Goal: Task Accomplishment & Management: Manage account settings

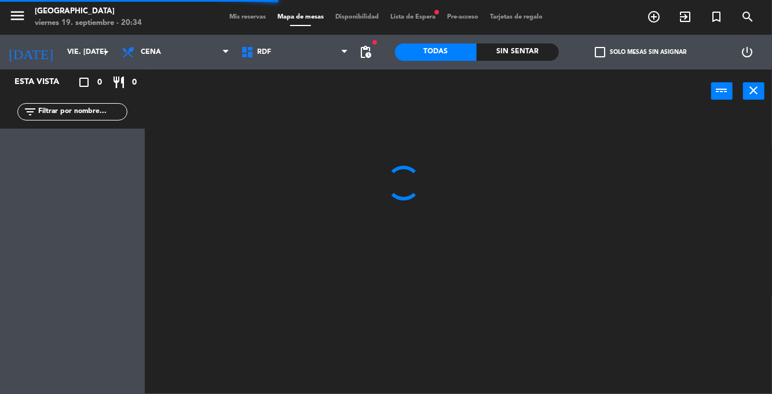
click at [237, 19] on span "Mis reservas" at bounding box center [248, 17] width 48 height 6
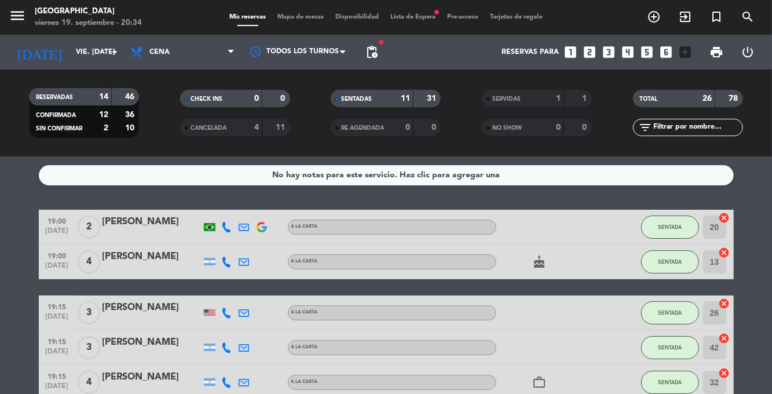
click at [306, 17] on span "Mapa de mesas" at bounding box center [301, 17] width 58 height 6
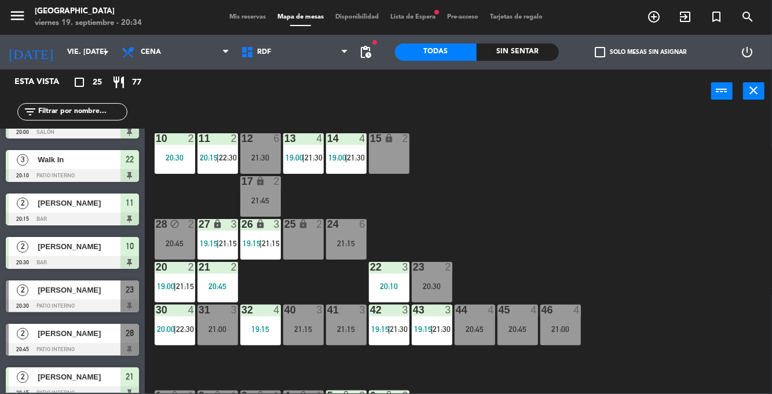
scroll to position [303, 0]
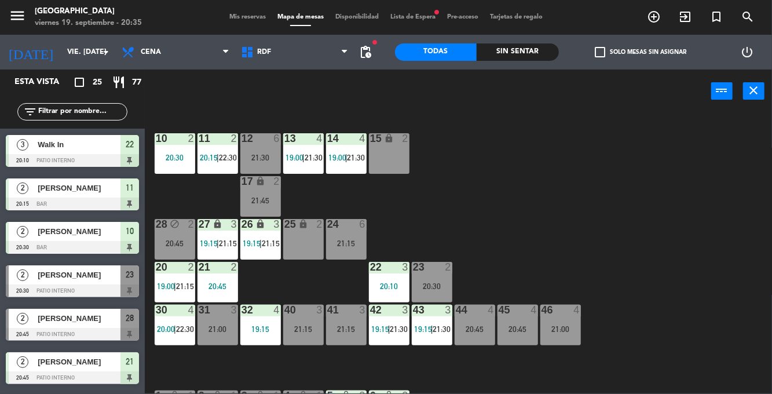
click at [631, 206] on div "10 2 20:30 11 2 20:15 | 22:30 12 6 21:30 13 4 19:00 | 21:30 14 4 19:00 | 21:30 …" at bounding box center [462, 252] width 620 height 281
click at [12, 208] on div at bounding box center [72, 203] width 133 height 13
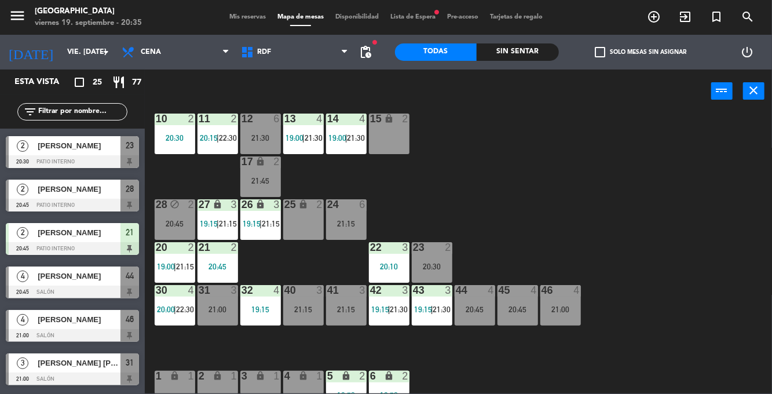
scroll to position [433, 0]
click at [173, 272] on div "20 2 19:00 | 21:15" at bounding box center [175, 262] width 41 height 41
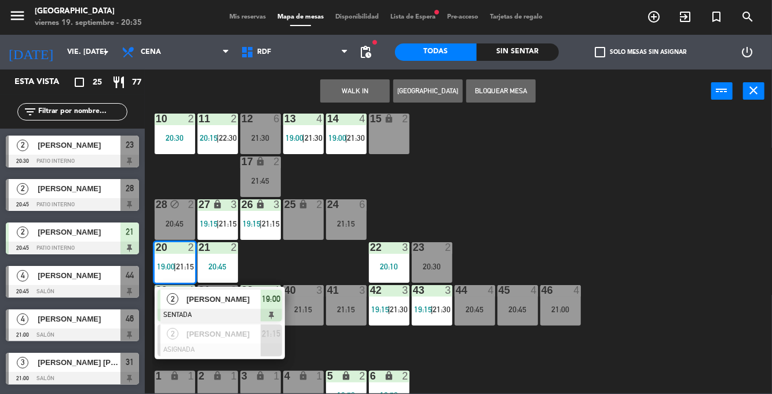
click at [177, 306] on div "2" at bounding box center [172, 299] width 25 height 19
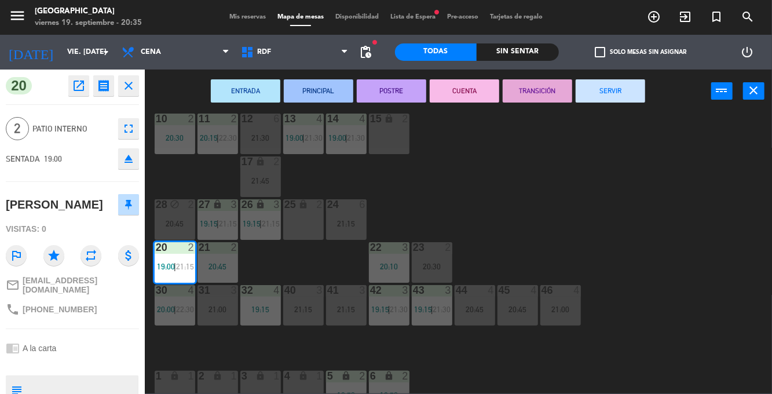
click at [628, 98] on button "SERVIR" at bounding box center [610, 90] width 69 height 23
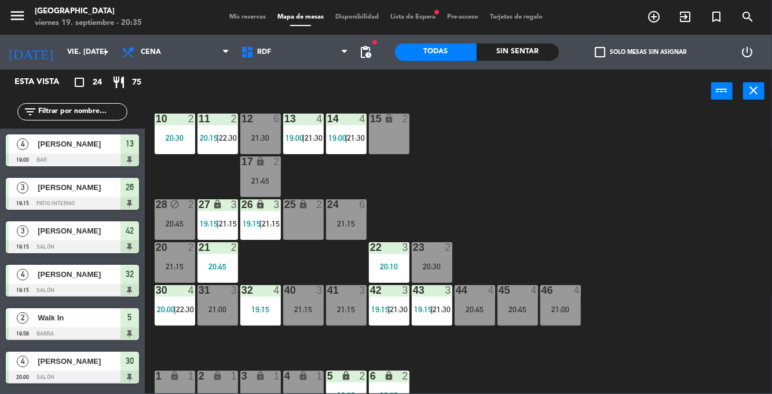
click at [166, 263] on div "21:15" at bounding box center [175, 266] width 41 height 8
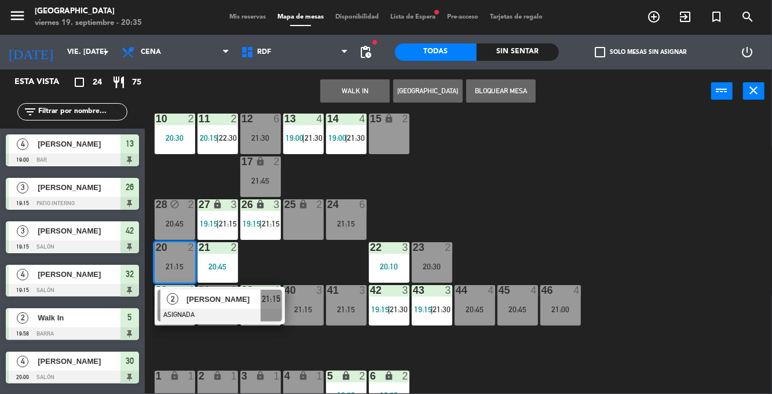
click at [426, 259] on div "23 2 20:30" at bounding box center [432, 262] width 41 height 41
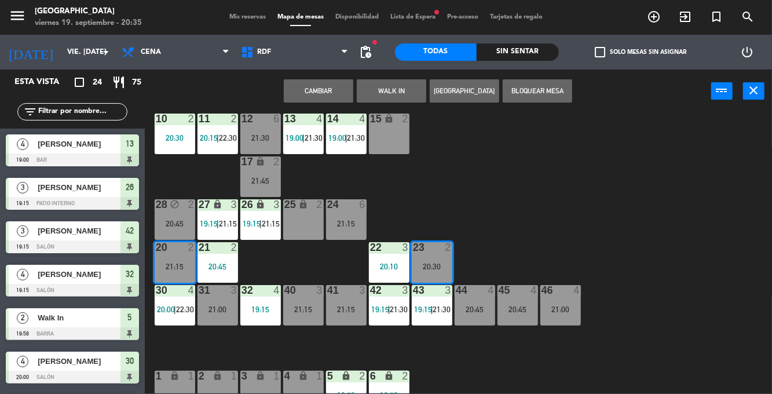
click at [304, 83] on button "Cambiar" at bounding box center [318, 90] width 69 height 23
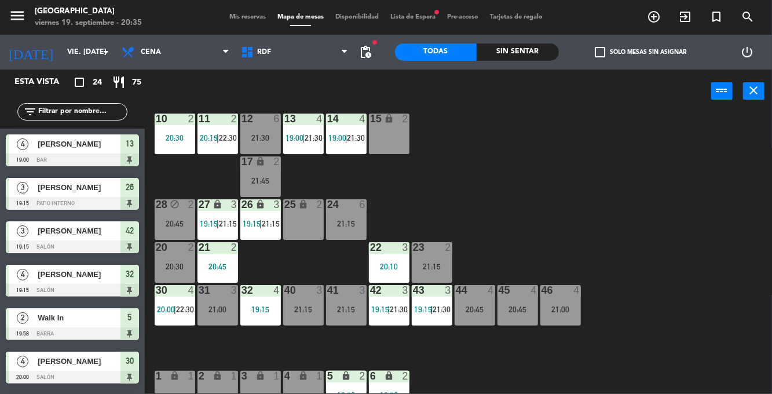
click at [173, 262] on div "20:30" at bounding box center [175, 266] width 41 height 8
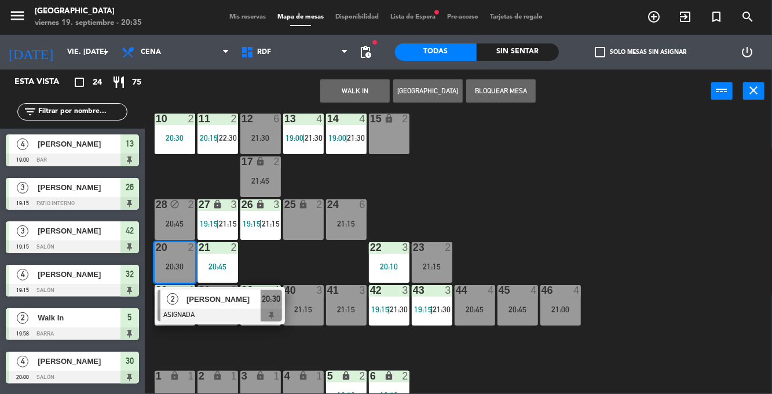
click at [173, 306] on div "2" at bounding box center [172, 299] width 25 height 19
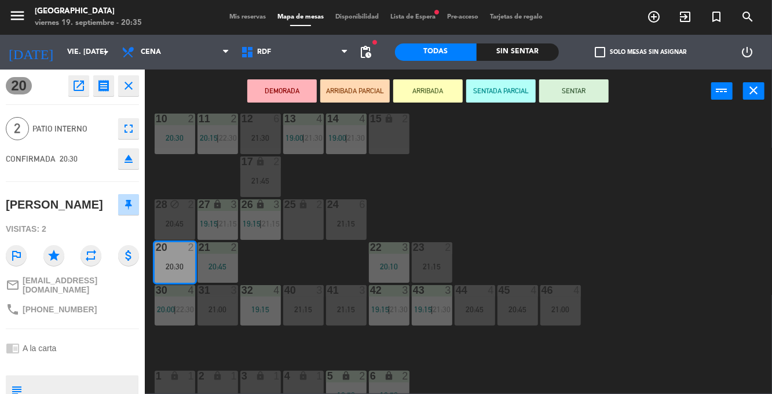
click at [658, 210] on div "10 2 20:30 11 2 20:15 | 22:30 12 6 21:30 13 4 19:00 | 21:30 14 4 19:00 | 21:30 …" at bounding box center [462, 252] width 620 height 281
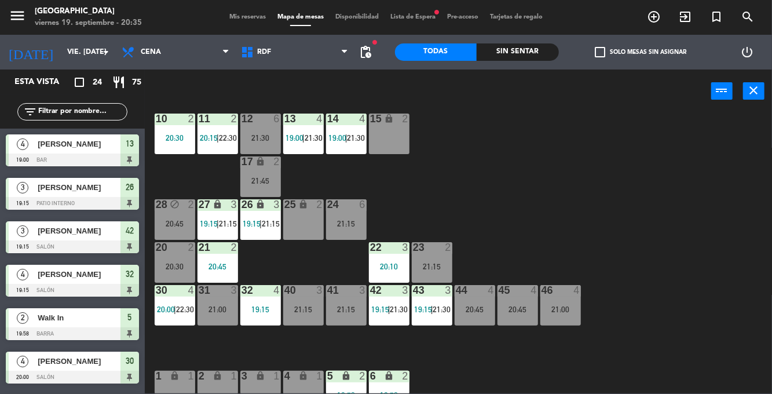
scroll to position [0, 0]
click at [686, 195] on div "10 2 20:30 11 2 20:15 | 22:30 12 6 21:30 13 4 19:00 | 21:30 14 4 19:00 | 21:30 …" at bounding box center [462, 252] width 620 height 281
click at [255, 145] on div "12 6 21:30" at bounding box center [260, 133] width 41 height 41
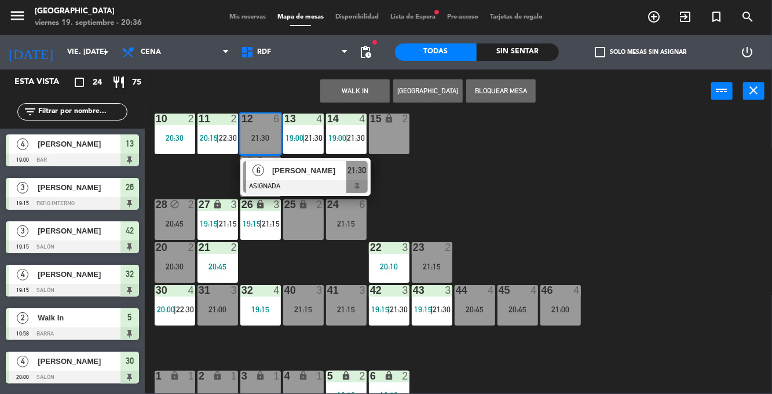
click at [640, 168] on div "10 2 20:30 11 2 20:15 | 22:30 12 6 21:30 6 [PERSON_NAME] ASIGNADA 21:30 13 4 19…" at bounding box center [462, 252] width 620 height 281
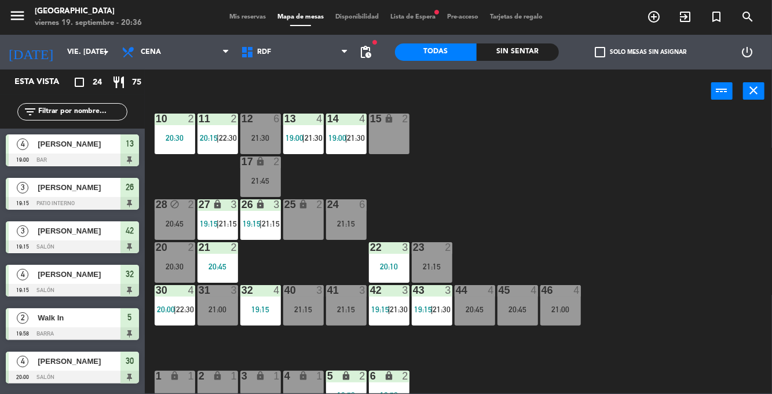
click at [388, 300] on div "42 3 19:15 | 21:30" at bounding box center [389, 305] width 41 height 41
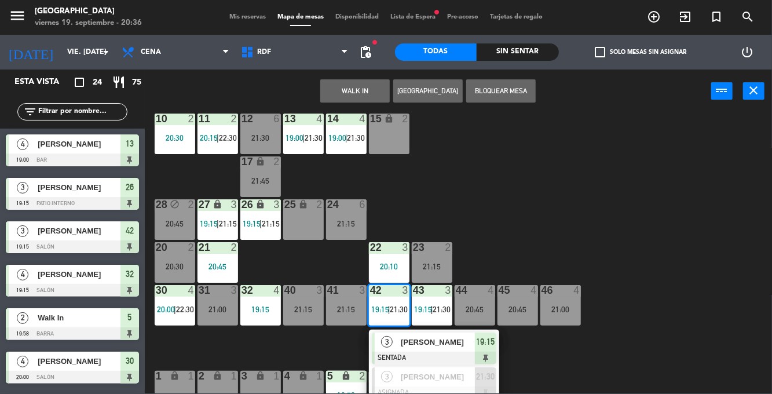
click at [442, 343] on span "[PERSON_NAME]" at bounding box center [438, 342] width 74 height 12
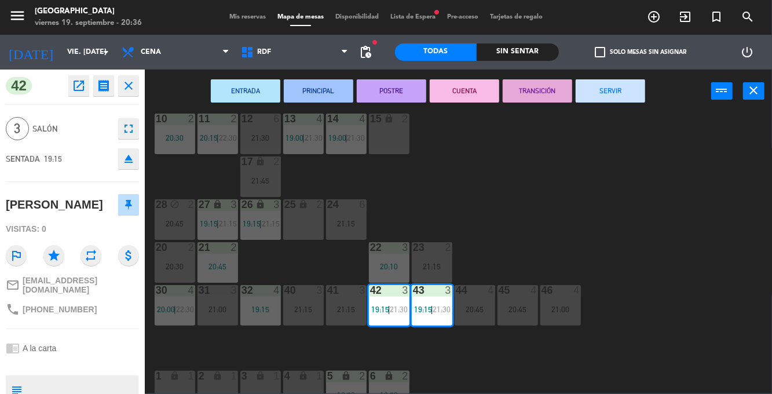
click at [623, 96] on button "SERVIR" at bounding box center [610, 90] width 69 height 23
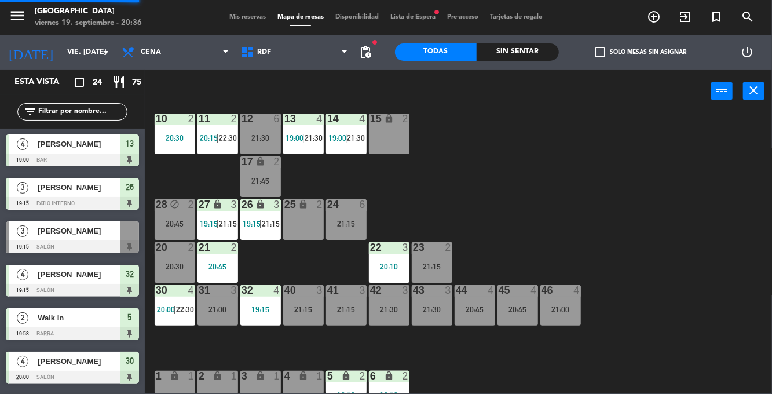
click at [699, 230] on div "10 2 20:30 11 2 20:15 | 22:30 12 6 21:30 13 4 19:00 | 21:30 14 4 19:00 | 21:30 …" at bounding box center [462, 252] width 620 height 281
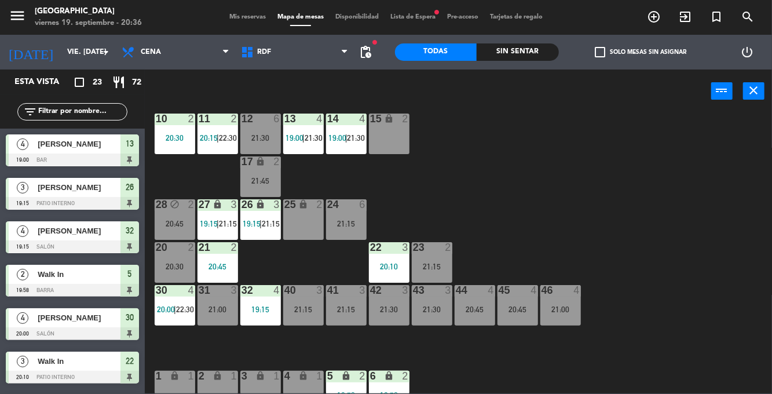
click at [609, 156] on div "10 2 20:30 11 2 20:15 | 22:30 12 6 21:30 13 4 19:00 | 21:30 14 4 19:00 | 21:30 …" at bounding box center [462, 252] width 620 height 281
click at [369, 54] on span "pending_actions" at bounding box center [366, 52] width 14 height 14
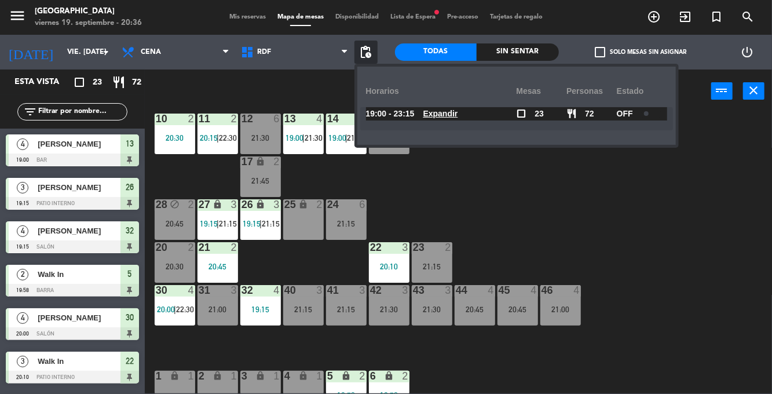
click at [669, 213] on div "10 2 20:30 11 2 20:15 | 22:30 12 6 21:30 13 4 19:00 | 21:30 14 4 19:00 | 21:30 …" at bounding box center [462, 252] width 620 height 281
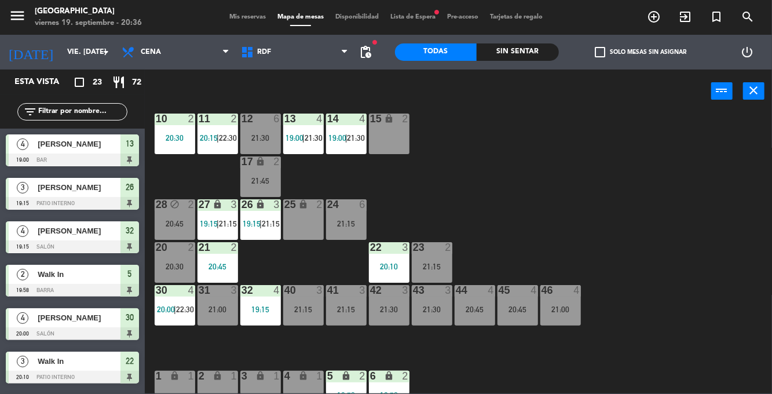
click at [312, 306] on div "21:15" at bounding box center [303, 309] width 41 height 8
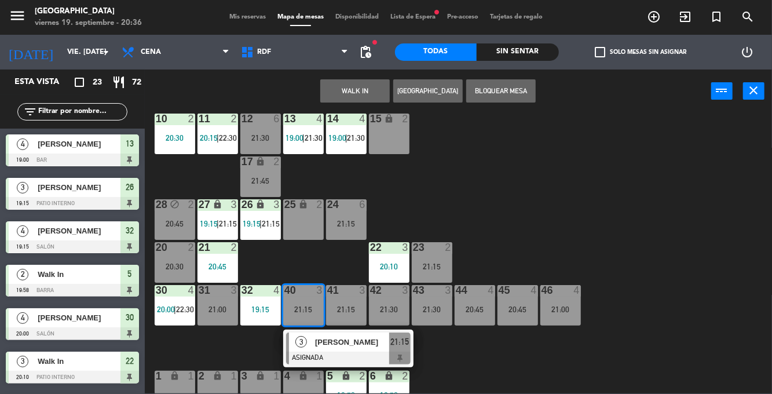
click at [378, 346] on span "[PERSON_NAME]" at bounding box center [352, 342] width 74 height 12
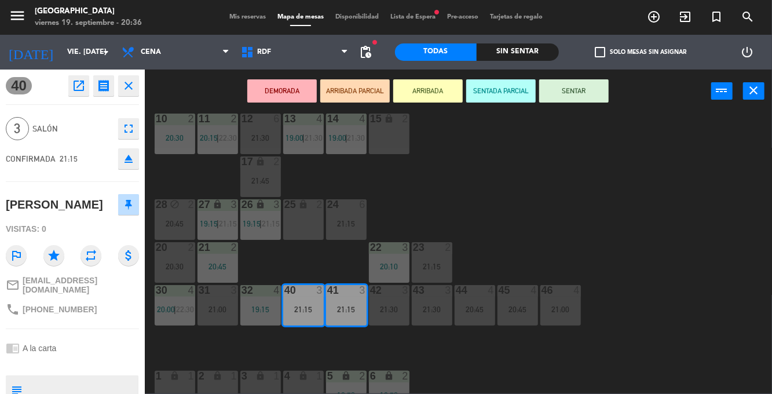
click at [301, 221] on div "25 lock 2" at bounding box center [303, 219] width 41 height 41
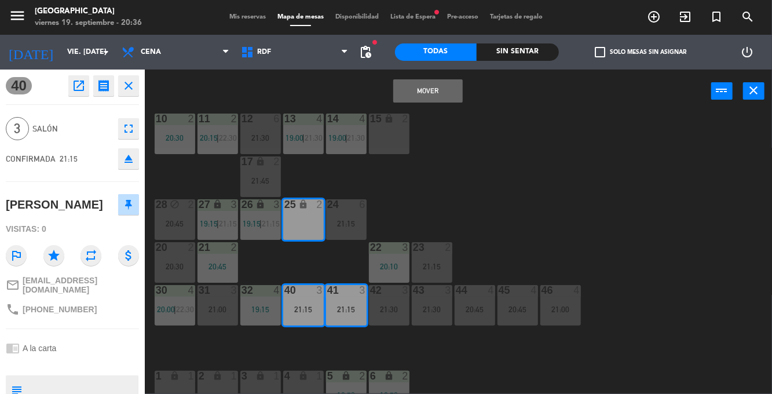
click at [439, 92] on button "Mover" at bounding box center [427, 90] width 69 height 23
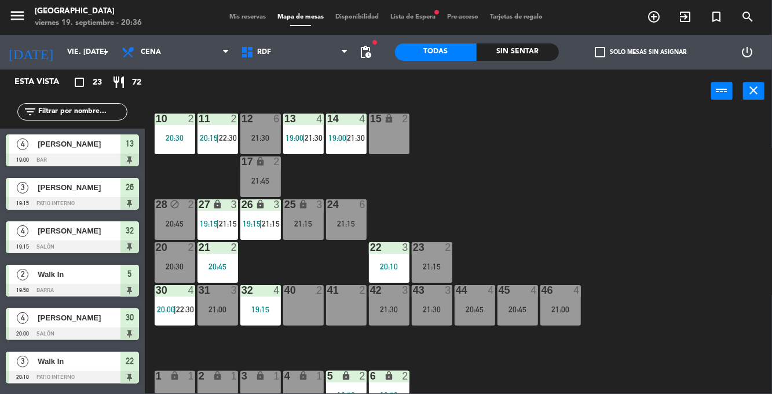
click at [400, 305] on div "21:30" at bounding box center [389, 309] width 41 height 8
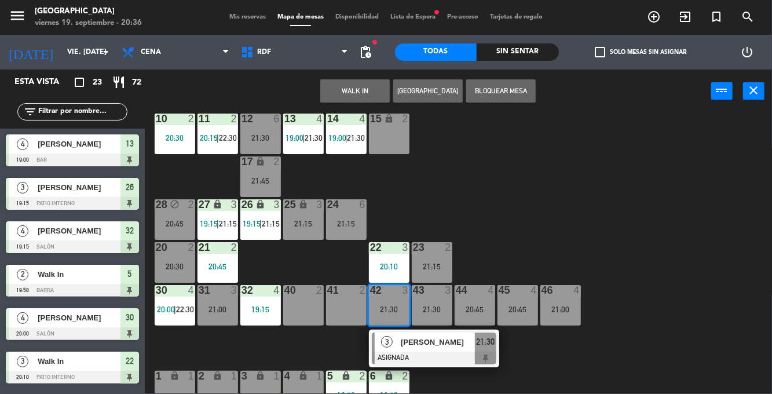
click at [599, 177] on div "10 2 20:30 11 2 20:15 | 22:30 12 6 21:30 13 4 19:00 | 21:30 14 4 19:00 | 21:30 …" at bounding box center [462, 252] width 620 height 281
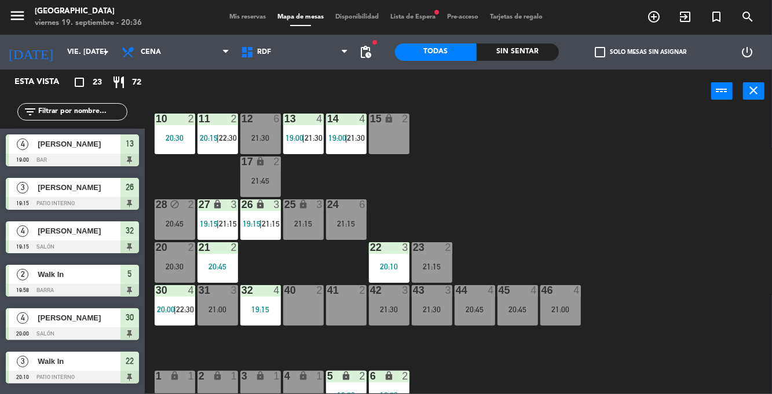
click at [436, 260] on div "23 2 21:15" at bounding box center [432, 262] width 41 height 41
click at [593, 184] on div "10 2 20:30 11 2 20:15 | 22:30 12 6 21:30 13 4 19:00 | 21:30 14 4 19:00 | 21:30 …" at bounding box center [462, 252] width 620 height 281
click at [389, 307] on div "21:30" at bounding box center [389, 309] width 41 height 8
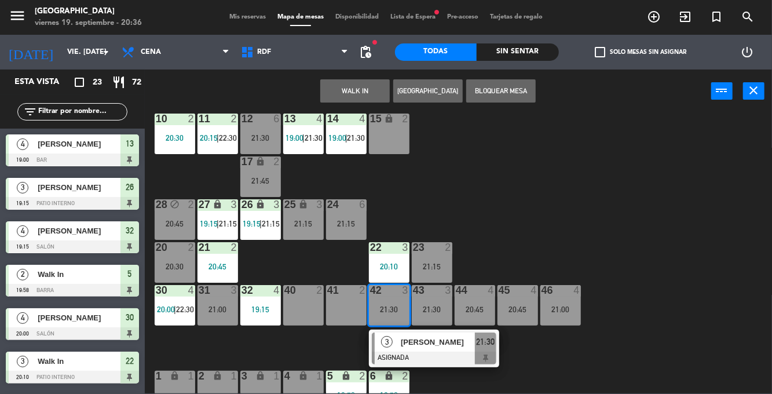
click at [396, 145] on div "15 lock 2" at bounding box center [389, 133] width 41 height 41
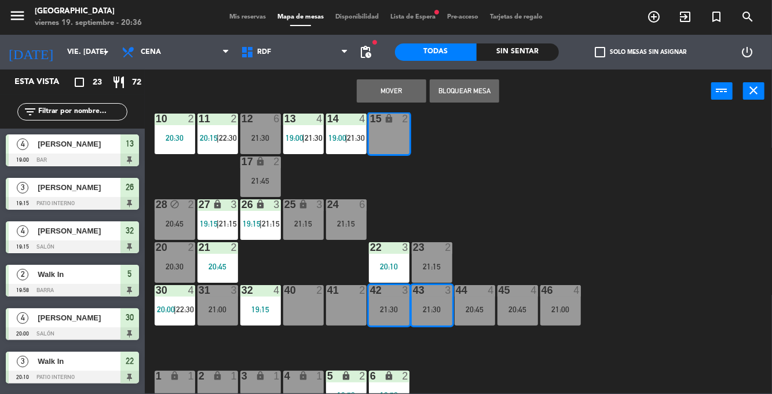
click at [403, 90] on button "Mover" at bounding box center [391, 90] width 69 height 23
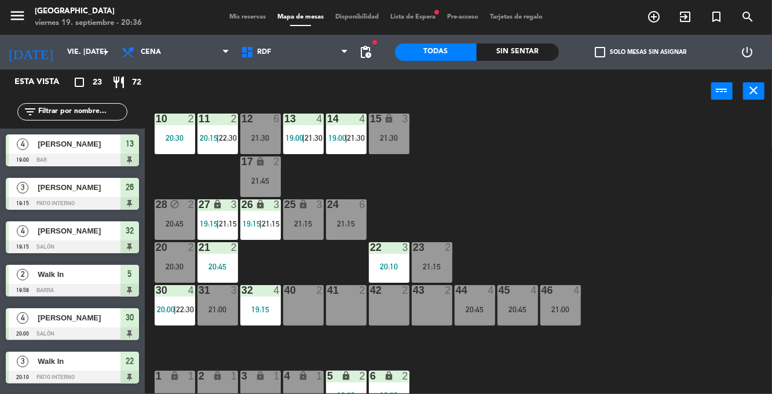
click at [435, 259] on div "23 2 21:15" at bounding box center [432, 262] width 41 height 41
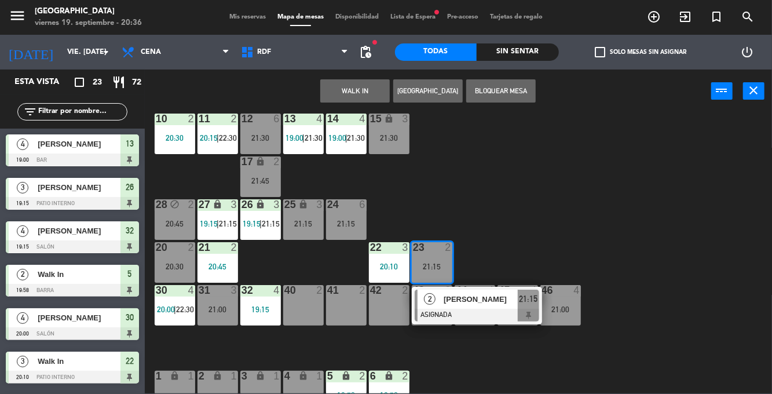
click at [596, 149] on div "10 2 20:30 11 2 20:15 | 22:30 12 6 21:30 13 4 19:00 | 21:30 14 4 19:00 | 21:30 …" at bounding box center [462, 252] width 620 height 281
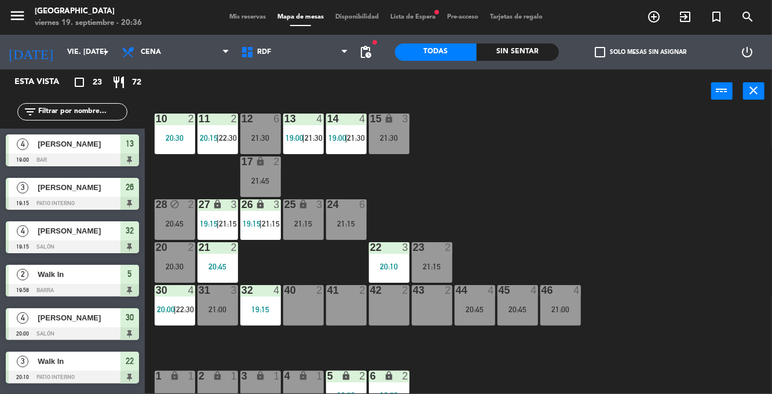
click at [431, 259] on div "23 2 21:15" at bounding box center [432, 262] width 41 height 41
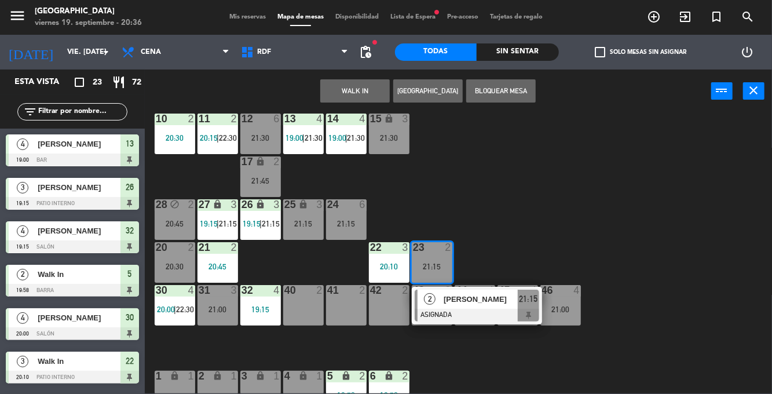
click at [469, 305] on div "[PERSON_NAME]" at bounding box center [479, 299] width 75 height 19
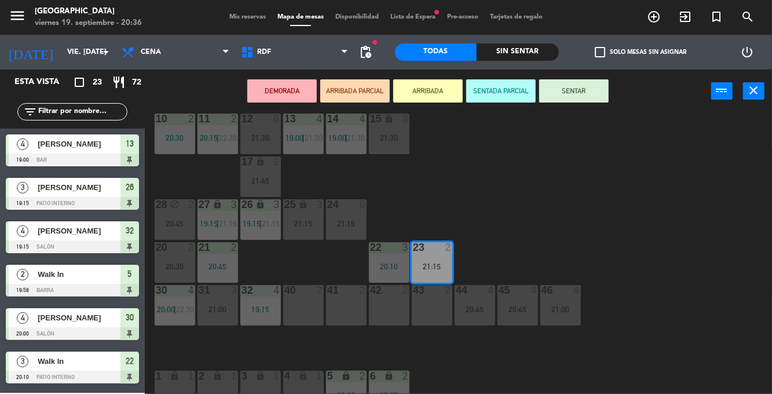
click at [438, 314] on div "43 2" at bounding box center [432, 305] width 41 height 41
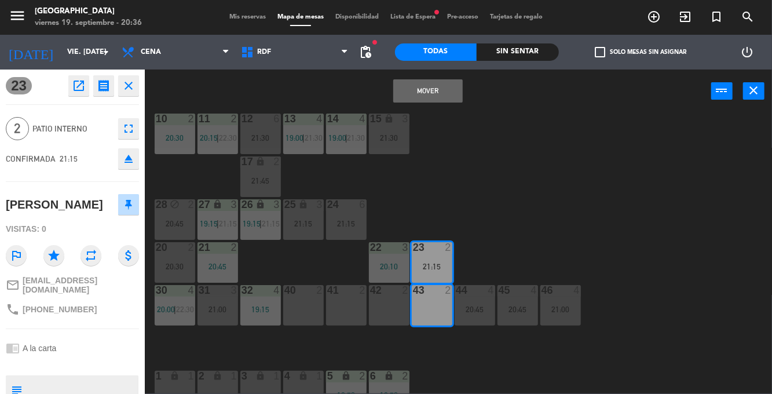
click at [447, 92] on button "Mover" at bounding box center [427, 90] width 69 height 23
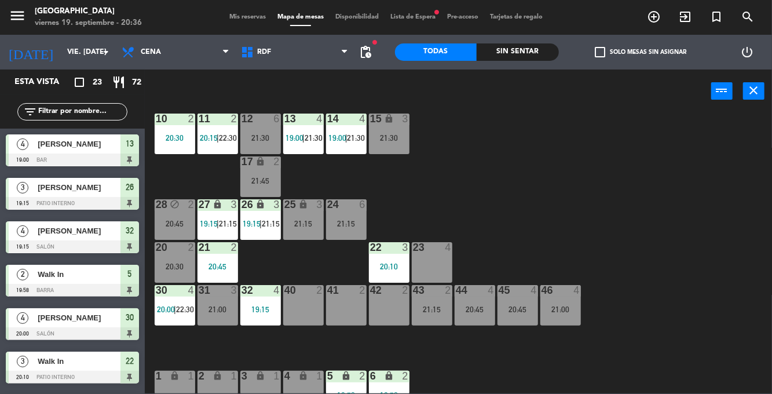
scroll to position [7, 0]
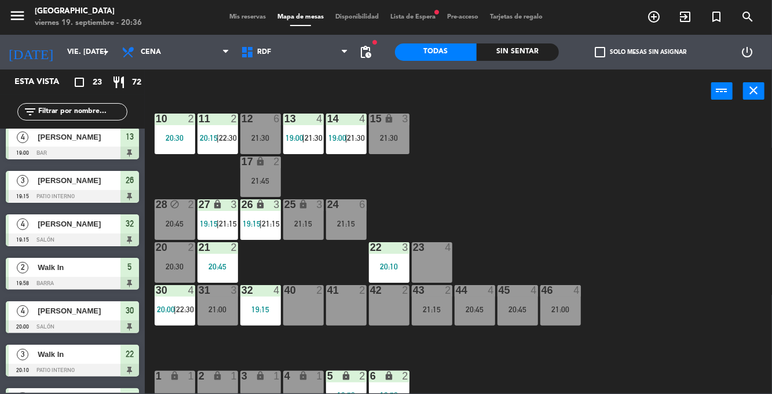
click at [638, 160] on div "10 2 20:30 11 2 20:15 | 22:30 12 6 21:30 13 4 19:00 | 21:30 14 4 19:00 | 21:30 …" at bounding box center [462, 252] width 620 height 281
click at [391, 125] on div "15 lock 3 21:30" at bounding box center [389, 133] width 41 height 41
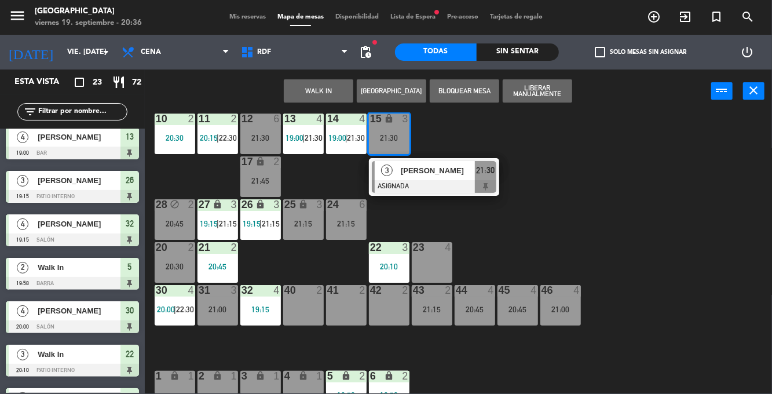
click at [438, 261] on div "23 4" at bounding box center [432, 262] width 41 height 41
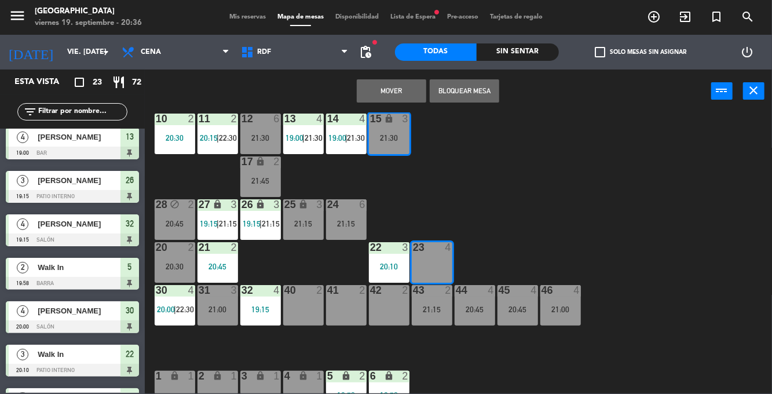
click at [397, 86] on button "Mover" at bounding box center [391, 90] width 69 height 23
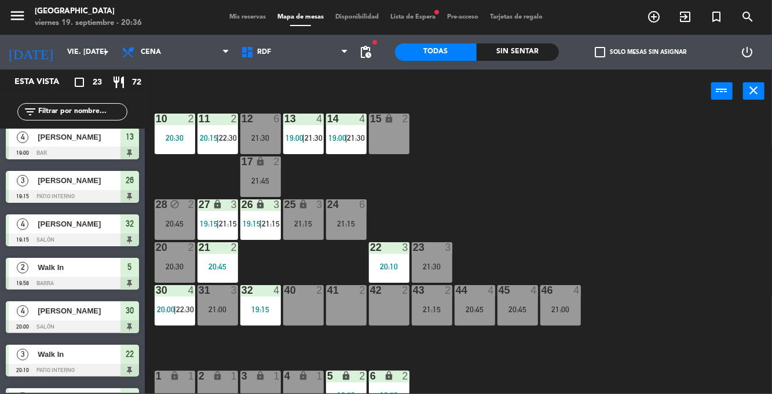
click at [604, 181] on div "10 2 20:30 11 2 20:15 | 22:30 12 6 21:30 13 4 19:00 | 21:30 14 4 19:00 | 21:30 …" at bounding box center [462, 252] width 620 height 281
click at [306, 134] on span "21:30" at bounding box center [314, 137] width 18 height 9
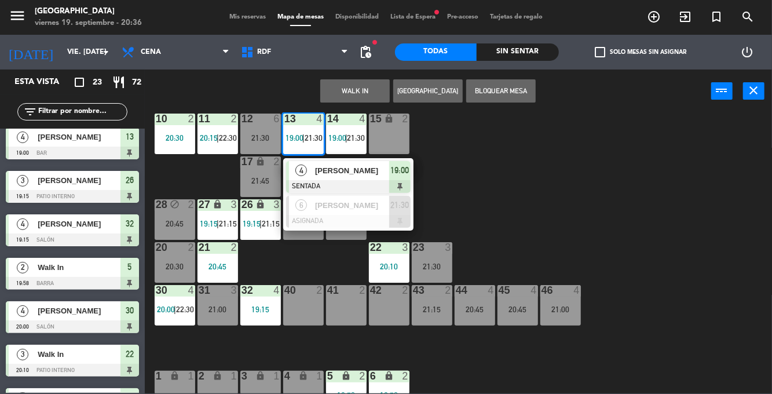
click at [368, 169] on span "[PERSON_NAME]" at bounding box center [352, 170] width 74 height 12
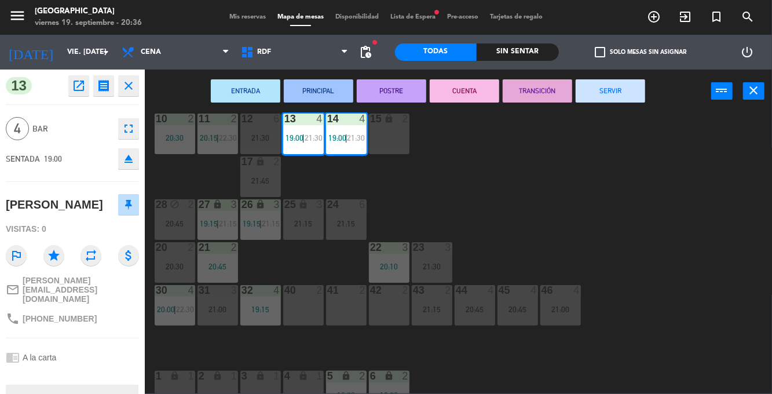
click at [305, 310] on div "40 2" at bounding box center [303, 305] width 41 height 41
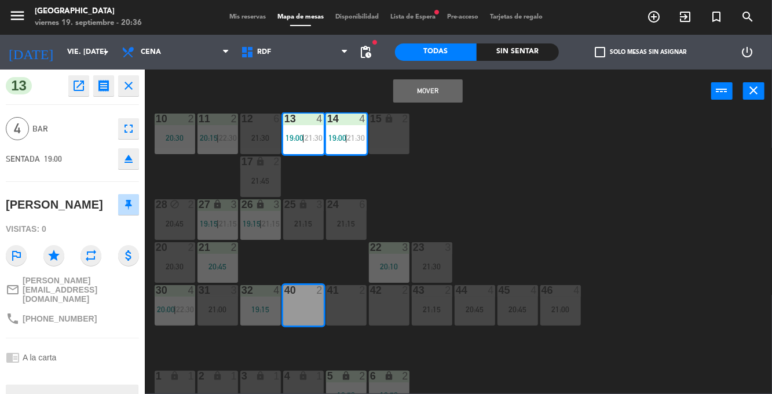
click at [355, 309] on div "41 2" at bounding box center [346, 305] width 41 height 41
click at [386, 309] on div "42 2" at bounding box center [389, 305] width 41 height 41
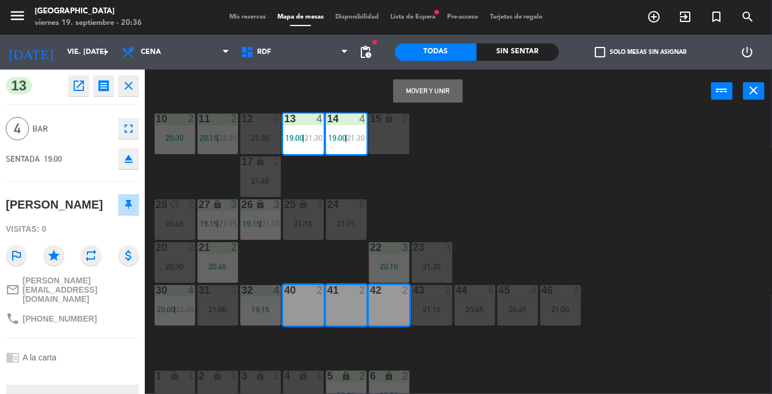
click at [433, 87] on button "Mover y Unir" at bounding box center [427, 90] width 69 height 23
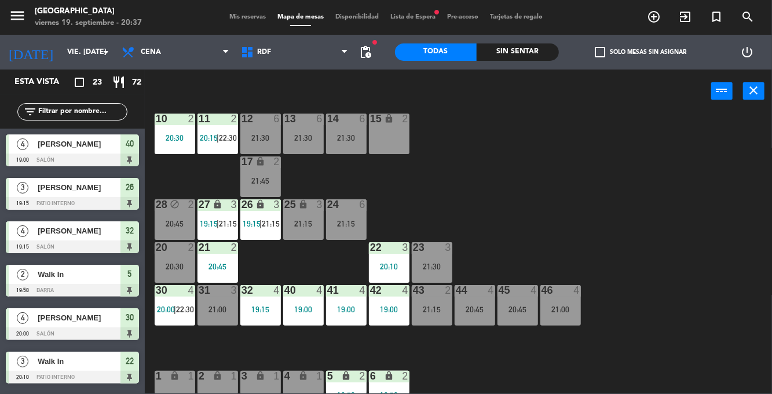
click at [372, 50] on span "pending_actions" at bounding box center [366, 52] width 14 height 14
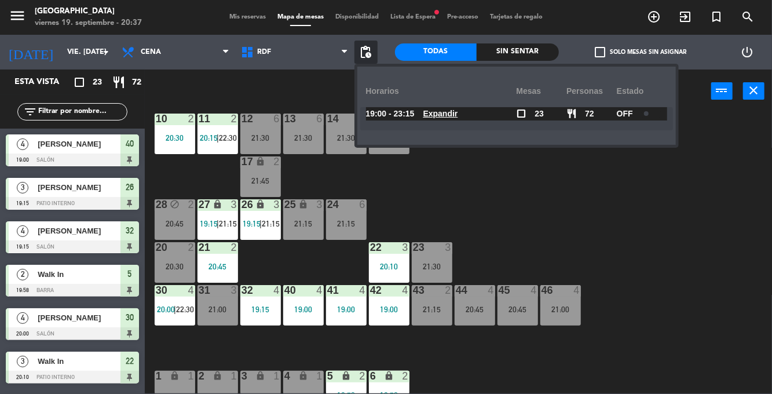
click at [625, 211] on div "10 2 20:30 11 2 20:15 | 22:30 12 6 21:30 13 6 21:30 14 6 21:30 15 lock 2 17 loc…" at bounding box center [462, 252] width 620 height 281
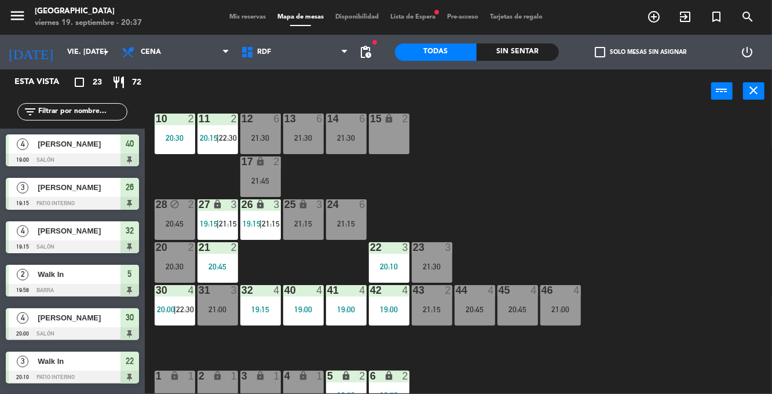
click at [298, 302] on div "40 4 19:00" at bounding box center [303, 305] width 41 height 41
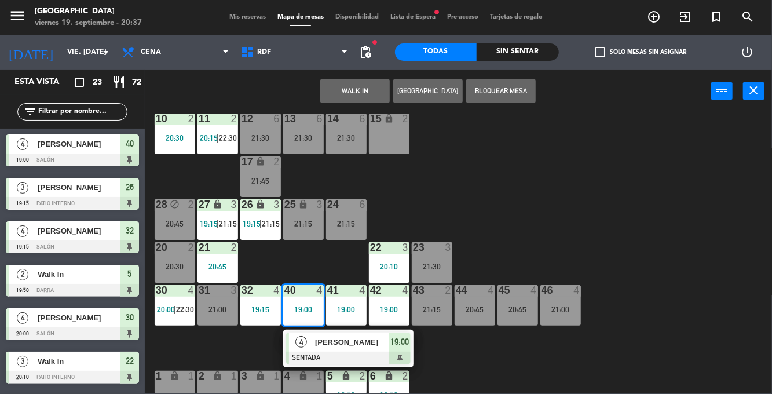
click at [396, 129] on div "15 lock 2" at bounding box center [389, 133] width 41 height 41
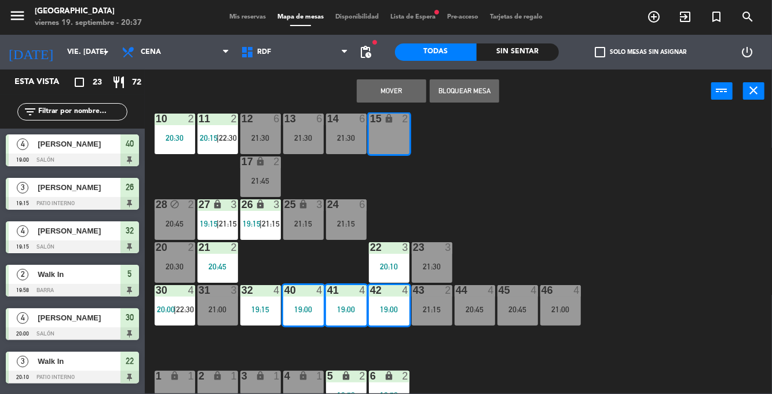
click at [389, 89] on button "Mover" at bounding box center [391, 90] width 69 height 23
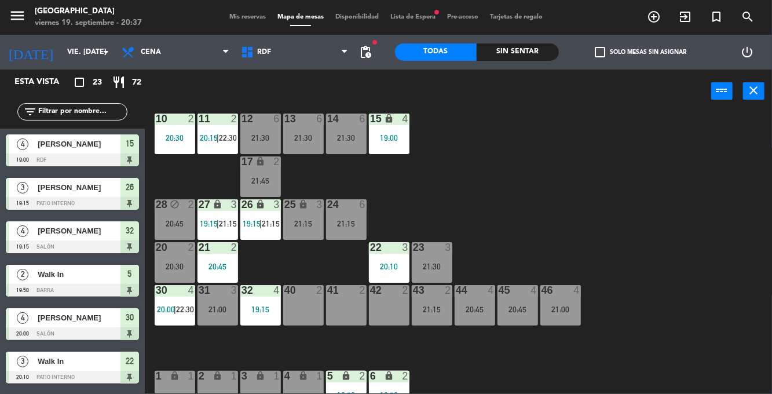
click at [345, 137] on div "21:30" at bounding box center [346, 138] width 41 height 8
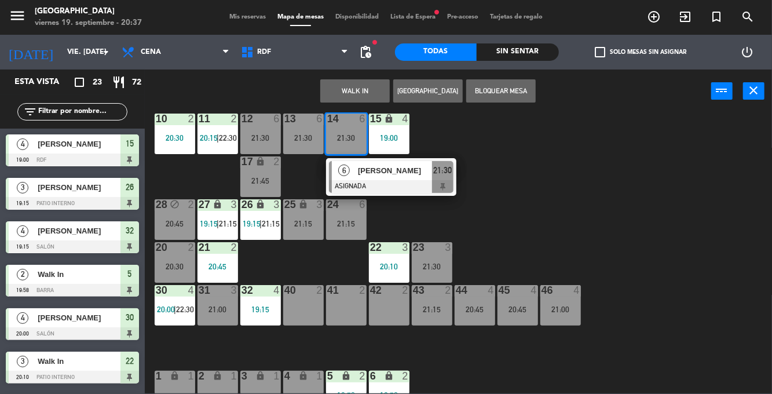
click at [400, 186] on div at bounding box center [391, 186] width 125 height 13
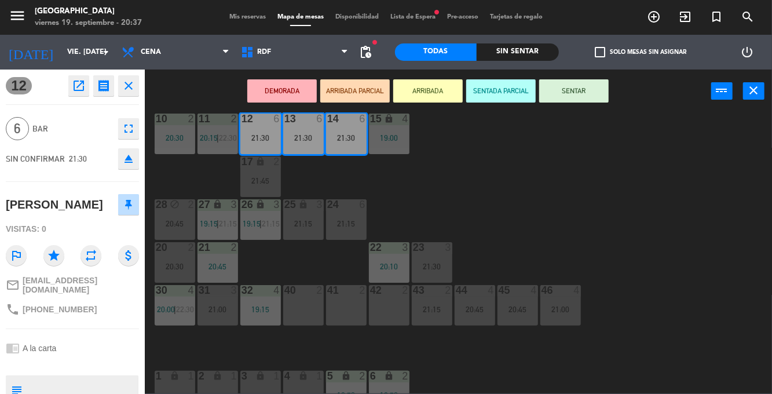
click at [305, 308] on div "40 2" at bounding box center [303, 305] width 41 height 41
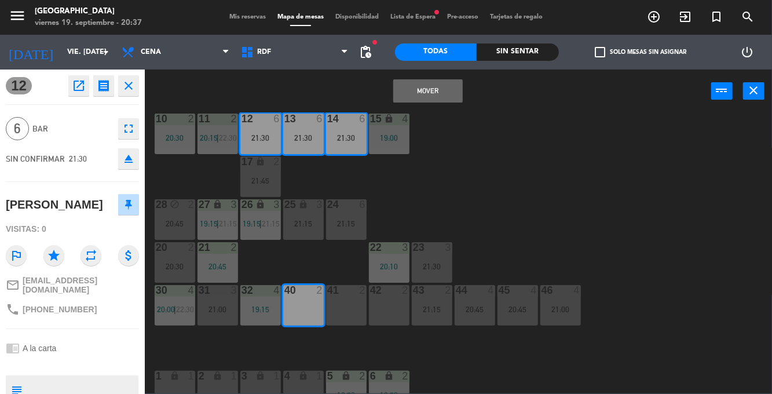
click at [350, 306] on div "41 2" at bounding box center [346, 305] width 41 height 41
click at [393, 310] on div "42 2" at bounding box center [389, 305] width 41 height 41
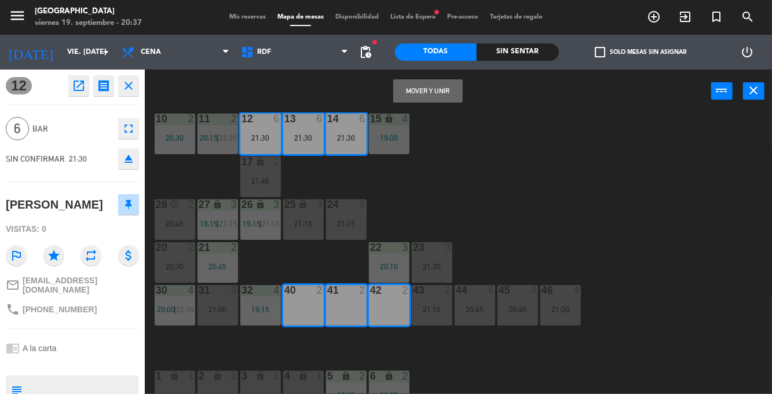
click at [433, 96] on button "Mover y Unir" at bounding box center [427, 90] width 69 height 23
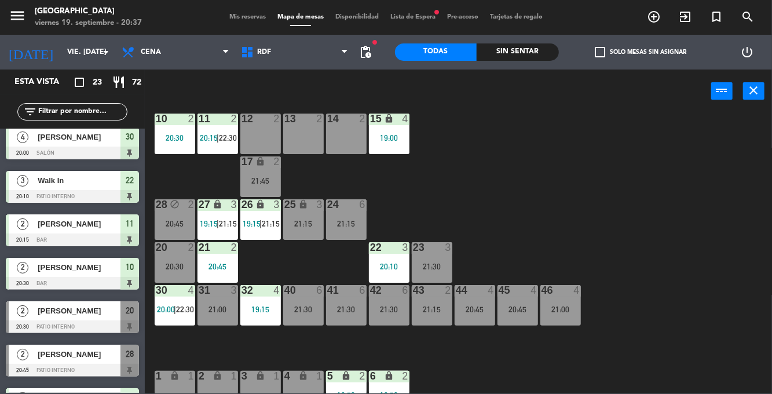
scroll to position [0, 0]
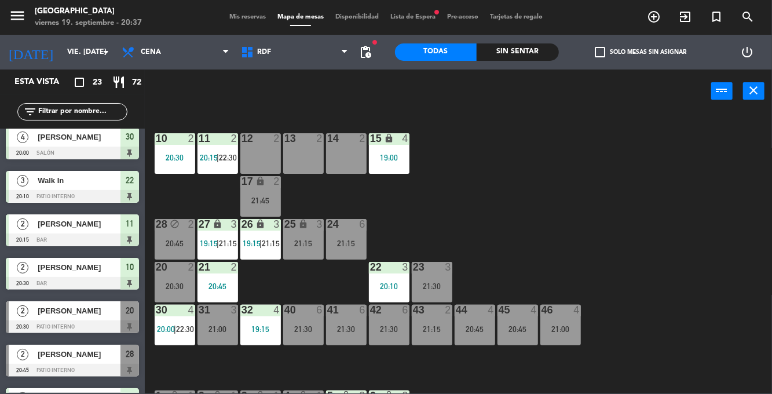
click at [394, 150] on div "15 lock 4 19:00" at bounding box center [389, 153] width 41 height 41
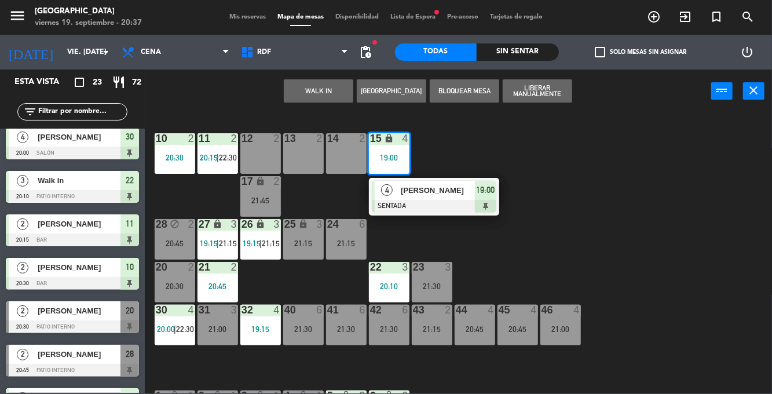
click at [449, 201] on div at bounding box center [434, 206] width 125 height 13
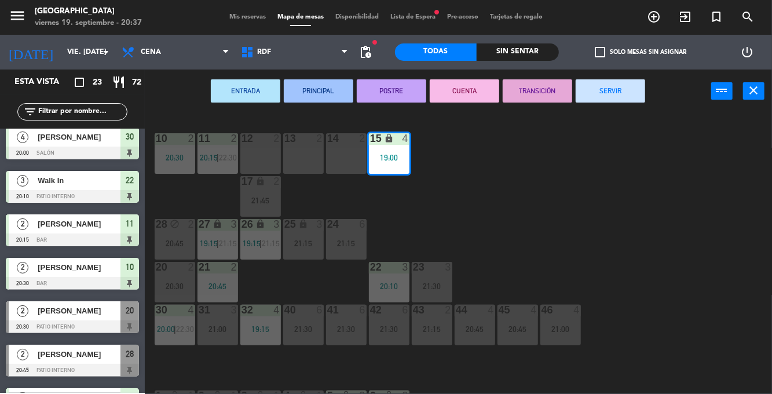
click at [351, 159] on div "14 2" at bounding box center [346, 153] width 41 height 41
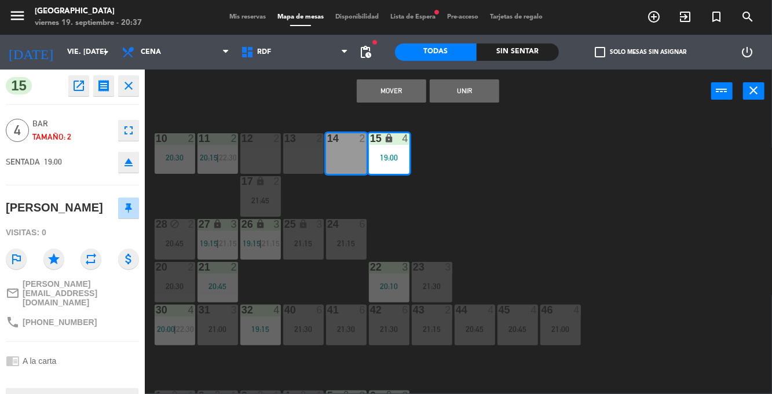
click at [300, 159] on div "13 2" at bounding box center [303, 153] width 41 height 41
click at [393, 88] on button "Mover y Unir" at bounding box center [391, 90] width 69 height 23
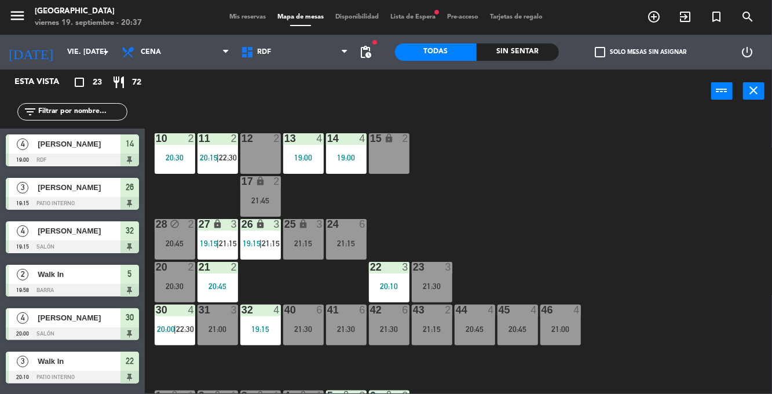
click at [542, 202] on div "10 2 20:30 11 2 20:15 | 22:30 12 2 13 4 19:00 14 4 19:00 15 lock 2 17 lock 2 21…" at bounding box center [462, 252] width 620 height 281
click at [178, 240] on div "20:45" at bounding box center [175, 243] width 41 height 8
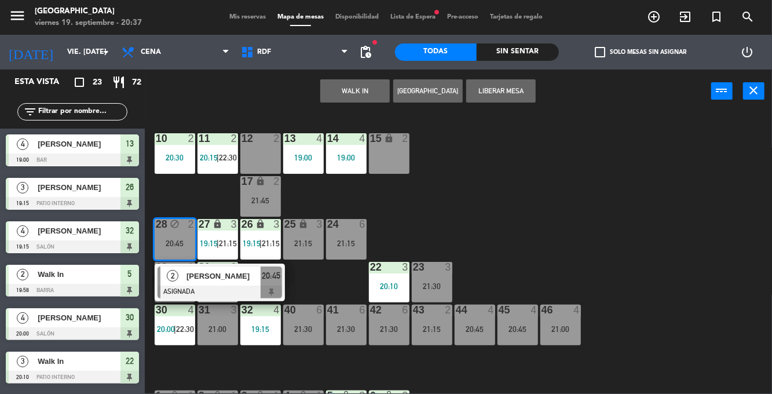
click at [259, 155] on div "12 2" at bounding box center [260, 153] width 41 height 41
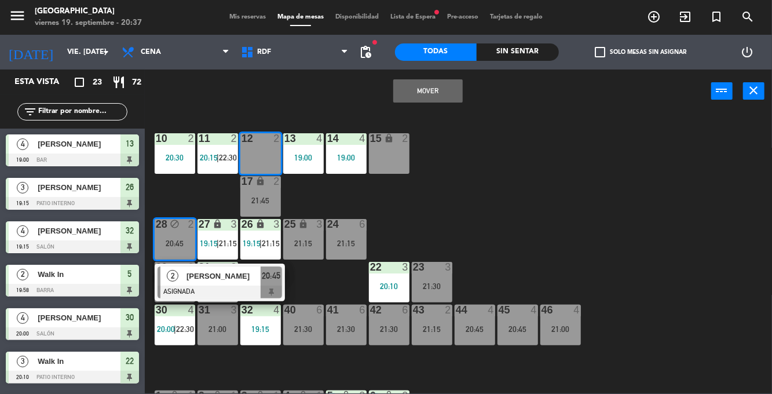
click at [426, 93] on button "Mover" at bounding box center [427, 90] width 69 height 23
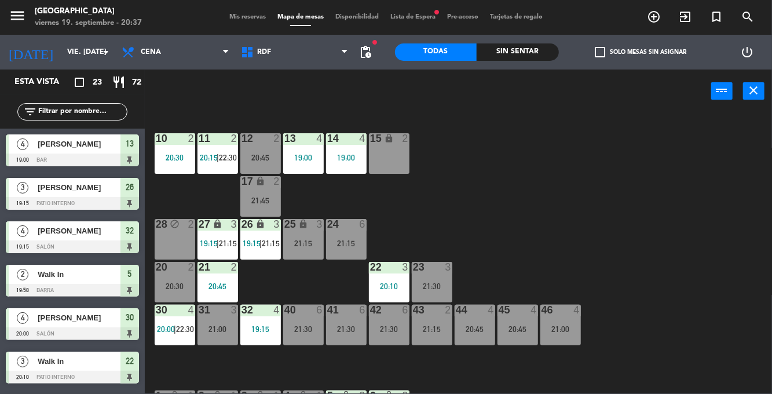
click at [599, 207] on div "10 2 20:30 11 2 20:15 | 22:30 12 2 20:45 13 4 19:00 14 4 19:00 15 lock 2 17 loc…" at bounding box center [462, 252] width 620 height 281
click at [604, 191] on div "10 2 20:30 11 2 20:15 | 22:30 12 2 20:45 13 4 19:00 14 4 19:00 15 lock 2 17 loc…" at bounding box center [462, 252] width 620 height 281
click at [676, 220] on div "10 2 20:30 11 2 20:15 | 22:30 12 2 20:45 13 4 19:00 14 4 19:00 15 lock 2 17 loc…" at bounding box center [462, 252] width 620 height 281
click at [178, 287] on div "20:30" at bounding box center [175, 286] width 41 height 8
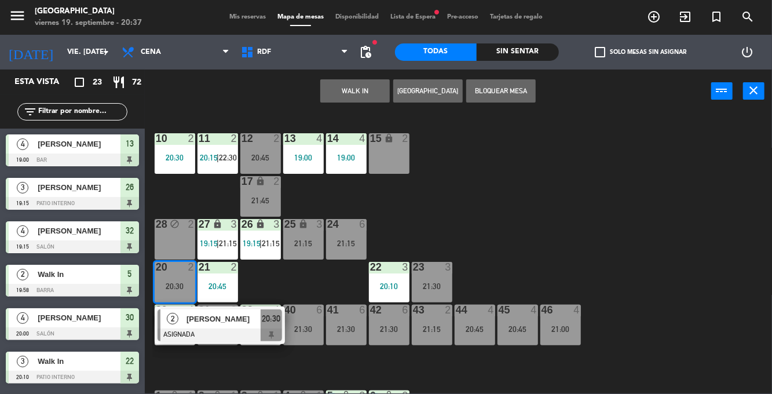
click at [267, 159] on div "20:45" at bounding box center [260, 157] width 41 height 8
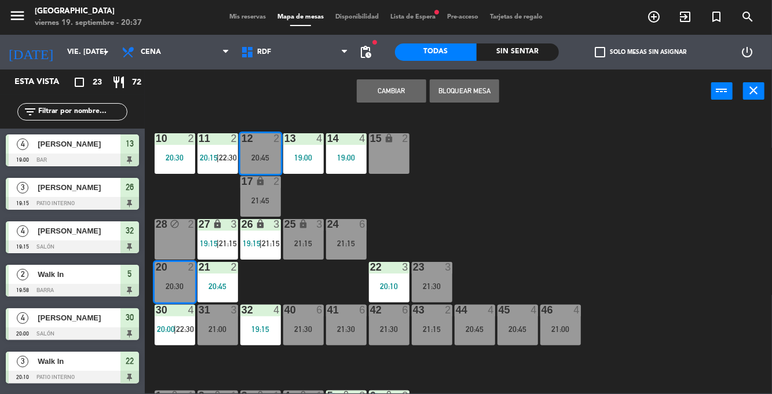
click at [405, 91] on button "Cambiar" at bounding box center [391, 90] width 69 height 23
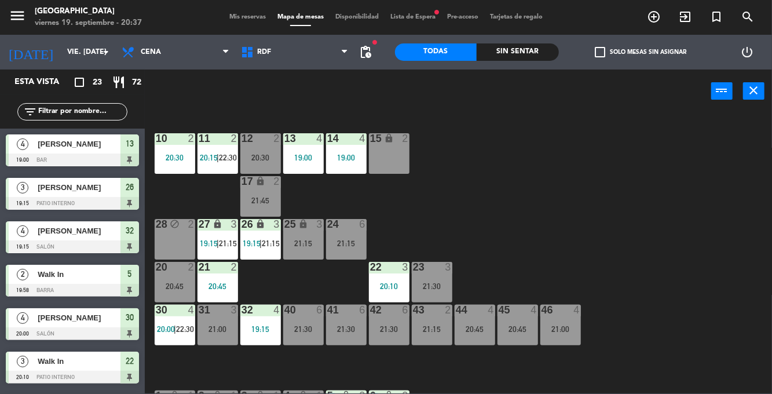
click at [273, 244] on span "21:15" at bounding box center [271, 243] width 18 height 9
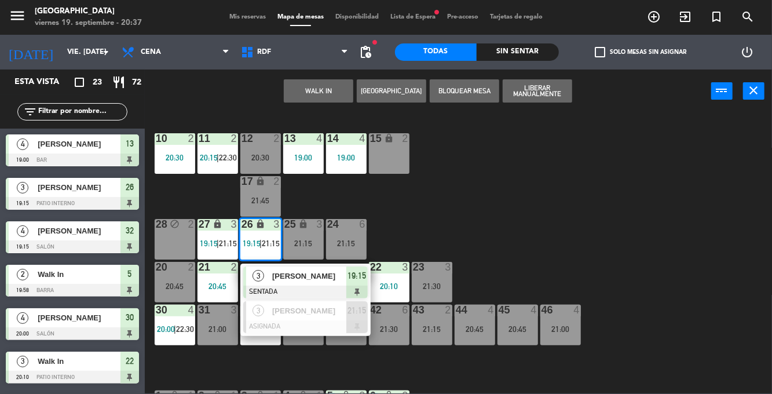
click at [516, 219] on div "10 2 20:30 11 2 20:15 | 22:30 12 2 20:30 13 4 19:00 14 4 19:00 15 lock 2 17 loc…" at bounding box center [462, 252] width 620 height 281
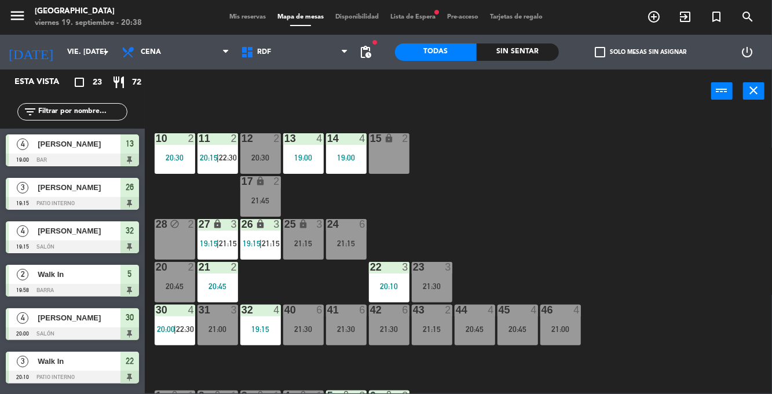
click at [156, 262] on div "20" at bounding box center [156, 267] width 1 height 10
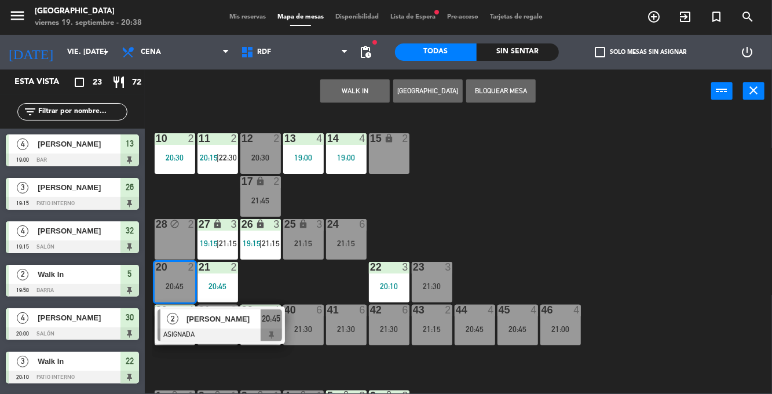
click at [178, 180] on div "10 2 20:30 11 2 20:15 | 22:30 12 2 20:30 13 4 19:00 14 4 19:00 15 lock 2 17 loc…" at bounding box center [462, 252] width 620 height 281
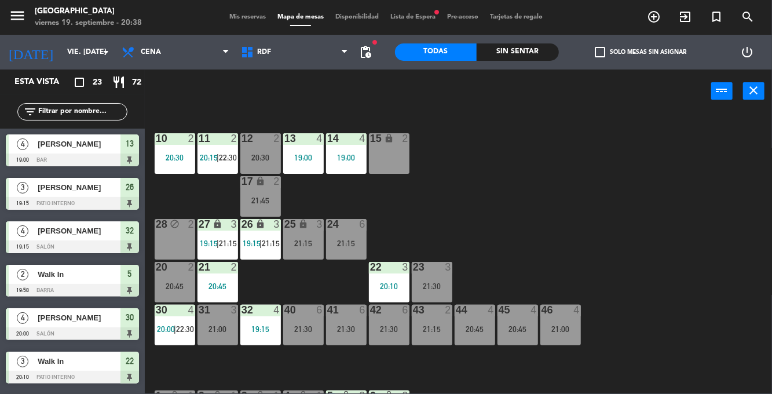
click at [436, 321] on div "43 2 21:15" at bounding box center [432, 325] width 41 height 41
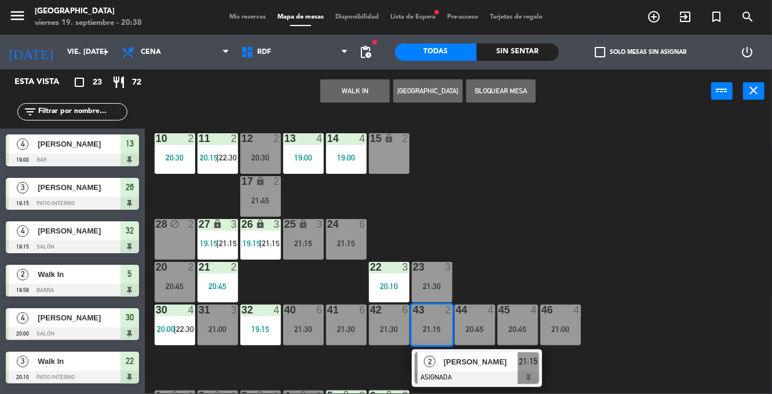
click at [683, 249] on div "10 2 20:30 11 2 20:15 | 22:30 12 2 20:30 13 4 19:00 14 4 19:00 15 lock 2 17 loc…" at bounding box center [462, 252] width 620 height 281
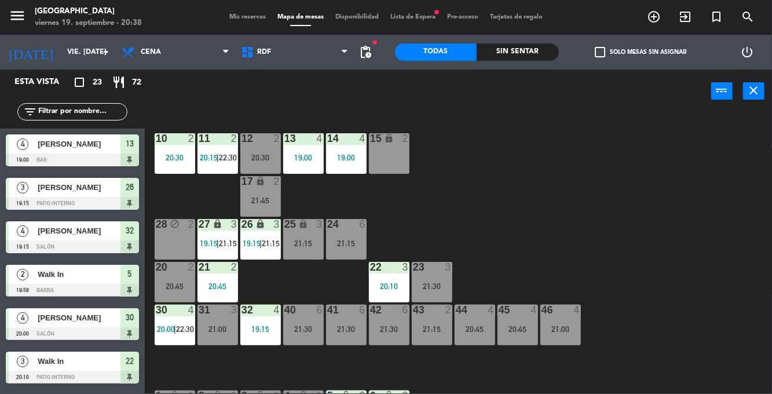
click at [264, 165] on div "12 2 20:30" at bounding box center [260, 153] width 41 height 41
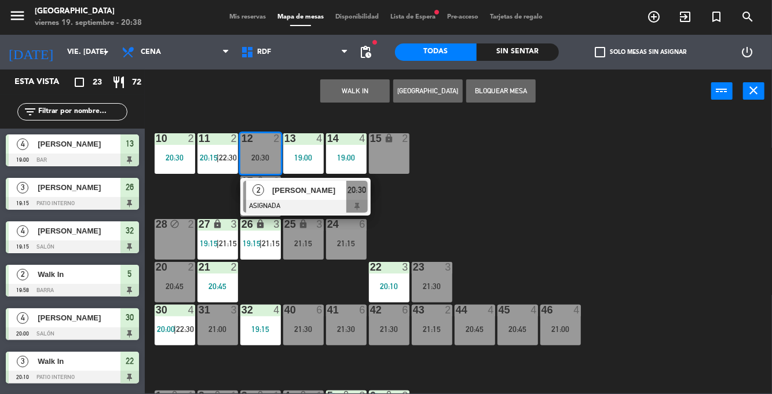
click at [669, 219] on div "10 2 20:30 11 2 20:15 | 22:30 12 2 20:30 2 [PERSON_NAME] ASIGNADA 20:30 13 4 19…" at bounding box center [462, 252] width 620 height 281
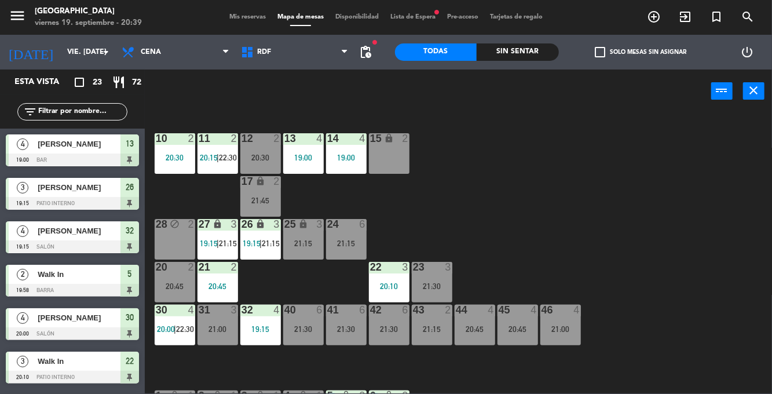
click at [261, 158] on div "20:30" at bounding box center [260, 157] width 41 height 8
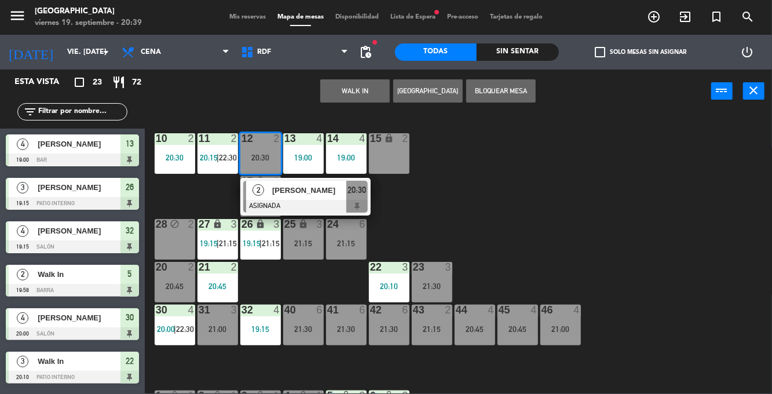
click at [177, 290] on div "20:45" at bounding box center [175, 286] width 41 height 8
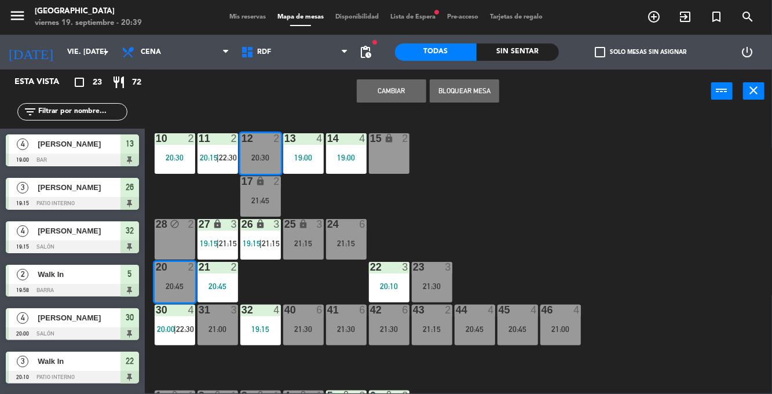
click at [400, 100] on button "Cambiar" at bounding box center [391, 90] width 69 height 23
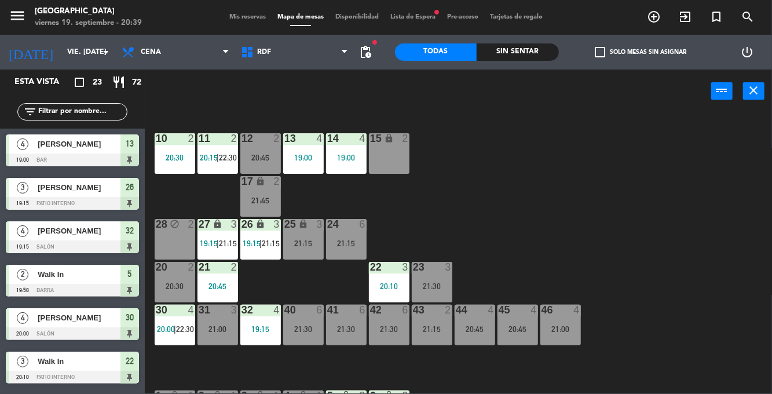
click at [177, 283] on div "20:30" at bounding box center [175, 286] width 41 height 8
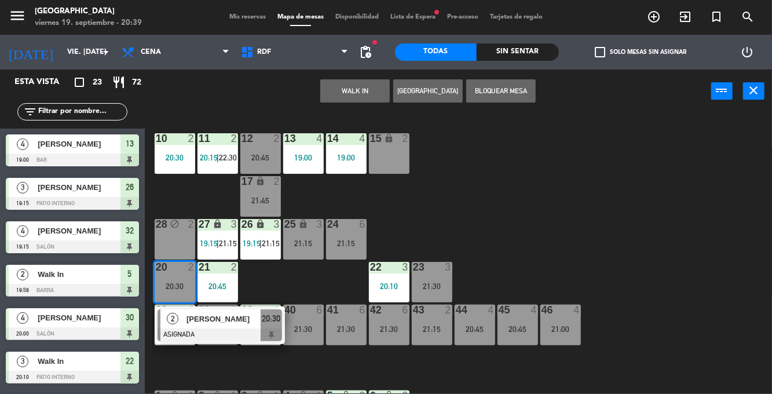
click at [218, 327] on div "[PERSON_NAME]" at bounding box center [222, 318] width 75 height 19
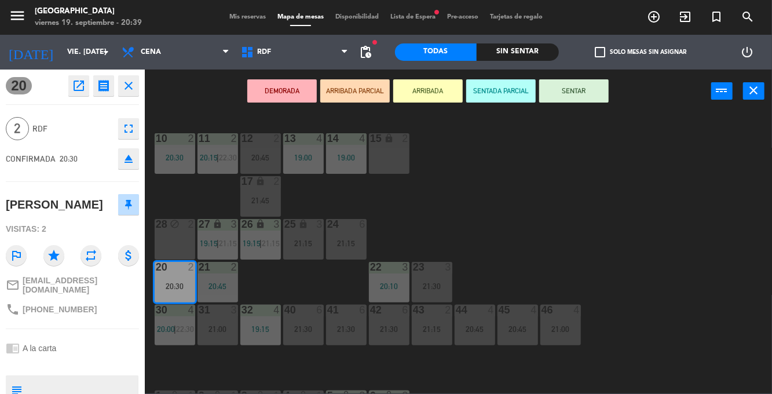
click at [574, 91] on button "SENTAR" at bounding box center [573, 90] width 69 height 23
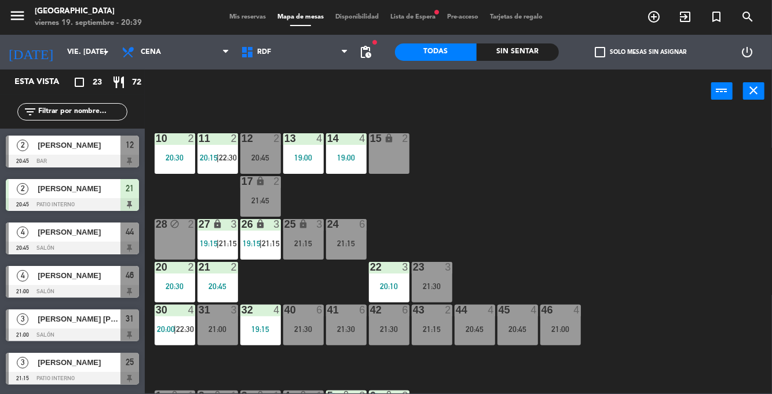
scroll to position [391, 0]
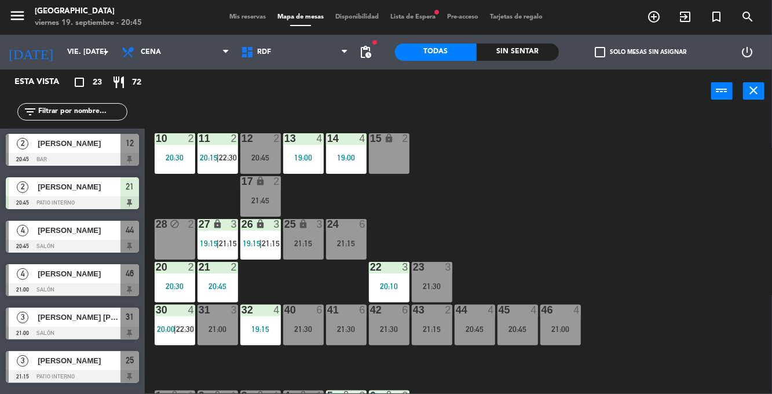
click at [643, 190] on div "10 2 20:30 11 2 20:15 | 22:30 12 2 20:45 13 4 19:00 14 4 19:00 15 lock 2 17 loc…" at bounding box center [462, 252] width 620 height 281
click at [303, 241] on div "21:15" at bounding box center [303, 243] width 41 height 8
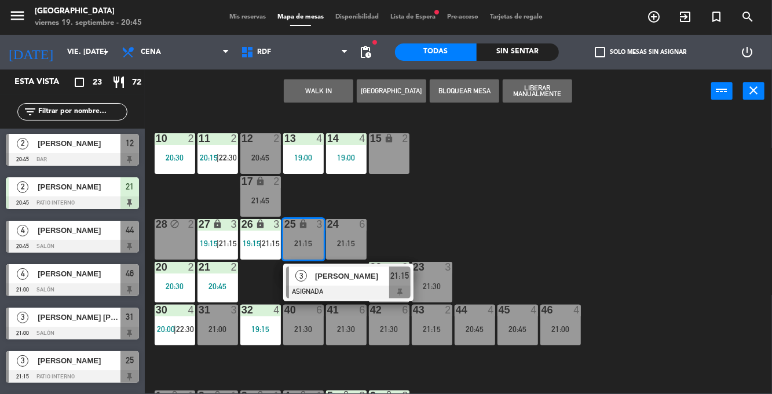
click at [339, 286] on div at bounding box center [348, 291] width 125 height 13
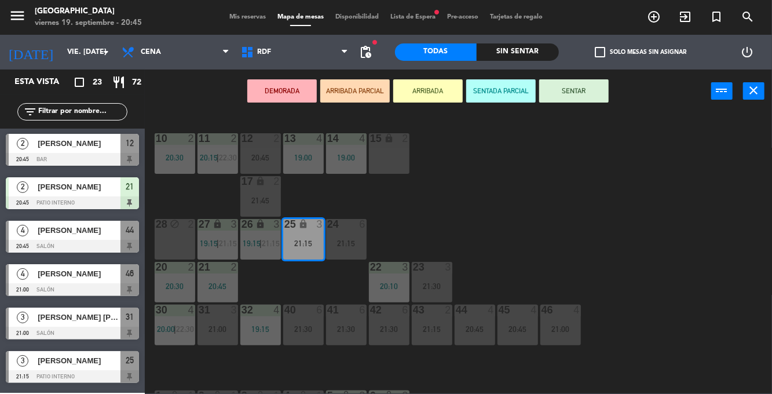
click at [347, 160] on div "19:00" at bounding box center [346, 157] width 41 height 8
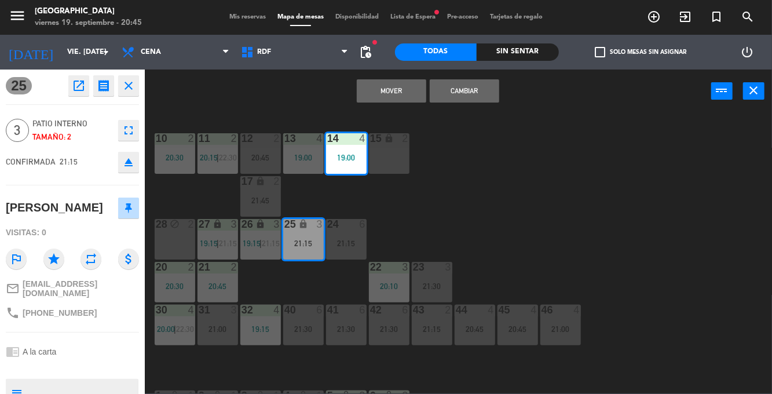
click at [298, 153] on div "19:00" at bounding box center [303, 157] width 41 height 8
click at [407, 86] on button "Mover y Unir" at bounding box center [391, 90] width 69 height 23
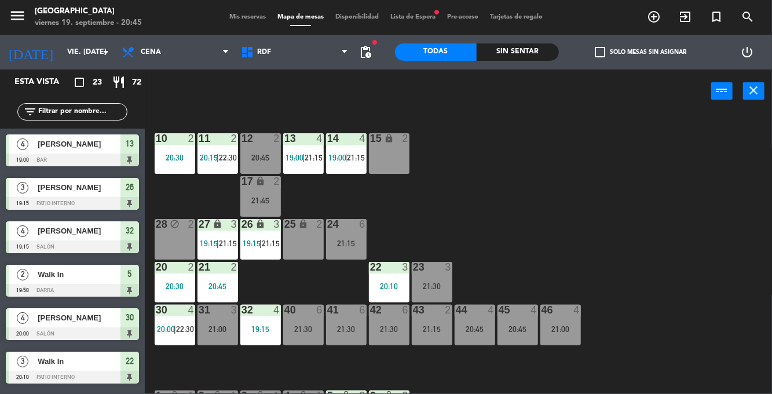
scroll to position [0, 0]
click at [209, 240] on span "19:15" at bounding box center [209, 243] width 18 height 9
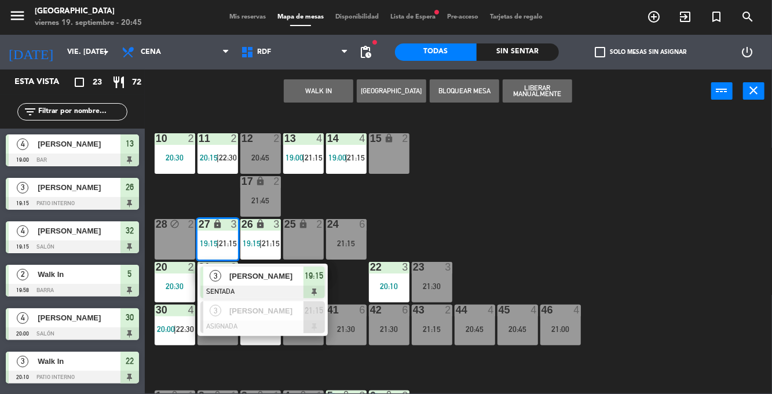
click at [689, 302] on div "10 2 20:30 11 2 20:15 | 22:30 12 2 20:45 13 4 19:00 | 21:15 14 4 19:00 | 21:15 …" at bounding box center [462, 252] width 620 height 281
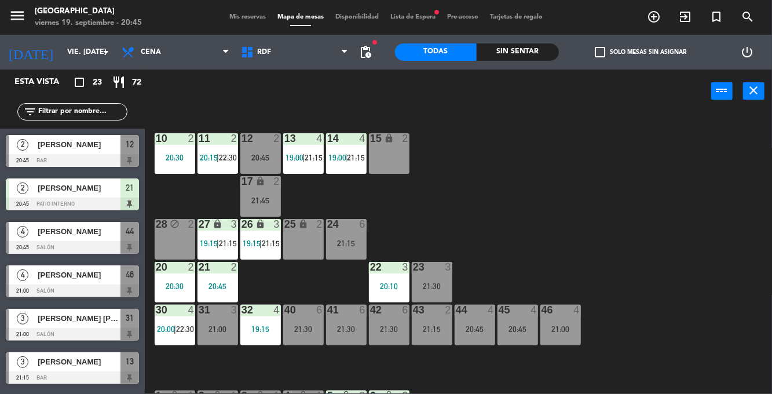
scroll to position [392, 0]
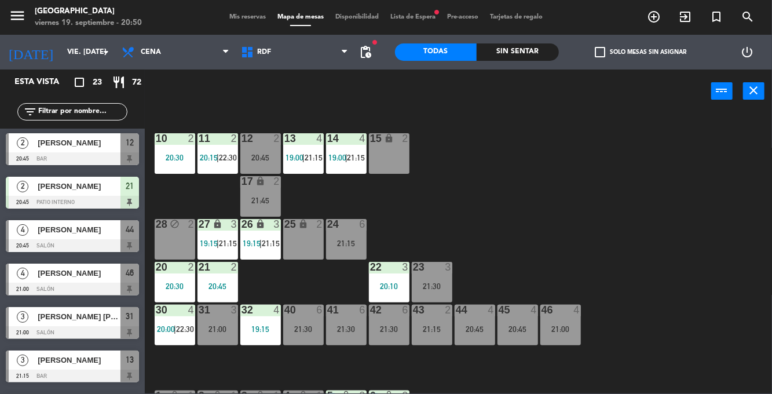
click at [255, 151] on div "12 2 20:45" at bounding box center [260, 153] width 41 height 41
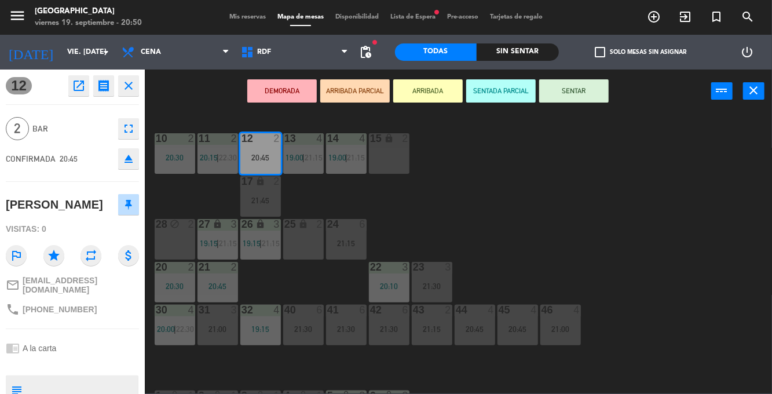
click at [597, 95] on button "SENTAR" at bounding box center [573, 90] width 69 height 23
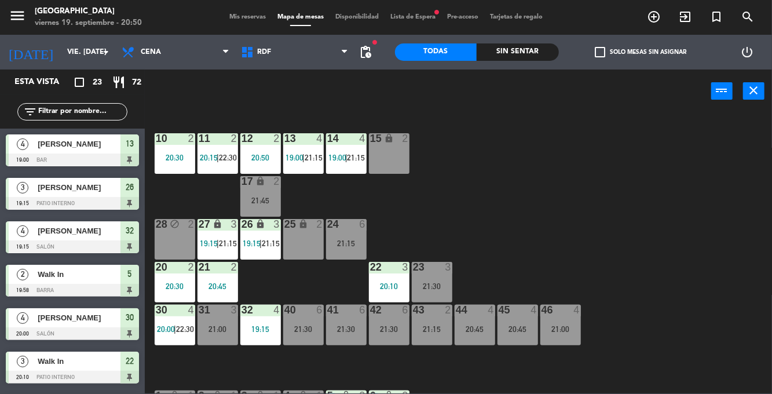
scroll to position [0, 0]
click at [275, 232] on div "26 lock 3 19:15 | 21:15" at bounding box center [260, 239] width 41 height 41
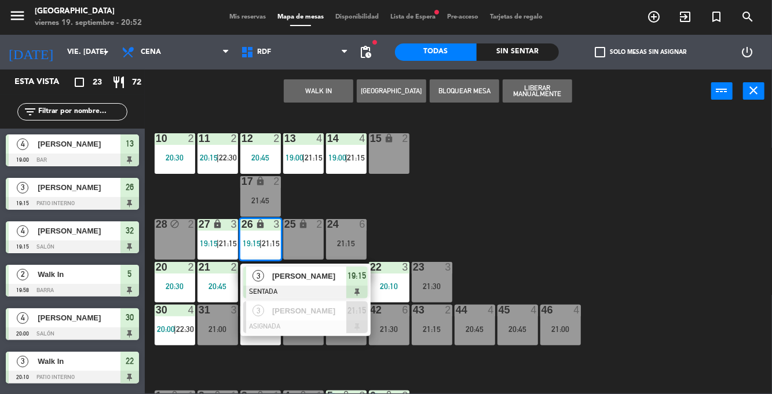
click at [321, 273] on span "[PERSON_NAME]" at bounding box center [309, 276] width 74 height 12
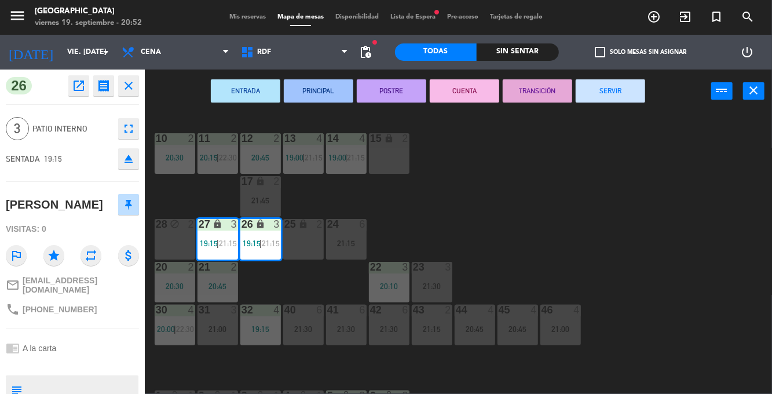
click at [631, 83] on button "SERVIR" at bounding box center [610, 90] width 69 height 23
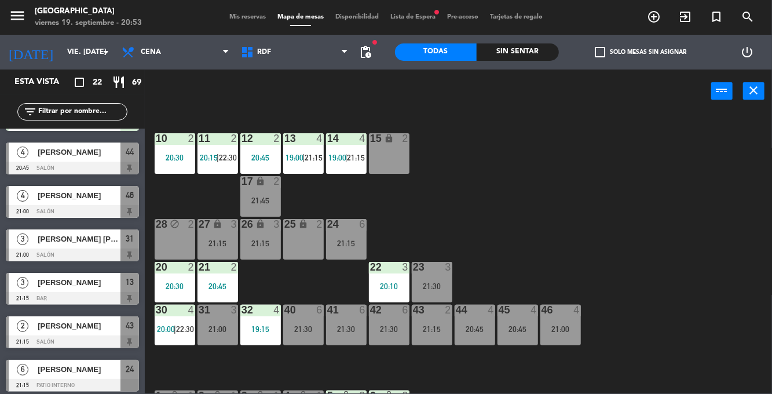
scroll to position [433, 0]
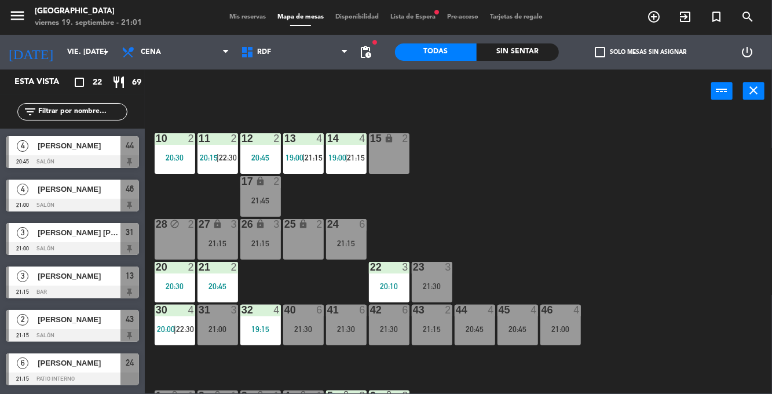
click at [220, 328] on div "21:00" at bounding box center [217, 329] width 41 height 8
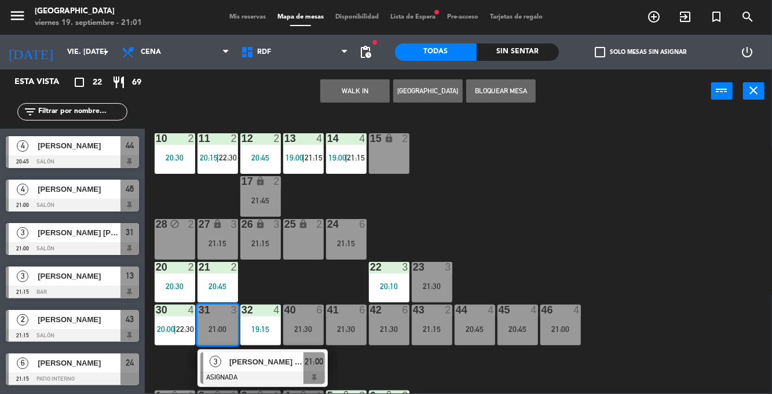
click at [566, 325] on div "21:00" at bounding box center [560, 329] width 41 height 8
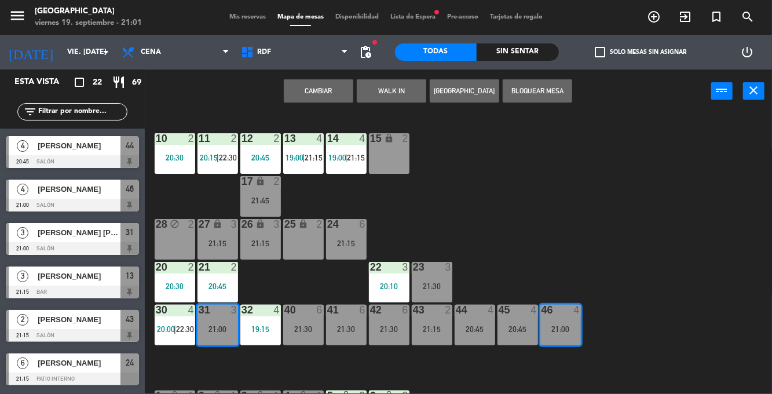
click at [332, 94] on button "Cambiar" at bounding box center [318, 90] width 69 height 23
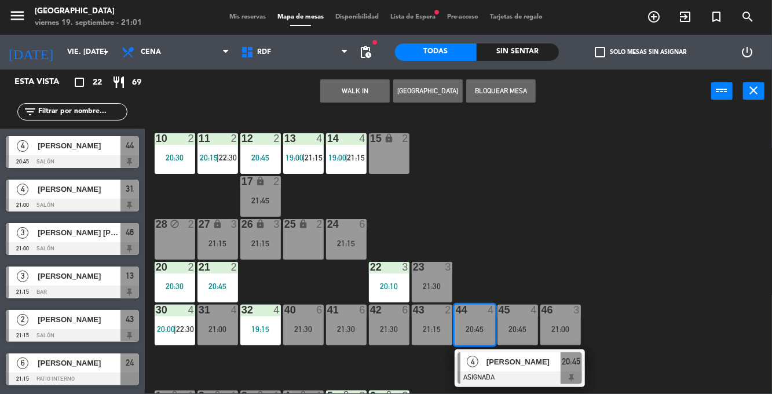
click at [662, 299] on div "10 2 20:30 11 2 20:15 | 22:30 12 2 20:45 13 4 19:00 | 21:15 14 4 19:00 | 21:15 …" at bounding box center [462, 252] width 620 height 281
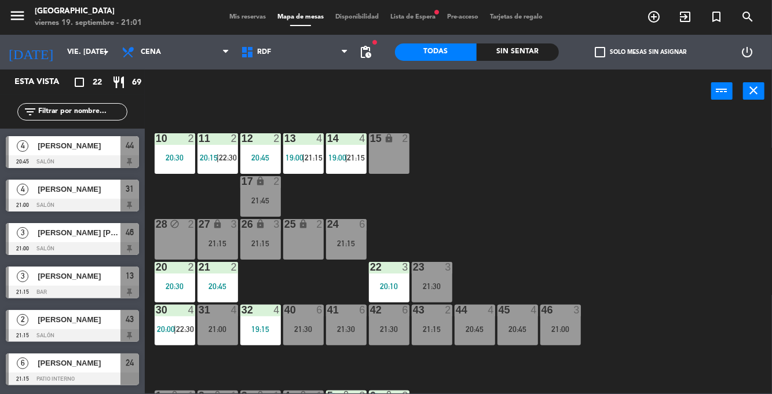
click at [473, 329] on div "20:45" at bounding box center [475, 329] width 41 height 8
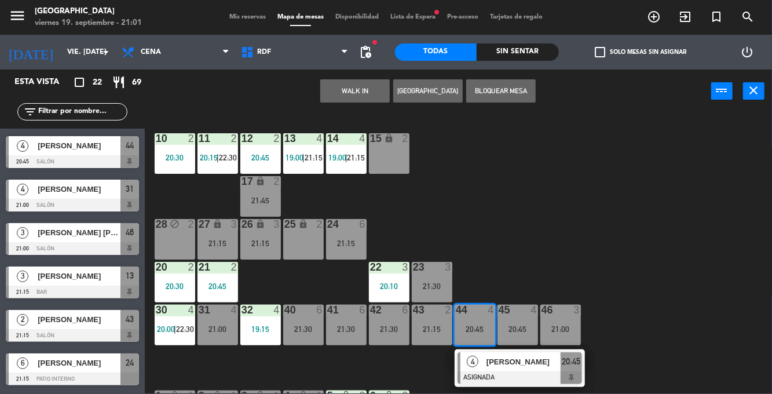
click at [536, 372] on div at bounding box center [519, 377] width 125 height 13
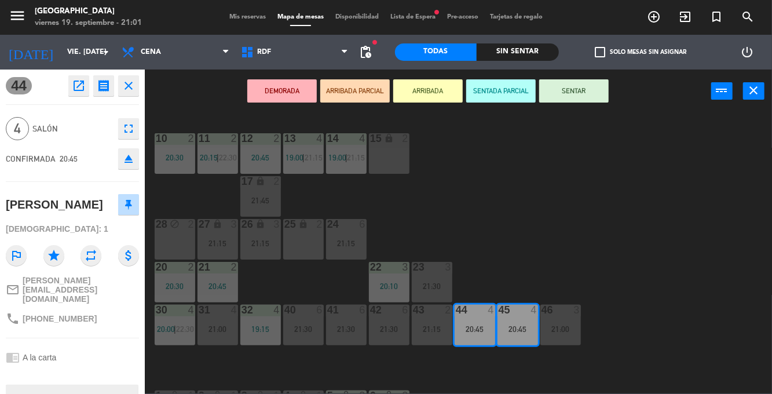
click at [602, 88] on button "SENTAR" at bounding box center [573, 90] width 69 height 23
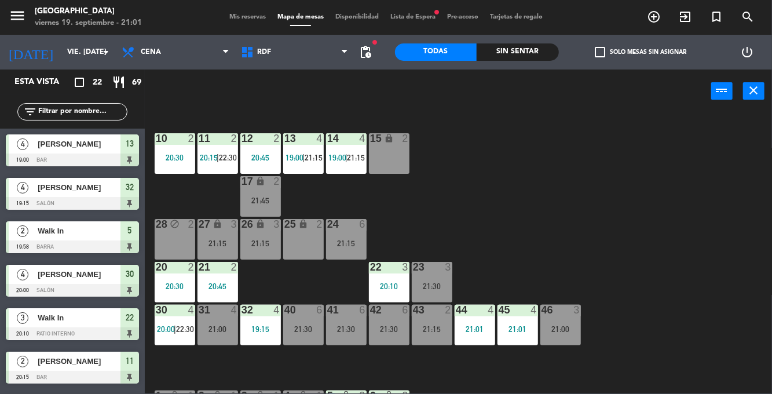
scroll to position [0, 0]
click at [222, 327] on div "21:00" at bounding box center [217, 329] width 41 height 8
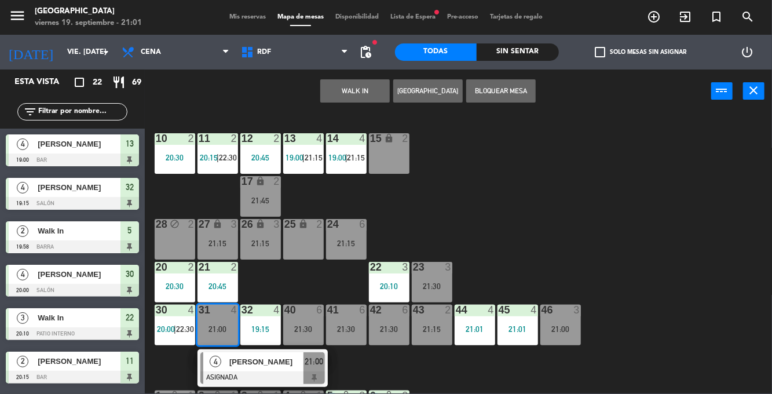
click at [287, 371] on div "[PERSON_NAME]" at bounding box center [265, 361] width 75 height 19
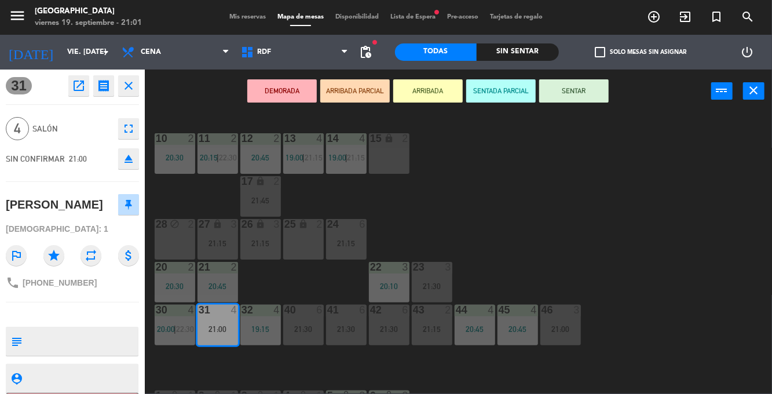
click at [586, 94] on button "SENTAR" at bounding box center [573, 90] width 69 height 23
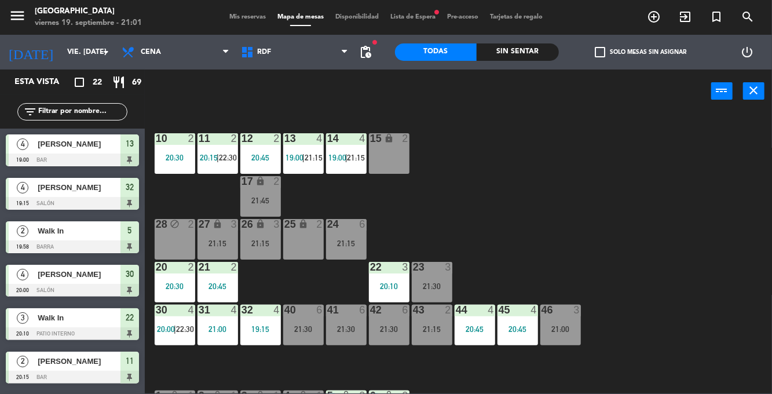
click at [563, 327] on div "21:00" at bounding box center [560, 329] width 41 height 8
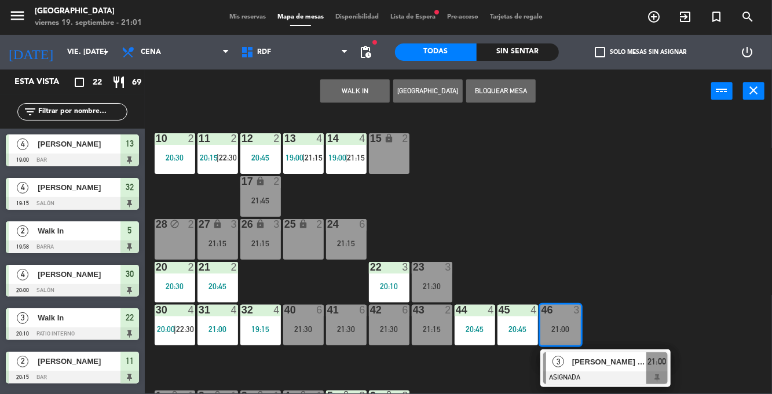
click at [683, 293] on div "10 2 20:30 11 2 20:15 | 22:30 12 2 20:45 13 4 19:00 | 21:15 14 4 19:00 | 21:15 …" at bounding box center [462, 252] width 620 height 281
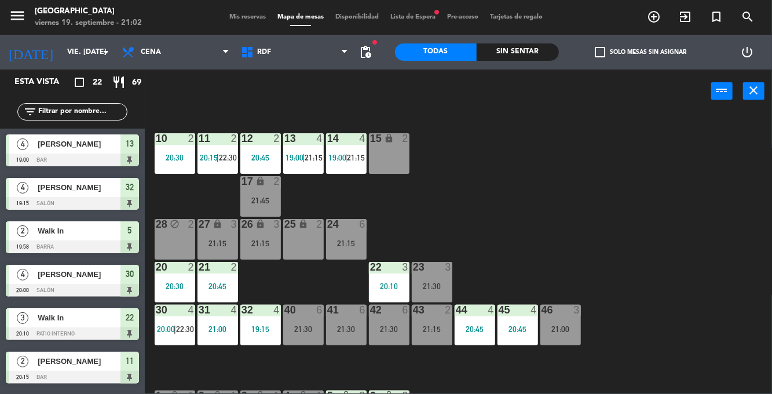
click at [562, 332] on div "21:00" at bounding box center [560, 329] width 41 height 8
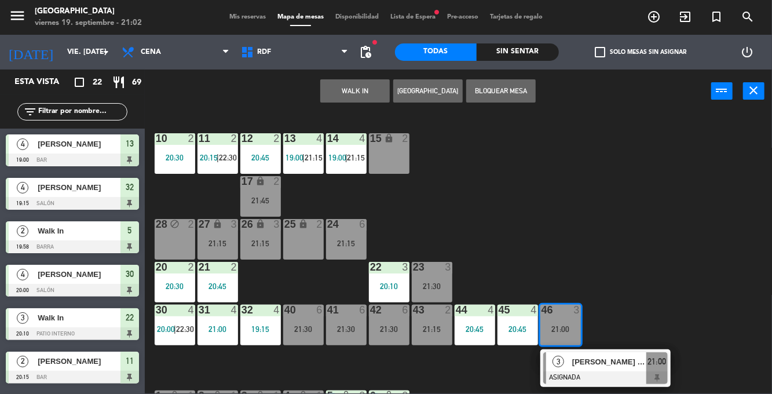
click at [630, 369] on div "[PERSON_NAME] [PERSON_NAME]" at bounding box center [608, 361] width 75 height 19
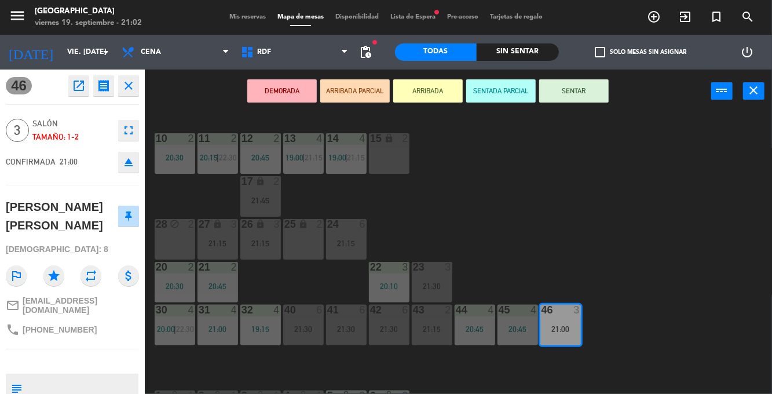
click at [596, 97] on button "SENTAR" at bounding box center [573, 90] width 69 height 23
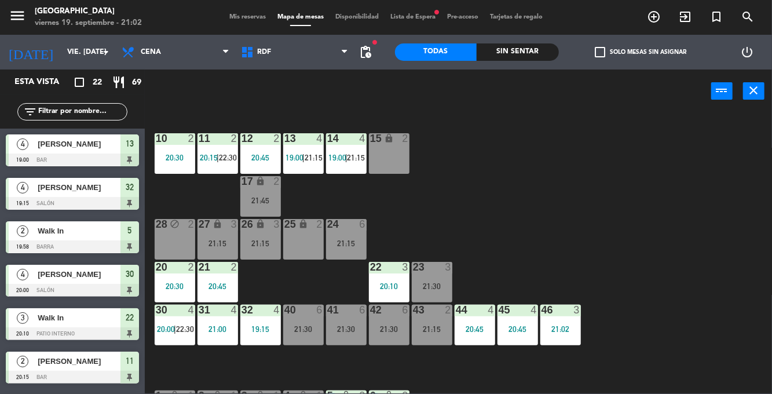
click at [666, 272] on div "10 2 20:30 11 2 20:15 | 22:30 12 2 20:45 13 4 19:00 | 21:15 14 4 19:00 | 21:15 …" at bounding box center [462, 252] width 620 height 281
click at [574, 327] on div "21:00" at bounding box center [560, 329] width 41 height 8
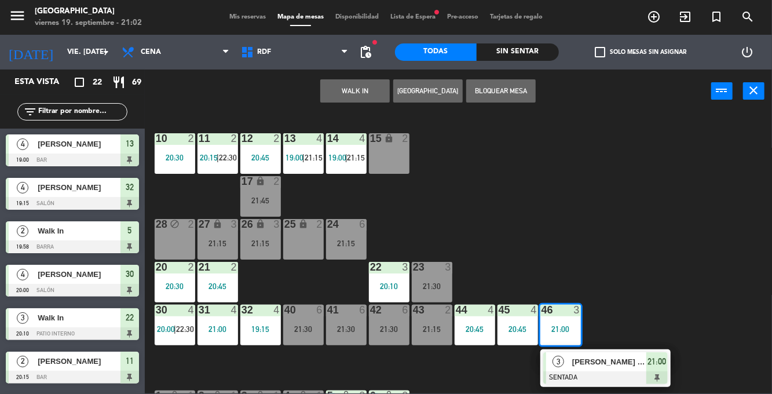
click at [674, 297] on div "10 2 20:30 11 2 20:15 | 22:30 12 2 20:45 13 4 19:00 | 21:15 14 4 19:00 | 21:15 …" at bounding box center [462, 252] width 620 height 281
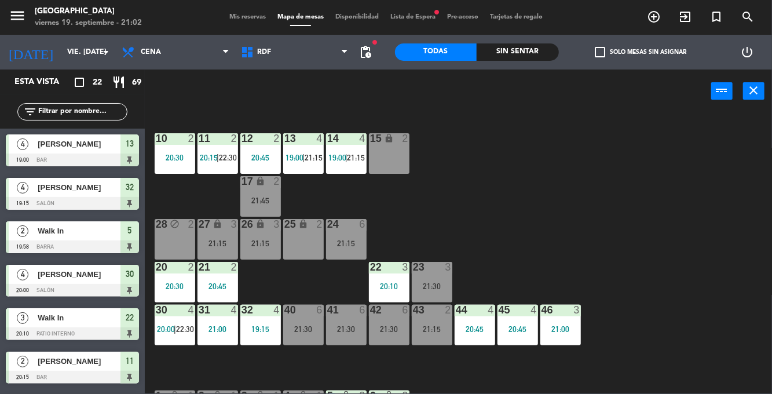
click at [438, 333] on div "21:15" at bounding box center [432, 329] width 41 height 8
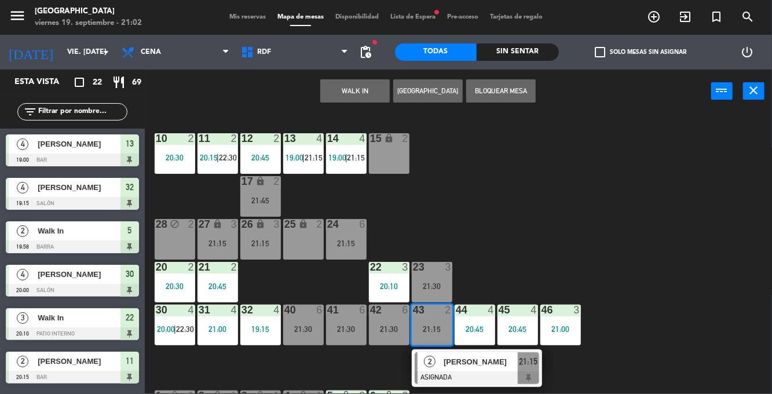
click at [592, 225] on div "10 2 20:30 11 2 20:15 | 22:30 12 2 20:45 13 4 19:00 | 21:15 14 4 19:00 | 21:15 …" at bounding box center [462, 252] width 620 height 281
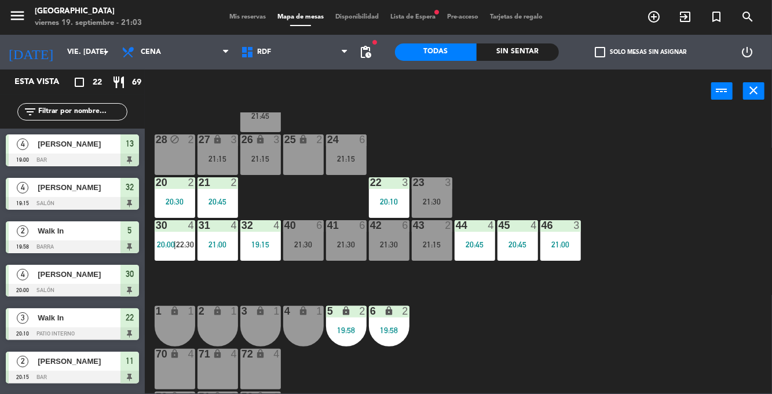
scroll to position [123, 0]
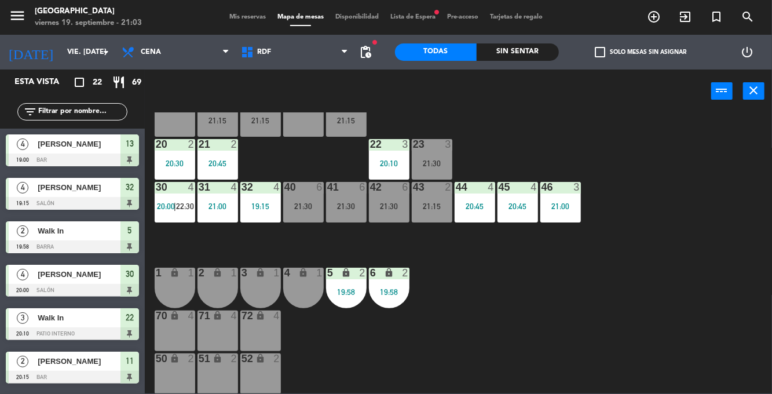
click at [387, 295] on div "19:58" at bounding box center [389, 292] width 41 height 8
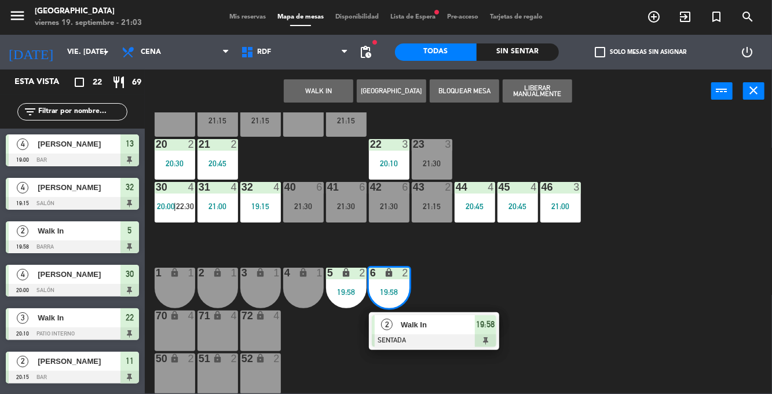
click at [429, 339] on div at bounding box center [434, 340] width 125 height 13
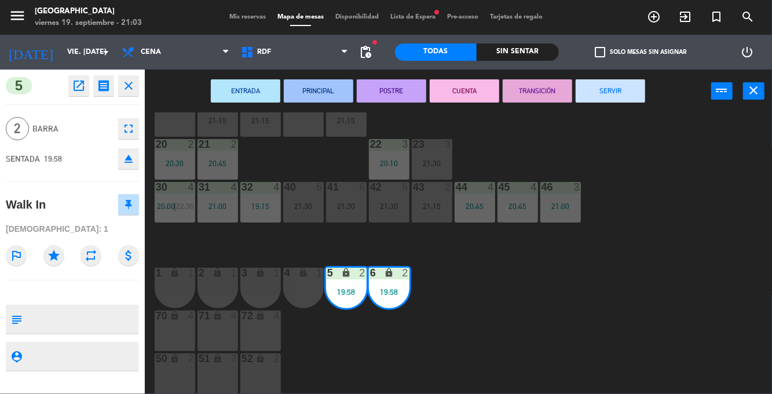
click at [617, 100] on button "SERVIR" at bounding box center [610, 90] width 69 height 23
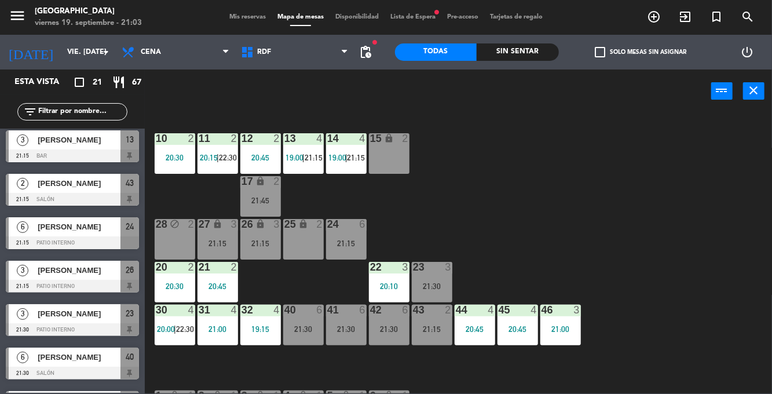
scroll to position [526, 0]
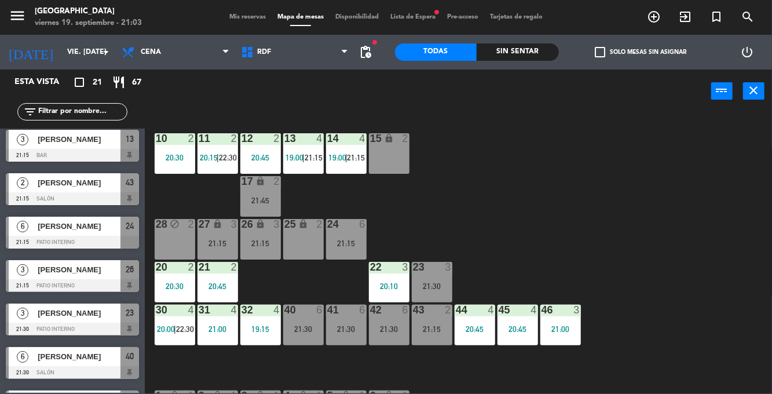
click at [248, 20] on span "Mis reservas" at bounding box center [248, 17] width 48 height 6
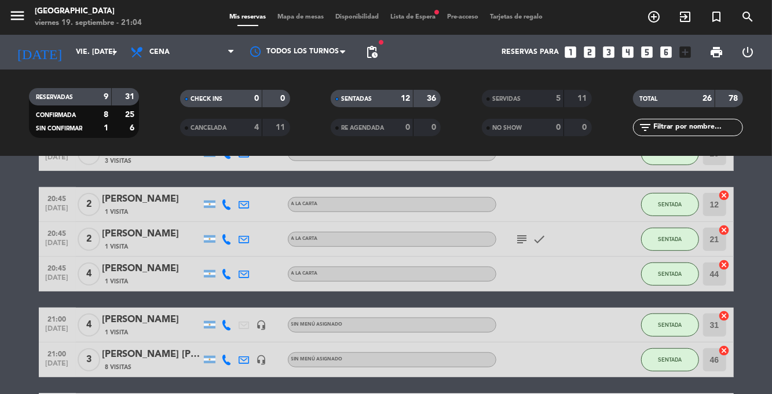
scroll to position [343, 0]
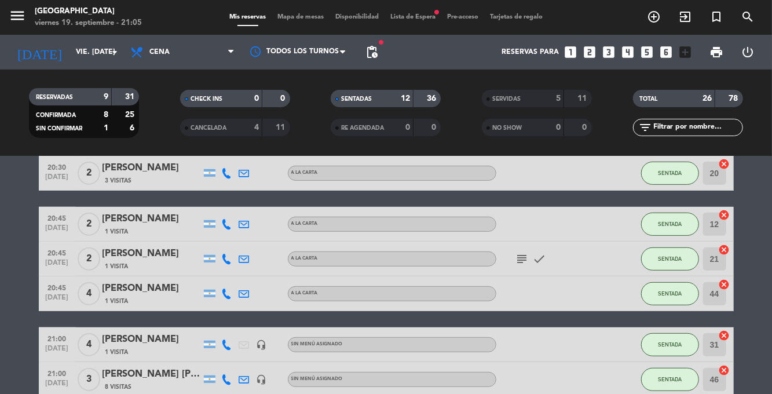
click at [296, 26] on div "menu [GEOGRAPHIC_DATA] viernes 19. septiembre - 21:05 Mis reservas Mapa de mesa…" at bounding box center [386, 17] width 772 height 35
click at [295, 16] on span "Mapa de mesas" at bounding box center [301, 17] width 58 height 6
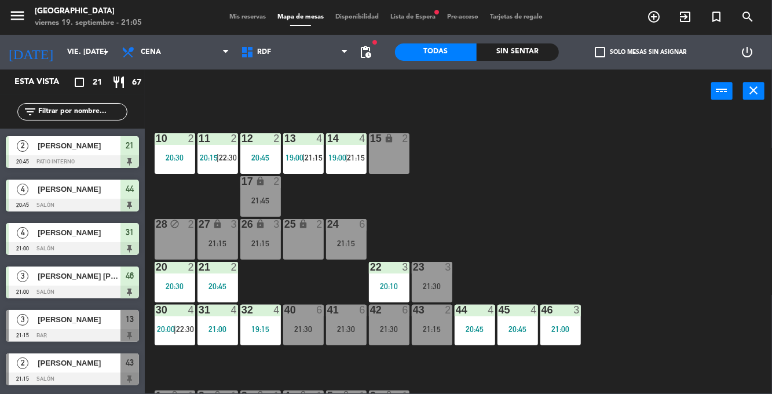
scroll to position [347, 0]
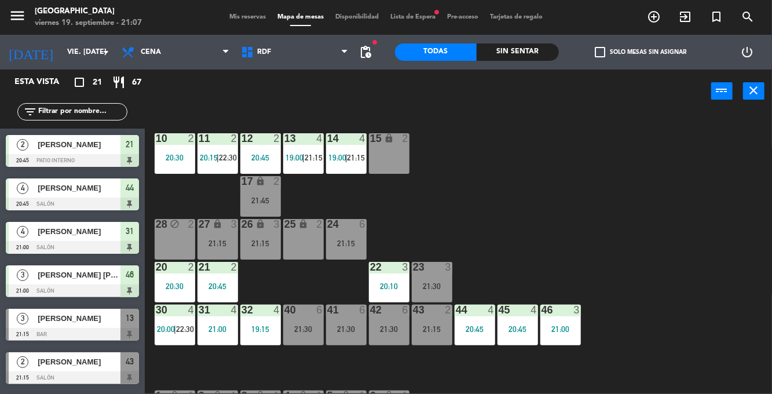
click at [175, 320] on div "30 4 20:00 | 22:30" at bounding box center [175, 325] width 41 height 41
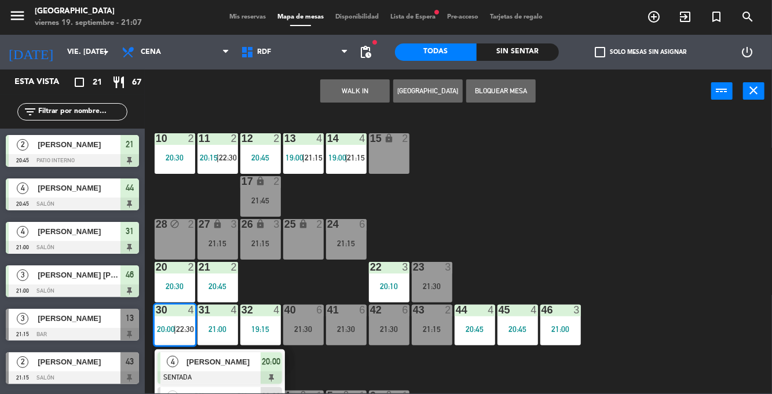
click at [222, 368] on div "[PERSON_NAME]" at bounding box center [222, 361] width 75 height 19
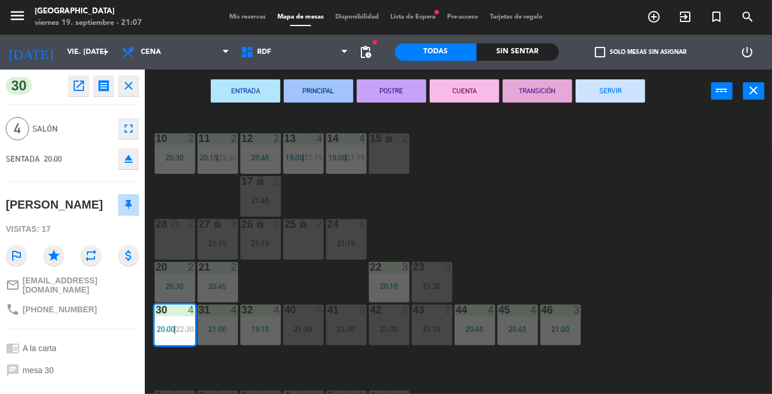
click at [617, 96] on button "SERVIR" at bounding box center [610, 90] width 69 height 23
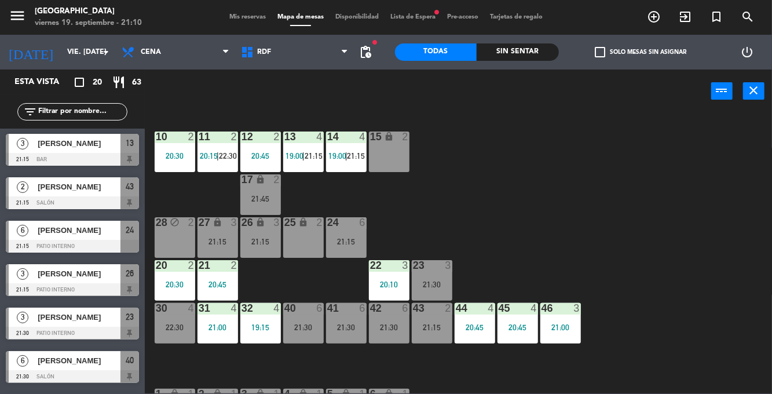
scroll to position [0, 0]
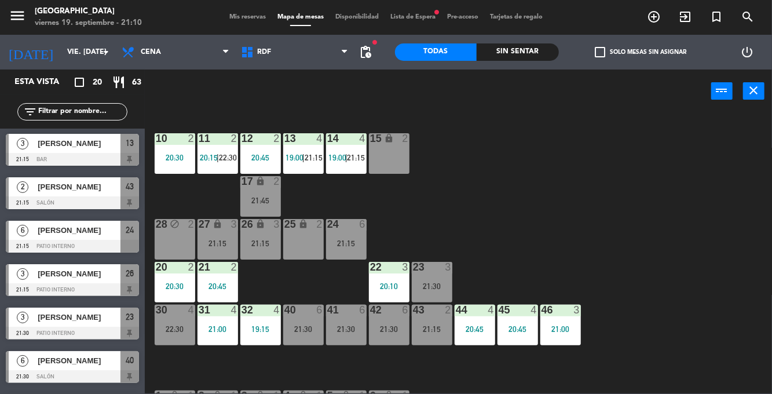
click at [177, 327] on div "22:30" at bounding box center [175, 329] width 41 height 8
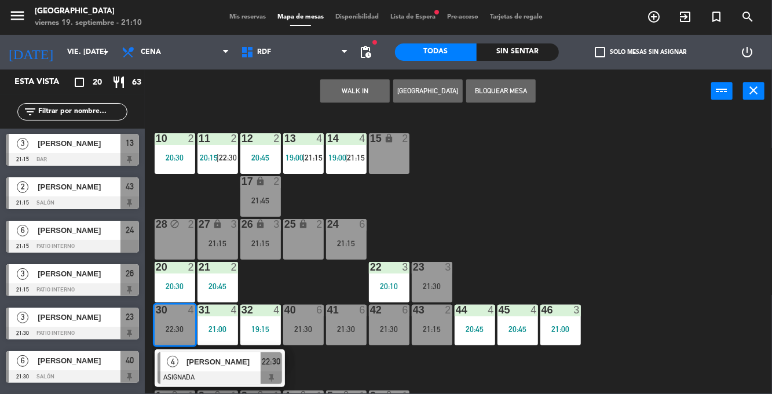
click at [313, 247] on div "25 lock 2" at bounding box center [303, 239] width 41 height 41
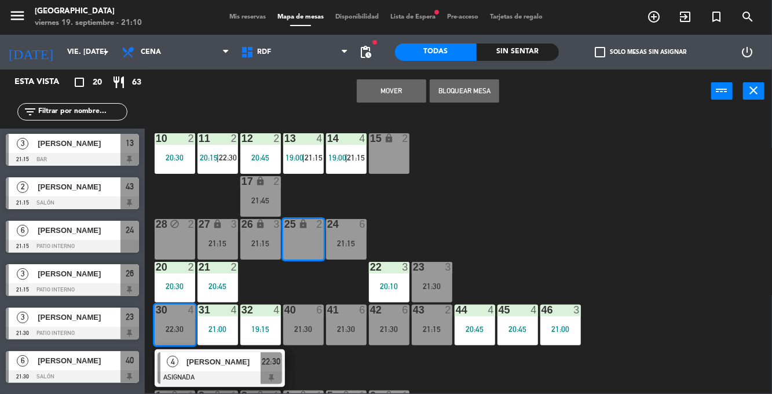
click at [404, 80] on button "Mover" at bounding box center [391, 90] width 69 height 23
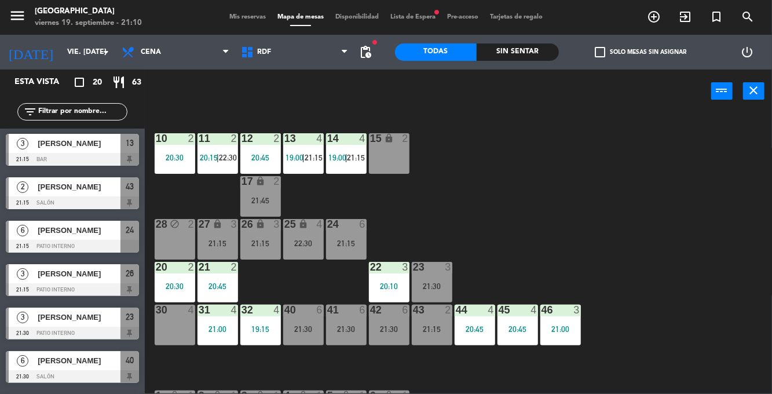
click at [226, 237] on div "27 lock 3 21:15" at bounding box center [217, 239] width 41 height 41
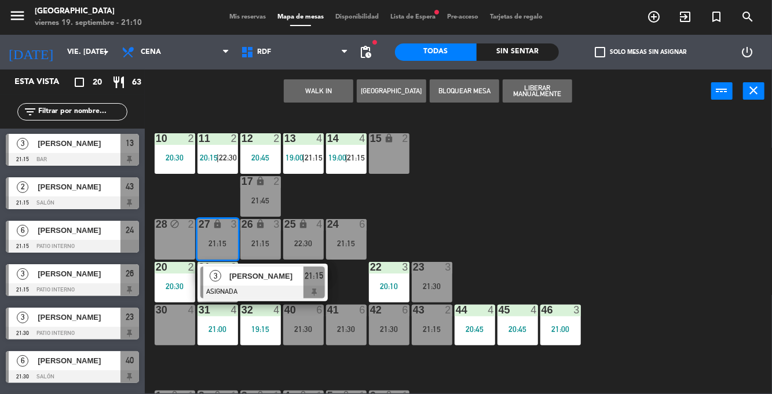
click at [180, 320] on div "30 4" at bounding box center [175, 325] width 41 height 41
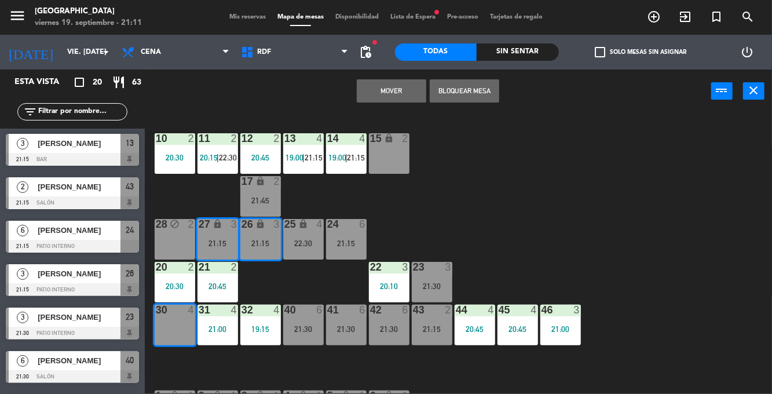
click at [531, 177] on div "10 2 20:30 11 2 20:15 | 22:30 12 2 20:45 13 4 19:00 | 21:15 14 4 19:00 | 21:15 …" at bounding box center [462, 252] width 620 height 281
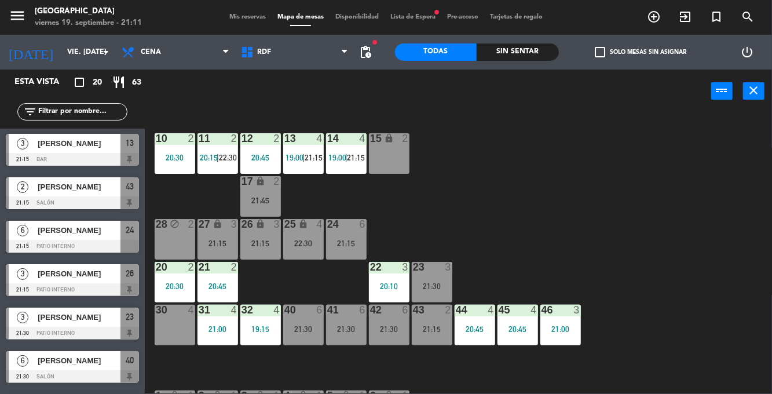
click at [312, 153] on span "21:15" at bounding box center [314, 157] width 18 height 9
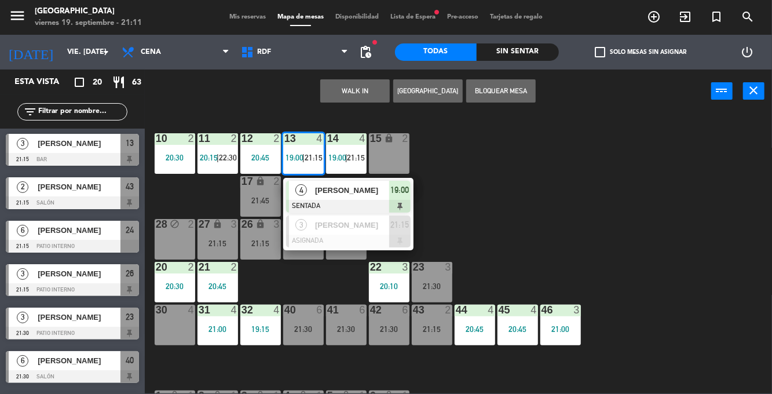
click at [368, 233] on div "[PERSON_NAME]" at bounding box center [351, 224] width 75 height 19
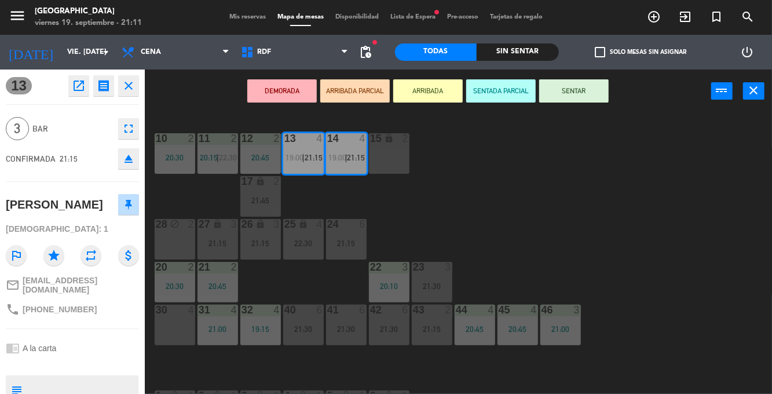
click at [169, 337] on div "30 4" at bounding box center [175, 325] width 41 height 41
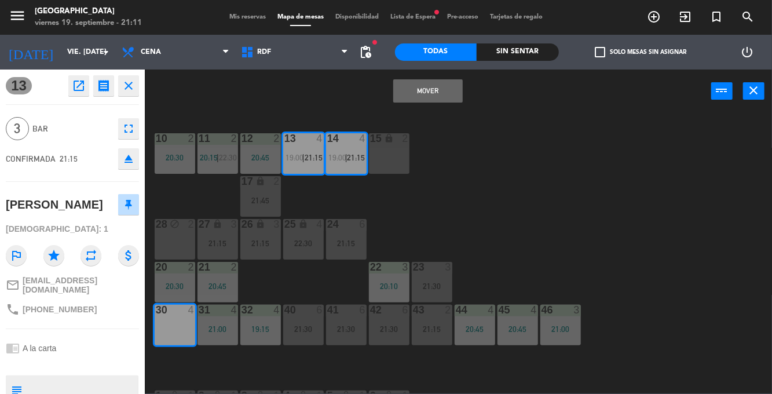
click at [437, 90] on button "Mover" at bounding box center [427, 90] width 69 height 23
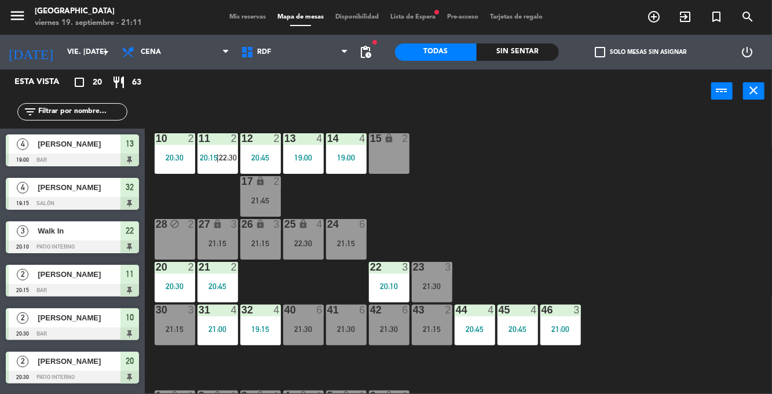
click at [393, 283] on div "20:10" at bounding box center [389, 286] width 41 height 8
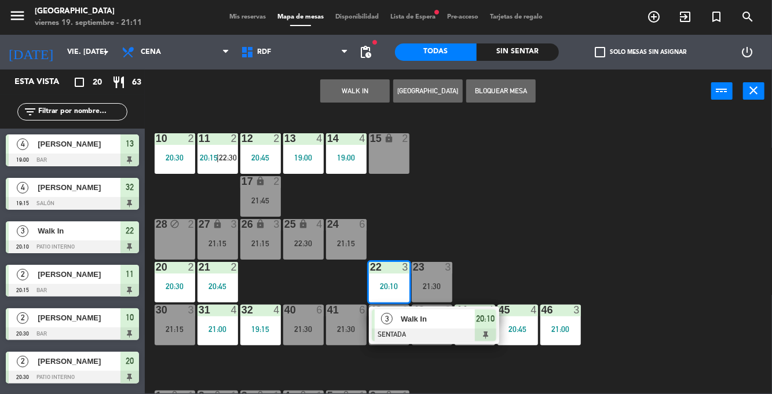
click at [525, 226] on div "10 2 20:30 11 2 20:15 | 22:30 12 2 20:45 13 4 19:00 14 4 19:00 15 lock 2 17 loc…" at bounding box center [462, 252] width 620 height 281
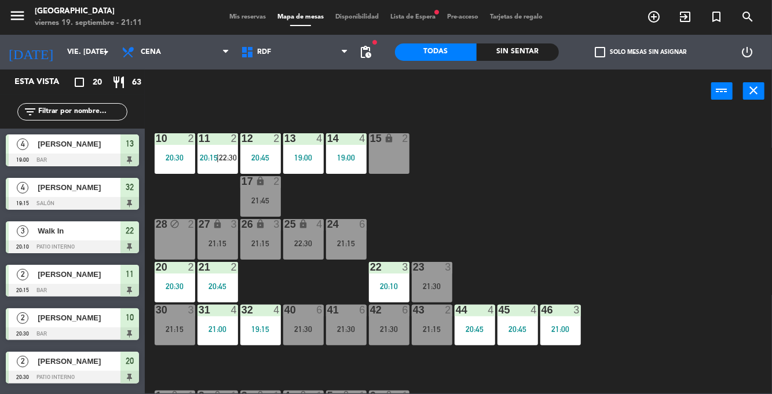
click at [291, 250] on div "25 lock 4 22:30" at bounding box center [303, 239] width 41 height 41
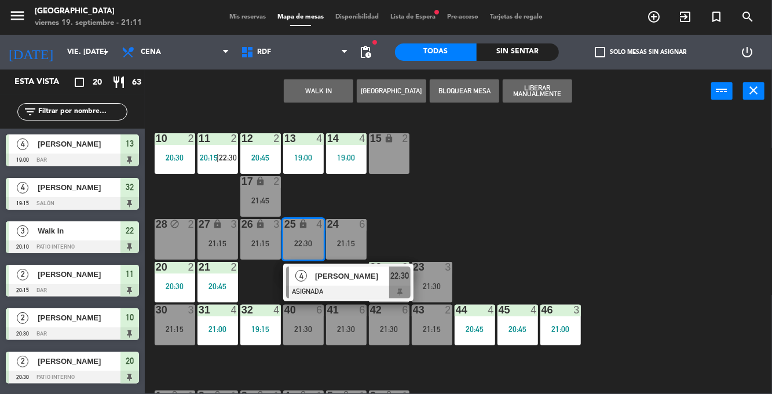
click at [325, 284] on div "[PERSON_NAME]" at bounding box center [351, 275] width 75 height 19
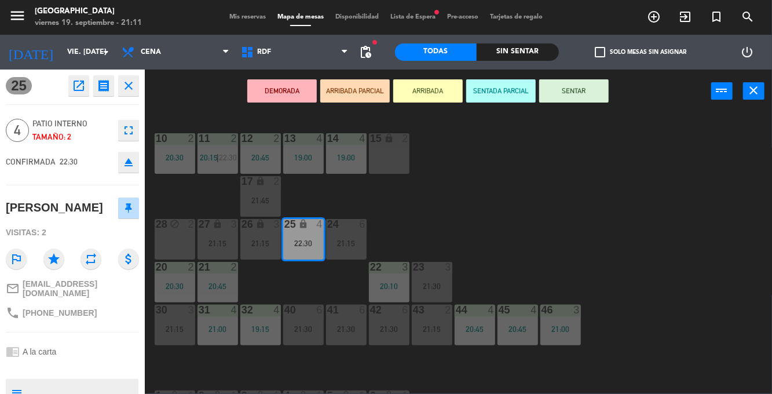
click at [311, 159] on div "19:00" at bounding box center [303, 157] width 41 height 8
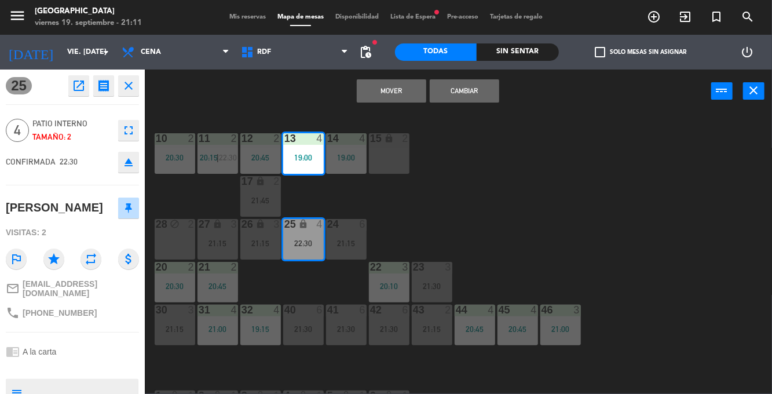
click at [340, 152] on div "14 4 19:00" at bounding box center [346, 153] width 41 height 41
click at [403, 98] on button "Mover y Unir" at bounding box center [391, 90] width 69 height 23
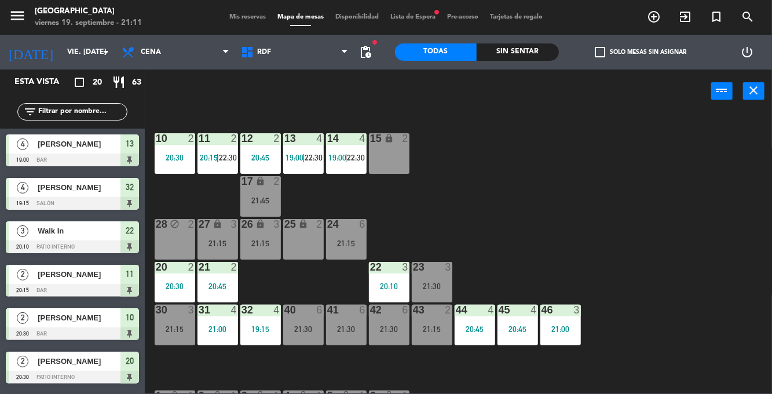
scroll to position [265, 0]
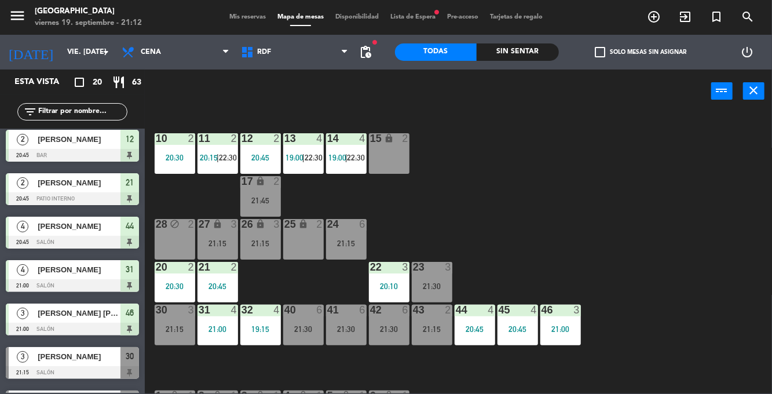
click at [296, 323] on div "40 6 21:30" at bounding box center [303, 325] width 41 height 41
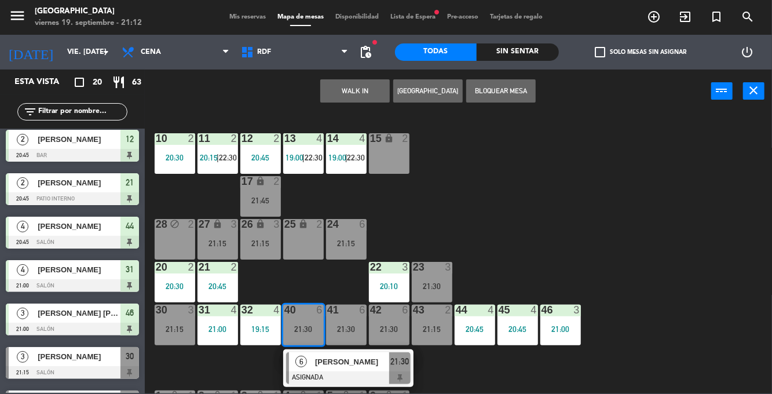
click at [657, 279] on div "10 2 20:30 11 2 20:15 | 22:30 12 2 20:45 13 4 19:00 | 22:30 14 4 19:00 | 22:30 …" at bounding box center [462, 252] width 620 height 281
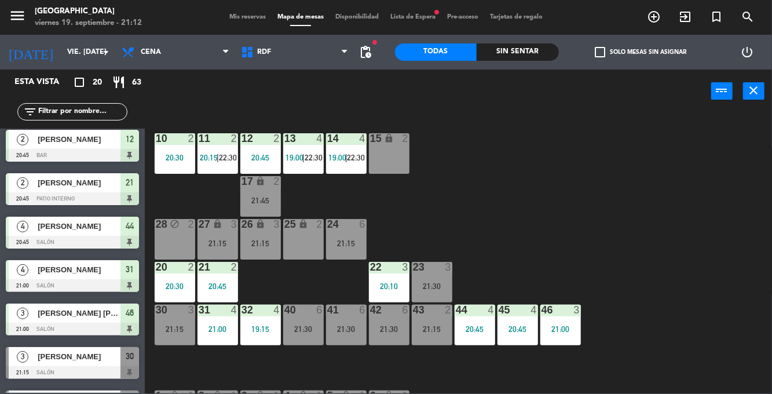
click at [383, 323] on div "42 6 21:30" at bounding box center [389, 325] width 41 height 41
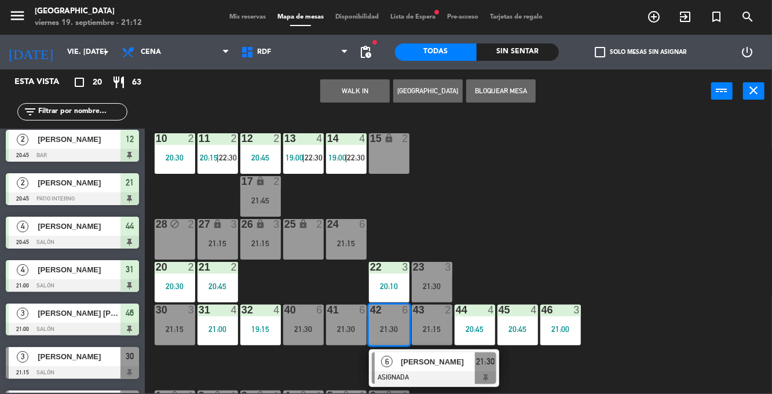
click at [660, 290] on div "10 2 20:30 11 2 20:15 | 22:30 12 2 20:45 13 4 19:00 | 22:30 14 4 19:00 | 22:30 …" at bounding box center [462, 252] width 620 height 281
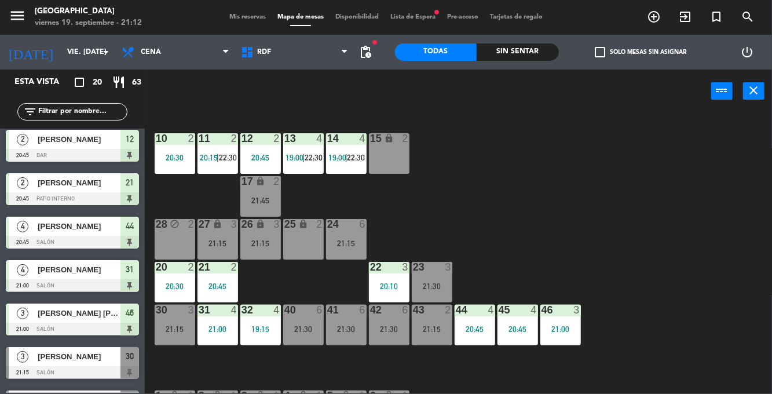
click at [434, 329] on div "21:15" at bounding box center [432, 329] width 41 height 8
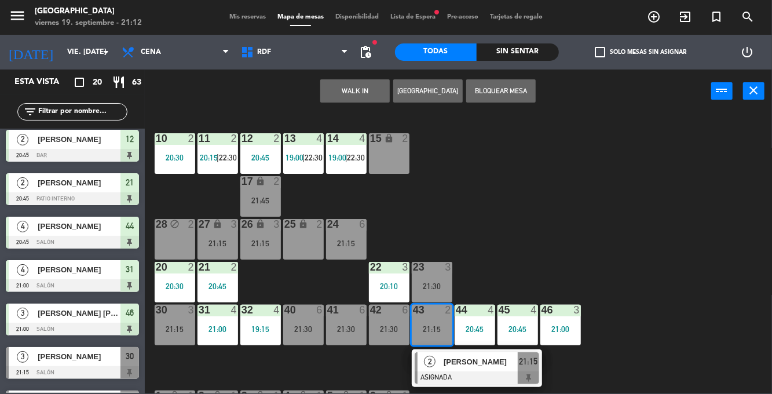
click at [438, 373] on div at bounding box center [477, 377] width 125 height 13
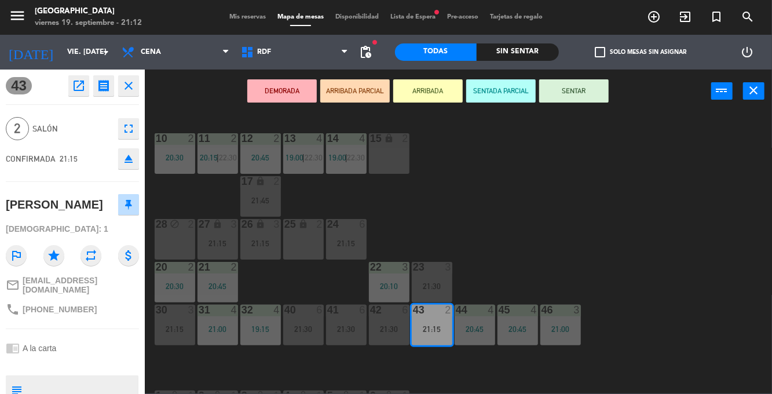
click at [579, 83] on button "SENTAR" at bounding box center [573, 90] width 69 height 23
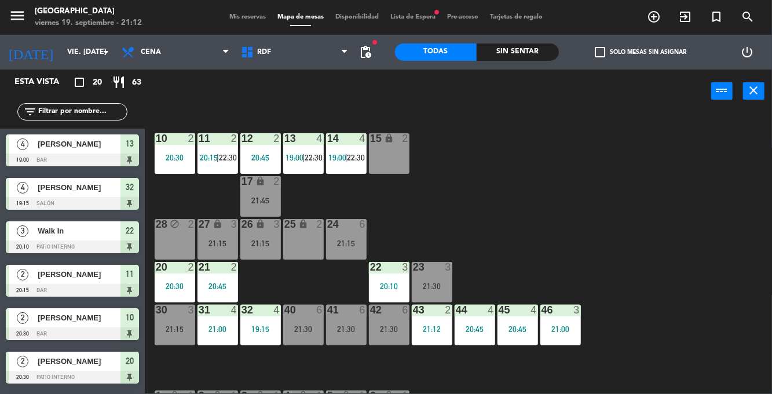
scroll to position [0, 0]
click at [440, 274] on div "23 3 21:30" at bounding box center [432, 282] width 41 height 41
click at [514, 250] on div "10 2 20:30 11 2 20:15 | 22:30 12 2 20:45 13 4 19:00 | 22:30 14 4 19:00 | 22:30 …" at bounding box center [462, 252] width 620 height 281
click at [339, 233] on div "24 6 21:15" at bounding box center [346, 239] width 41 height 41
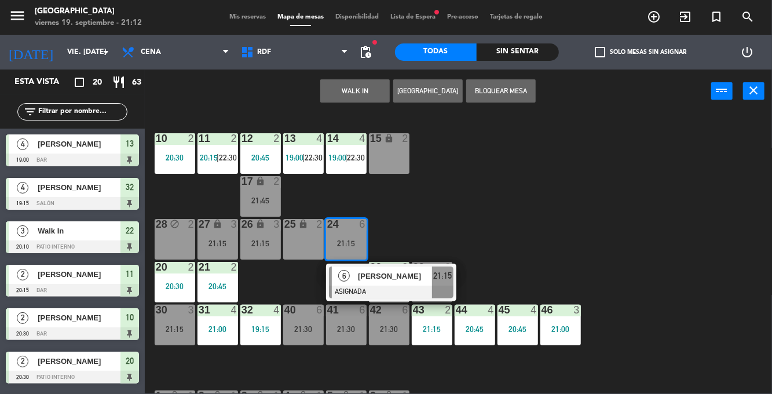
click at [306, 280] on div "10 2 20:30 11 2 20:15 | 22:30 12 2 20:45 13 4 19:00 | 22:30 14 4 19:00 | 22:30 …" at bounding box center [462, 252] width 620 height 281
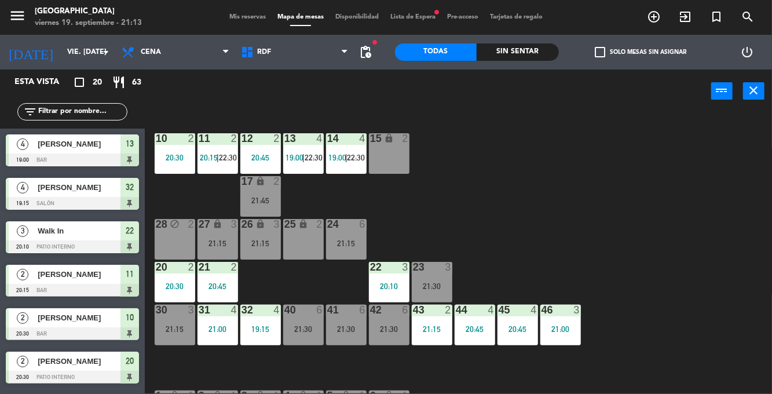
click at [171, 320] on div "30 3 21:15" at bounding box center [175, 325] width 41 height 41
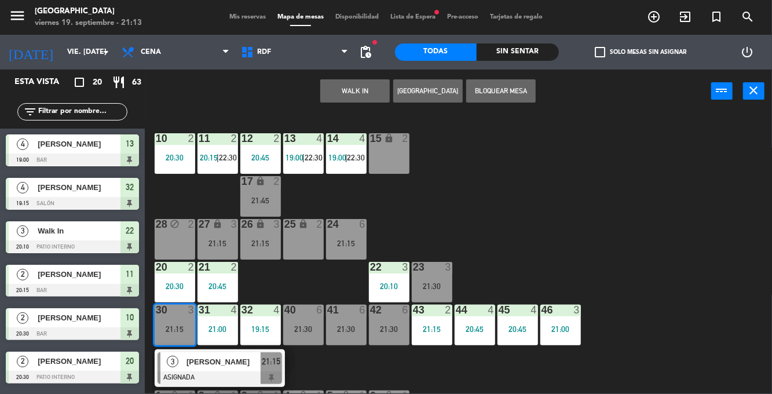
click at [184, 363] on div "3" at bounding box center [172, 361] width 25 height 19
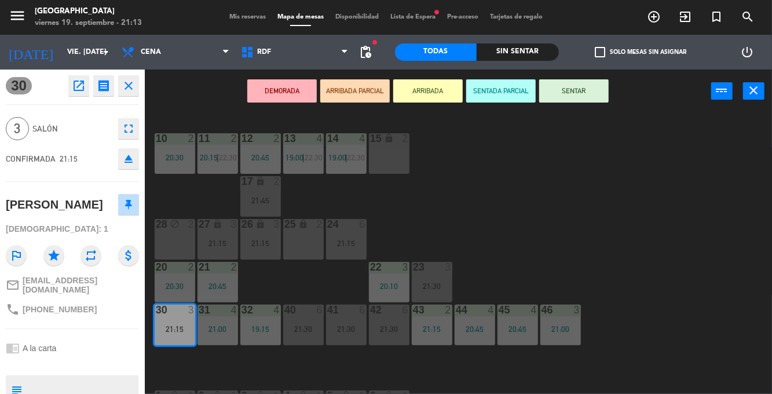
click at [573, 101] on button "SENTAR" at bounding box center [573, 90] width 69 height 23
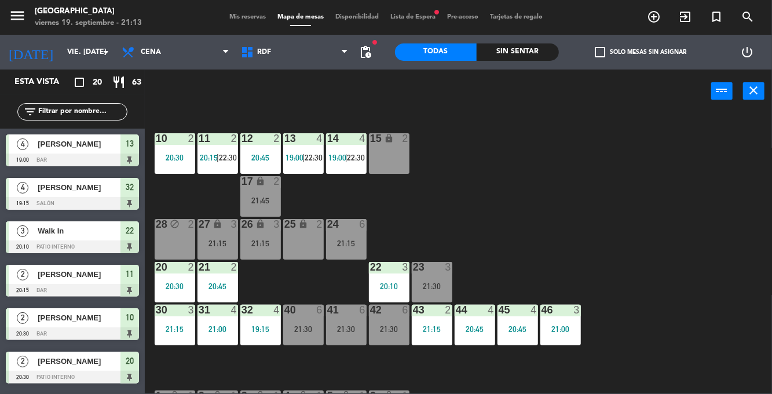
click at [345, 247] on div "21:15" at bounding box center [346, 243] width 41 height 8
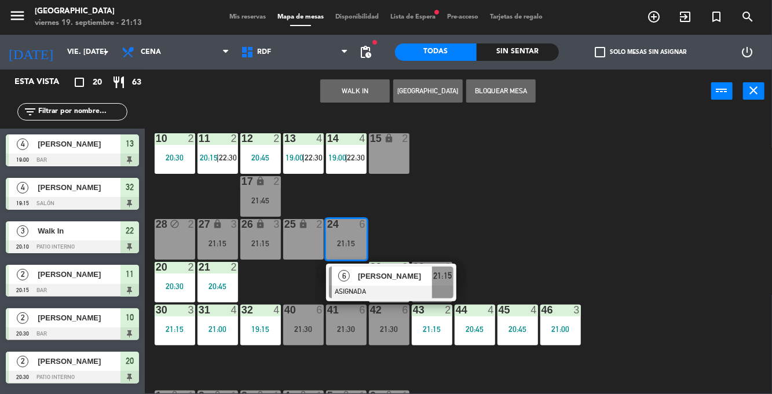
click at [344, 284] on div "6" at bounding box center [344, 275] width 25 height 19
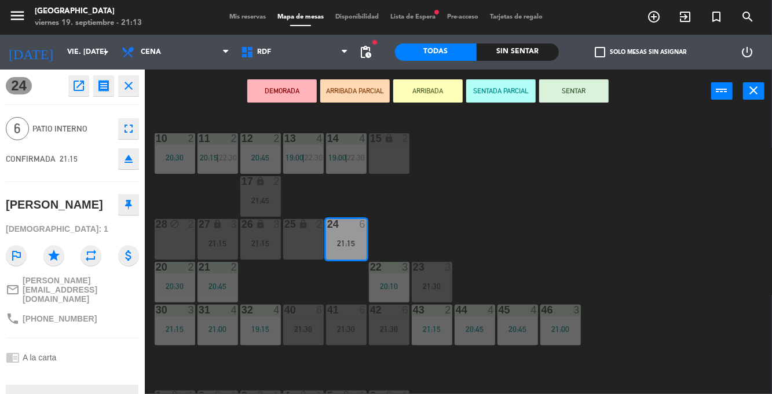
click at [560, 90] on button "SENTAR" at bounding box center [573, 90] width 69 height 23
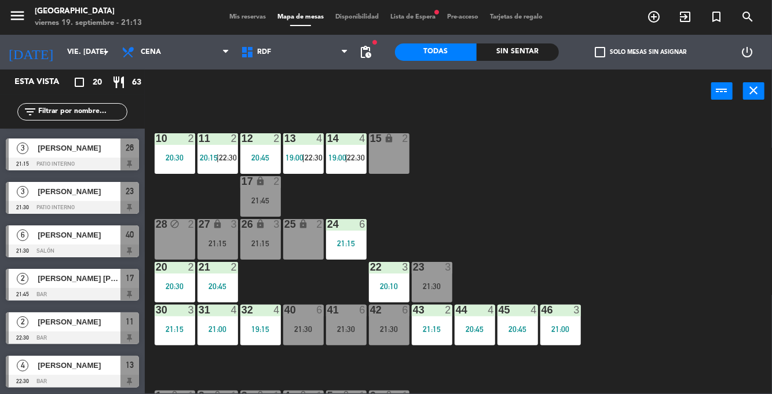
scroll to position [605, 0]
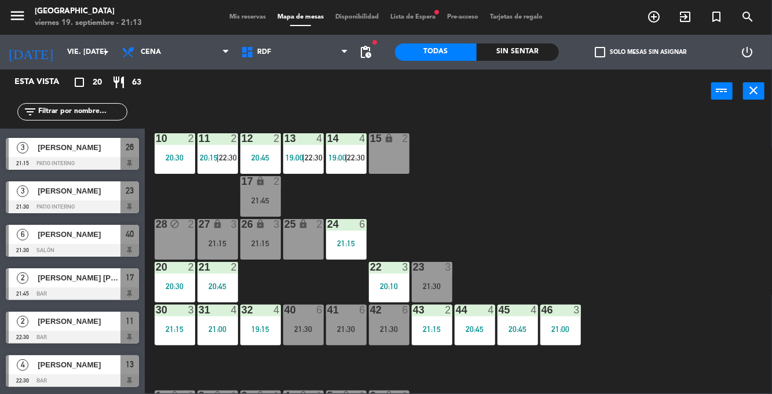
click at [258, 244] on div "21:15" at bounding box center [260, 243] width 41 height 8
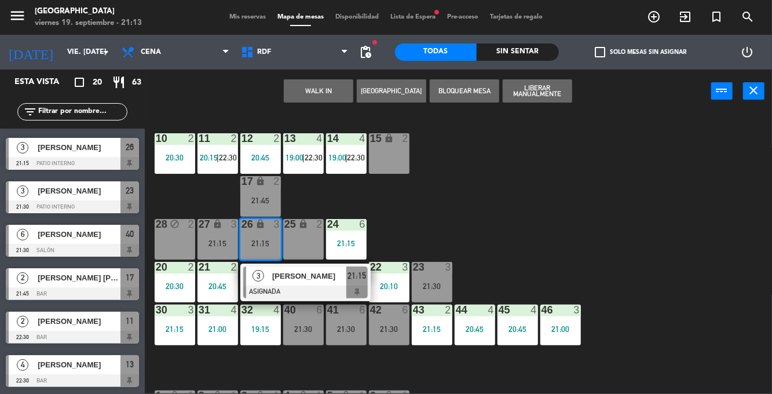
click at [548, 195] on div "10 2 20:30 11 2 20:15 | 22:30 12 2 20:45 13 4 19:00 | 22:30 14 4 19:00 | 22:30 …" at bounding box center [462, 252] width 620 height 281
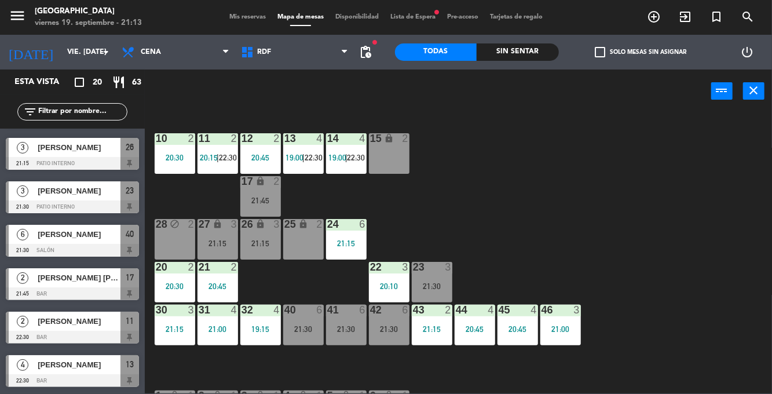
click at [236, 15] on span "Mis reservas" at bounding box center [248, 17] width 48 height 6
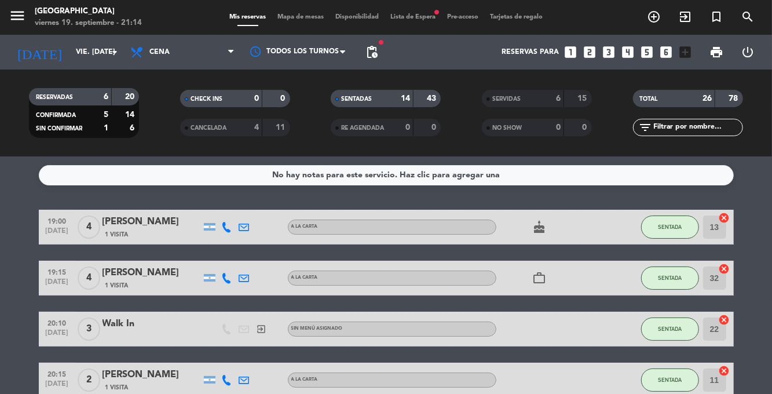
click at [295, 20] on span "Mapa de mesas" at bounding box center [301, 17] width 58 height 6
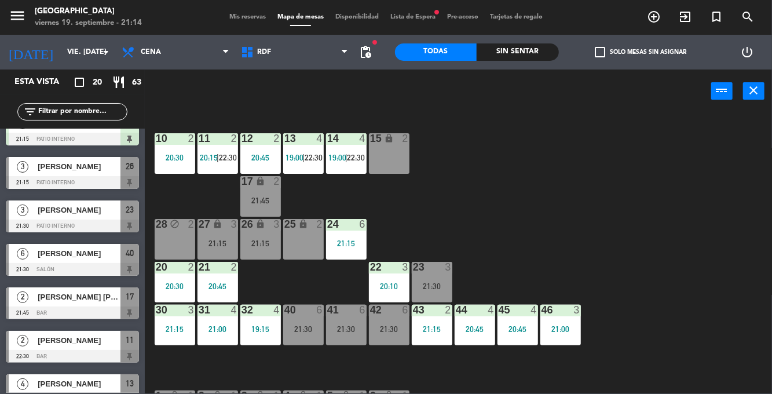
scroll to position [605, 0]
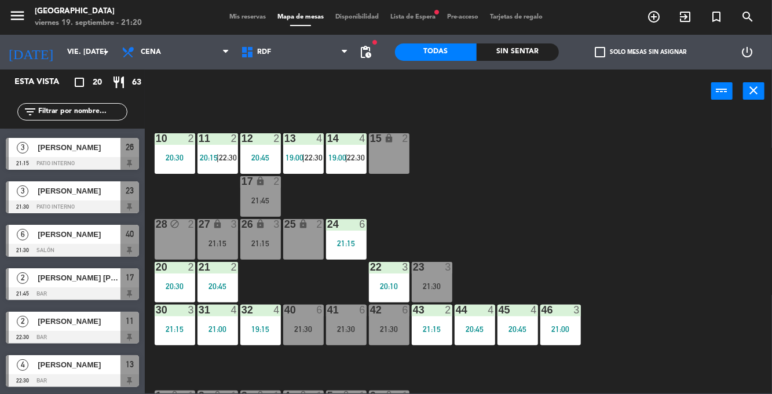
click at [215, 229] on div "lock" at bounding box center [217, 224] width 19 height 11
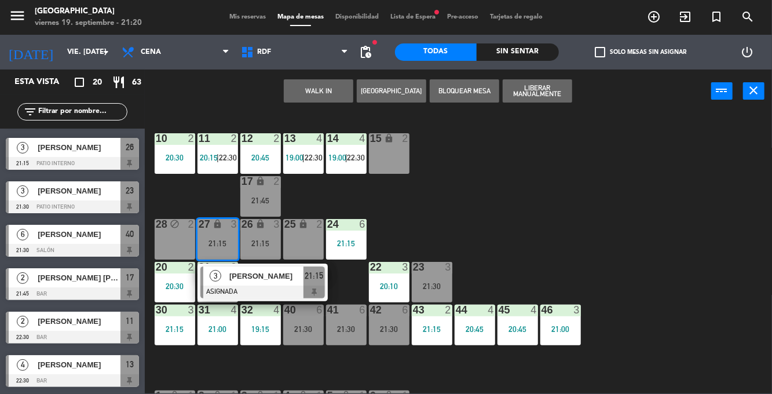
click at [175, 194] on div "10 2 20:30 11 2 20:15 | 22:30 12 2 20:45 13 4 19:00 | 22:30 14 4 19:00 | 22:30 …" at bounding box center [462, 252] width 620 height 281
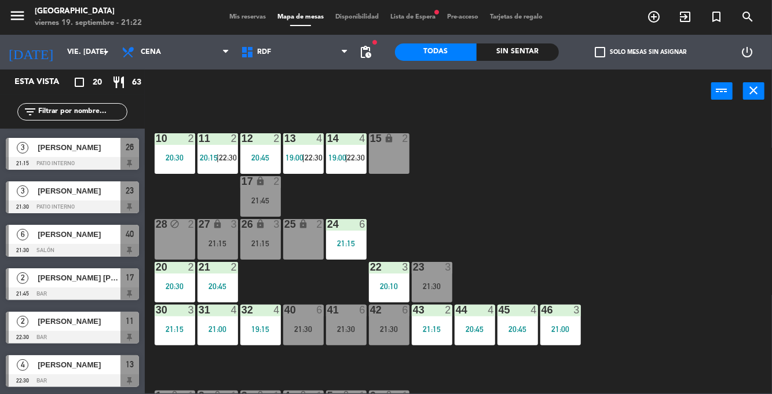
click at [258, 243] on div "21:15" at bounding box center [260, 243] width 41 height 8
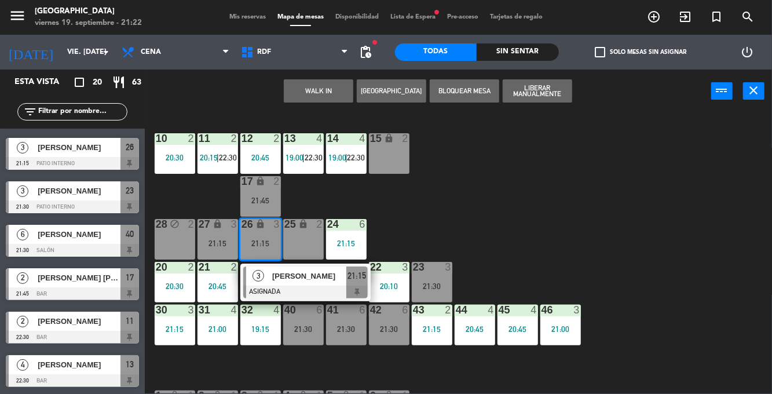
click at [309, 285] on div at bounding box center [305, 291] width 125 height 13
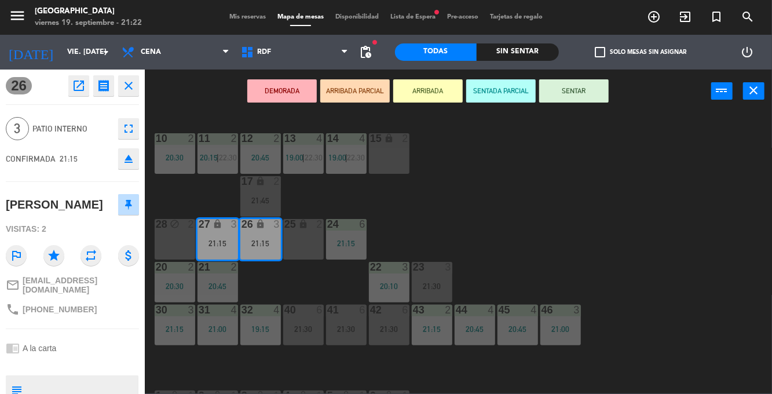
click at [576, 99] on button "SENTAR" at bounding box center [573, 90] width 69 height 23
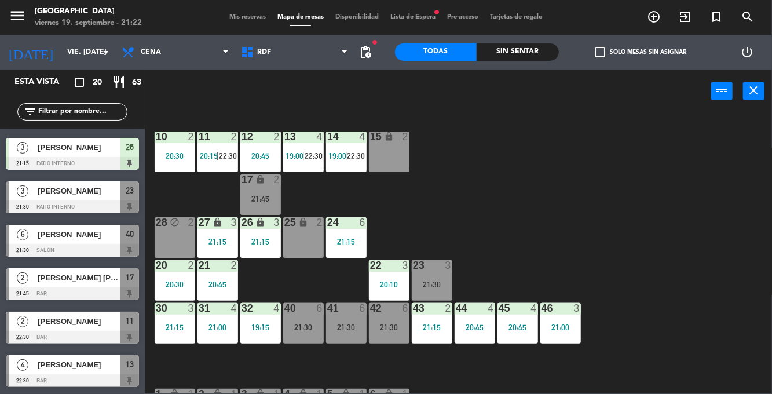
scroll to position [0, 0]
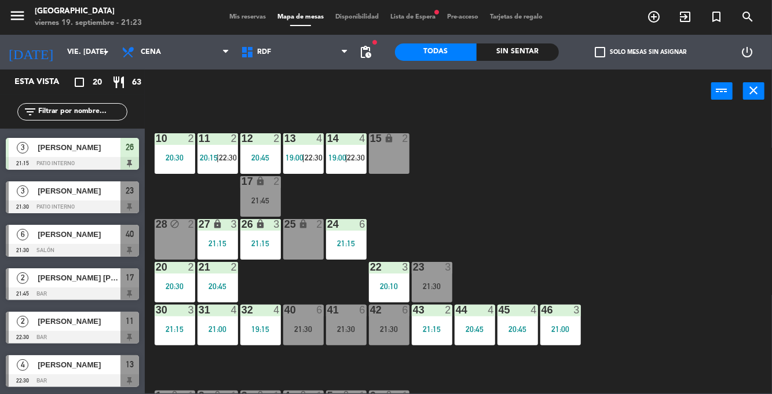
click at [274, 203] on div "21:45" at bounding box center [260, 200] width 41 height 8
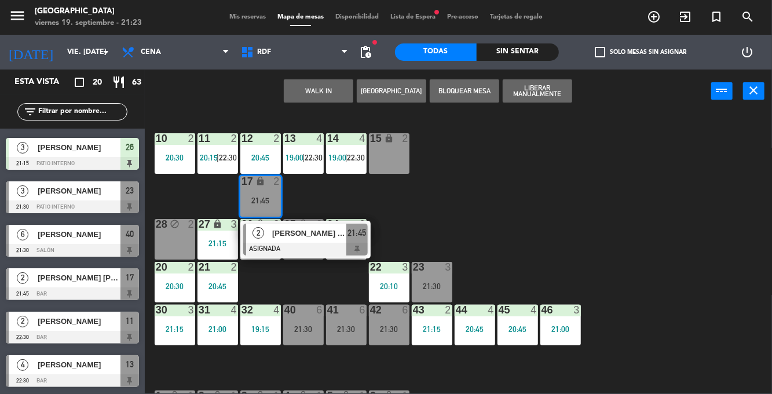
click at [517, 226] on div "10 2 20:30 11 2 20:15 | 22:30 12 2 20:45 13 4 19:00 | 22:30 14 4 19:00 | 22:30 …" at bounding box center [462, 252] width 620 height 281
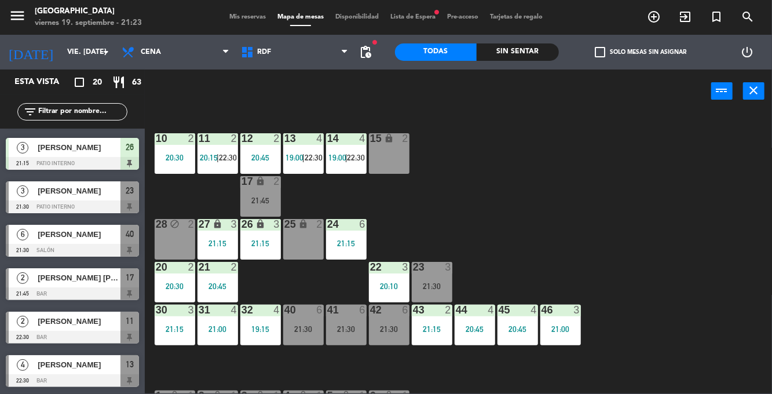
click at [224, 155] on span "22:30" at bounding box center [228, 157] width 18 height 9
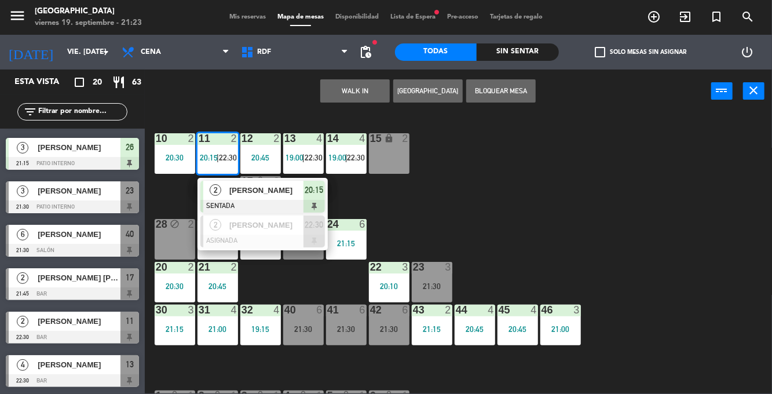
click at [486, 171] on div "10 2 20:30 11 2 20:15 | 22:30 2 [PERSON_NAME] SENTADA 20:15 2 [PERSON_NAME] ASI…" at bounding box center [462, 252] width 620 height 281
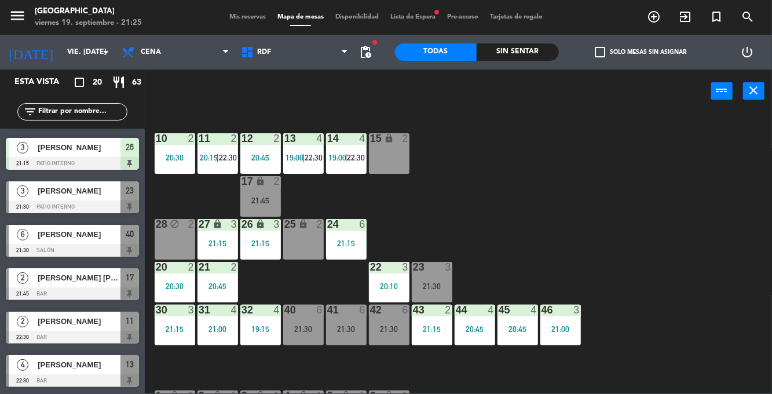
click at [308, 325] on div "21:30" at bounding box center [303, 329] width 41 height 8
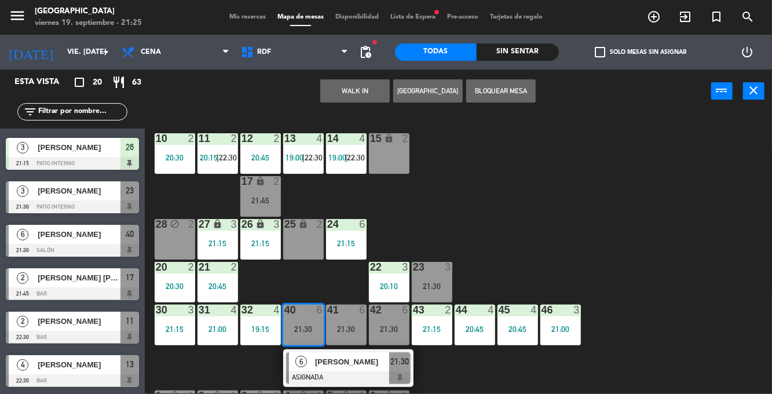
click at [266, 281] on div "10 2 20:30 11 2 20:15 | 22:30 12 2 20:45 13 4 19:00 | 22:30 14 4 19:00 | 22:30 …" at bounding box center [462, 252] width 620 height 281
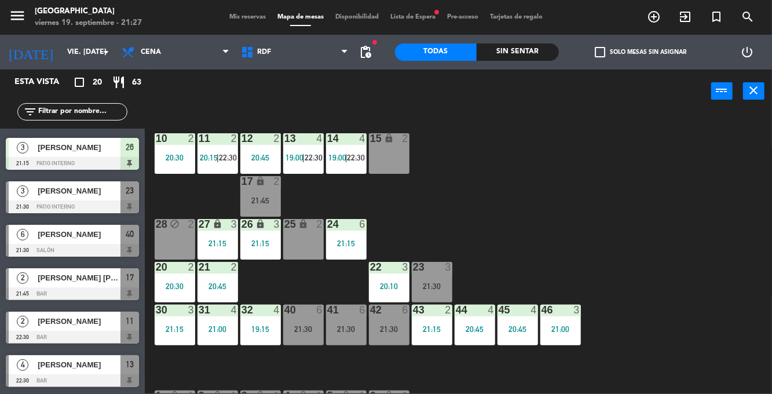
click at [444, 297] on div "23 3 21:30" at bounding box center [432, 282] width 41 height 41
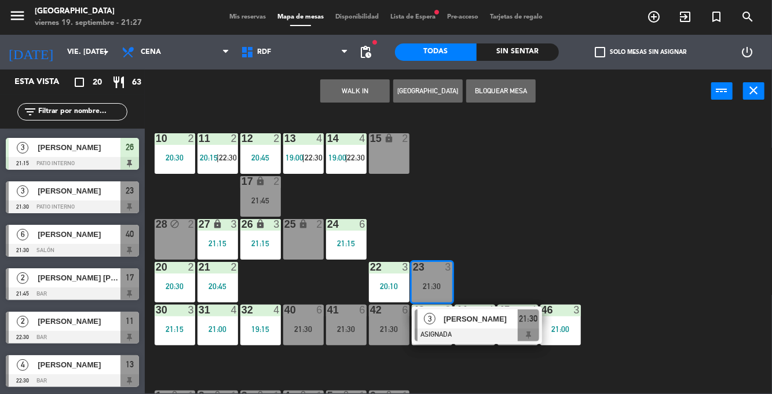
click at [482, 327] on div "[PERSON_NAME]" at bounding box center [479, 318] width 75 height 19
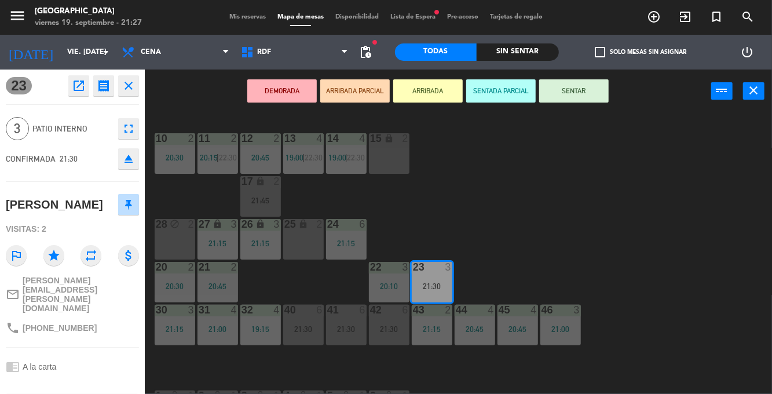
click at [599, 91] on button "SENTAR" at bounding box center [573, 90] width 69 height 23
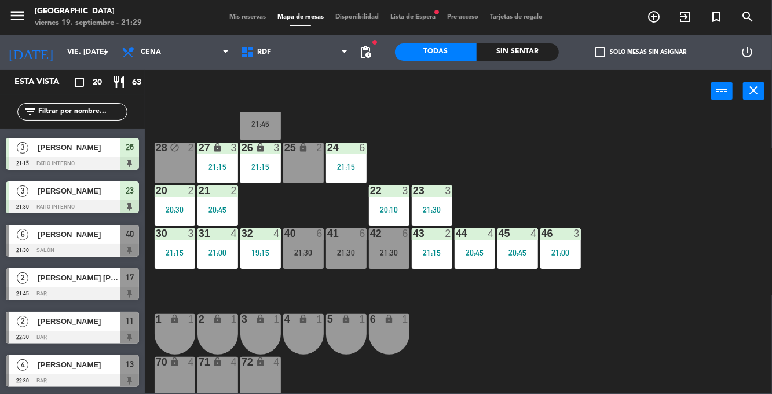
scroll to position [123, 0]
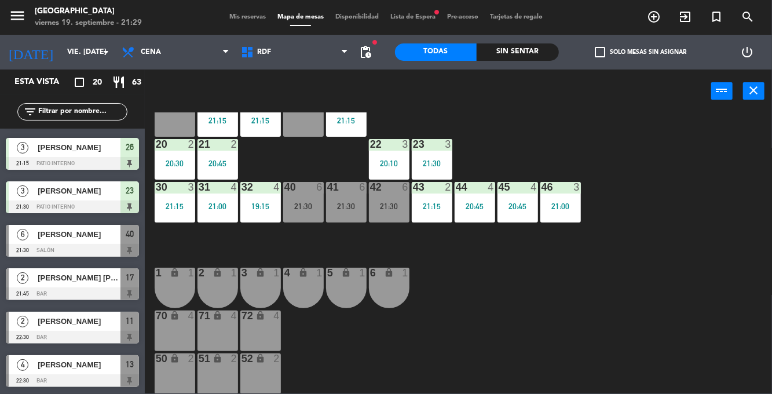
click at [262, 284] on div "3 lock 1" at bounding box center [260, 288] width 41 height 41
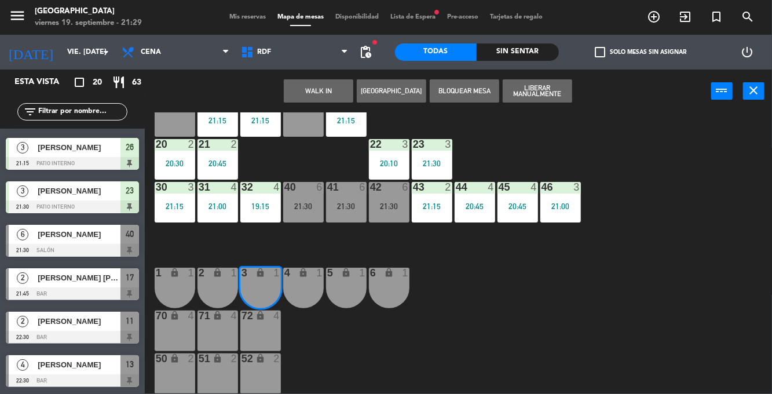
click at [306, 289] on div "4 lock 1" at bounding box center [303, 288] width 41 height 41
click at [339, 94] on button "WALK IN" at bounding box center [318, 90] width 69 height 23
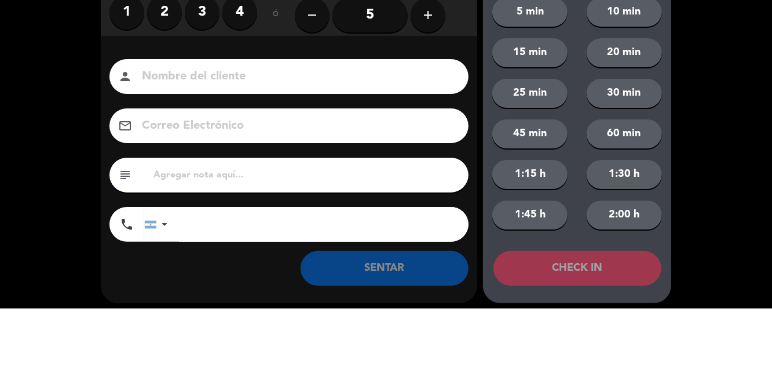
click at [173, 94] on label "2" at bounding box center [164, 89] width 35 height 35
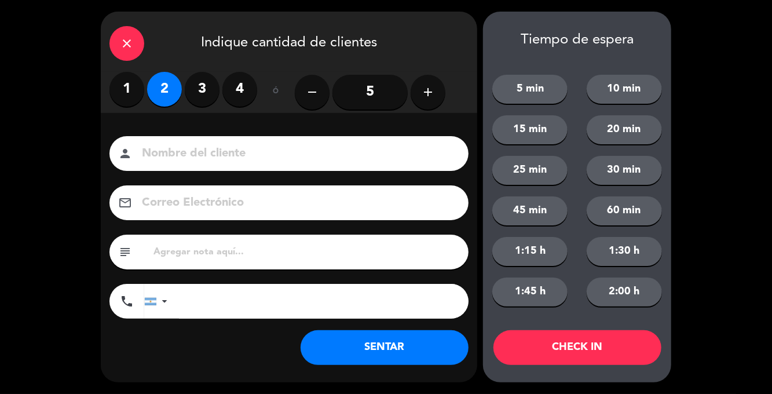
click at [400, 347] on button "SENTAR" at bounding box center [385, 347] width 168 height 35
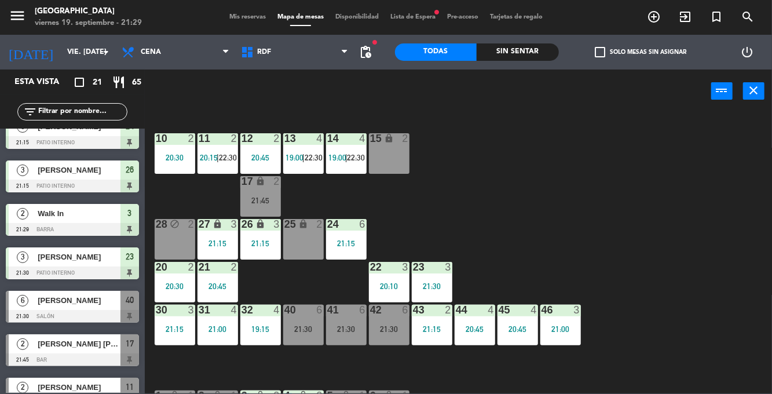
scroll to position [648, 0]
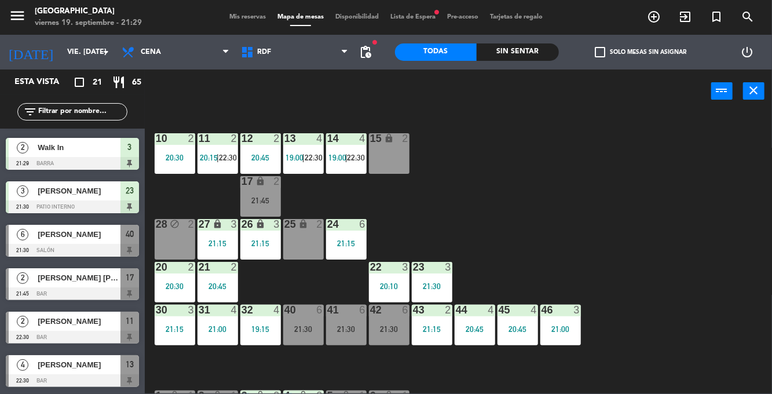
click at [225, 30] on div "menu [GEOGRAPHIC_DATA] viernes 19. septiembre - 21:29 Mis reservas Mapa de mesa…" at bounding box center [386, 17] width 772 height 35
click at [235, 16] on span "Mis reservas" at bounding box center [248, 17] width 48 height 6
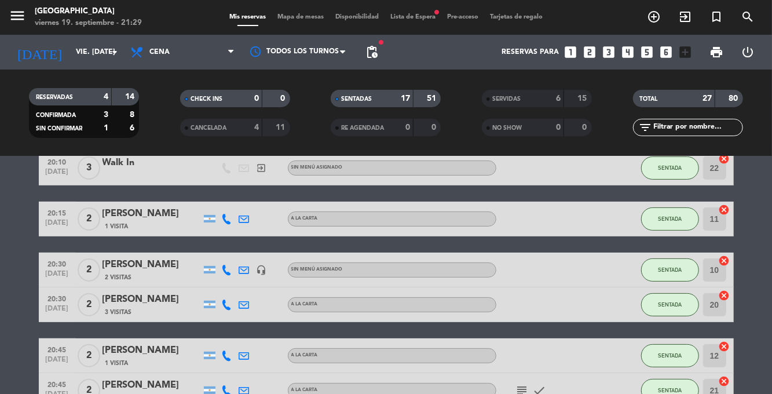
scroll to position [726, 0]
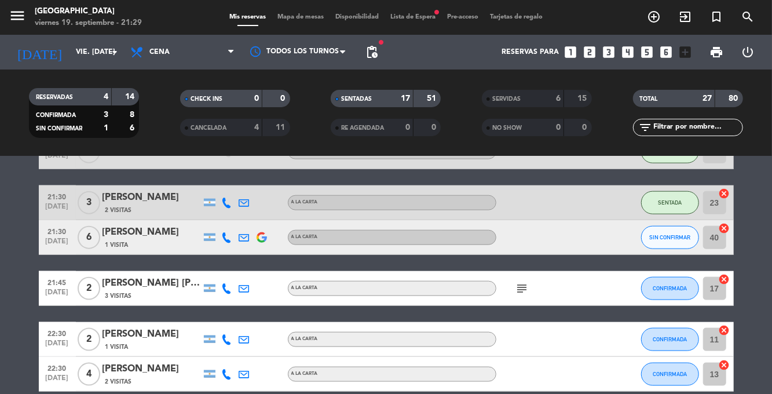
click at [228, 291] on icon at bounding box center [227, 288] width 10 height 10
click at [251, 272] on span at bounding box center [255, 269] width 9 height 9
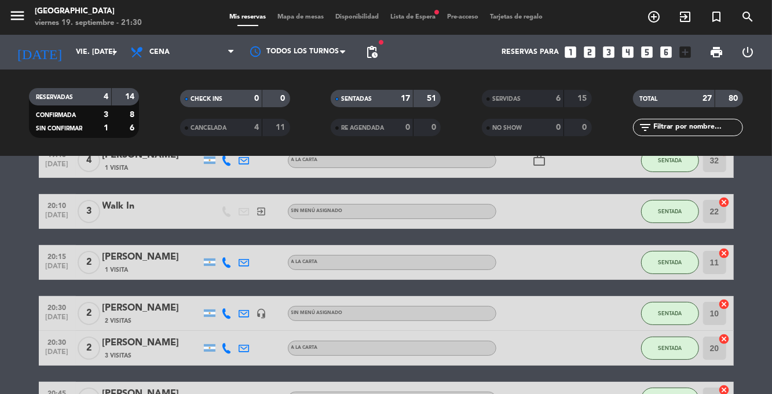
scroll to position [0, 0]
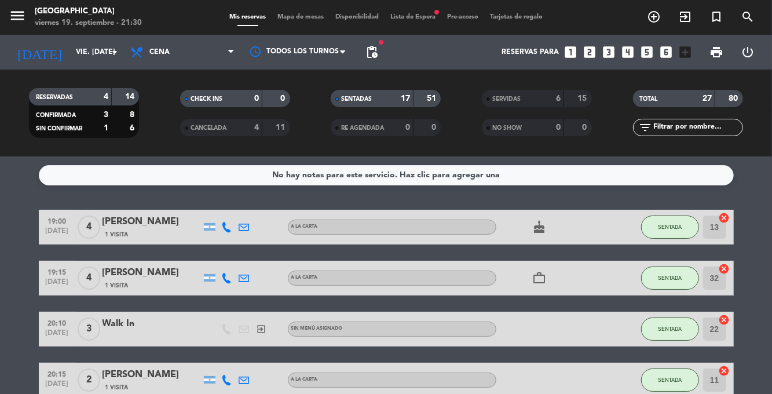
click at [287, 19] on span "Mapa de mesas" at bounding box center [301, 17] width 58 height 6
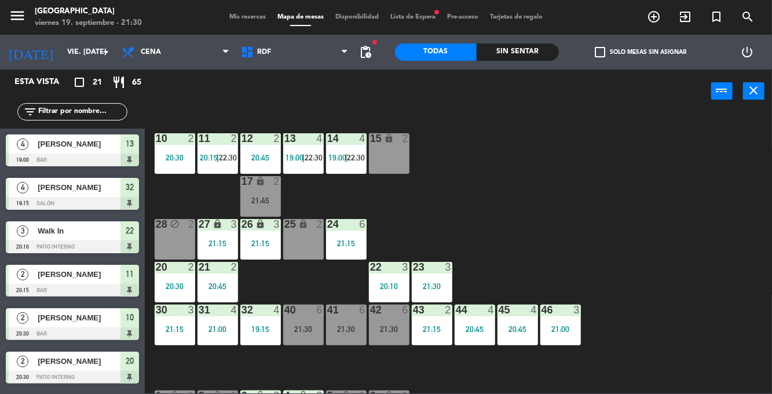
scroll to position [648, 0]
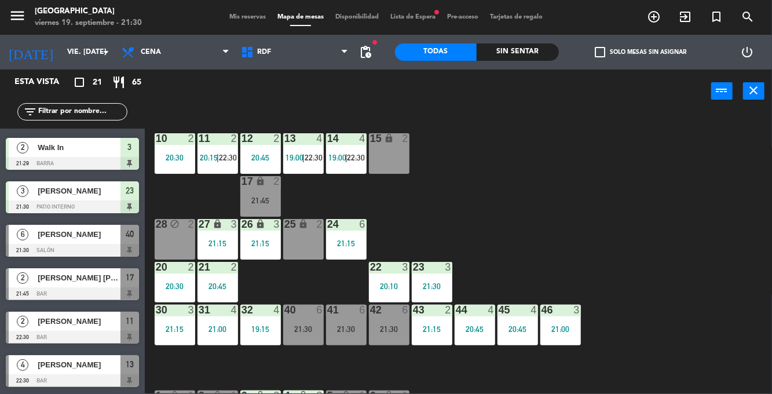
click at [417, 19] on span "Lista de Espera fiber_manual_record" at bounding box center [413, 17] width 57 height 6
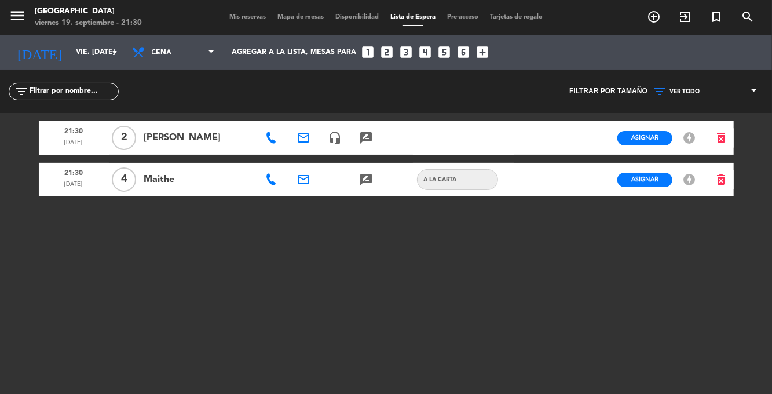
click at [295, 16] on span "Mapa de mesas" at bounding box center [301, 17] width 58 height 6
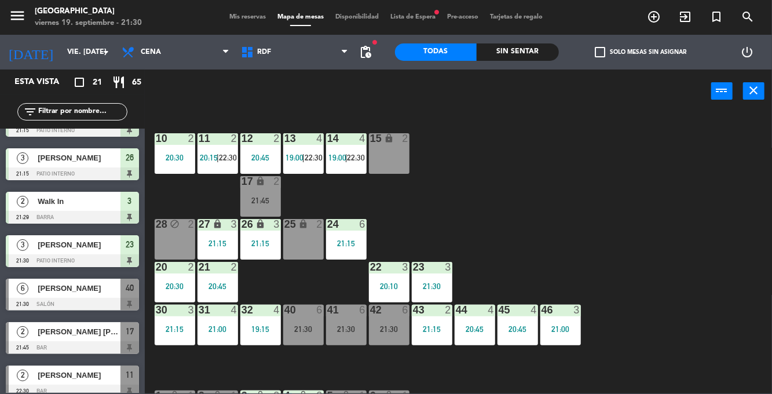
scroll to position [648, 0]
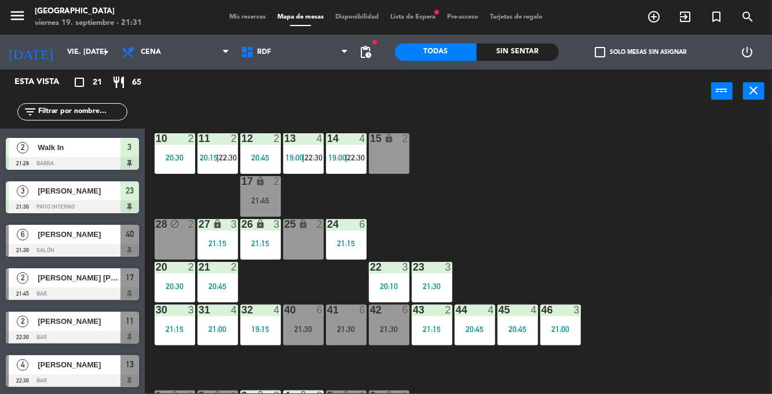
click at [305, 326] on div "21:30" at bounding box center [303, 329] width 41 height 8
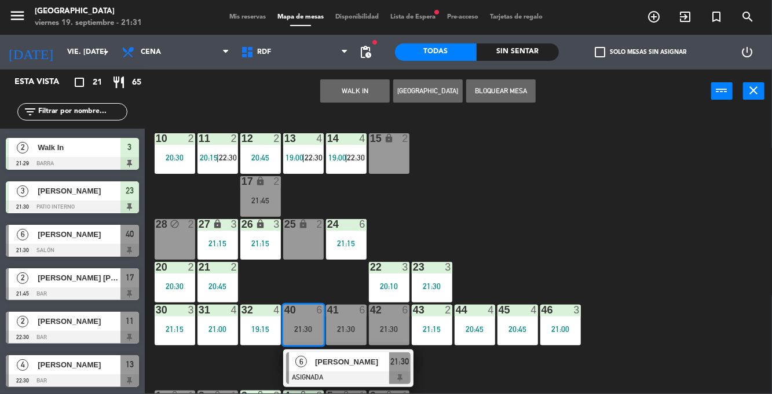
click at [569, 196] on div "10 2 20:30 11 2 20:15 | 22:30 12 2 20:45 13 4 19:00 | 22:30 14 4 19:00 | 22:30 …" at bounding box center [462, 252] width 620 height 281
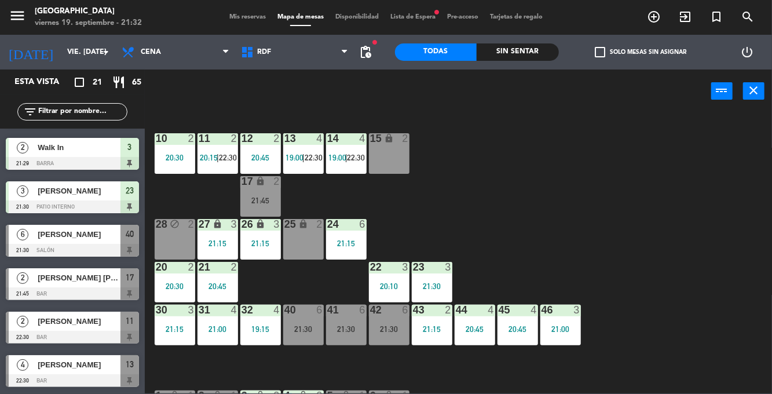
click at [298, 330] on div "21:30" at bounding box center [303, 329] width 41 height 8
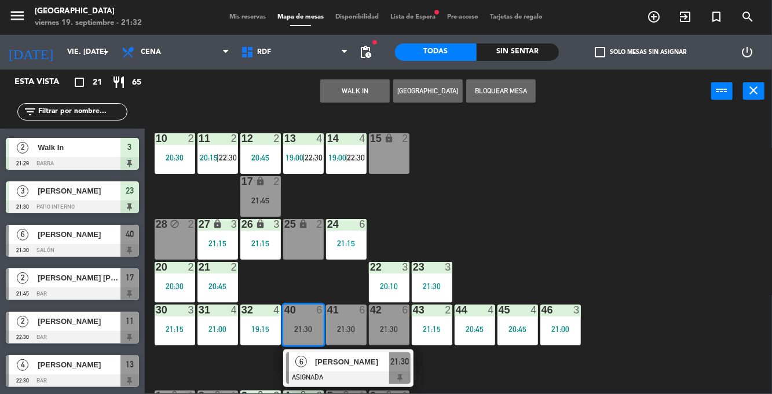
click at [340, 373] on div at bounding box center [348, 377] width 125 height 13
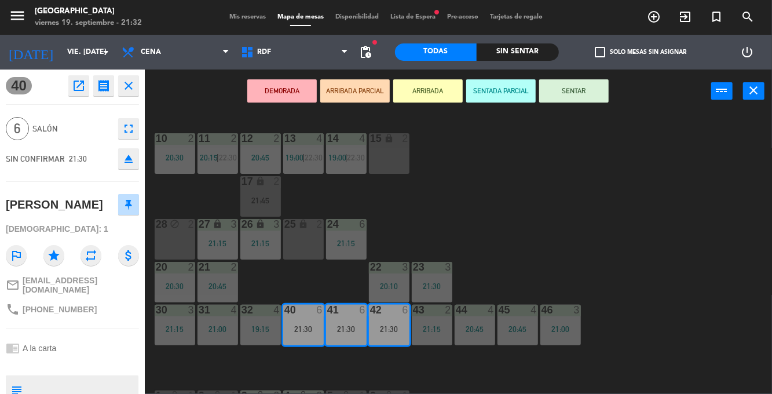
click at [583, 97] on button "SENTAR" at bounding box center [573, 90] width 69 height 23
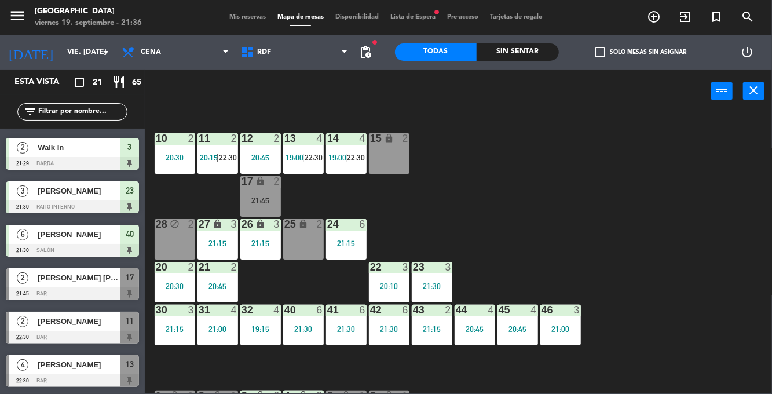
click at [261, 189] on div "17 lock 2 21:45" at bounding box center [260, 196] width 41 height 41
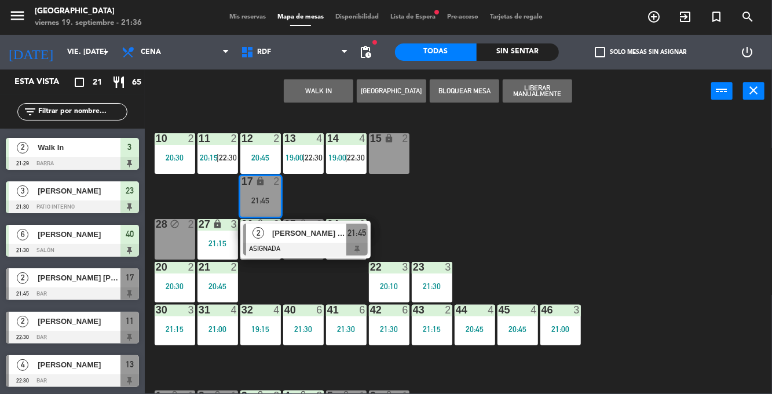
click at [173, 236] on div "28 block 2" at bounding box center [175, 239] width 41 height 41
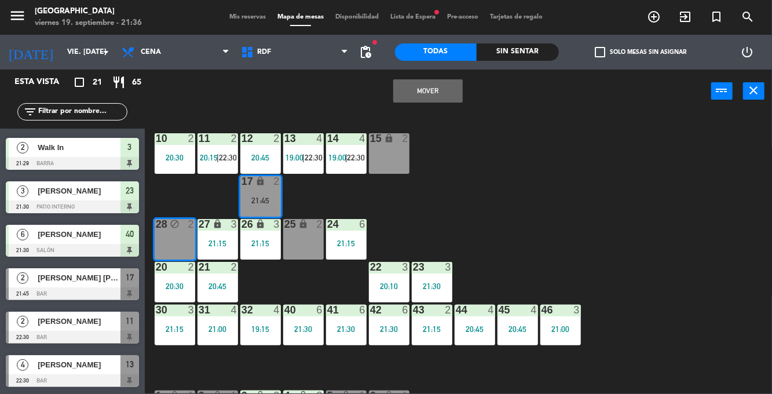
click at [448, 88] on button "Mover" at bounding box center [427, 90] width 69 height 23
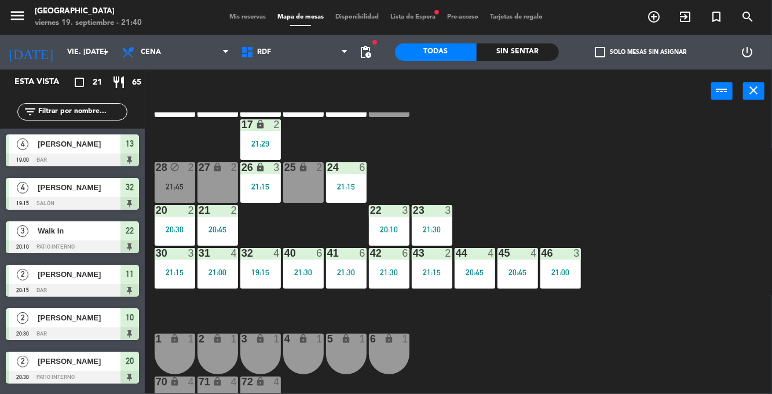
scroll to position [20, 0]
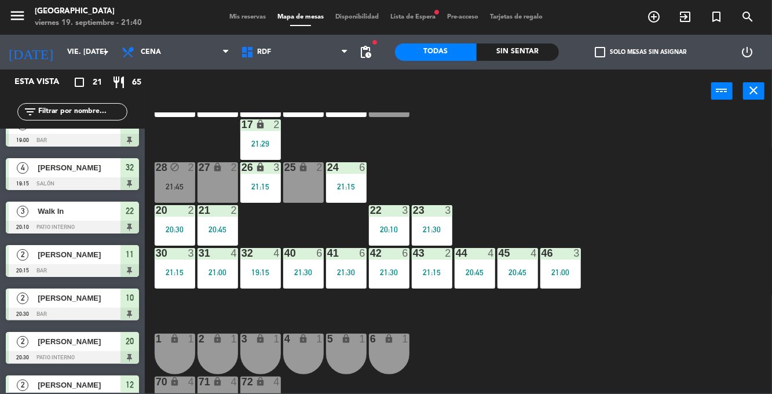
click at [265, 181] on div "26 lock 3 21:15" at bounding box center [260, 182] width 41 height 41
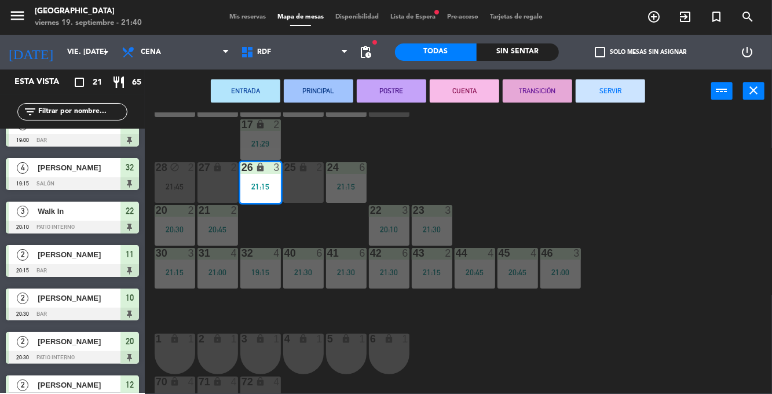
click at [214, 184] on div "27 lock 2" at bounding box center [217, 182] width 41 height 41
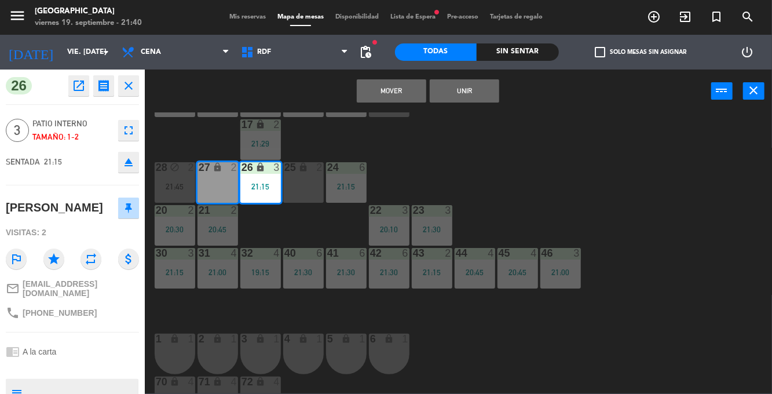
click at [473, 92] on button "Unir" at bounding box center [464, 90] width 69 height 23
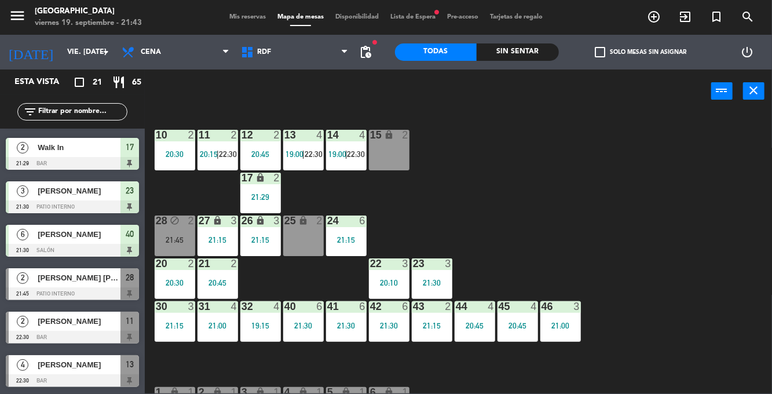
scroll to position [0, 0]
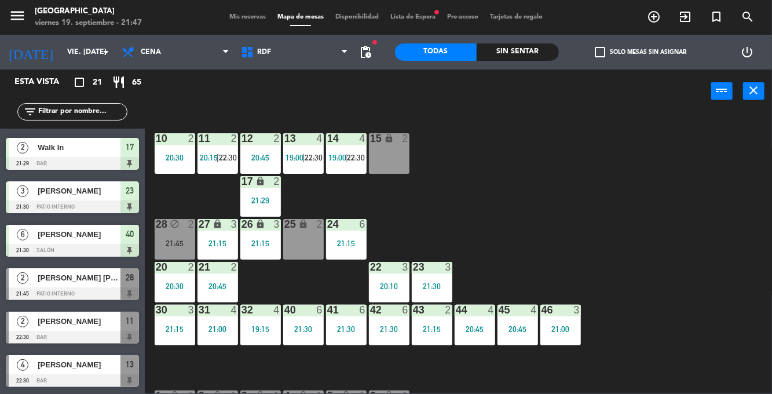
click at [394, 280] on div "22 3 20:10" at bounding box center [389, 282] width 41 height 41
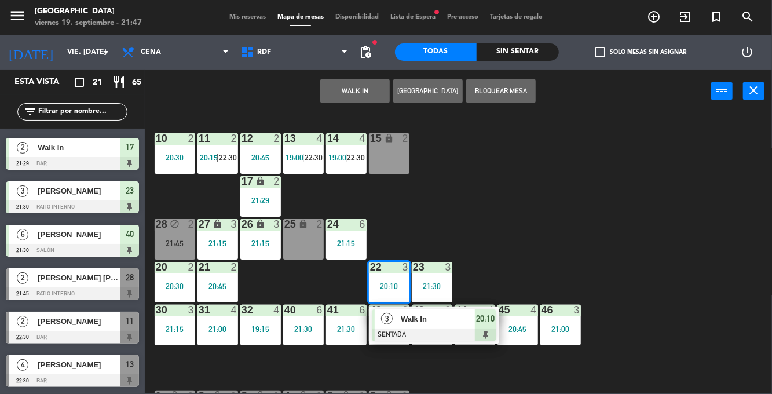
click at [437, 324] on span "Walk In" at bounding box center [438, 319] width 74 height 12
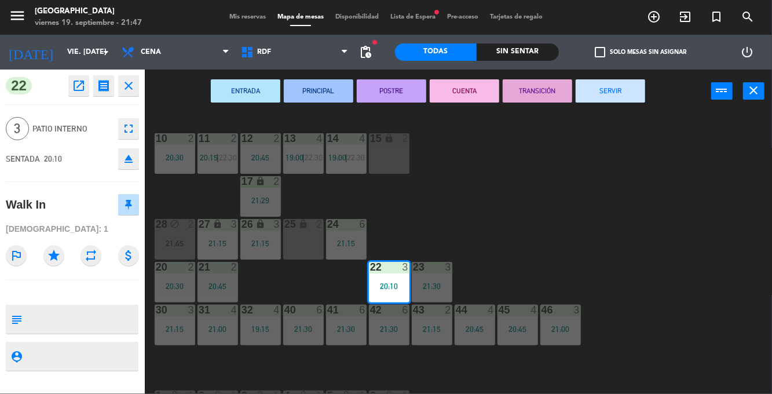
click at [620, 102] on button "SERVIR" at bounding box center [610, 90] width 69 height 23
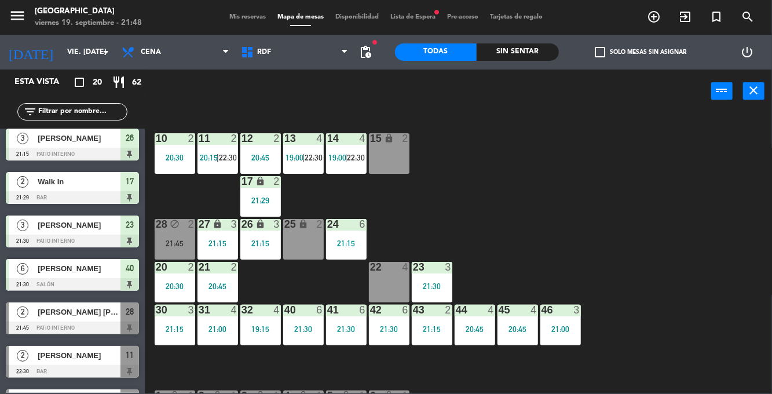
scroll to position [605, 0]
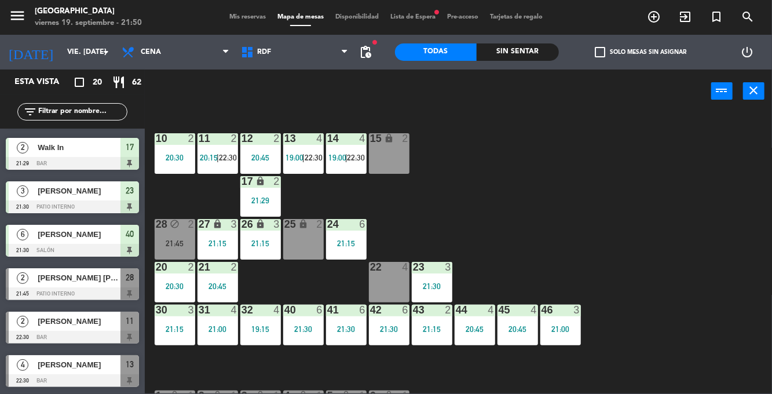
click at [325, 138] on div "14" at bounding box center [326, 138] width 19 height 10
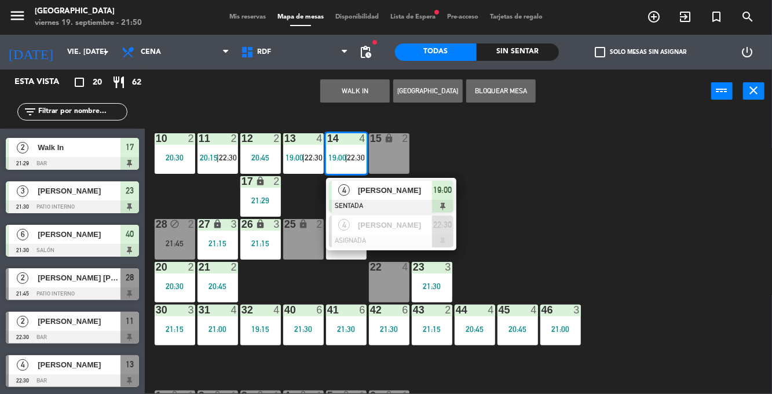
click at [379, 205] on div at bounding box center [391, 206] width 125 height 13
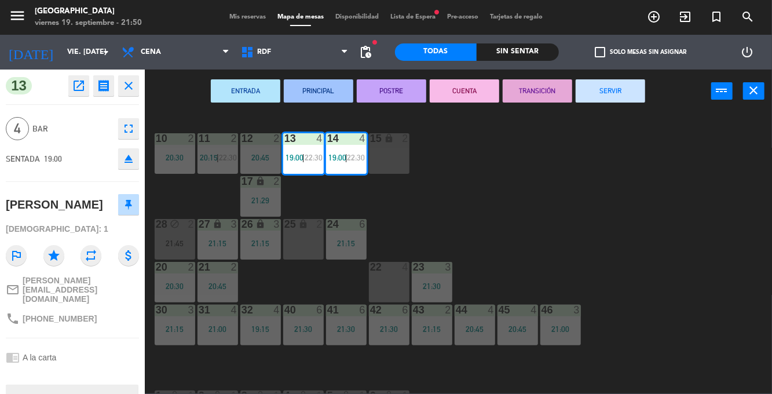
click at [629, 97] on button "SERVIR" at bounding box center [610, 90] width 69 height 23
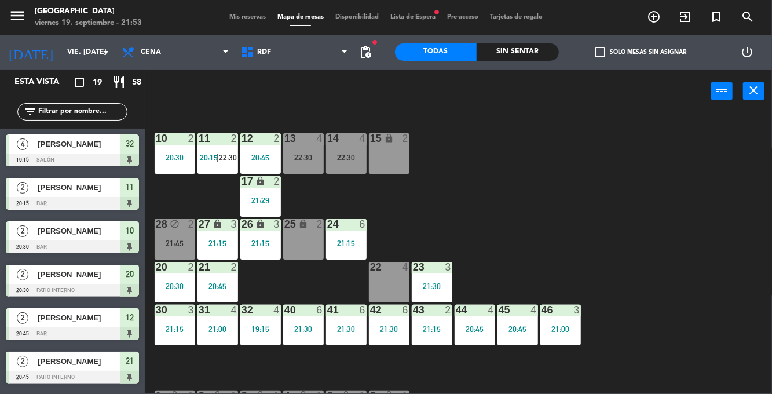
click at [389, 276] on div "22 4" at bounding box center [389, 282] width 41 height 41
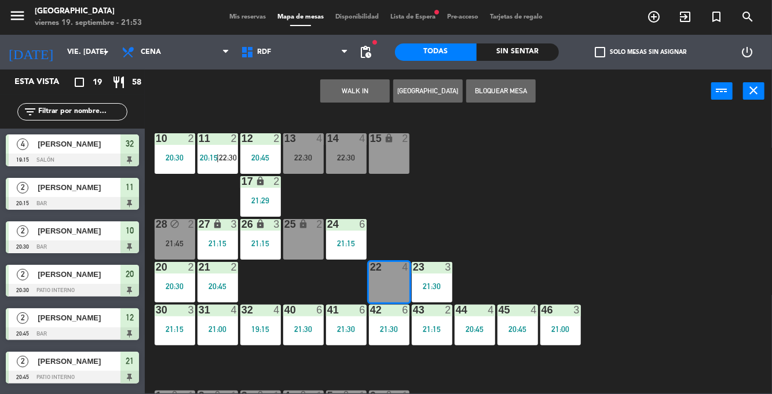
click at [358, 100] on button "WALK IN" at bounding box center [354, 90] width 69 height 23
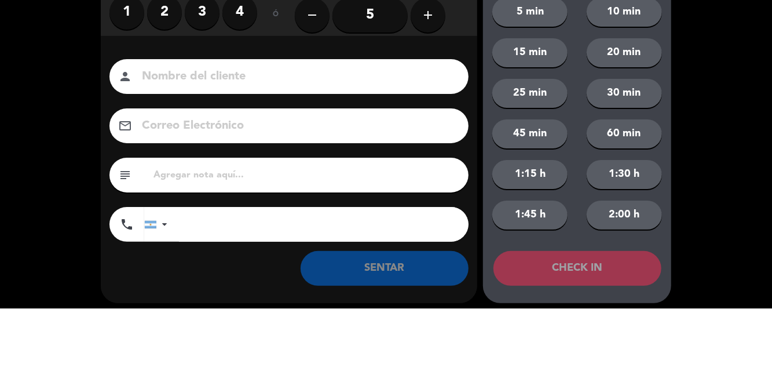
click at [240, 94] on label "4" at bounding box center [239, 89] width 35 height 35
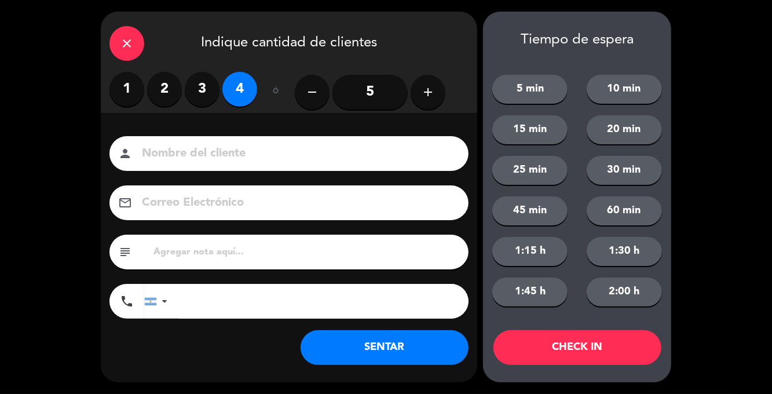
click at [404, 349] on button "SENTAR" at bounding box center [385, 347] width 168 height 35
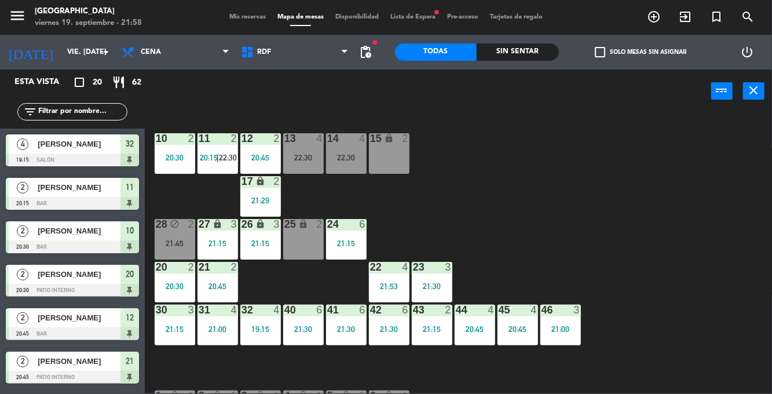
click at [167, 162] on div "20:30" at bounding box center [175, 157] width 41 height 8
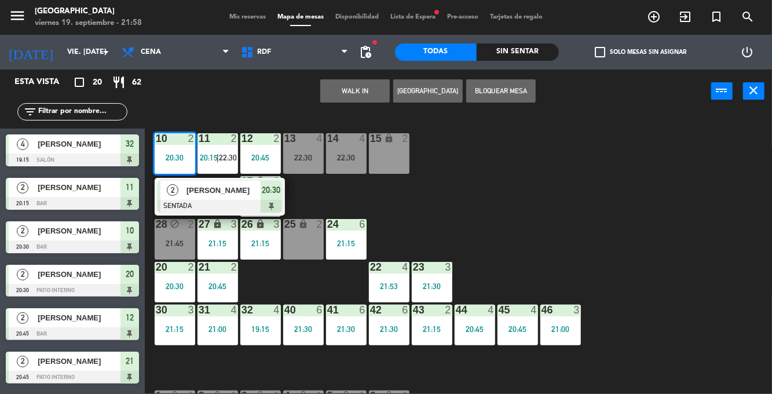
click at [241, 203] on div at bounding box center [220, 206] width 125 height 13
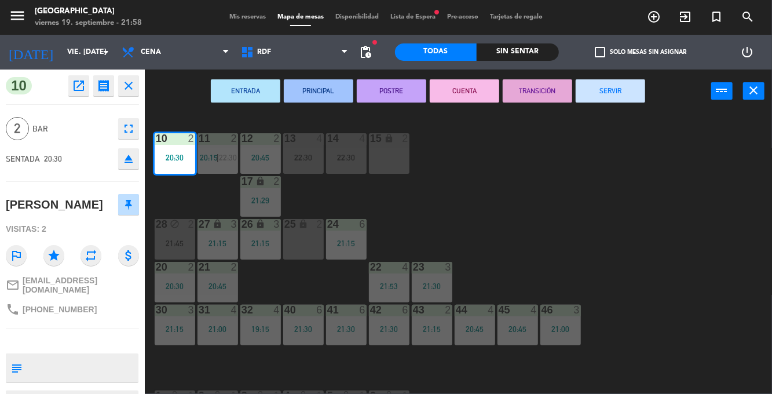
click at [598, 94] on button "SERVIR" at bounding box center [610, 90] width 69 height 23
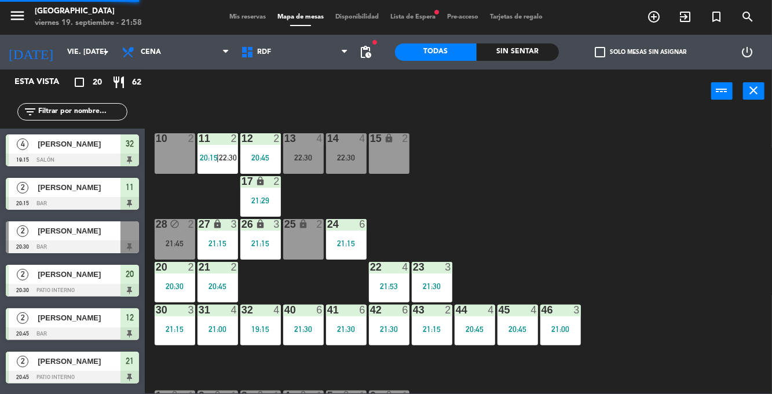
click at [183, 239] on div "21:45" at bounding box center [175, 243] width 41 height 9
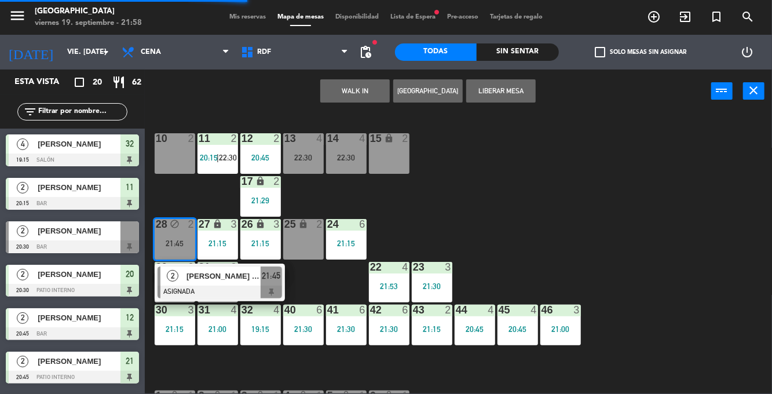
click at [176, 162] on div "10 2" at bounding box center [175, 153] width 41 height 41
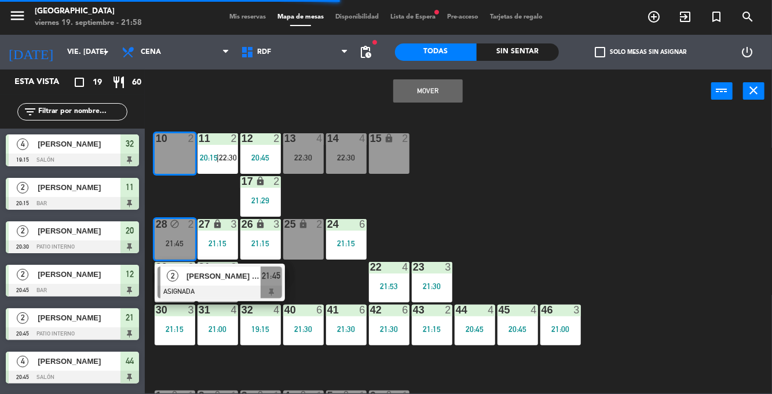
click at [442, 94] on button "Mover" at bounding box center [427, 90] width 69 height 23
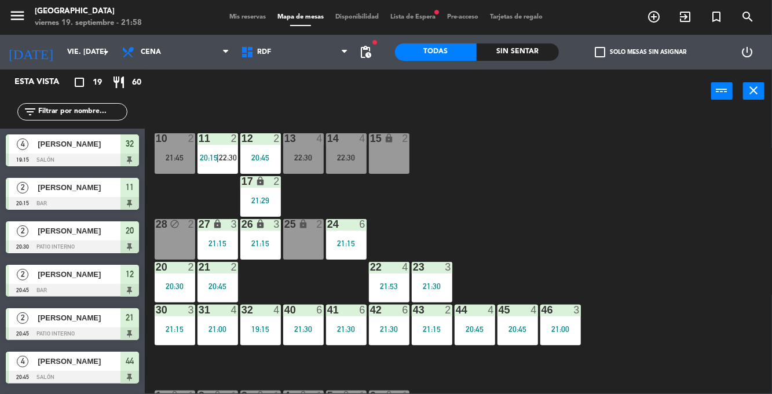
click at [171, 173] on div "10 2 21:45" at bounding box center [175, 153] width 41 height 41
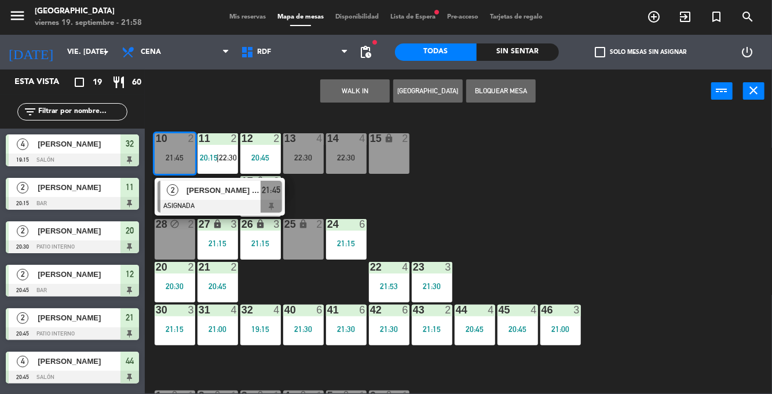
click at [235, 192] on span "[PERSON_NAME] [PERSON_NAME]" at bounding box center [223, 190] width 74 height 12
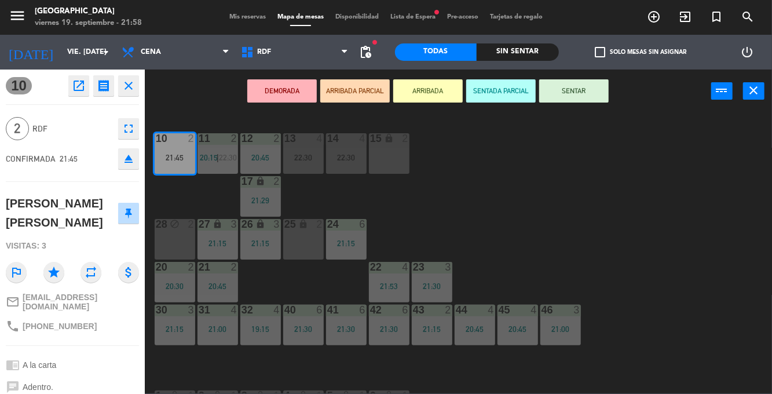
click at [571, 93] on button "SENTAR" at bounding box center [573, 90] width 69 height 23
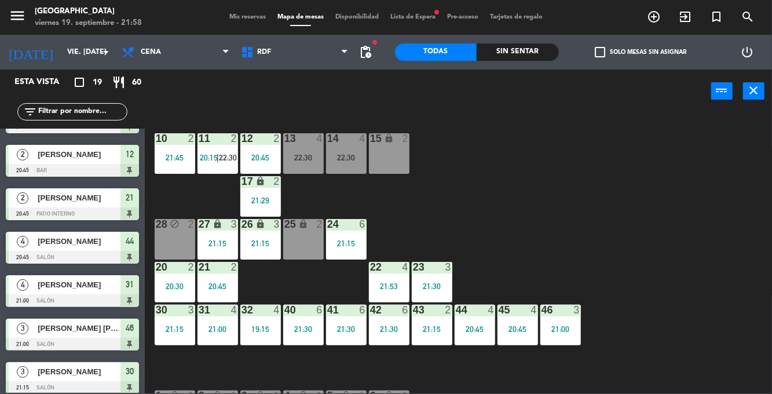
scroll to position [123, 0]
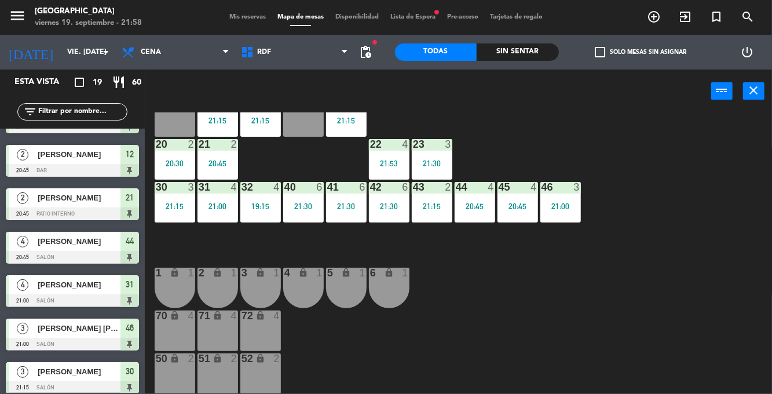
click at [211, 331] on div "71 lock 4" at bounding box center [217, 330] width 41 height 41
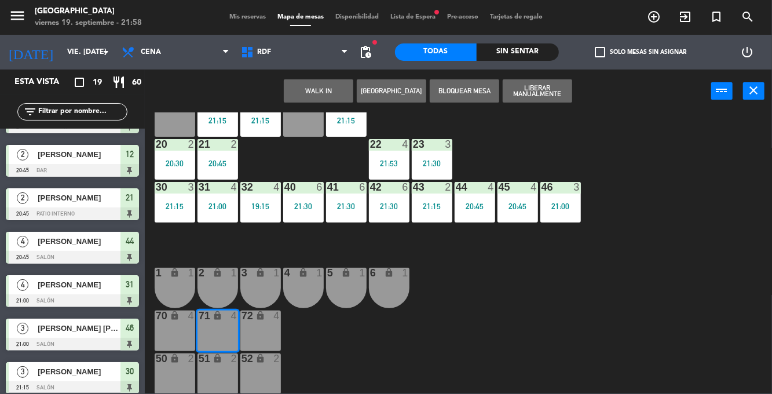
click at [335, 91] on button "WALK IN" at bounding box center [318, 90] width 69 height 23
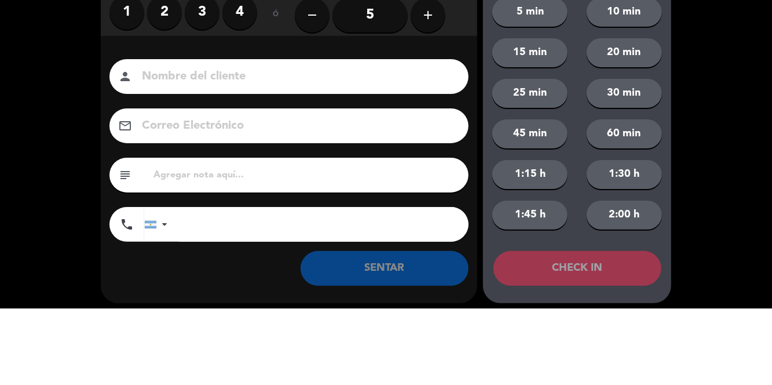
click at [167, 91] on label "2" at bounding box center [164, 89] width 35 height 35
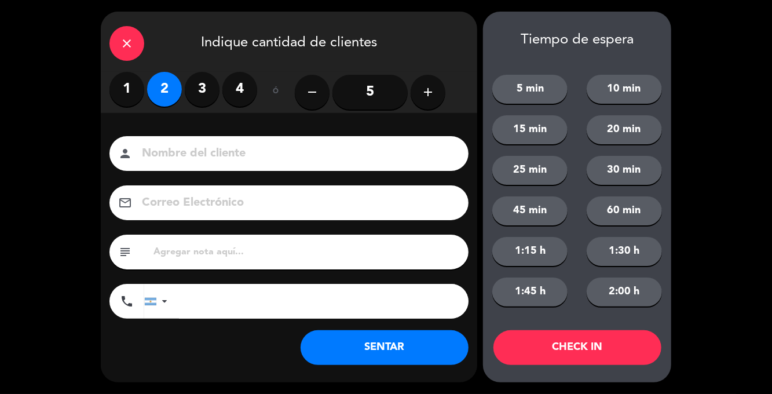
click at [388, 357] on button "SENTAR" at bounding box center [385, 347] width 168 height 35
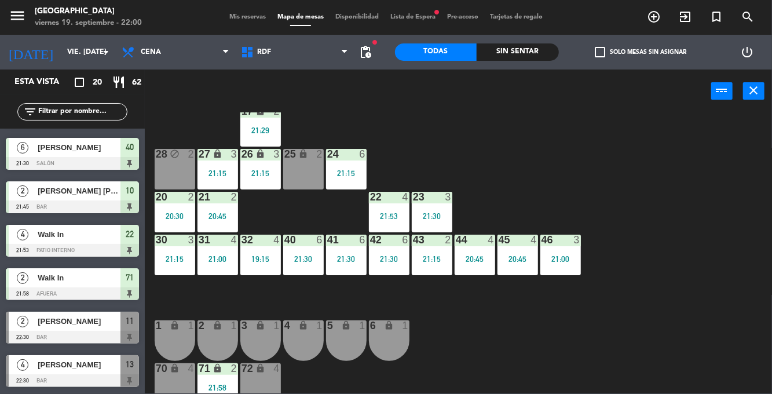
scroll to position [0, 0]
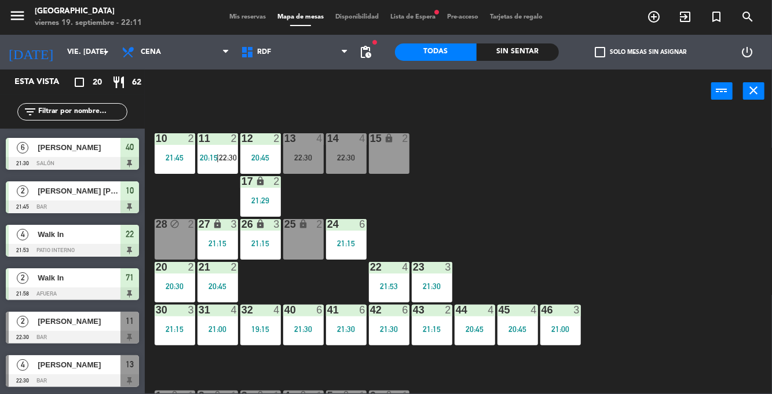
click at [262, 162] on div "20:45" at bounding box center [260, 157] width 41 height 8
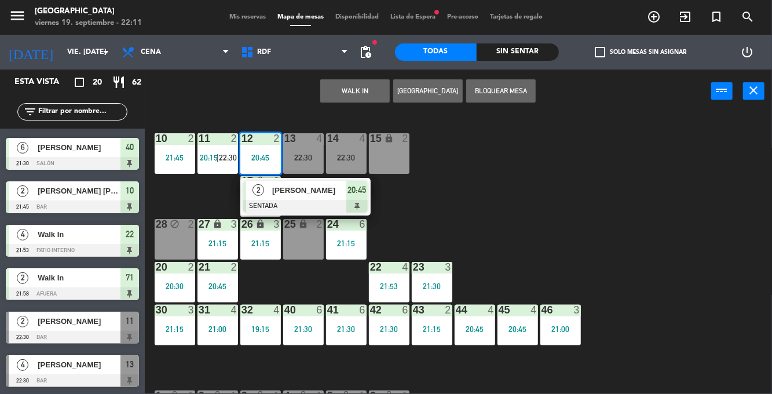
click at [327, 204] on div at bounding box center [305, 206] width 125 height 13
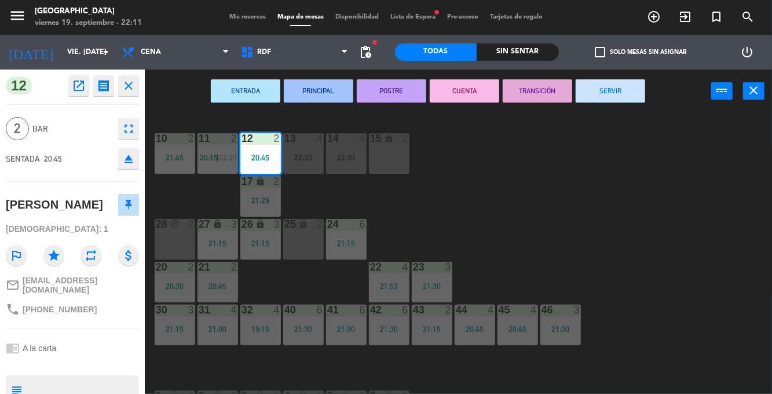
click at [618, 91] on button "SERVIR" at bounding box center [610, 90] width 69 height 23
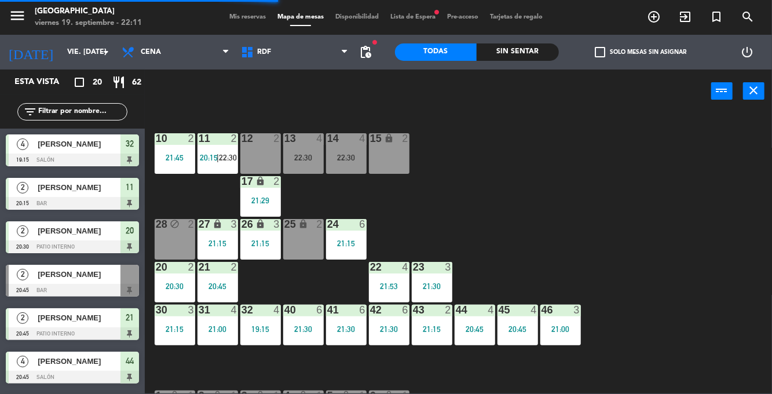
click at [212, 159] on span "20:15" at bounding box center [209, 157] width 18 height 9
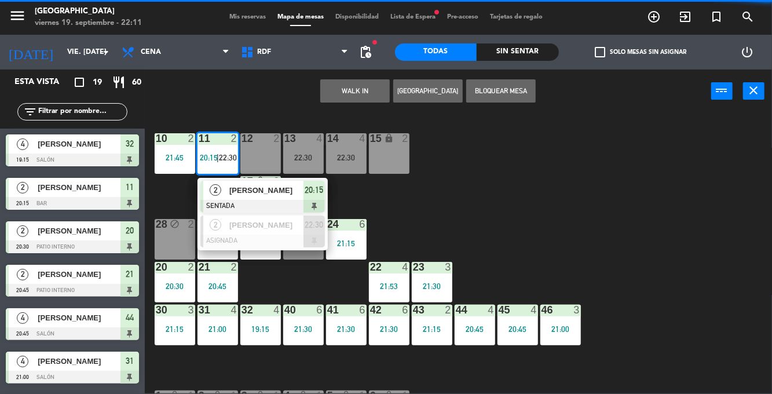
click at [261, 236] on div at bounding box center [262, 241] width 125 height 13
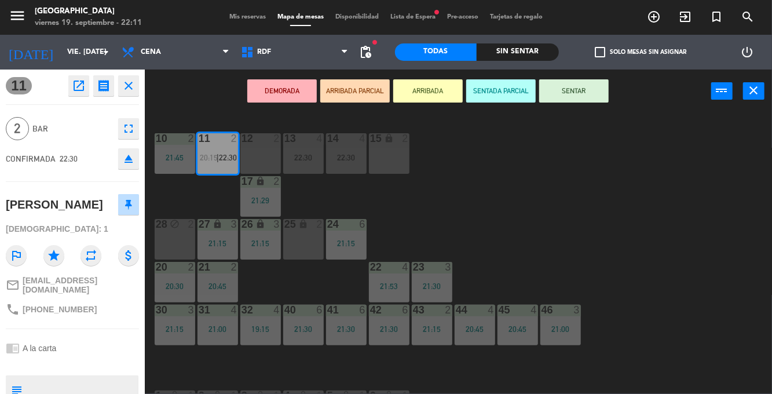
click at [262, 156] on div "12 2" at bounding box center [260, 153] width 41 height 41
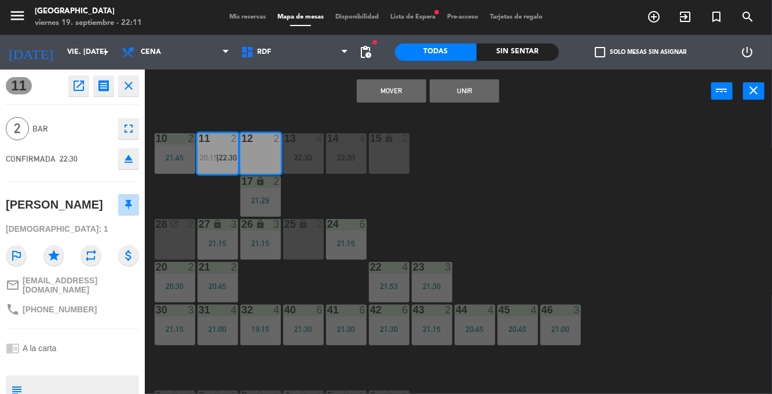
click at [396, 96] on button "Mover" at bounding box center [391, 90] width 69 height 23
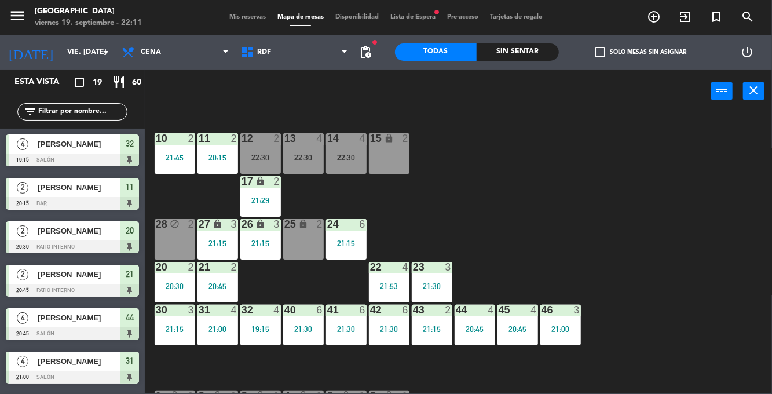
scroll to position [207, 0]
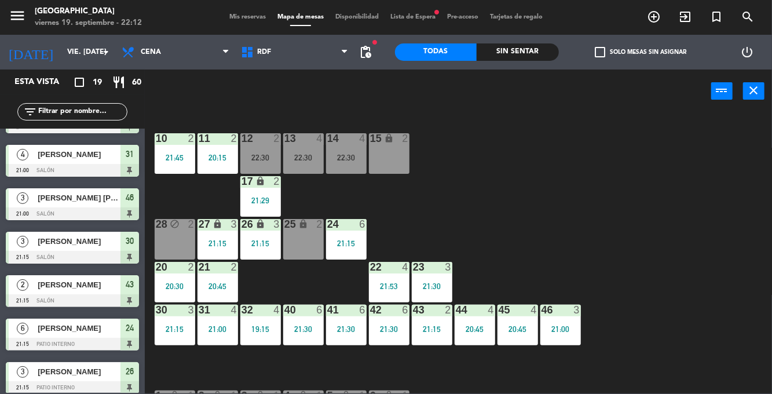
click at [179, 277] on div "20 2 20:30" at bounding box center [175, 282] width 41 height 41
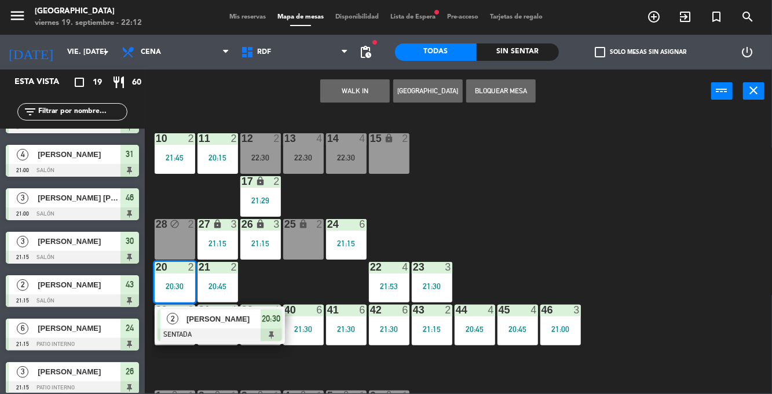
click at [240, 328] on div at bounding box center [220, 334] width 125 height 13
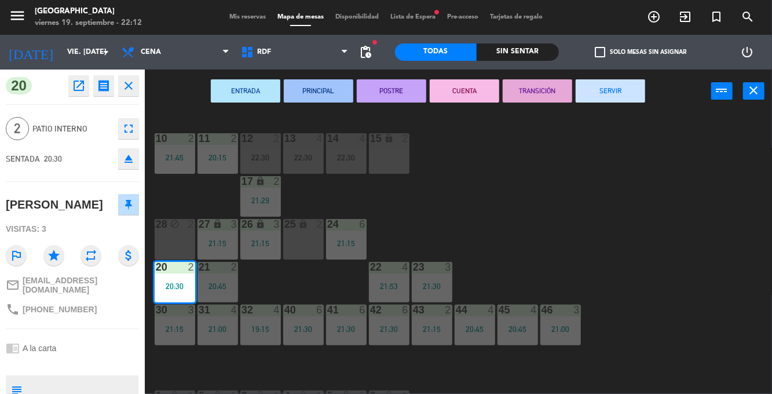
click at [613, 100] on button "SERVIR" at bounding box center [610, 90] width 69 height 23
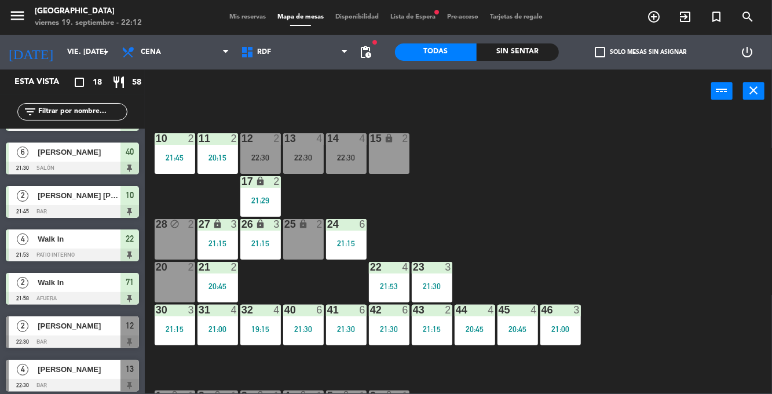
scroll to position [518, 0]
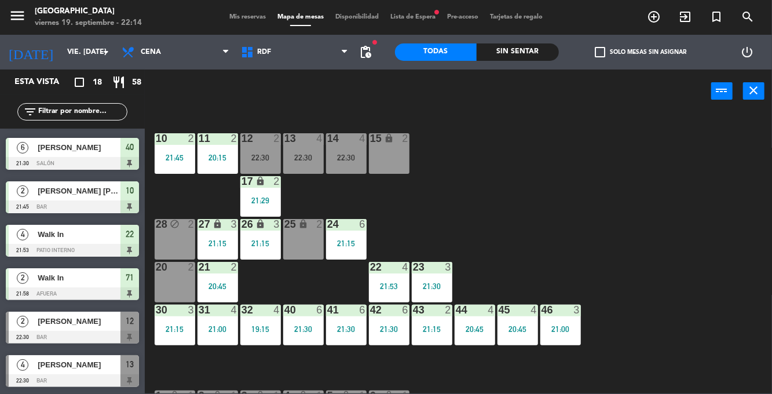
click at [172, 278] on div "20 2" at bounding box center [175, 282] width 41 height 41
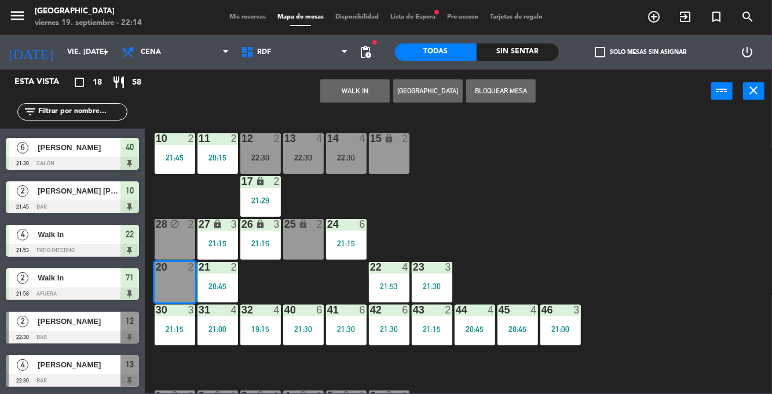
click at [607, 189] on div "10 2 21:45 11 2 20:15 12 2 22:30 13 4 22:30 14 4 22:30 15 lock 2 17 lock 2 21:2…" at bounding box center [462, 252] width 620 height 281
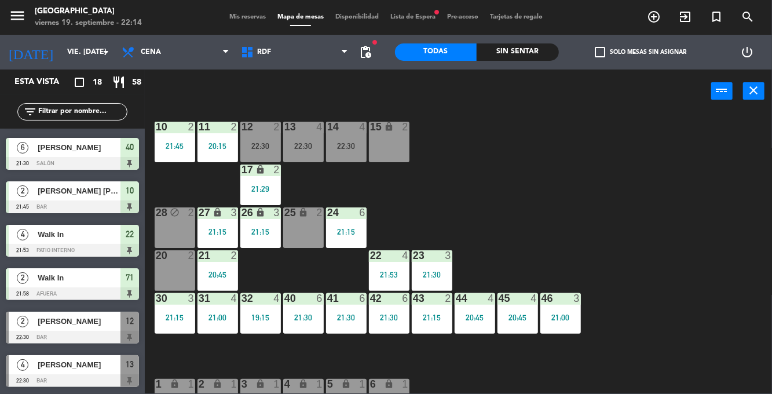
scroll to position [0, 0]
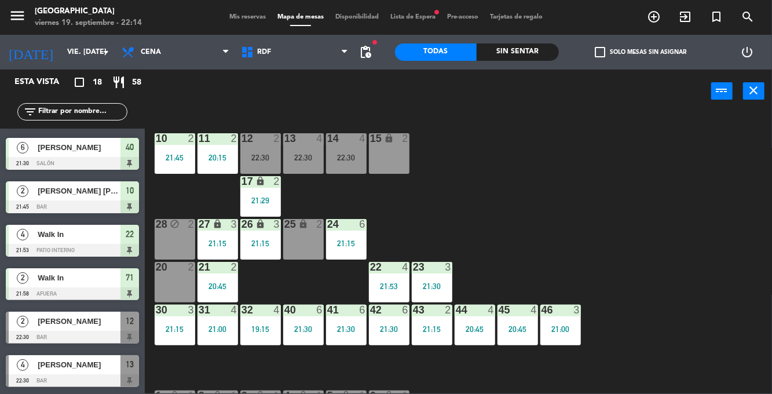
click at [175, 279] on div "20 2" at bounding box center [175, 282] width 41 height 41
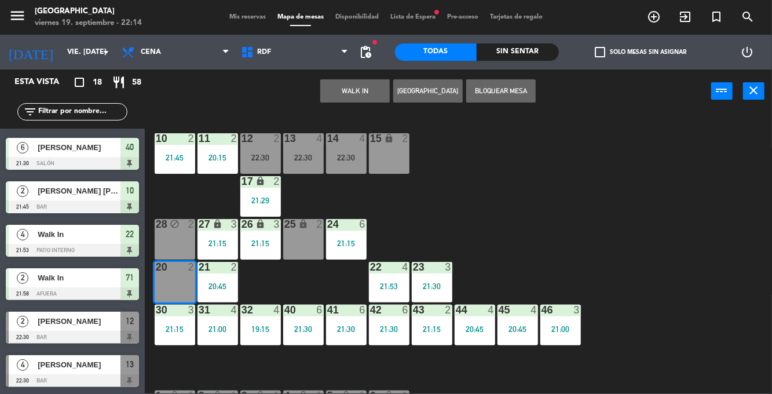
click at [354, 85] on button "WALK IN" at bounding box center [354, 90] width 69 height 23
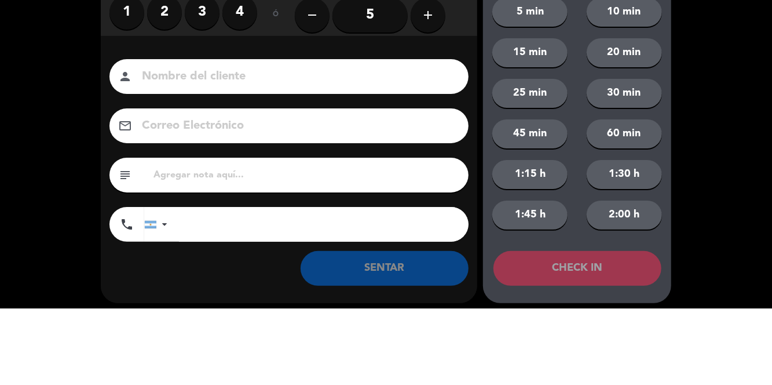
click at [170, 95] on label "2" at bounding box center [164, 89] width 35 height 35
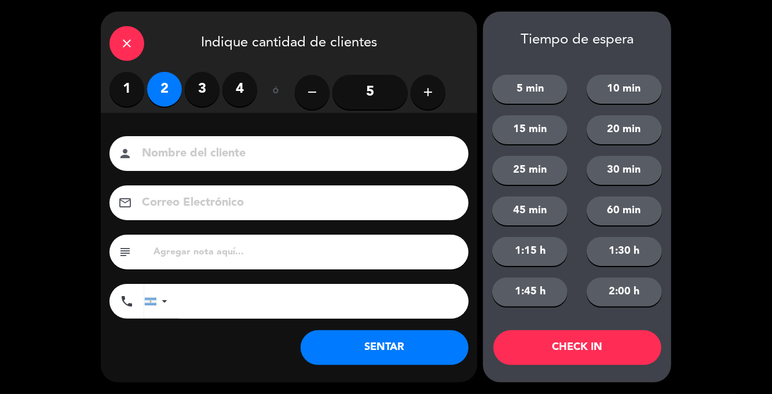
click at [415, 353] on button "SENTAR" at bounding box center [385, 347] width 168 height 35
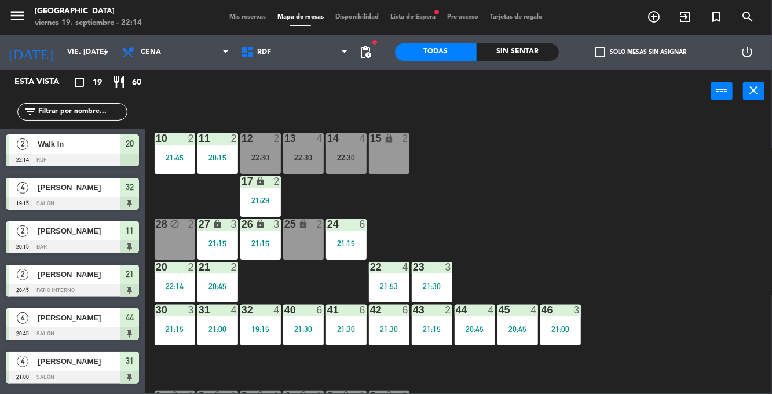
click at [241, 14] on span "Mis reservas" at bounding box center [248, 17] width 48 height 6
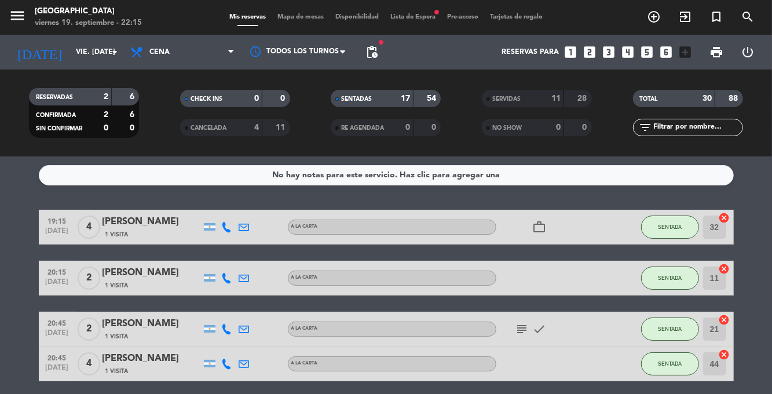
click at [293, 28] on div "menu [GEOGRAPHIC_DATA] viernes 19. septiembre - 22:15 Mis reservas Mapa de mesa…" at bounding box center [386, 17] width 772 height 35
click at [305, 15] on span "Mapa de mesas" at bounding box center [301, 17] width 58 height 6
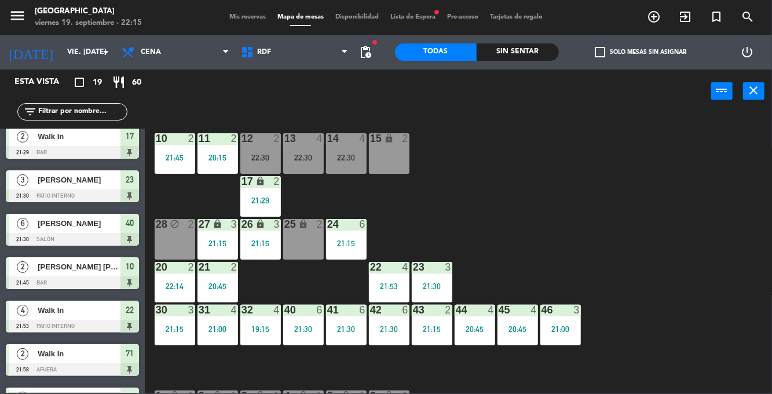
scroll to position [561, 0]
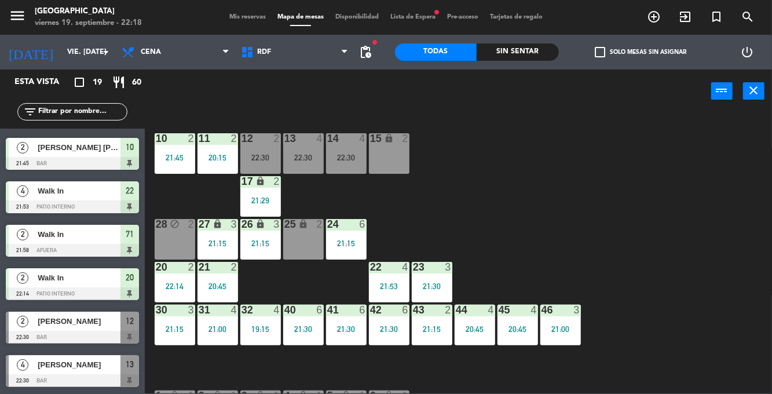
click at [243, 17] on span "Mis reservas" at bounding box center [248, 17] width 48 height 6
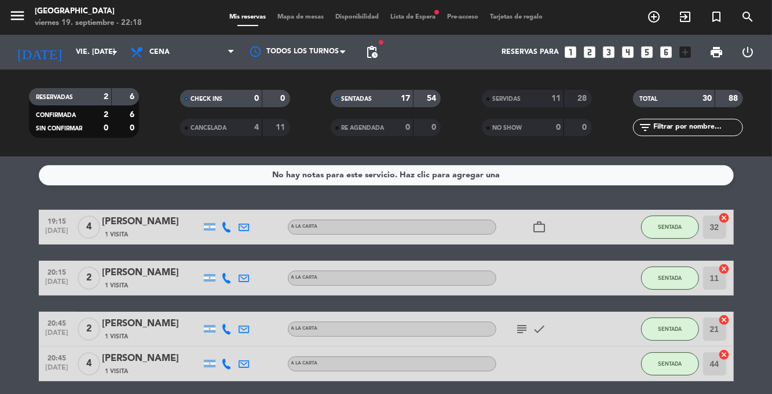
click at [301, 15] on span "Mapa de mesas" at bounding box center [301, 17] width 58 height 6
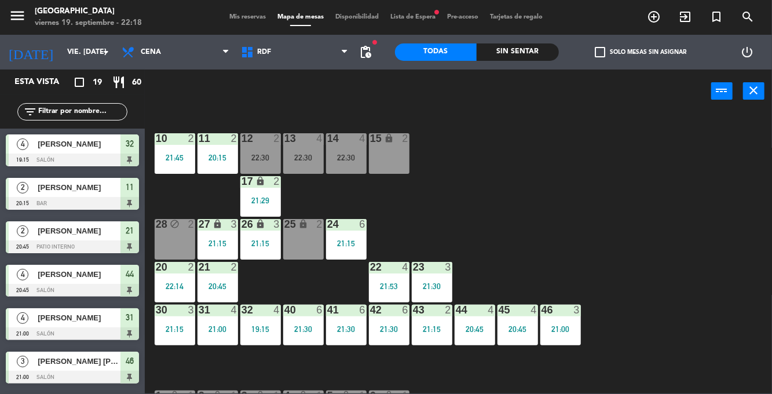
scroll to position [561, 0]
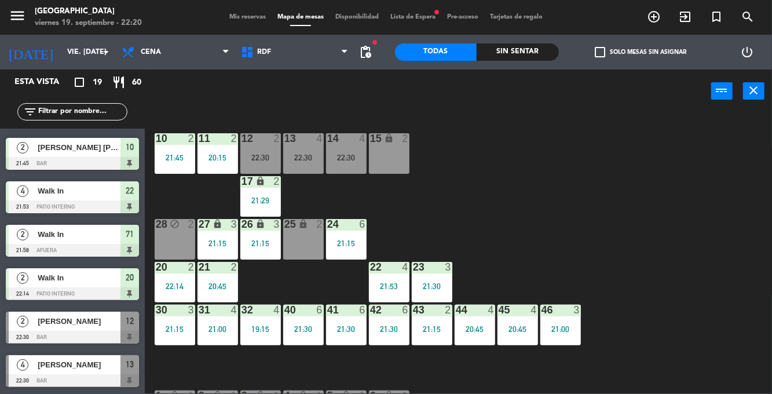
click at [344, 162] on div "14 4 22:30" at bounding box center [346, 153] width 41 height 41
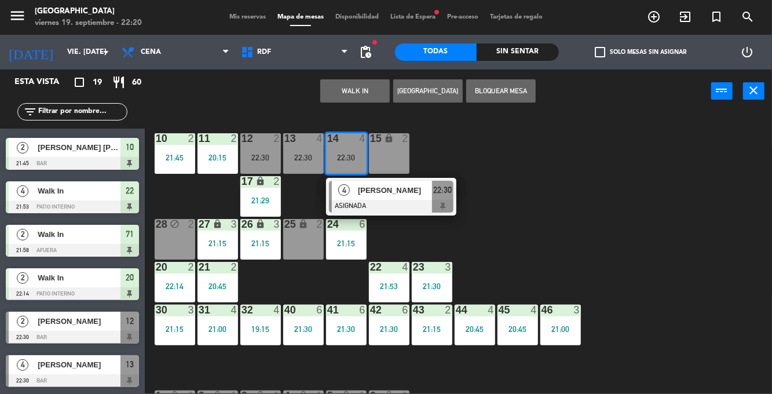
click at [580, 148] on div "10 2 21:45 11 2 20:15 12 2 22:30 13 4 22:30 14 4 22:30 4 [PERSON_NAME] ASIGNADA…" at bounding box center [462, 252] width 620 height 281
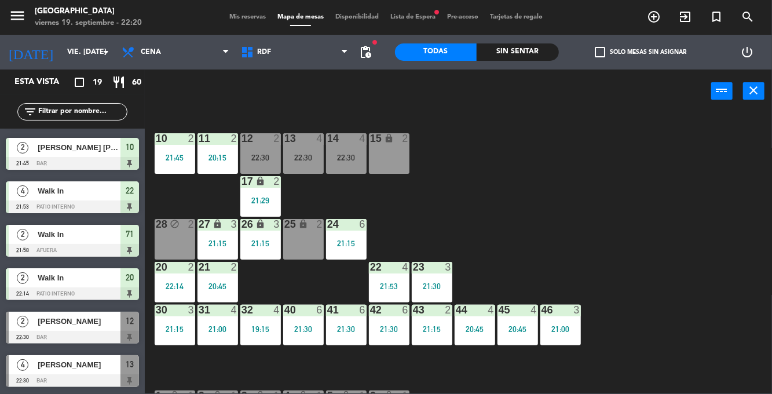
click at [349, 142] on div at bounding box center [345, 138] width 19 height 10
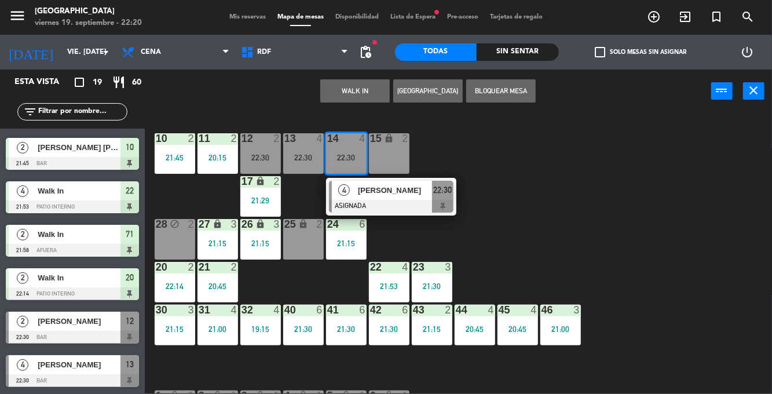
click at [580, 195] on div "10 2 21:45 11 2 20:15 12 2 22:30 13 4 22:30 14 4 22:30 4 [PERSON_NAME] ASIGNADA…" at bounding box center [462, 252] width 620 height 281
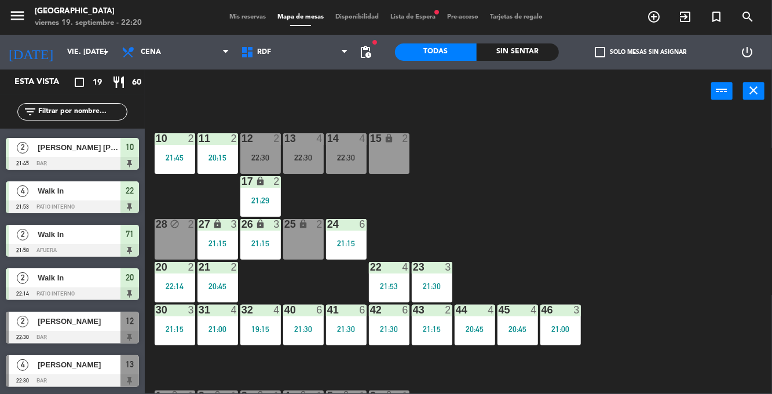
click at [338, 158] on div "22:30" at bounding box center [346, 157] width 41 height 8
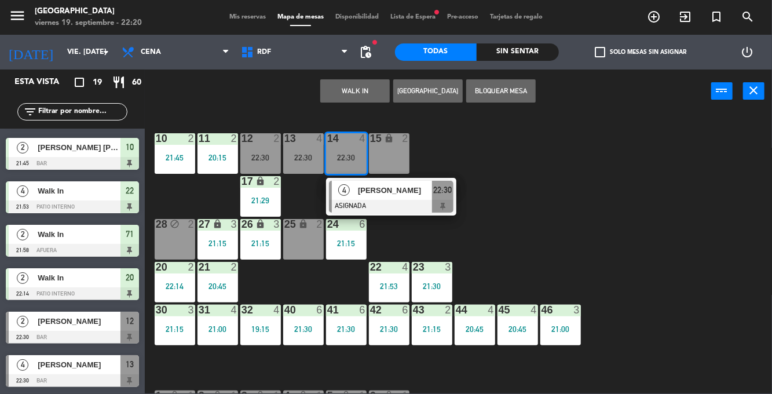
click at [398, 204] on div at bounding box center [391, 206] width 125 height 13
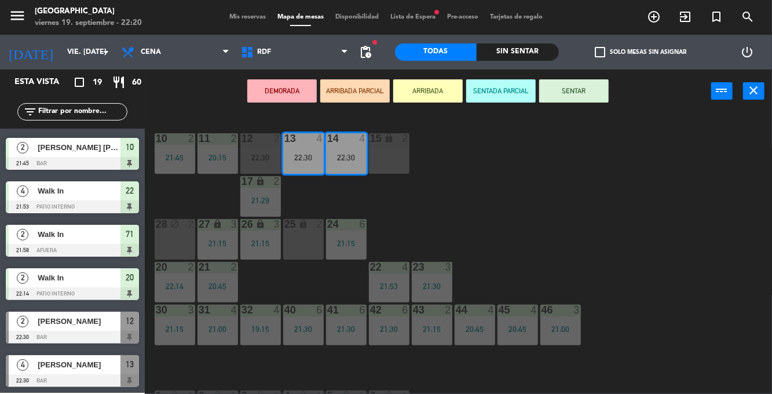
click at [585, 93] on button "SENTAR" at bounding box center [573, 90] width 69 height 23
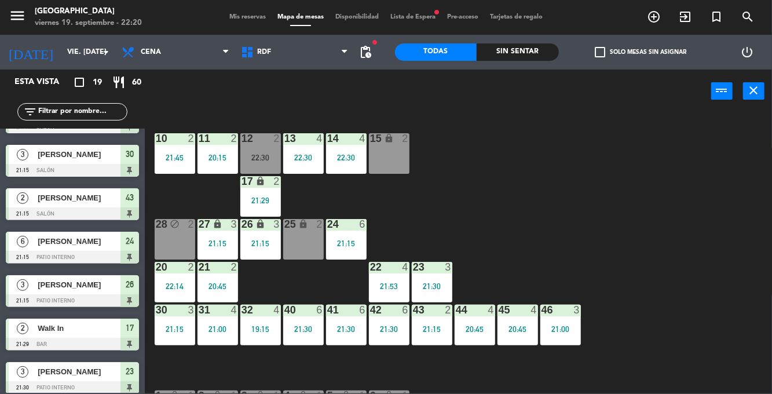
scroll to position [0, 0]
click at [224, 283] on div "20:45" at bounding box center [217, 286] width 41 height 8
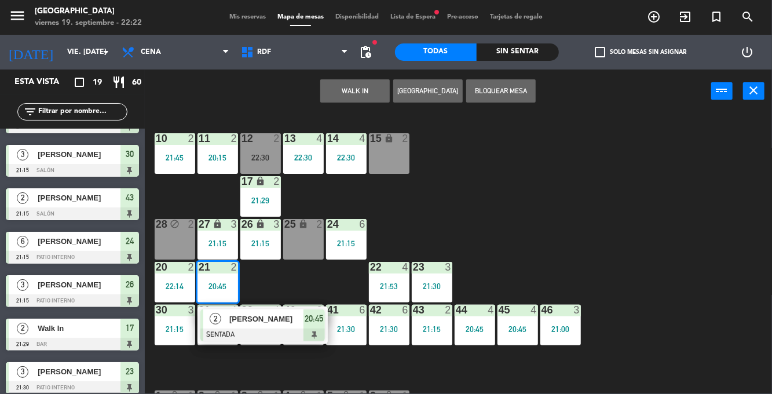
click at [279, 321] on span "[PERSON_NAME]" at bounding box center [266, 319] width 74 height 12
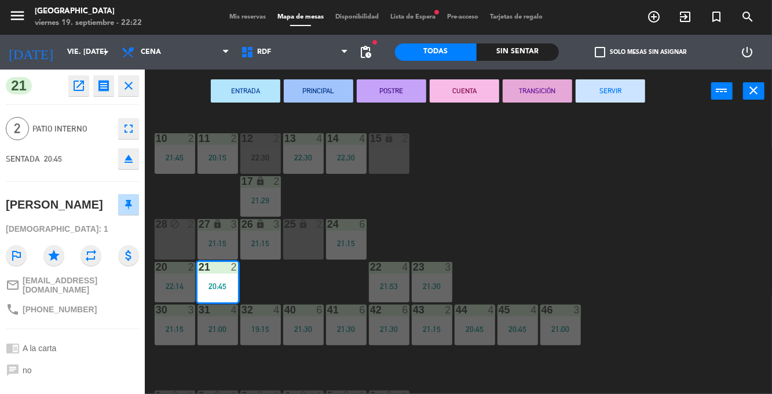
click at [638, 196] on div "10 2 21:45 11 2 20:15 12 2 22:30 13 4 22:30 14 4 22:30 15 lock 2 17 lock 2 21:2…" at bounding box center [462, 252] width 620 height 281
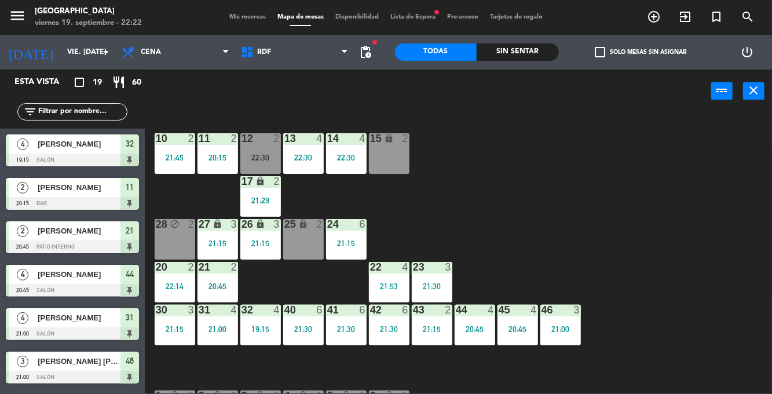
click at [218, 286] on div "20:45" at bounding box center [217, 286] width 41 height 8
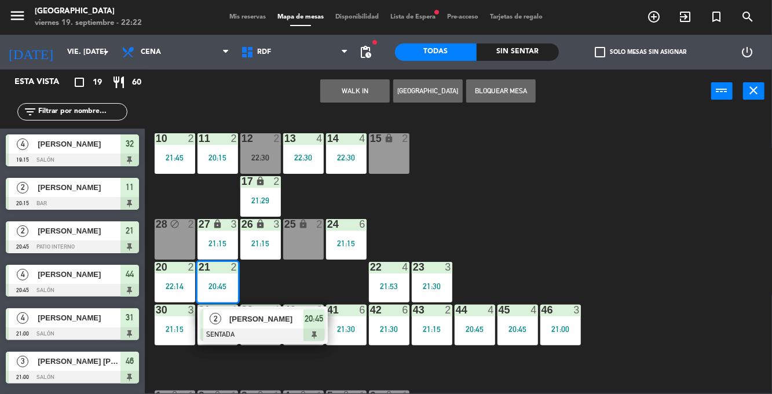
click at [247, 326] on div "[PERSON_NAME]" at bounding box center [265, 318] width 75 height 19
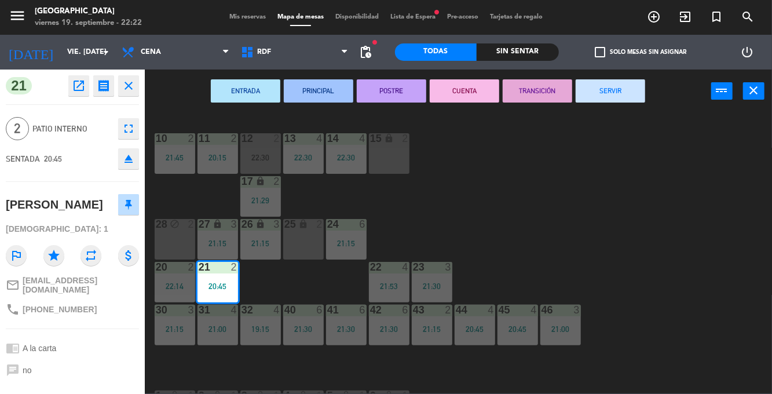
click at [624, 97] on button "SERVIR" at bounding box center [610, 90] width 69 height 23
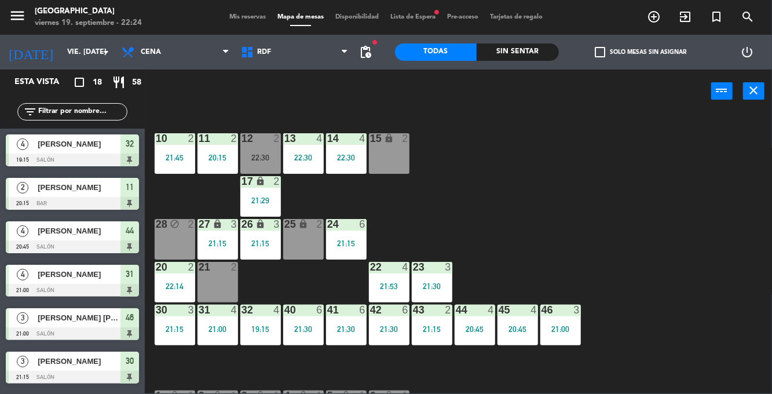
click at [210, 145] on div "11 2 20:15" at bounding box center [217, 153] width 41 height 41
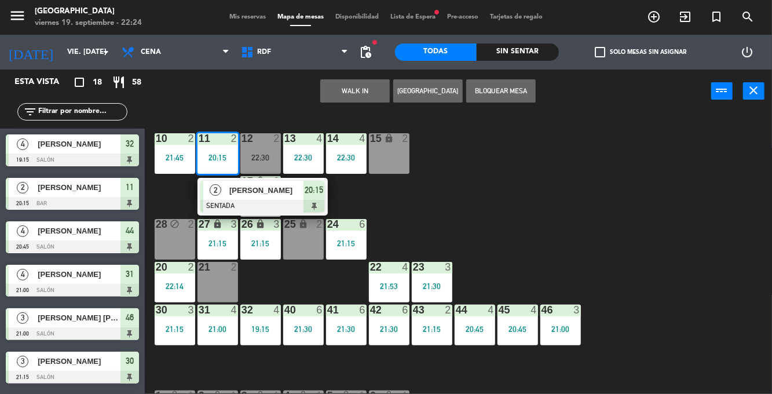
click at [261, 210] on div at bounding box center [262, 206] width 125 height 13
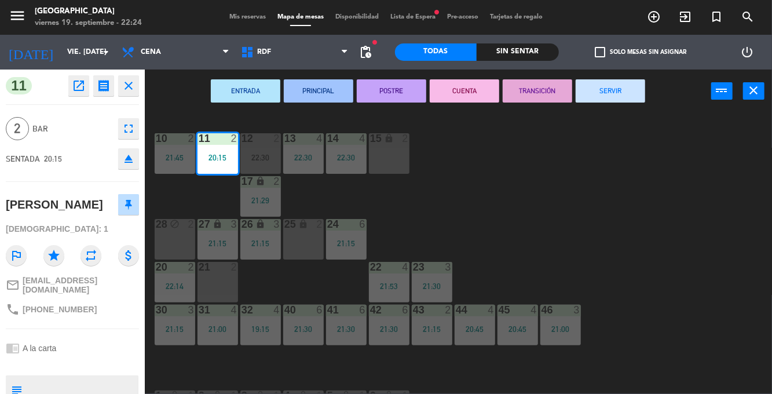
click at [631, 88] on button "SERVIR" at bounding box center [610, 90] width 69 height 23
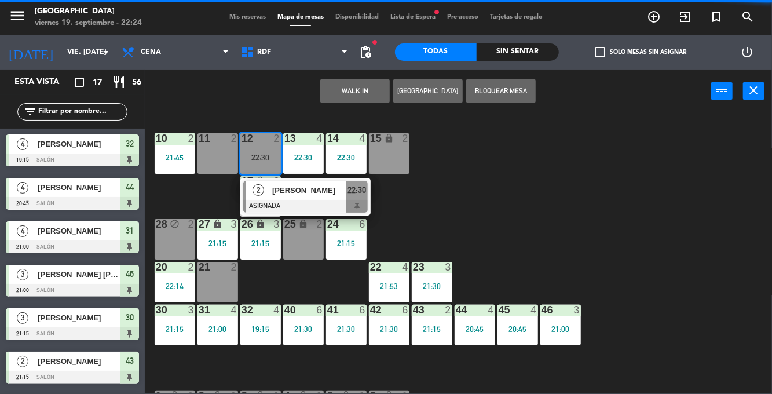
click at [224, 283] on div "21 2" at bounding box center [217, 282] width 41 height 41
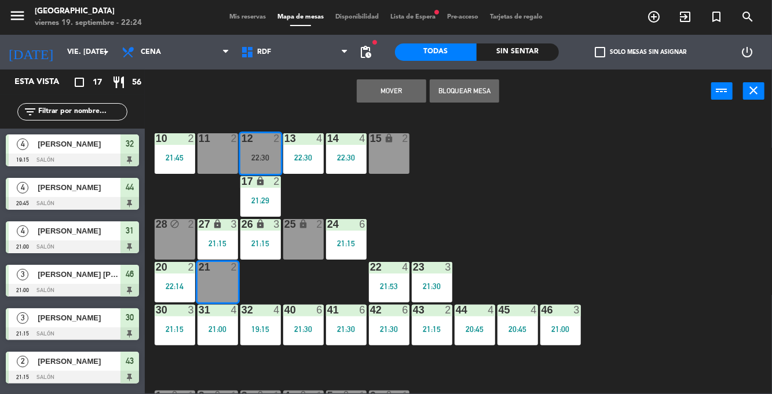
click at [395, 97] on button "Mover" at bounding box center [391, 90] width 69 height 23
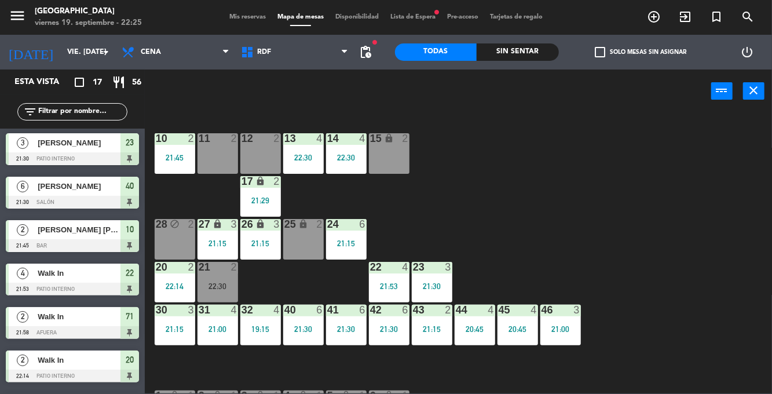
scroll to position [474, 0]
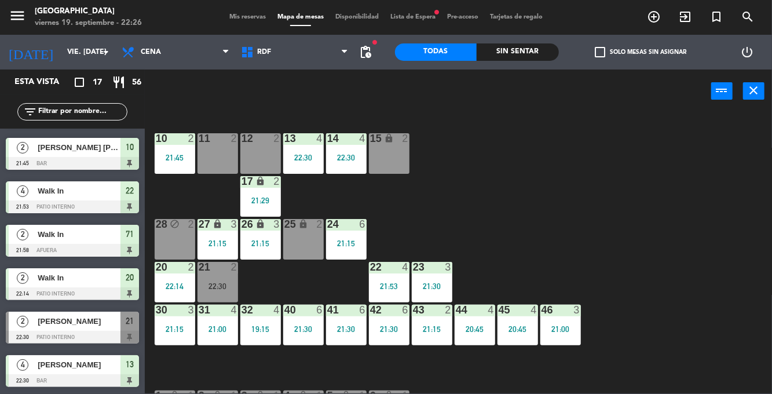
click at [426, 16] on span "Lista de Espera fiber_manual_record" at bounding box center [413, 17] width 57 height 6
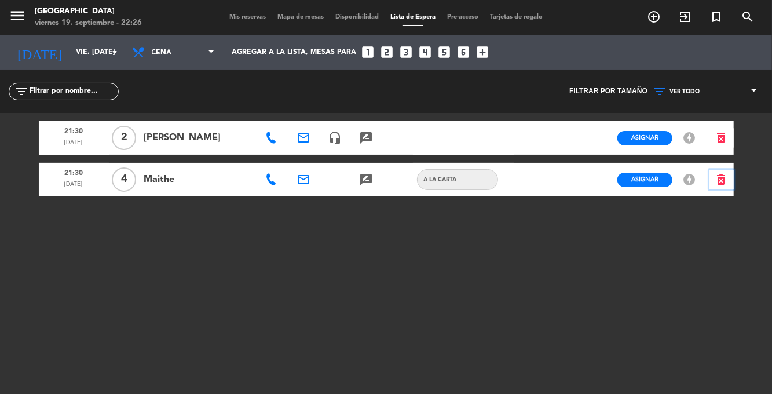
click at [726, 184] on icon "delete_forever" at bounding box center [722, 180] width 14 height 14
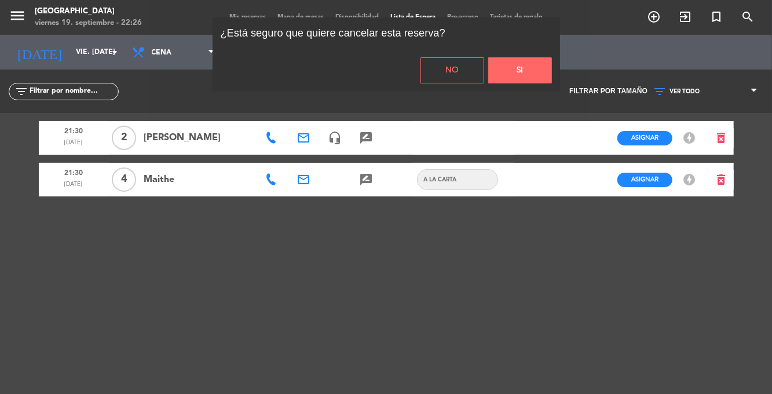
click at [529, 82] on button "Si" at bounding box center [520, 70] width 64 height 26
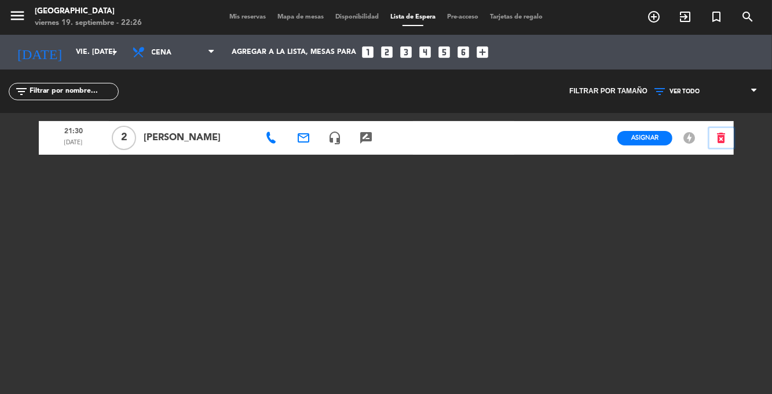
click at [724, 142] on icon "delete_forever" at bounding box center [722, 138] width 14 height 14
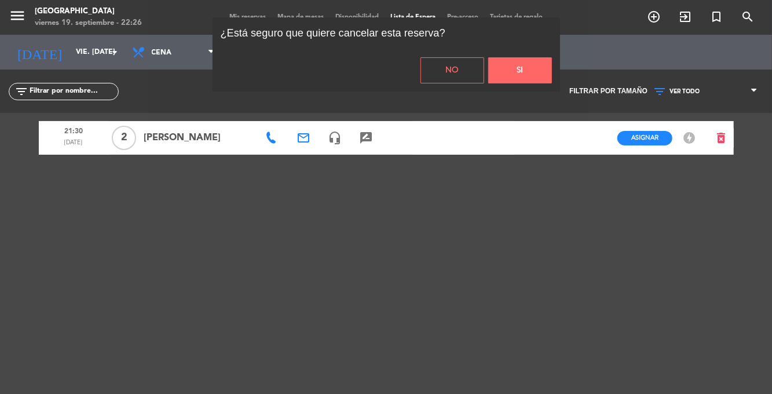
click at [512, 83] on button "Si" at bounding box center [520, 70] width 64 height 26
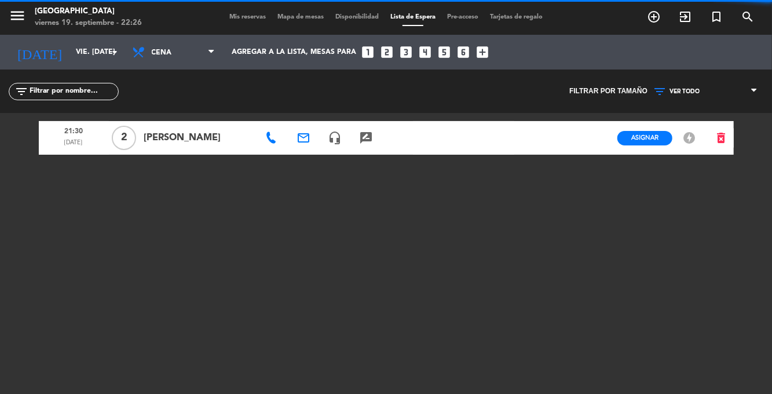
click at [290, 17] on span "Mapa de mesas" at bounding box center [301, 17] width 58 height 6
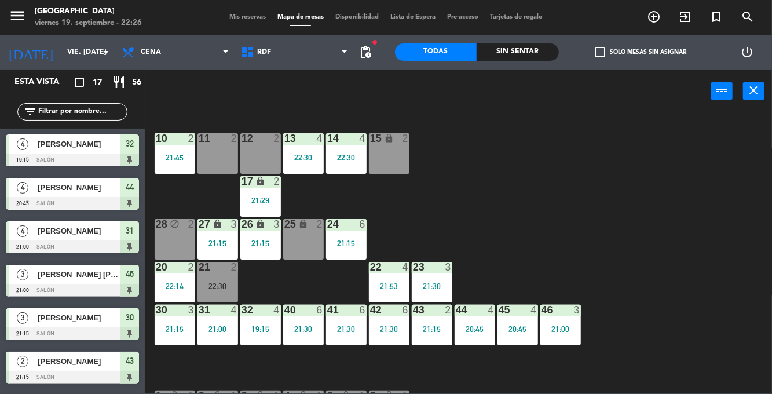
click at [541, 53] on div "Sin sentar" at bounding box center [518, 51] width 82 height 17
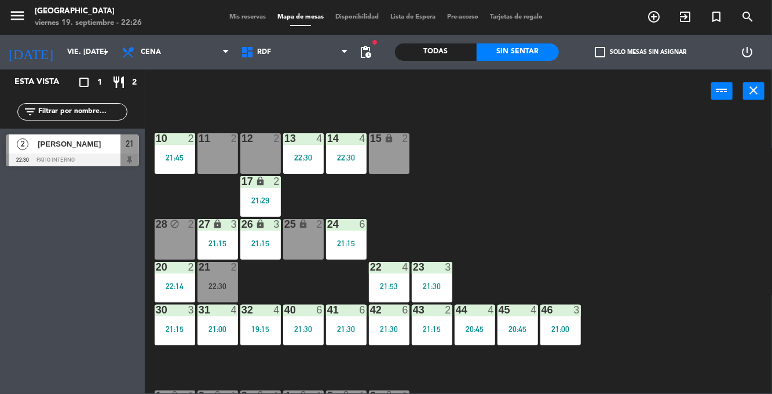
click at [416, 47] on div "Todas" at bounding box center [436, 51] width 82 height 17
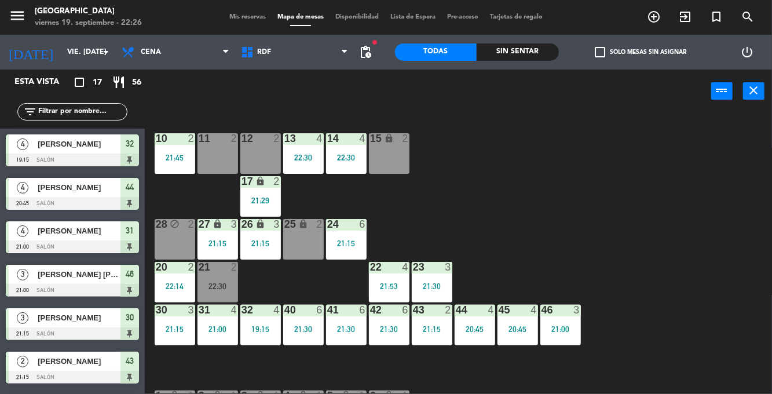
scroll to position [474, 0]
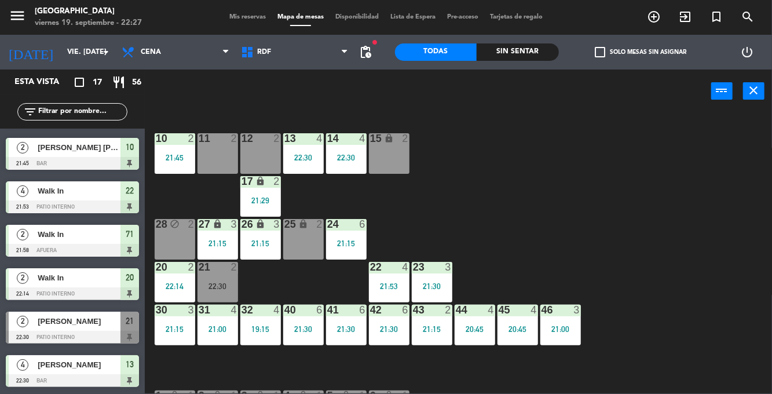
click at [518, 329] on div "20:45" at bounding box center [517, 329] width 41 height 8
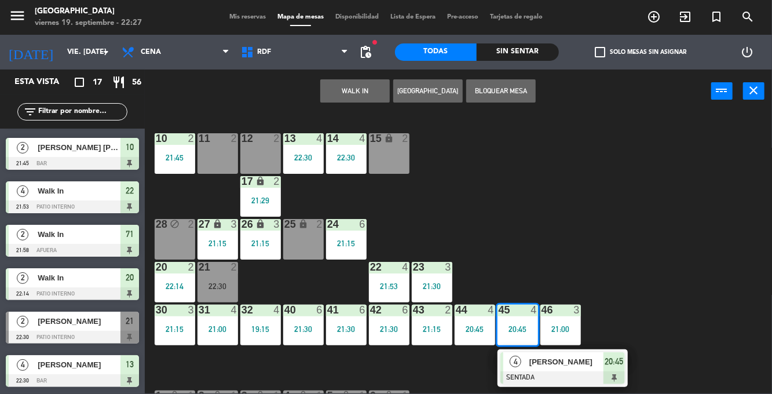
click at [638, 257] on div "10 2 21:45 11 2 12 2 13 4 22:30 14 4 22:30 15 lock 2 17 lock 2 21:29 24 6 21:15…" at bounding box center [462, 252] width 620 height 281
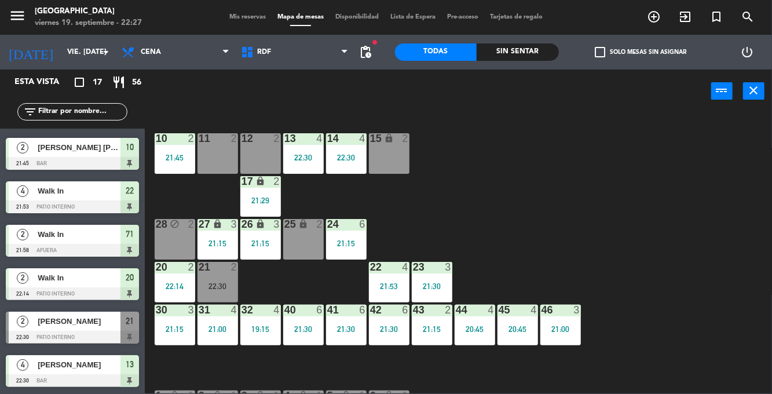
click at [562, 328] on div "21:00" at bounding box center [560, 329] width 41 height 8
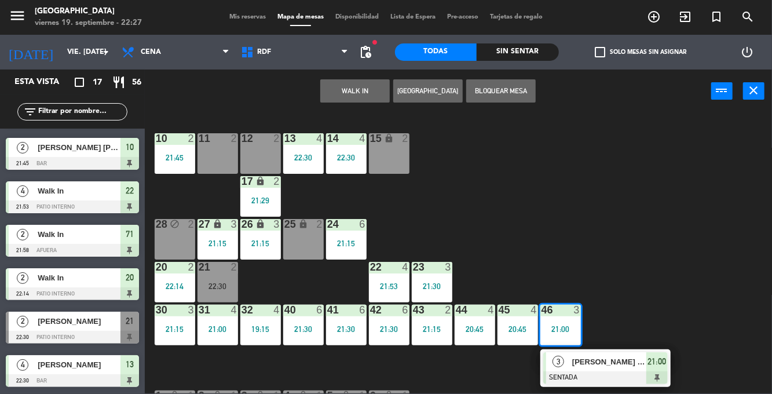
click at [600, 369] on div "[PERSON_NAME] [PERSON_NAME]" at bounding box center [608, 361] width 75 height 19
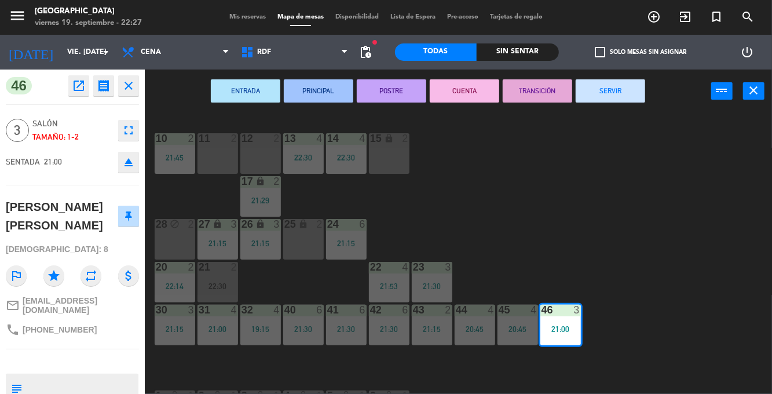
click at [616, 87] on button "SERVIR" at bounding box center [610, 90] width 69 height 23
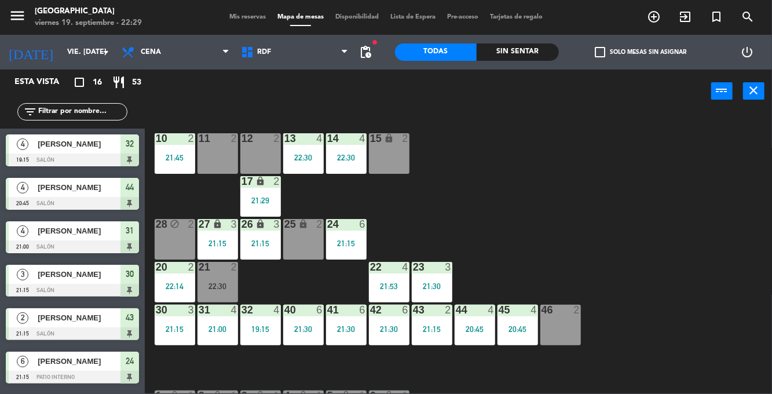
click at [226, 159] on div "11 2" at bounding box center [217, 153] width 41 height 41
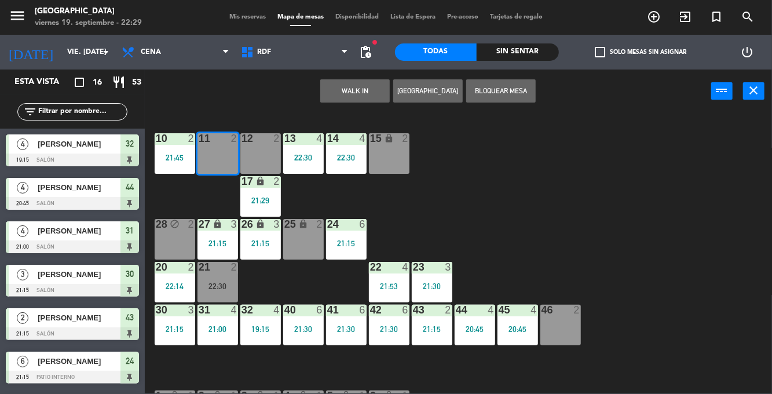
click at [258, 158] on div "12 2" at bounding box center [260, 153] width 41 height 41
click at [368, 96] on button "WALK IN" at bounding box center [354, 90] width 69 height 23
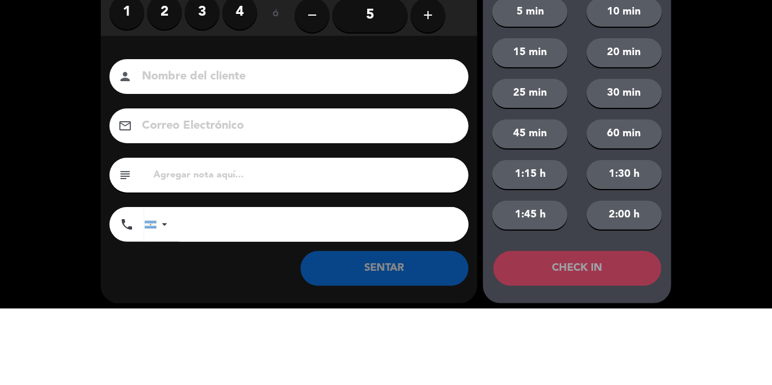
click at [239, 94] on label "4" at bounding box center [239, 89] width 35 height 35
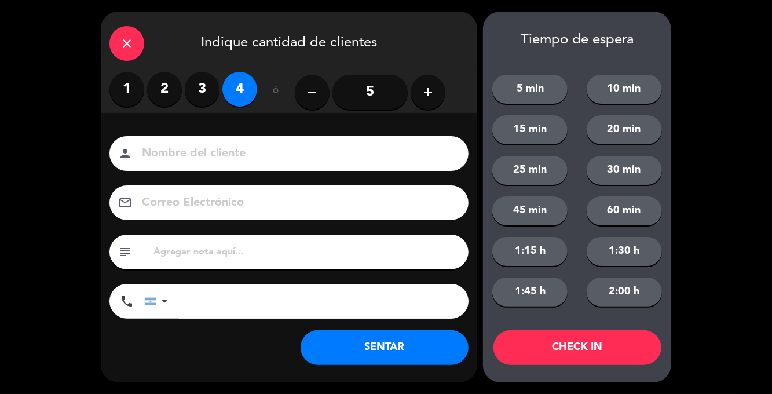
click at [431, 346] on button "SENTAR" at bounding box center [385, 347] width 168 height 35
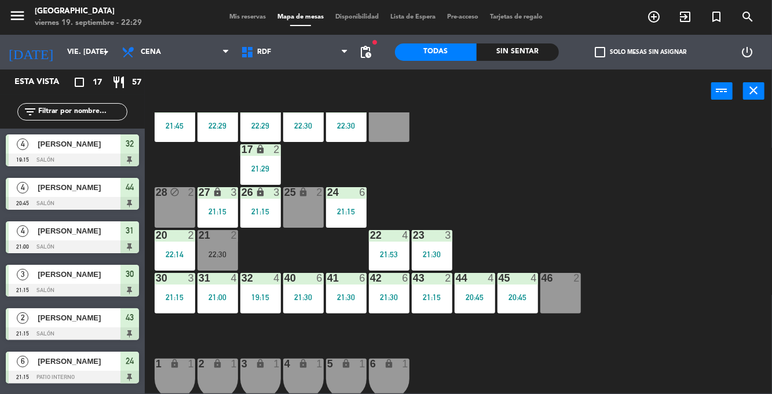
scroll to position [0, 0]
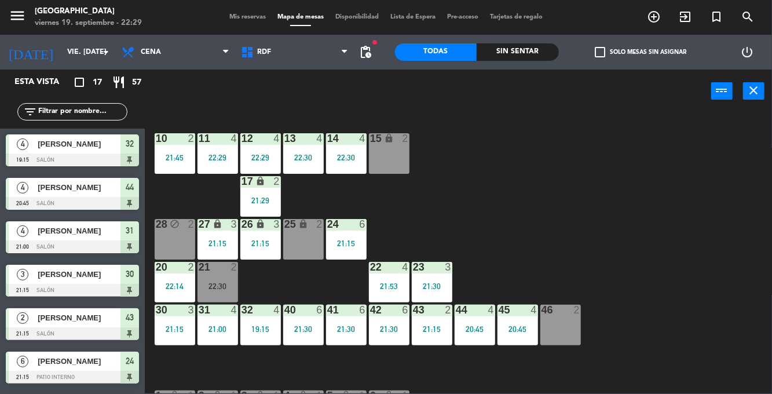
click at [255, 325] on div "19:15" at bounding box center [260, 329] width 41 height 8
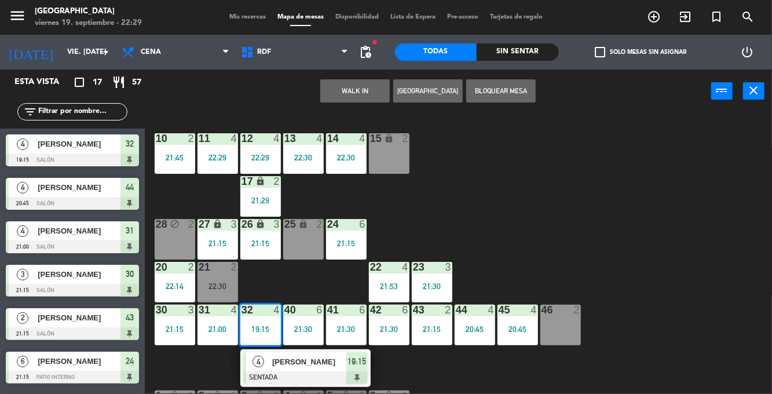
click at [307, 372] on div at bounding box center [305, 377] width 125 height 13
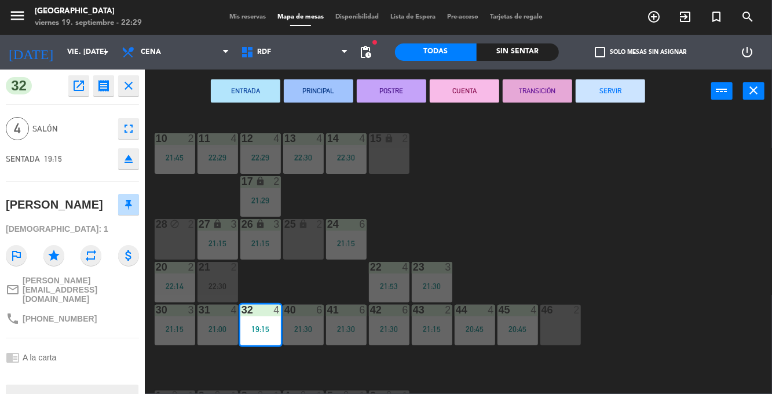
click at [613, 94] on button "SERVIR" at bounding box center [610, 90] width 69 height 23
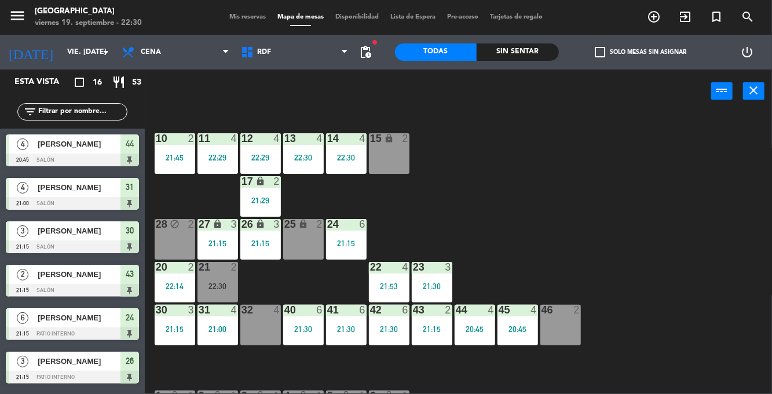
scroll to position [431, 0]
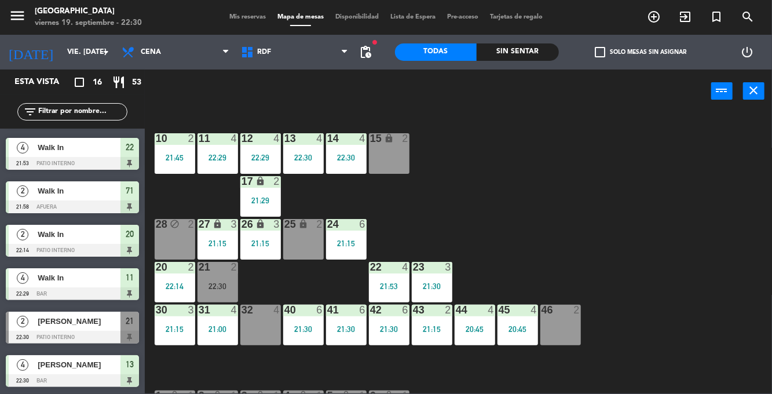
click at [222, 294] on div "21 2 22:30" at bounding box center [217, 282] width 41 height 41
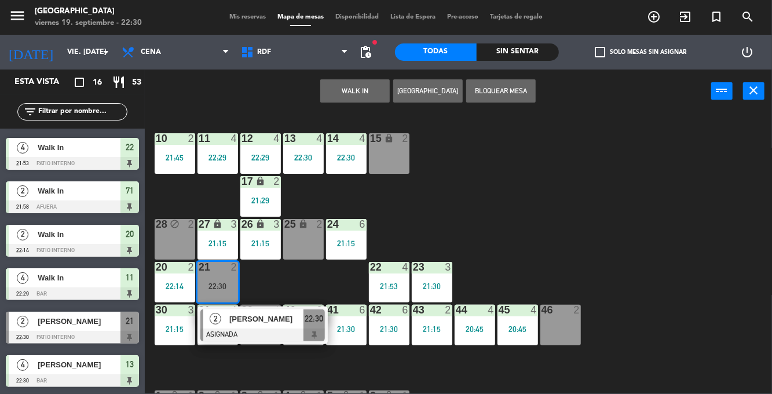
click at [299, 323] on span "[PERSON_NAME]" at bounding box center [266, 319] width 74 height 12
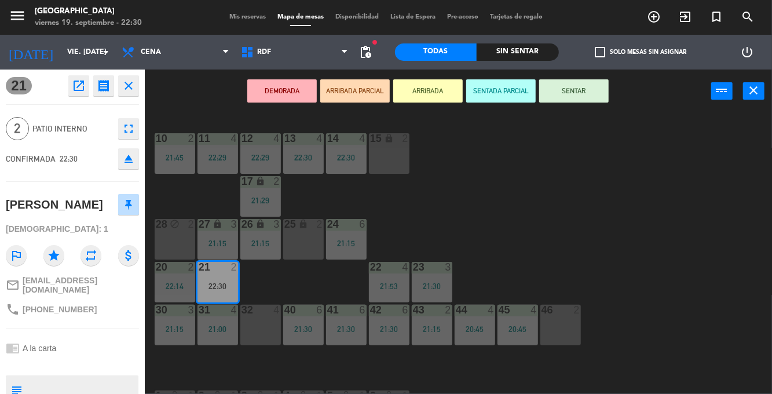
click at [581, 89] on button "SENTAR" at bounding box center [573, 90] width 69 height 23
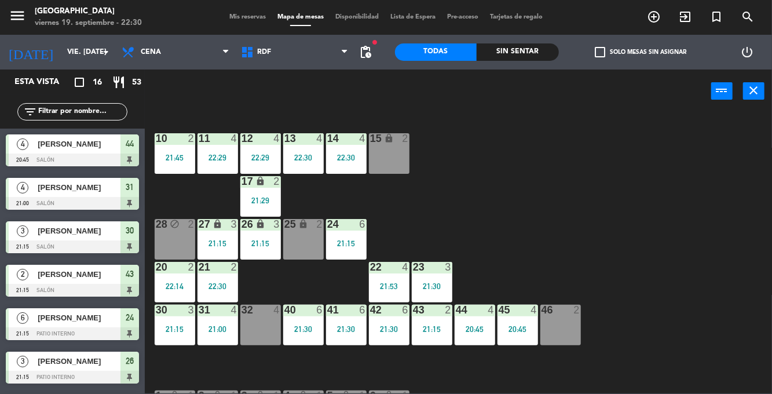
scroll to position [161, 0]
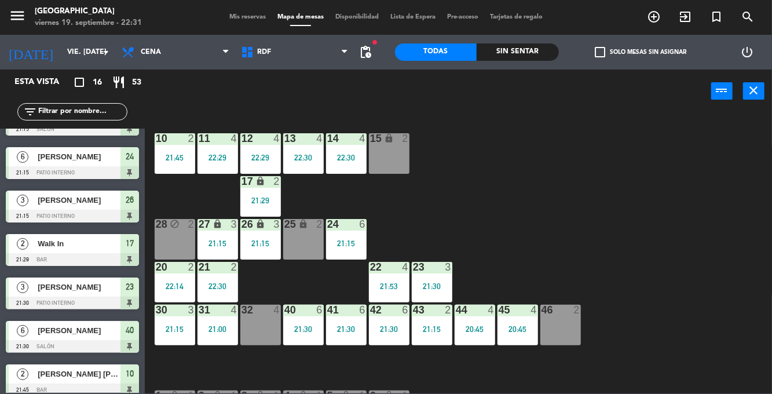
click at [565, 331] on div "46 2" at bounding box center [560, 325] width 41 height 41
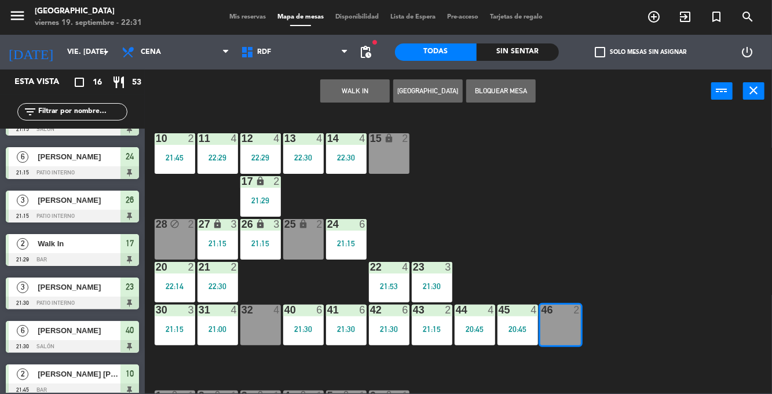
click at [366, 86] on button "WALK IN" at bounding box center [354, 90] width 69 height 23
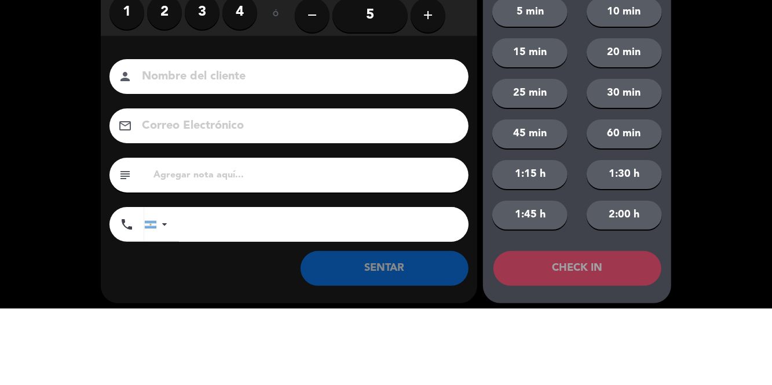
click at [240, 102] on label "4" at bounding box center [239, 89] width 35 height 35
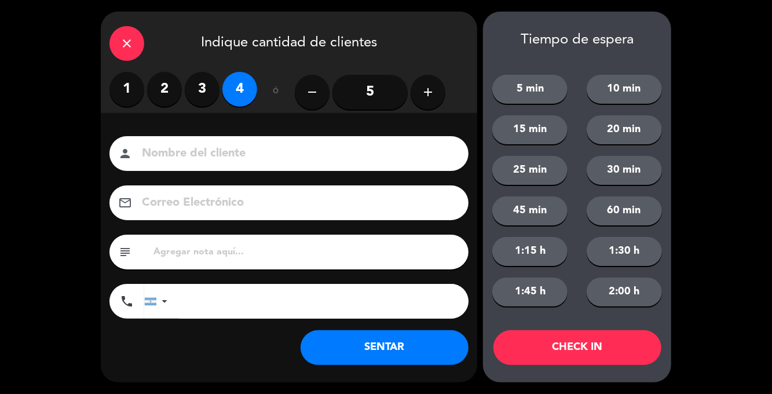
click at [408, 339] on button "SENTAR" at bounding box center [385, 347] width 168 height 35
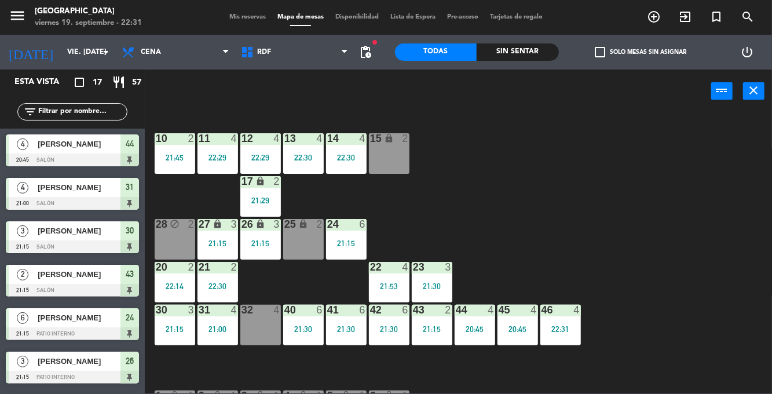
scroll to position [474, 0]
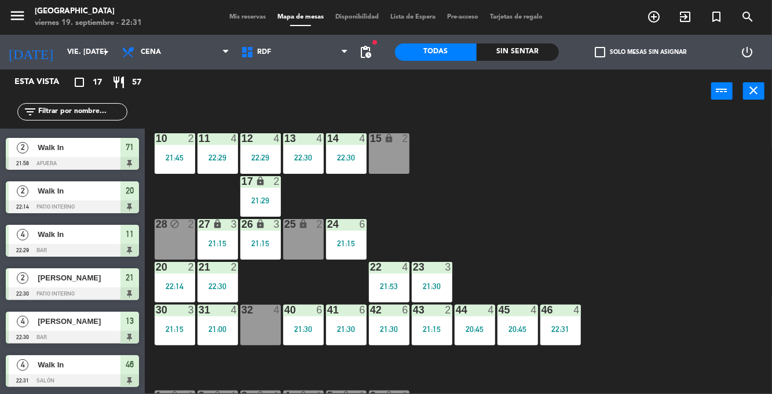
click at [519, 59] on div "Sin sentar" at bounding box center [518, 51] width 82 height 17
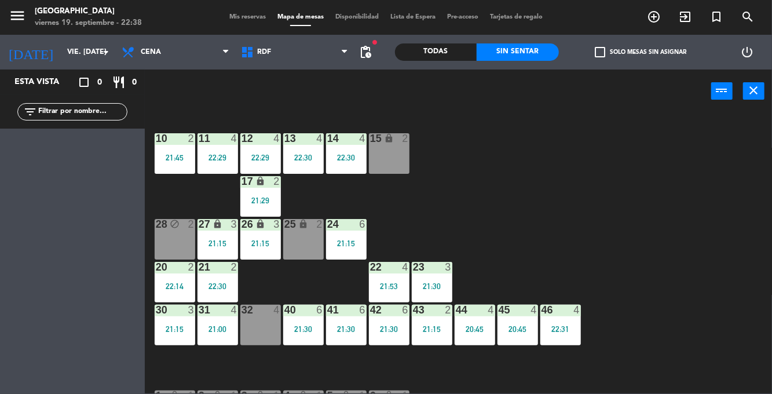
scroll to position [123, 0]
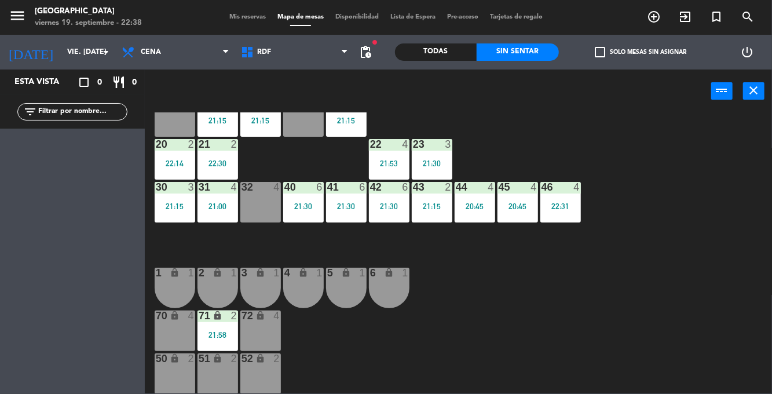
click at [229, 321] on div "2" at bounding box center [236, 315] width 19 height 11
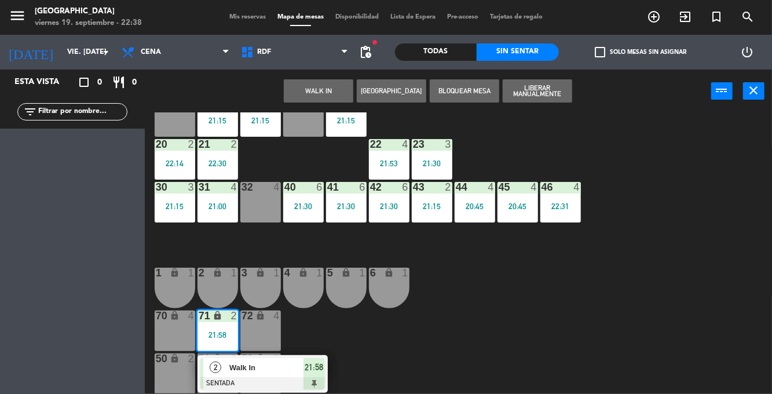
click at [283, 371] on span "Walk In" at bounding box center [266, 367] width 74 height 12
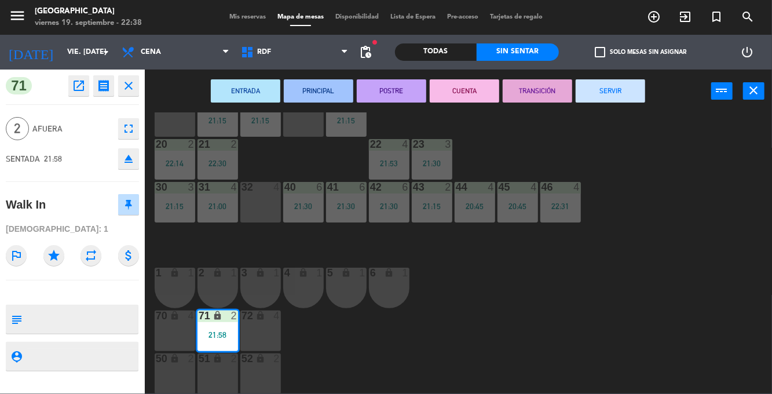
click at [614, 94] on button "SERVIR" at bounding box center [610, 90] width 69 height 23
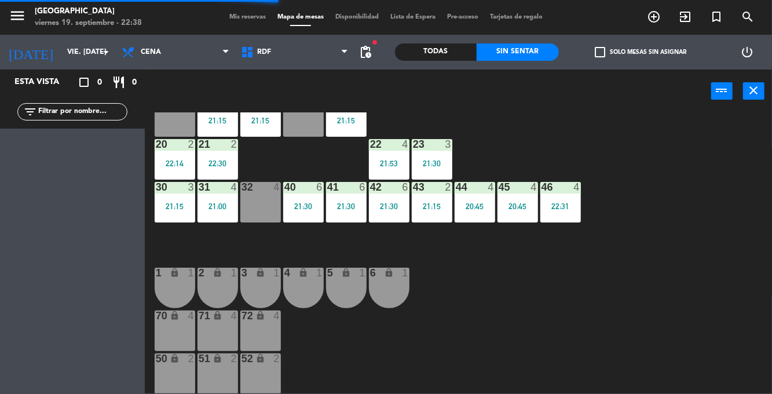
scroll to position [0, 0]
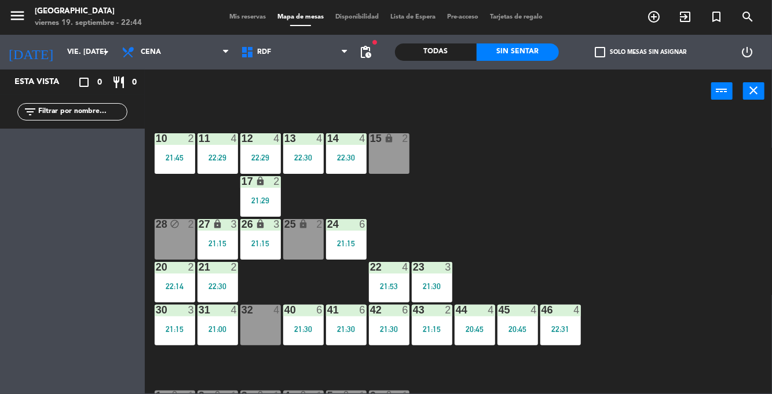
click at [431, 280] on div "23 3 21:30" at bounding box center [432, 282] width 41 height 41
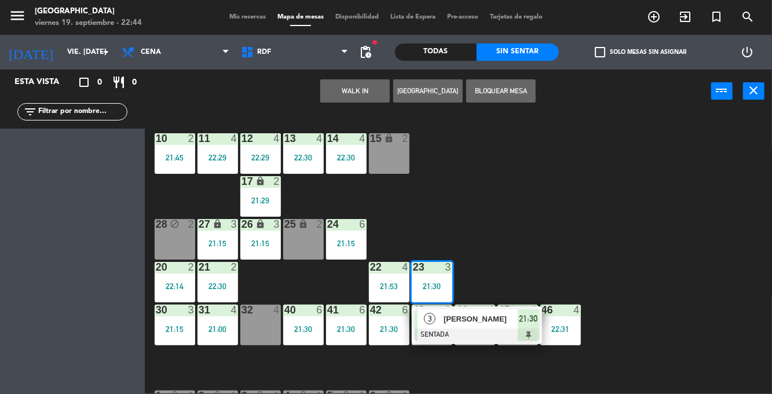
click at [463, 321] on span "[PERSON_NAME]" at bounding box center [481, 319] width 74 height 12
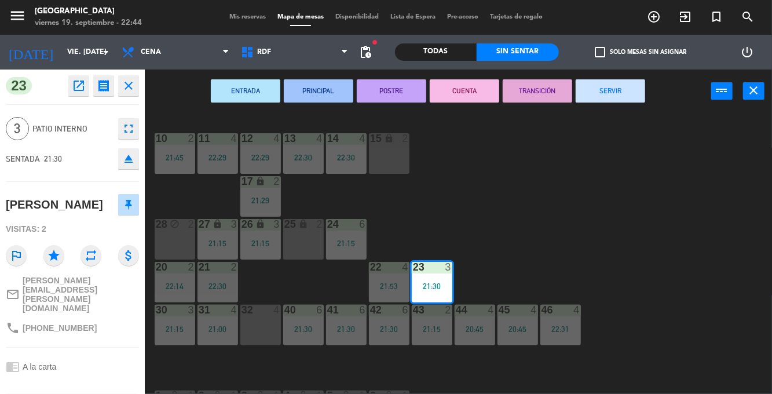
click at [603, 96] on button "SERVIR" at bounding box center [610, 90] width 69 height 23
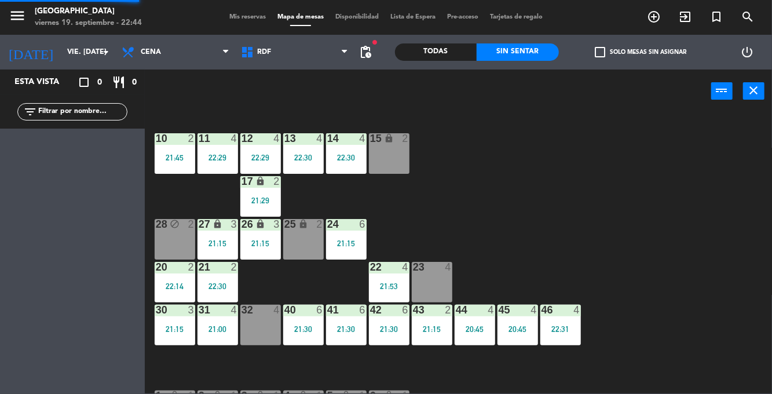
click at [605, 96] on div "power_input close" at bounding box center [428, 91] width 566 height 44
click at [439, 344] on div "43 2 21:15" at bounding box center [432, 325] width 41 height 41
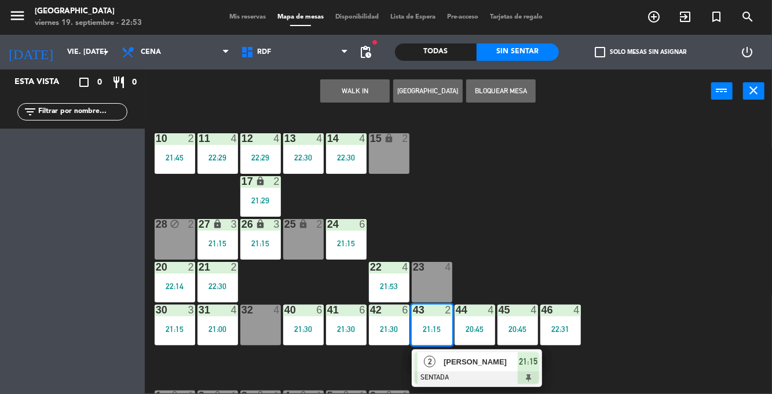
click at [463, 368] on div "[PERSON_NAME]" at bounding box center [479, 361] width 75 height 19
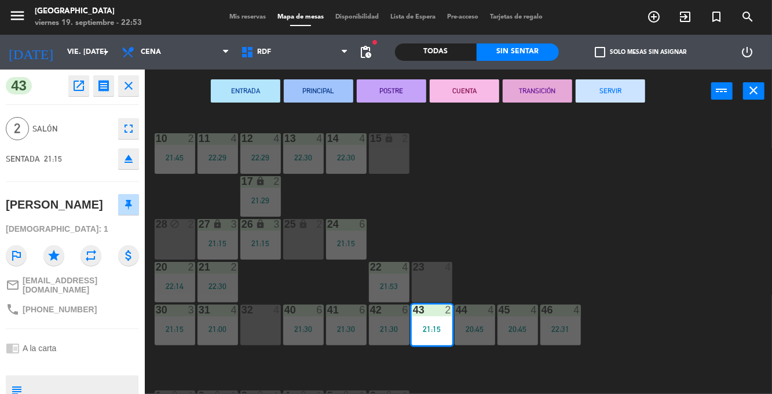
click at [601, 98] on button "SERVIR" at bounding box center [610, 90] width 69 height 23
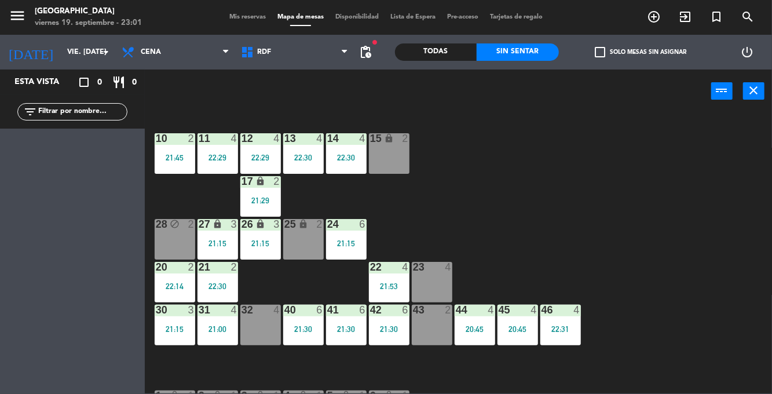
click at [86, 50] on input "vie. [DATE]" at bounding box center [110, 52] width 98 height 20
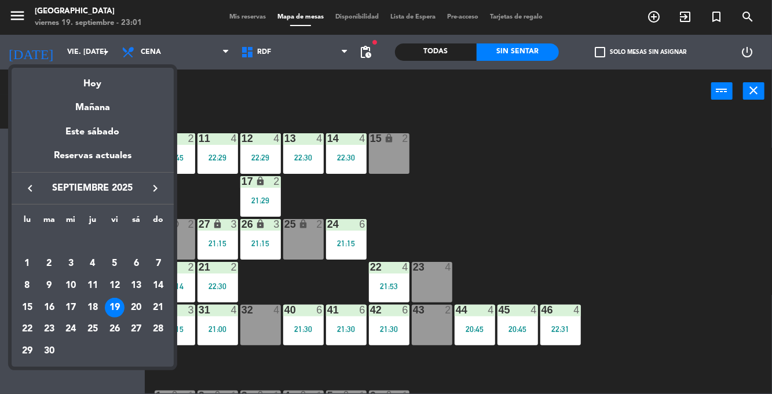
click at [138, 306] on div "20" at bounding box center [136, 308] width 20 height 20
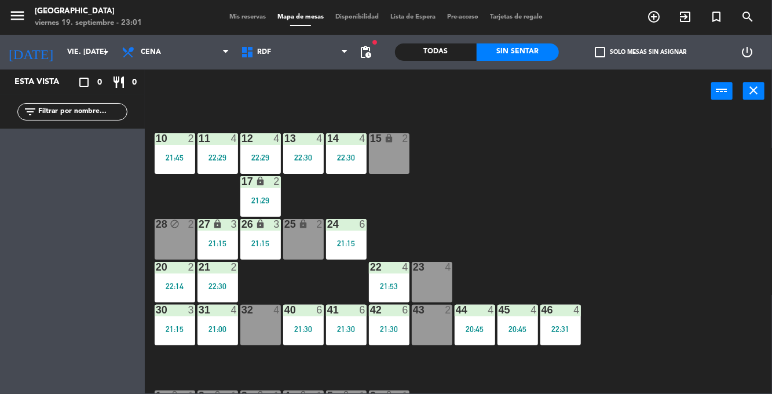
type input "sáb. [DATE]"
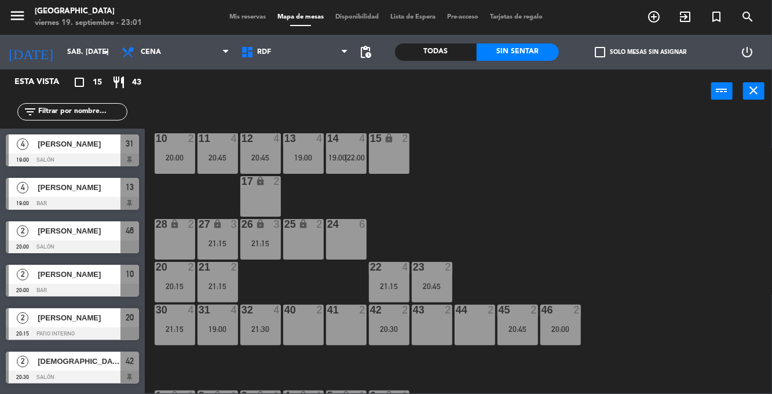
click at [660, 20] on icon "add_circle_outline" at bounding box center [654, 17] width 14 height 14
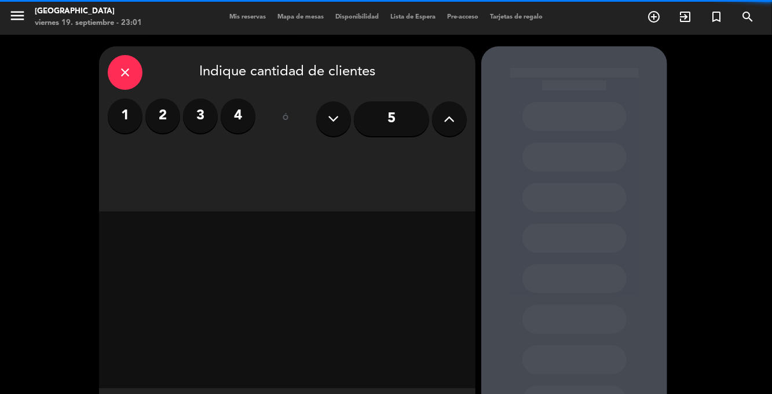
click at [164, 111] on label "2" at bounding box center [162, 115] width 35 height 35
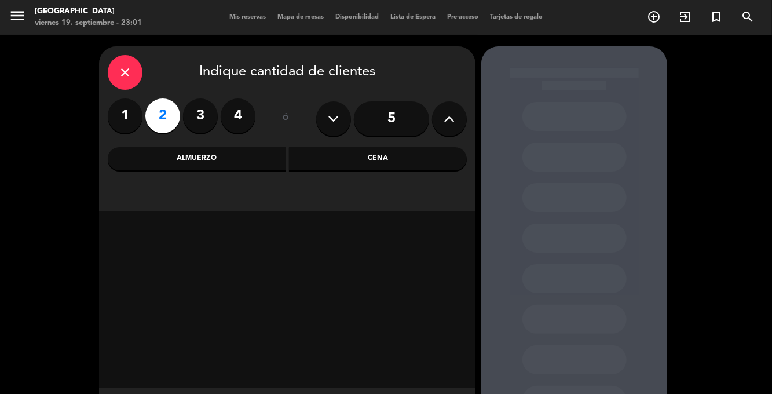
click at [396, 163] on div "Cena" at bounding box center [378, 158] width 178 height 23
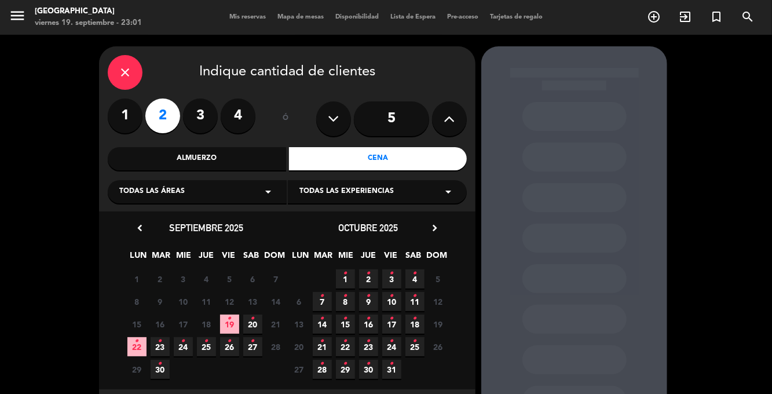
click at [236, 323] on span "19 •" at bounding box center [229, 323] width 19 height 19
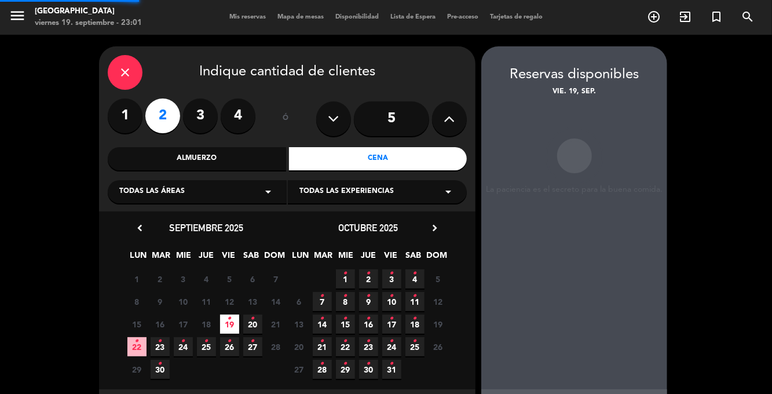
scroll to position [1, 0]
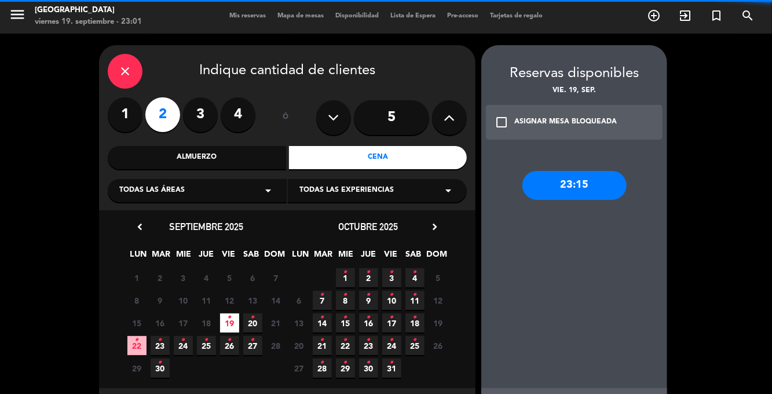
click at [257, 313] on span "20 •" at bounding box center [252, 322] width 19 height 19
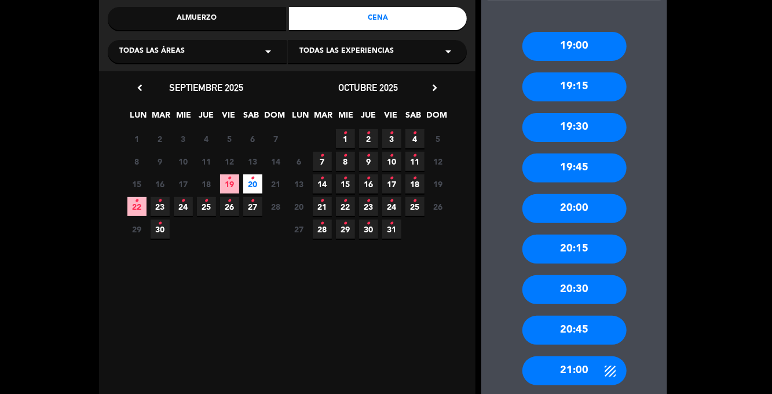
scroll to position [194, 0]
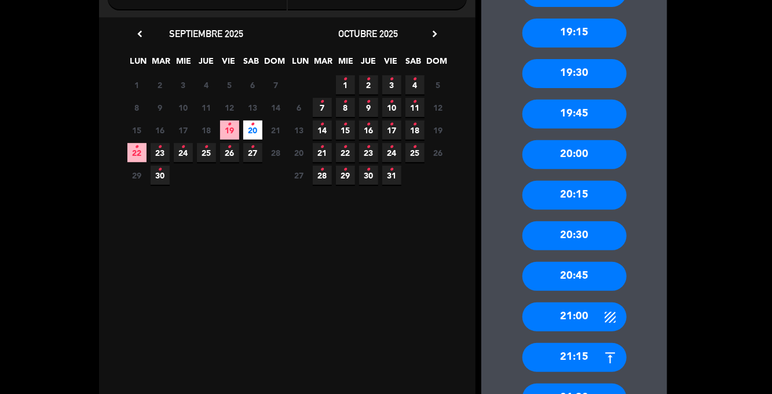
click at [582, 383] on div "21:30" at bounding box center [574, 397] width 104 height 29
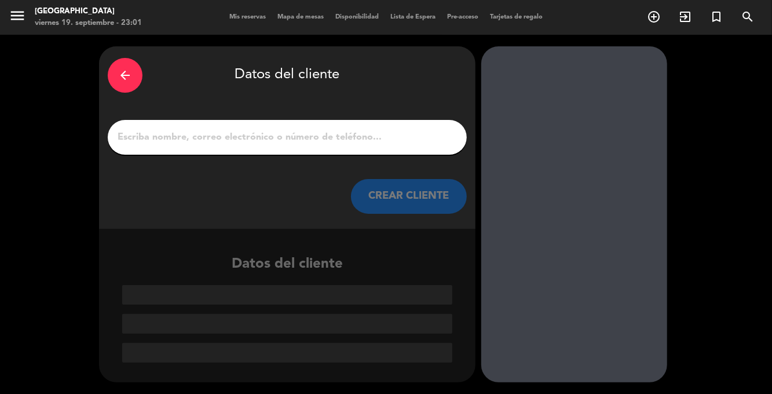
scroll to position [0, 0]
click at [208, 129] on input "1" at bounding box center [287, 137] width 342 height 16
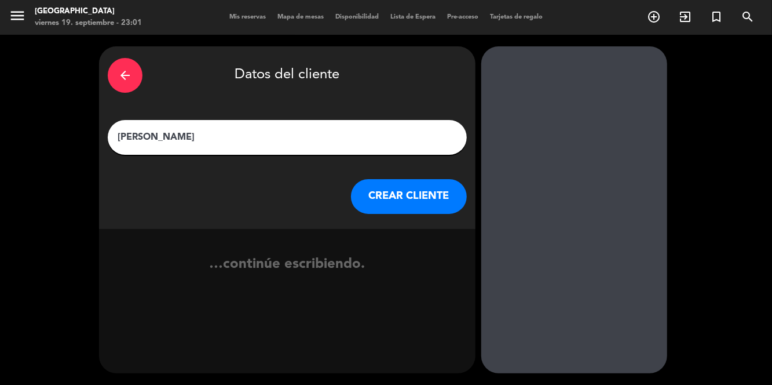
type input "[PERSON_NAME]"
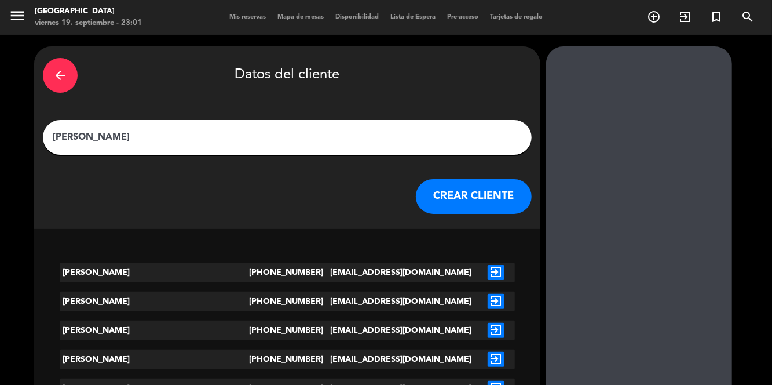
click at [417, 179] on button "CREAR CLIENTE" at bounding box center [474, 196] width 116 height 35
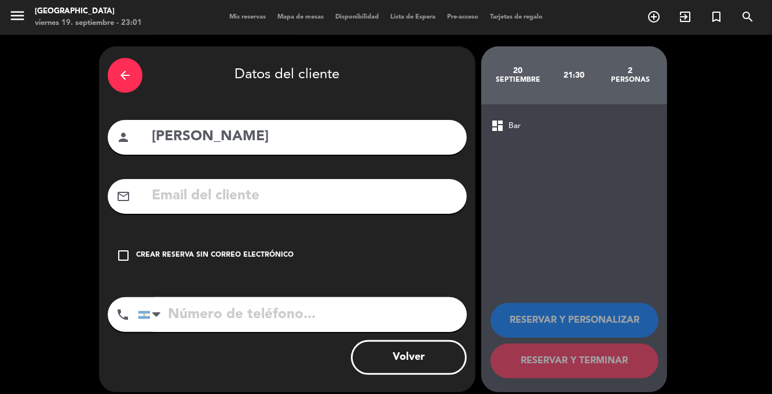
click at [129, 248] on icon "check_box_outline_blank" at bounding box center [123, 255] width 14 height 14
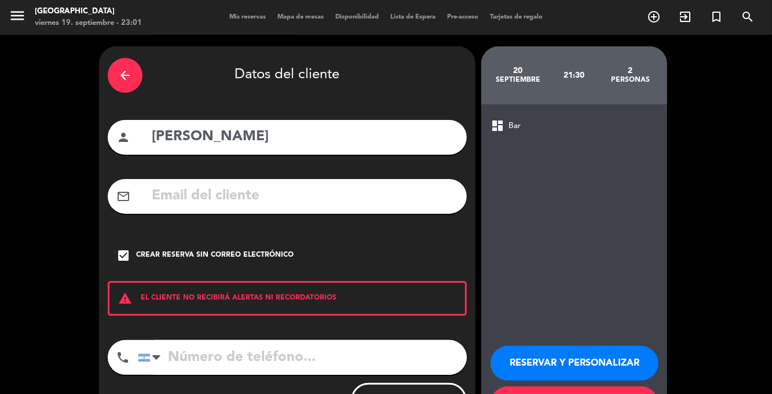
click at [126, 248] on icon "check_box" at bounding box center [123, 255] width 14 height 14
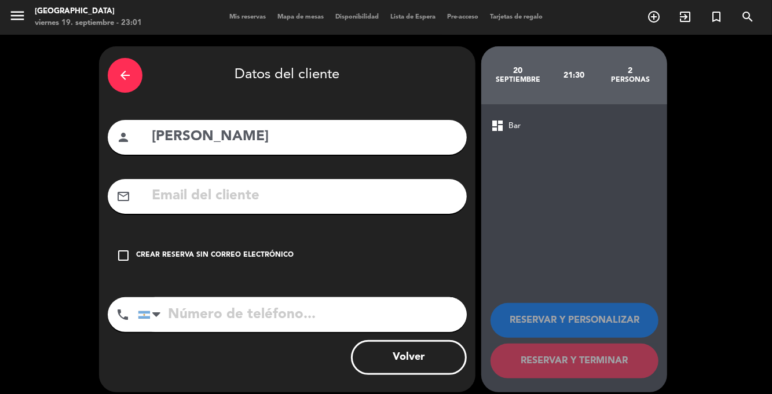
click at [199, 184] on input "text" at bounding box center [304, 196] width 307 height 24
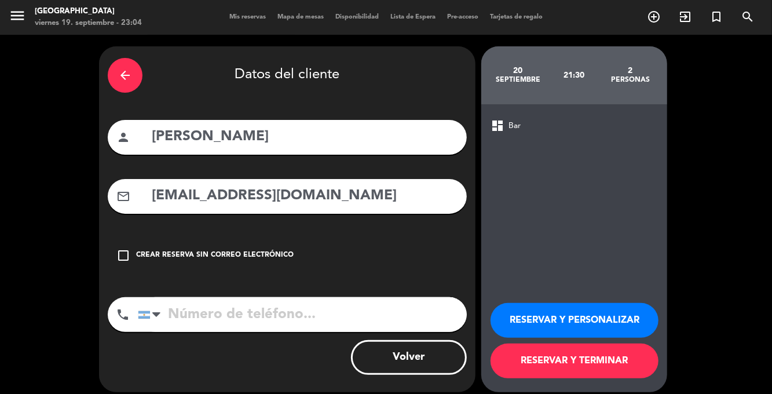
type input "[EMAIL_ADDRESS][DOMAIN_NAME]"
click at [250, 297] on input "tel" at bounding box center [302, 314] width 329 height 35
type input "[PHONE_NUMBER]"
click at [574, 365] on button "RESERVAR Y TERMINAR" at bounding box center [574, 360] width 168 height 35
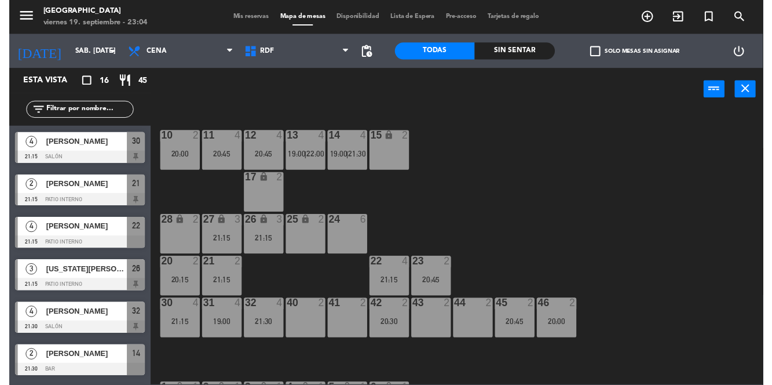
scroll to position [431, 0]
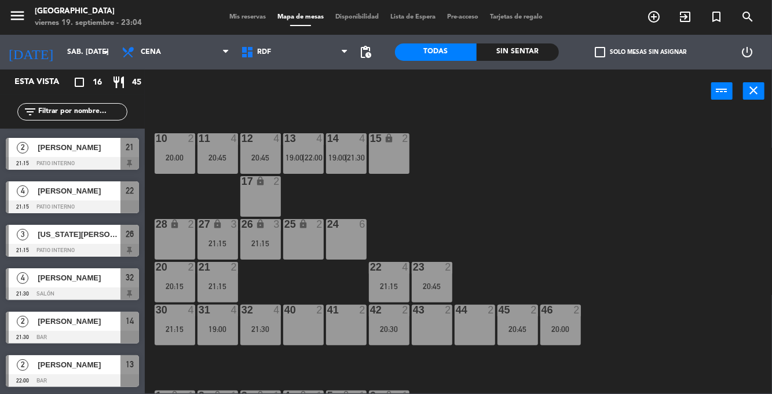
click at [86, 331] on div at bounding box center [72, 337] width 133 height 13
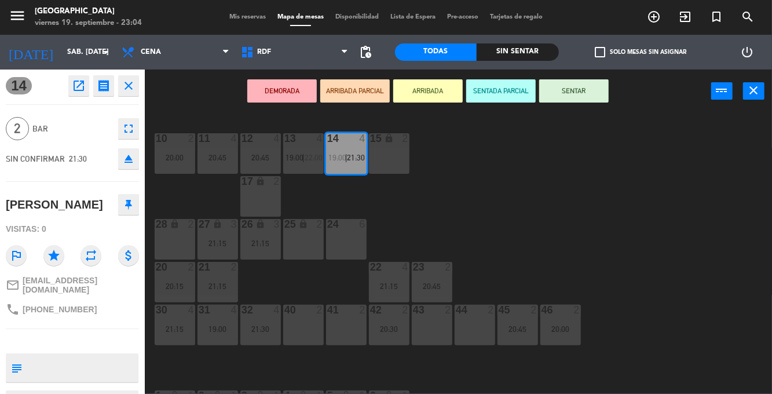
click at [88, 360] on textarea at bounding box center [82, 368] width 111 height 24
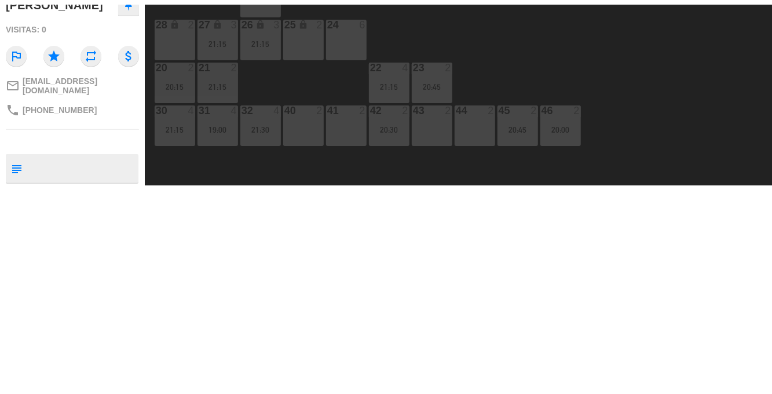
scroll to position [56, 0]
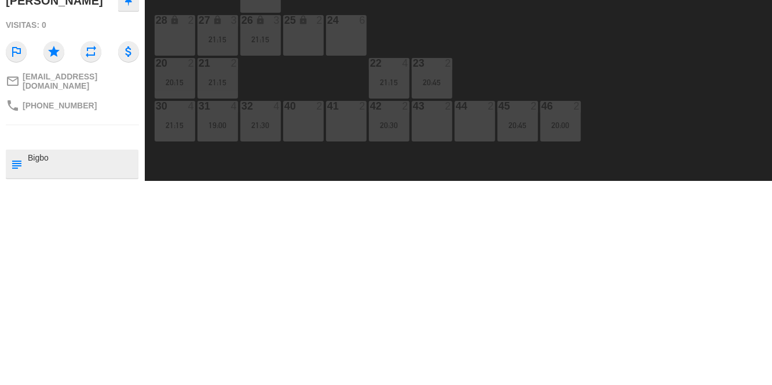
type textarea "Bigbox"
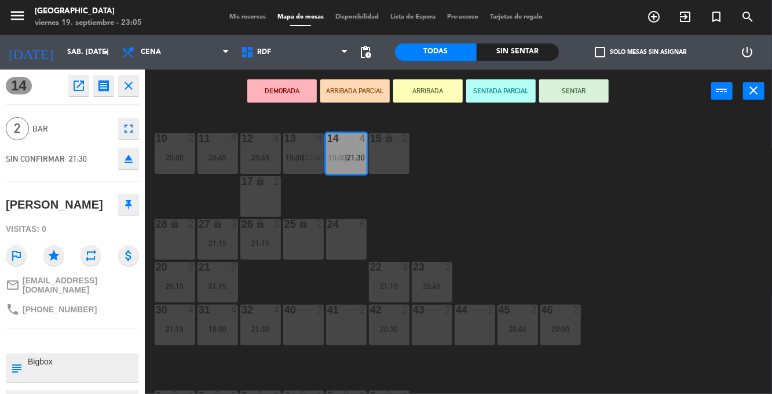
click at [640, 215] on div "10 2 20:00 11 4 20:45 12 4 20:45 13 4 19:00 | 22:00 14 4 19:00 | 21:30 15 lock …" at bounding box center [462, 252] width 620 height 281
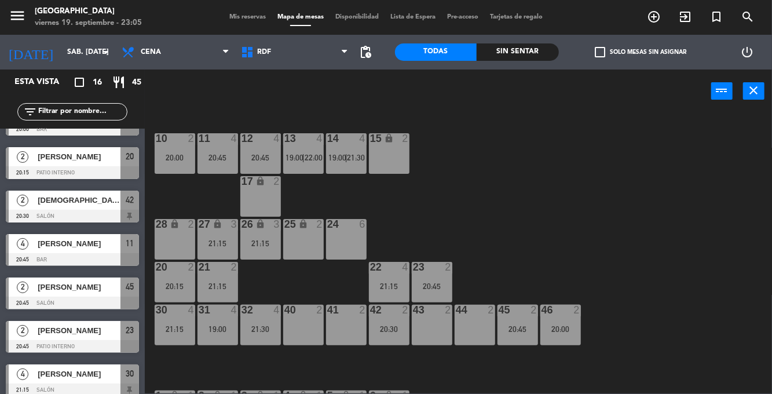
scroll to position [0, 0]
click at [239, 19] on span "Mis reservas" at bounding box center [248, 17] width 48 height 6
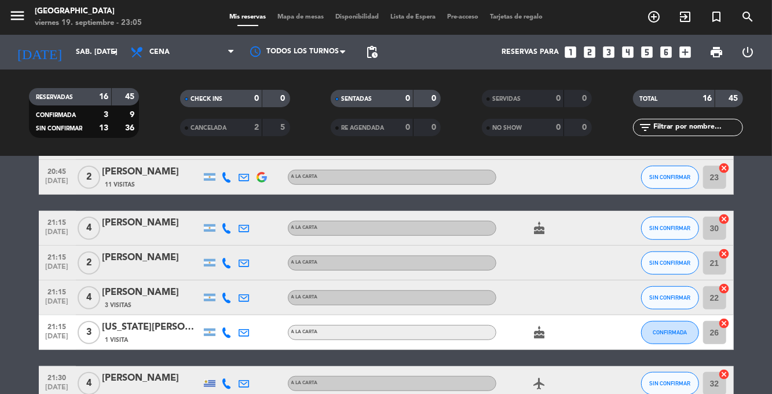
scroll to position [395, 0]
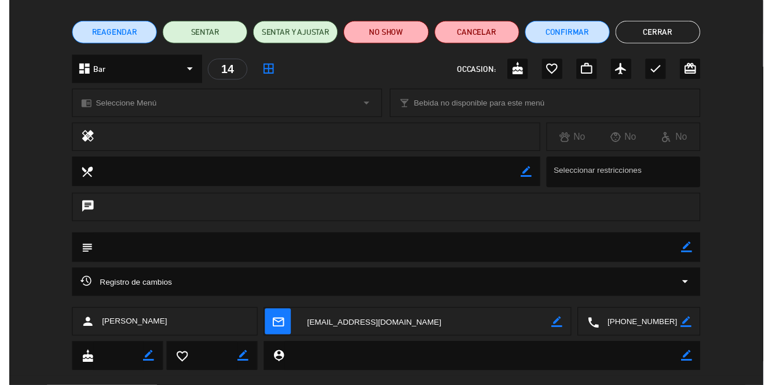
scroll to position [84, 0]
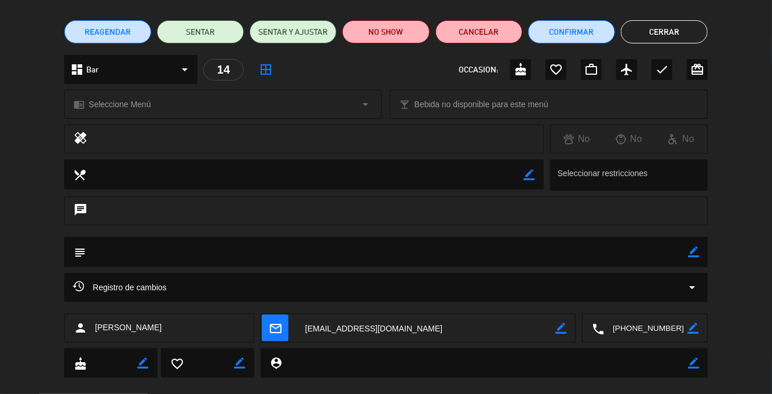
click at [693, 251] on icon "border_color" at bounding box center [693, 251] width 11 height 11
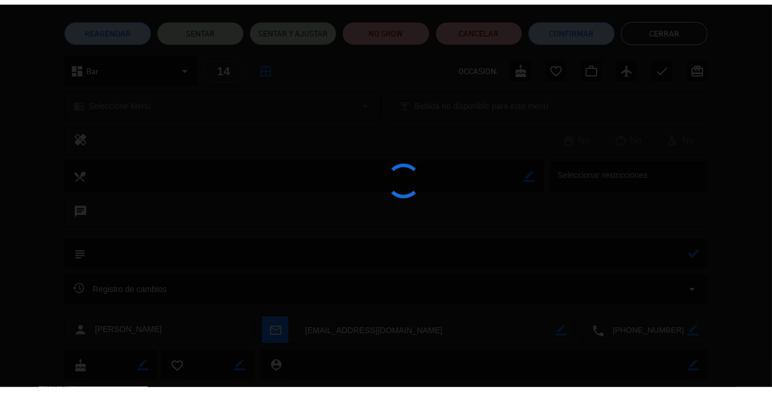
scroll to position [46, 0]
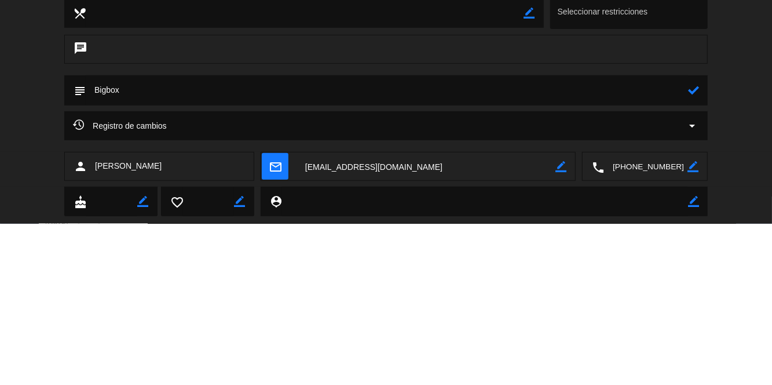
type textarea "Bigbox"
click at [690, 255] on icon at bounding box center [693, 251] width 11 height 11
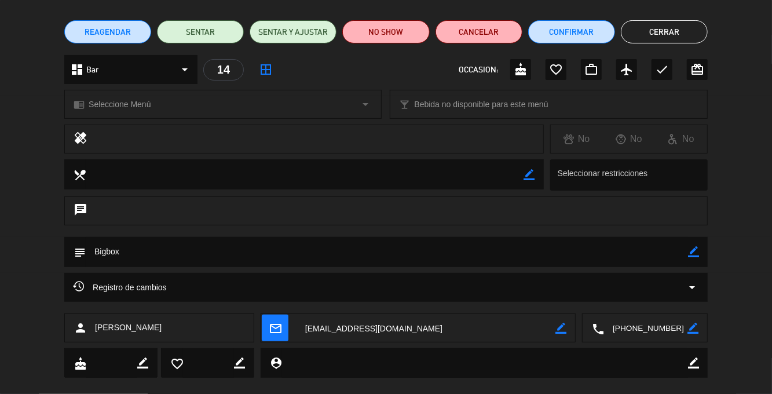
click at [685, 24] on button "Cerrar" at bounding box center [664, 31] width 87 height 23
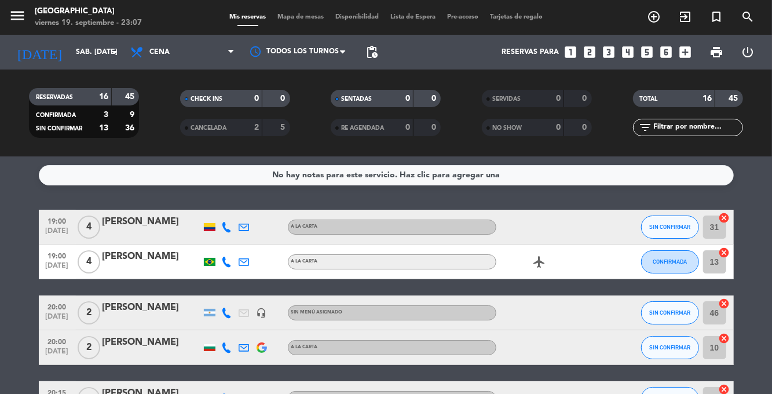
scroll to position [0, 0]
click at [75, 47] on input "sáb. [DATE]" at bounding box center [119, 52] width 98 height 20
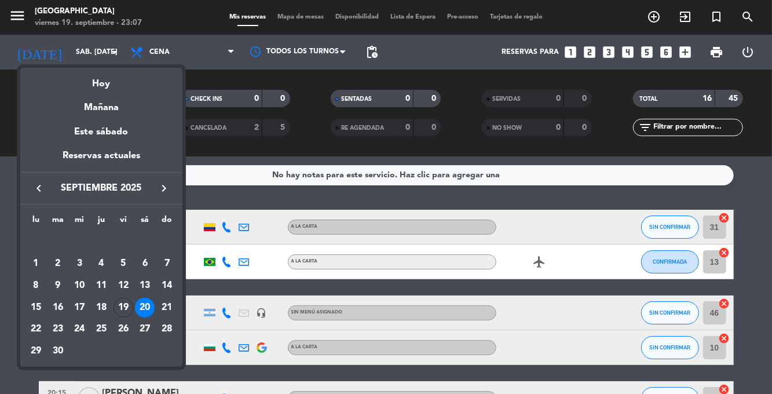
click at [124, 310] on div "19" at bounding box center [123, 308] width 20 height 20
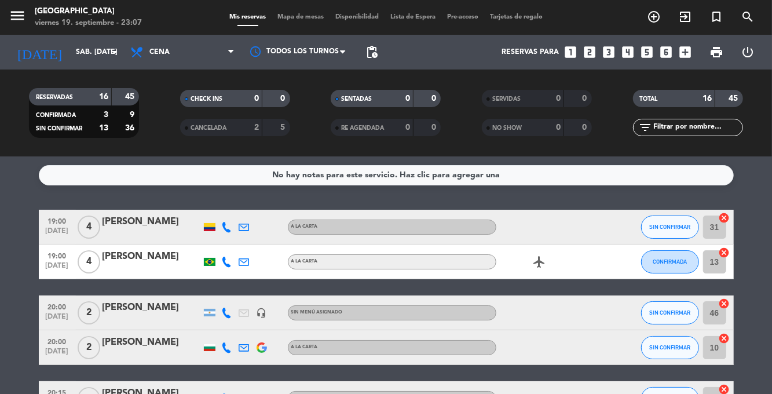
type input "vie. [DATE]"
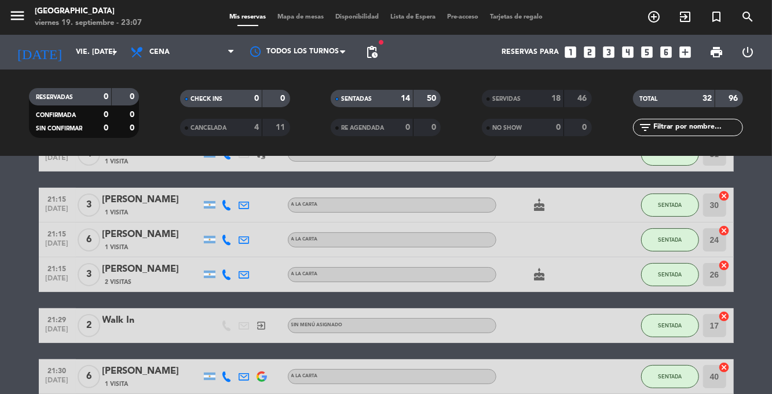
scroll to position [467, 0]
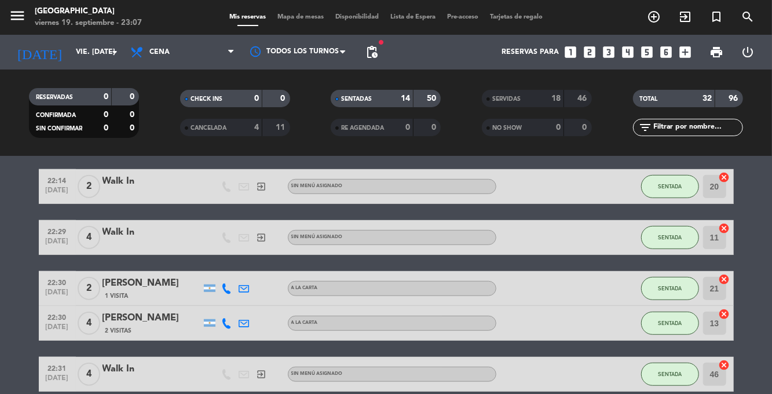
click at [309, 1] on div "menu [GEOGRAPHIC_DATA] viernes 19. septiembre - 23:07 Mis reservas Mapa de mesa…" at bounding box center [386, 17] width 772 height 35
click at [299, 16] on span "Mapa de mesas" at bounding box center [301, 17] width 58 height 6
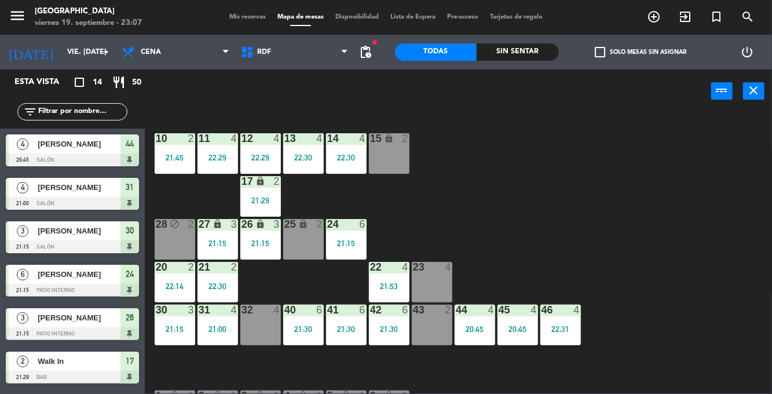
click at [254, 201] on div "21:29" at bounding box center [260, 200] width 41 height 8
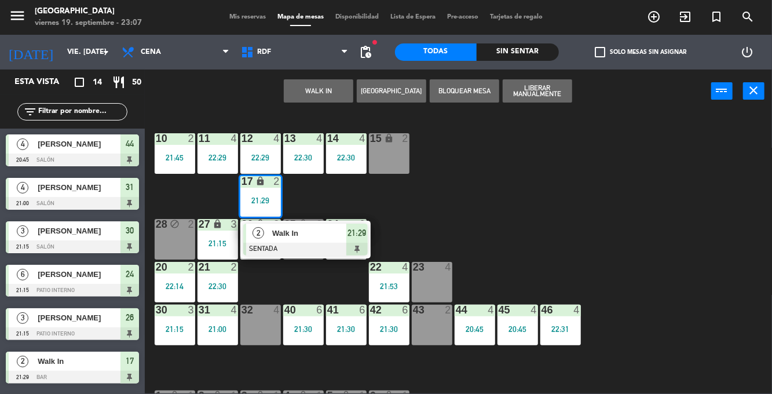
click at [323, 235] on span "Walk In" at bounding box center [309, 233] width 74 height 12
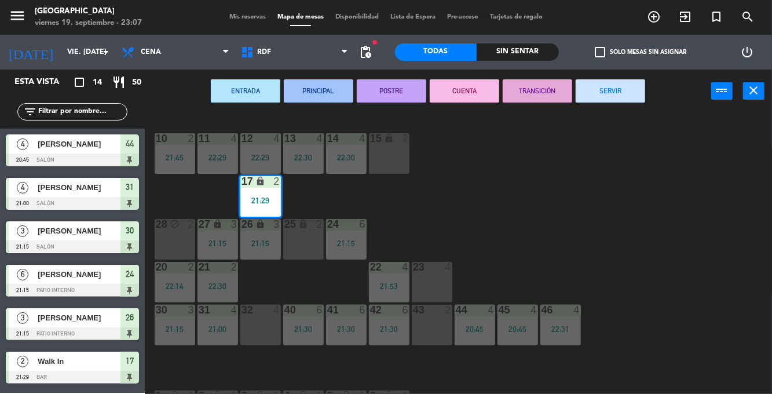
click at [617, 100] on button "SERVIR" at bounding box center [610, 90] width 69 height 23
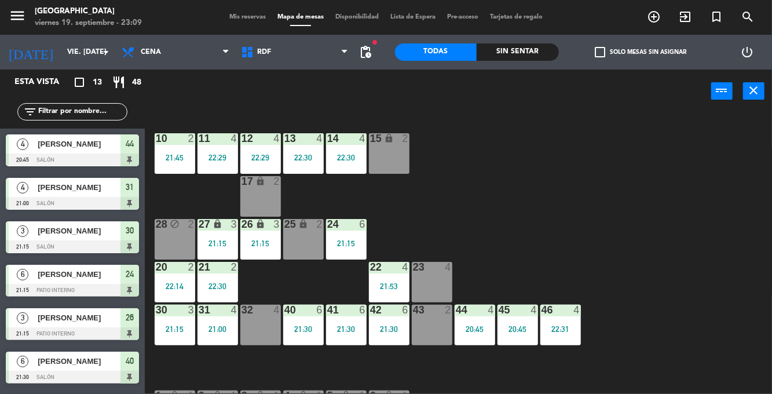
scroll to position [9, 0]
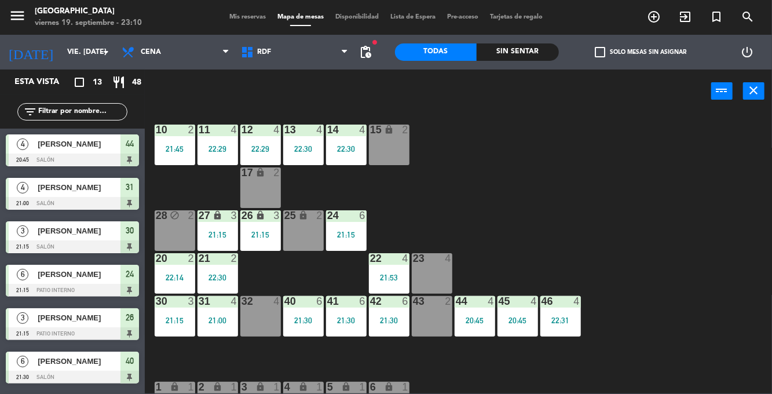
click at [657, 16] on icon "add_circle_outline" at bounding box center [654, 17] width 14 height 14
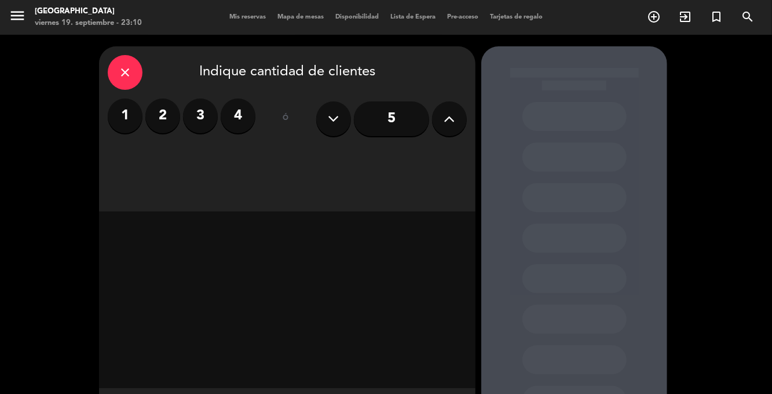
click at [167, 118] on label "2" at bounding box center [162, 115] width 35 height 35
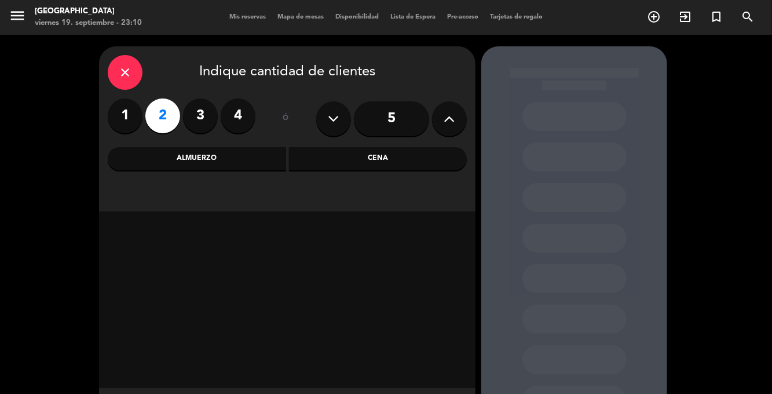
click at [383, 158] on div "Cena" at bounding box center [378, 158] width 178 height 23
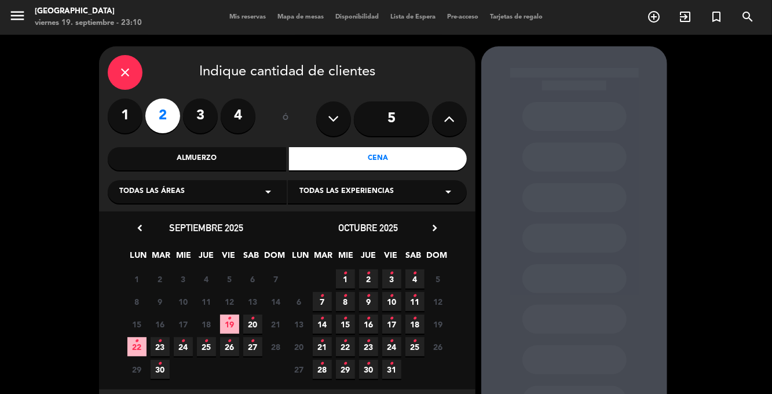
click at [253, 320] on icon "•" at bounding box center [253, 318] width 4 height 19
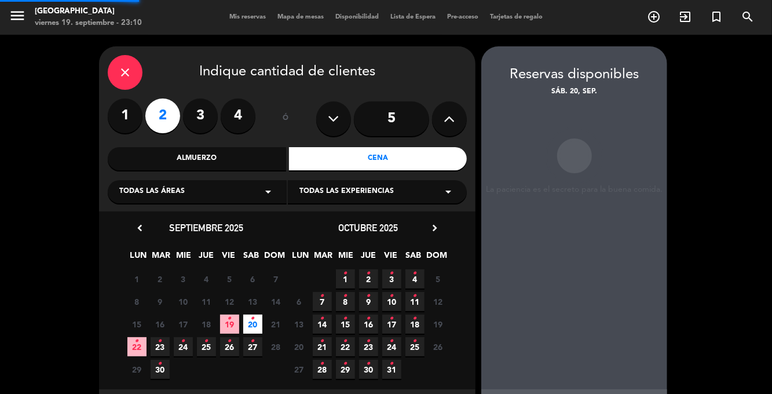
scroll to position [1, 0]
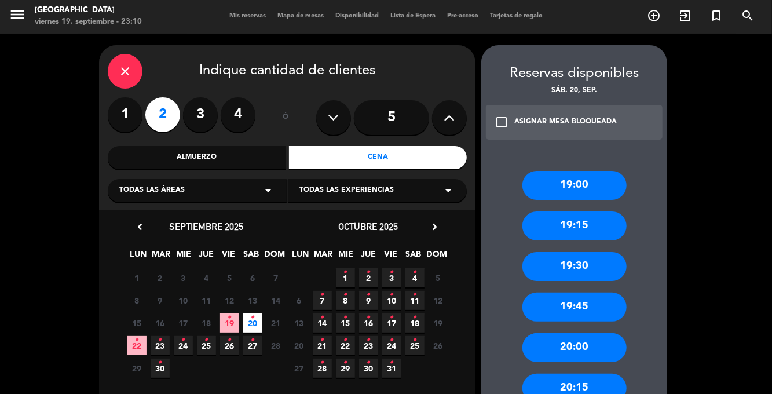
click at [594, 333] on div "20:00" at bounding box center [574, 347] width 104 height 29
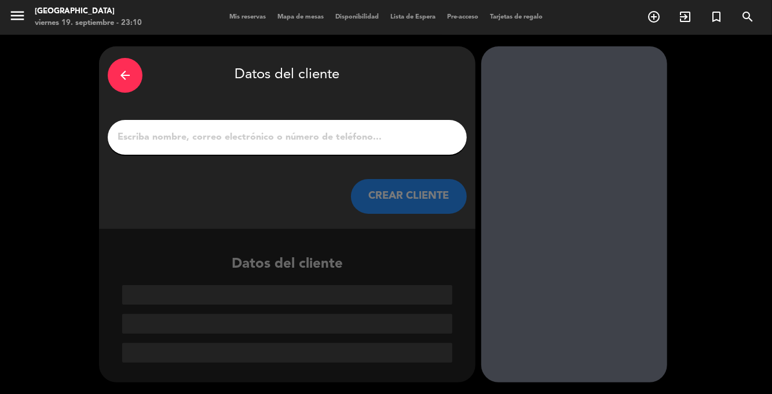
scroll to position [0, 0]
click at [329, 129] on input "1" at bounding box center [287, 137] width 342 height 16
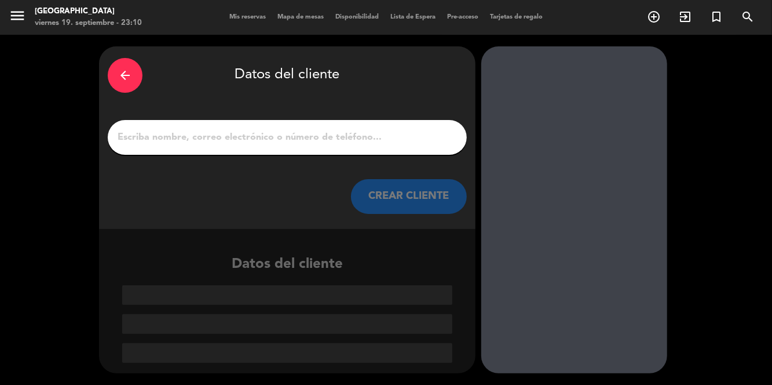
click at [338, 129] on input "1" at bounding box center [287, 137] width 342 height 16
type input "[PERSON_NAME]"
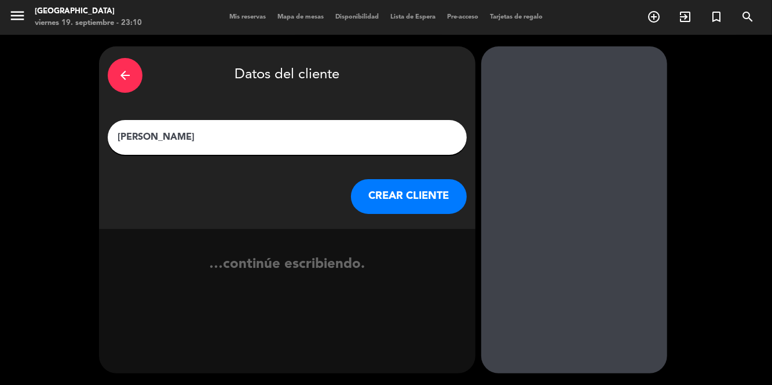
click at [433, 179] on button "CREAR CLIENTE" at bounding box center [409, 196] width 116 height 35
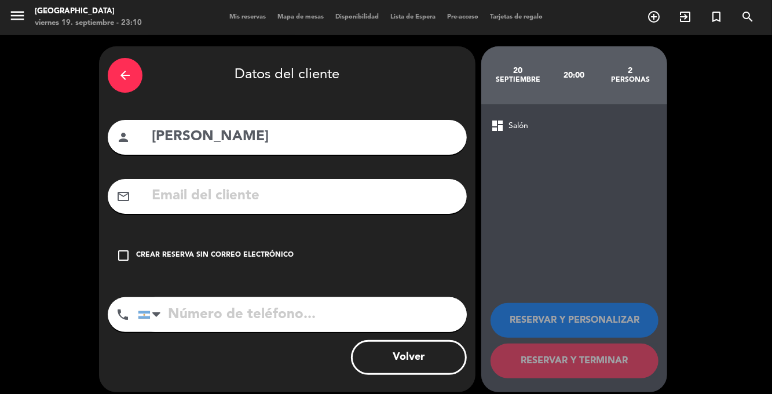
click at [336, 125] on input "[PERSON_NAME]" at bounding box center [304, 137] width 307 height 24
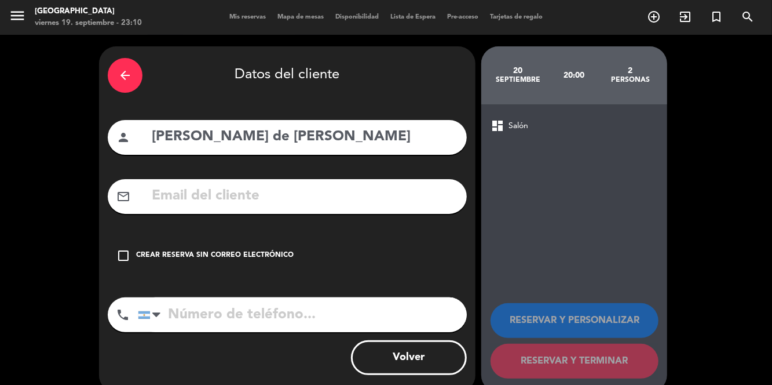
type input "[PERSON_NAME] de [PERSON_NAME]"
click at [416, 69] on div "arrow_back Datos del cliente person [PERSON_NAME] de [PERSON_NAME] mail_outline…" at bounding box center [287, 219] width 376 height 346
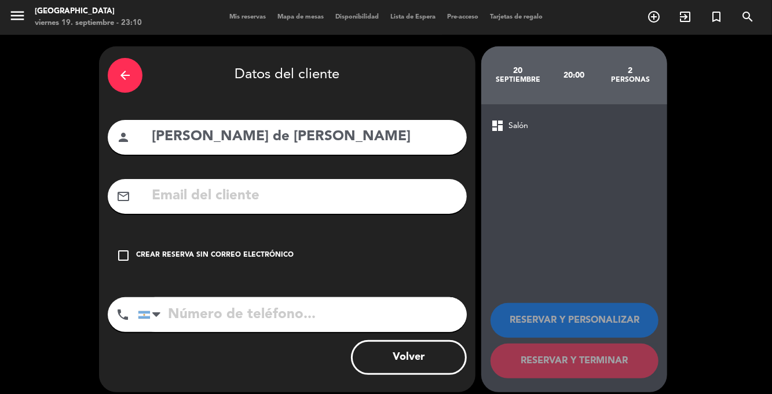
click at [350, 184] on input "text" at bounding box center [304, 196] width 307 height 24
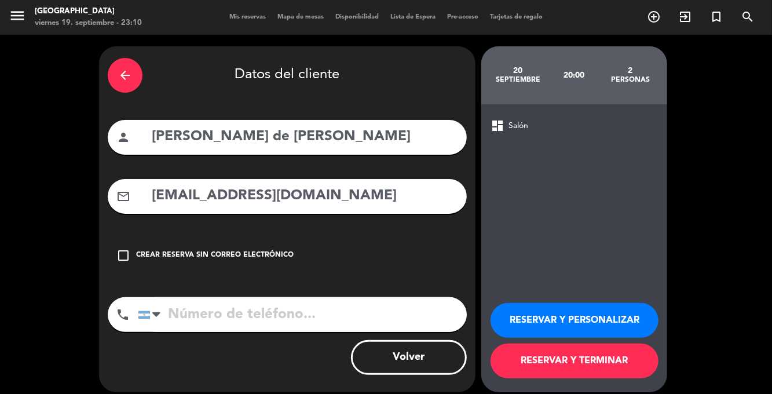
type input "[EMAIL_ADDRESS][DOMAIN_NAME]"
click at [352, 297] on input "tel" at bounding box center [302, 314] width 329 height 35
click at [261, 297] on input "tel" at bounding box center [302, 314] width 329 height 35
type input "[PHONE_NUMBER]"
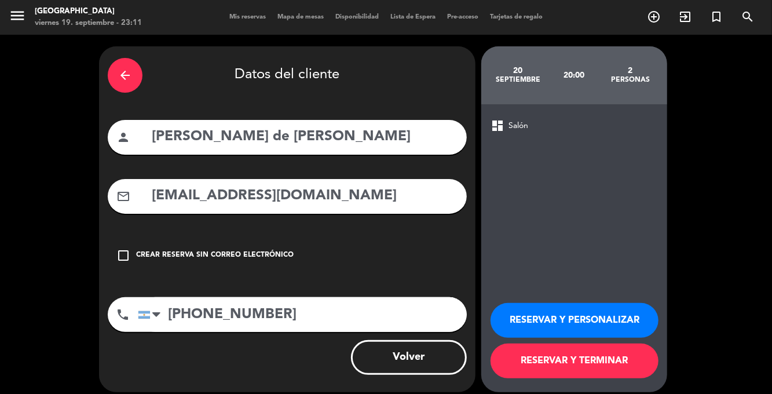
click at [512, 309] on button "RESERVAR Y PERSONALIZAR" at bounding box center [574, 320] width 168 height 35
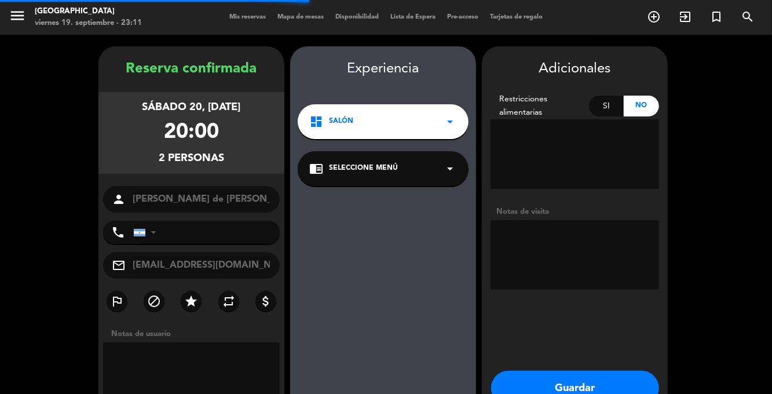
type input "[PHONE_NUMBER]"
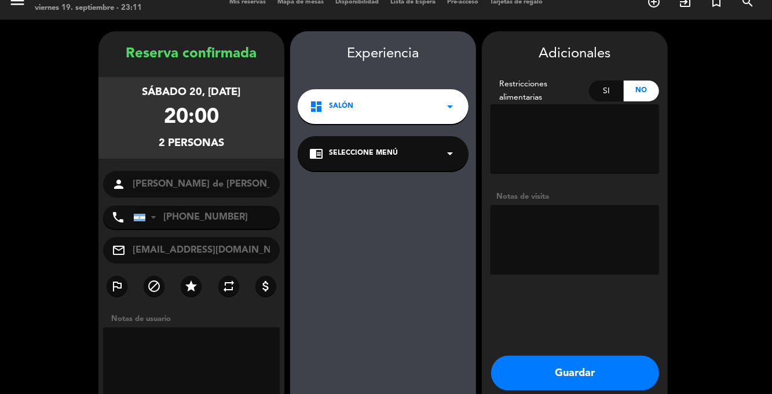
paste textarea "BEVXTV7D"
type textarea "BEVXTV7D"
click at [591, 356] on button "Guardar" at bounding box center [575, 373] width 168 height 35
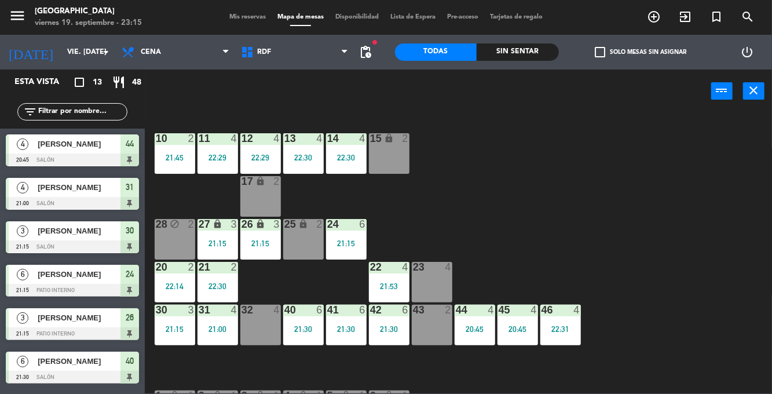
click at [657, 19] on icon "add_circle_outline" at bounding box center [654, 17] width 14 height 14
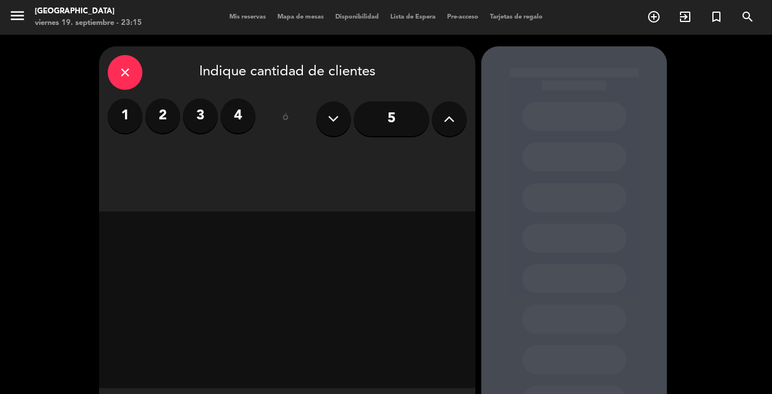
click at [169, 98] on label "2" at bounding box center [162, 115] width 35 height 35
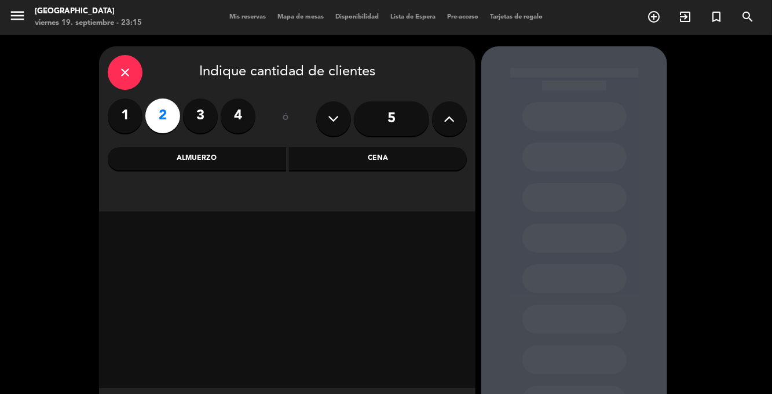
click at [373, 147] on div "Cena" at bounding box center [378, 158] width 178 height 23
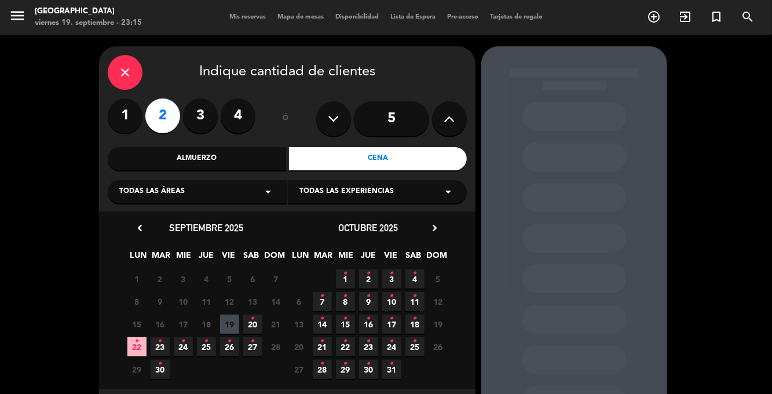
click at [228, 350] on icon "•" at bounding box center [230, 341] width 4 height 19
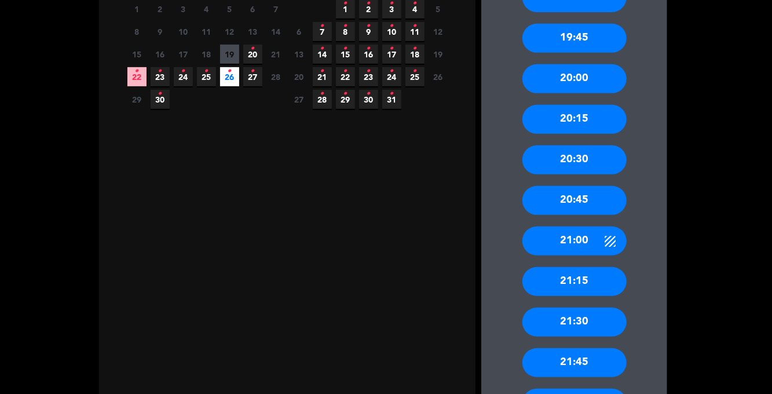
scroll to position [269, 0]
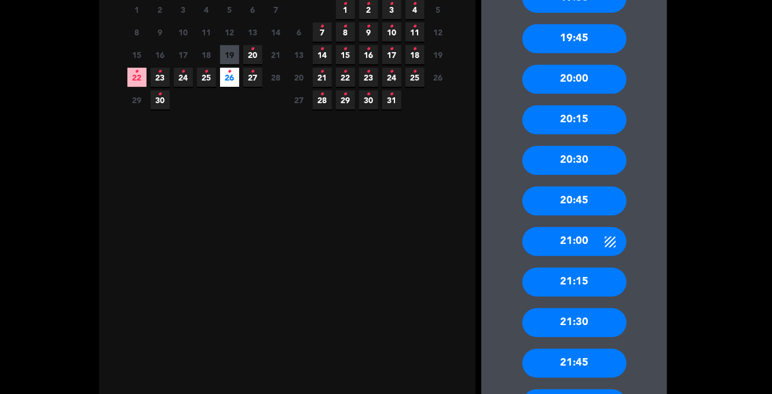
click at [598, 85] on div "20:00" at bounding box center [574, 79] width 104 height 29
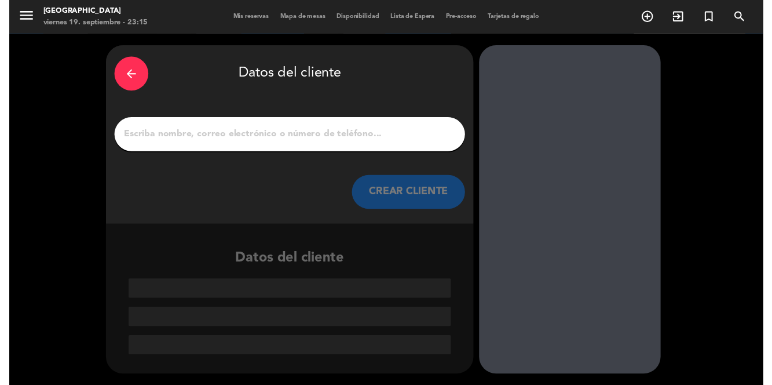
scroll to position [0, 0]
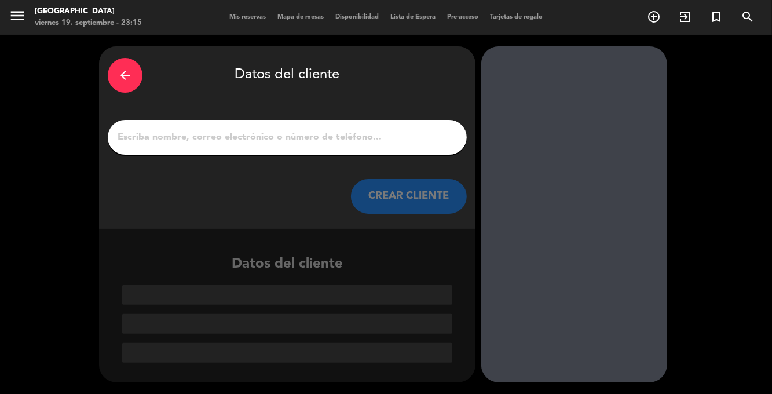
click at [394, 134] on input "1" at bounding box center [287, 137] width 342 height 16
click at [421, 142] on input "1" at bounding box center [287, 137] width 342 height 16
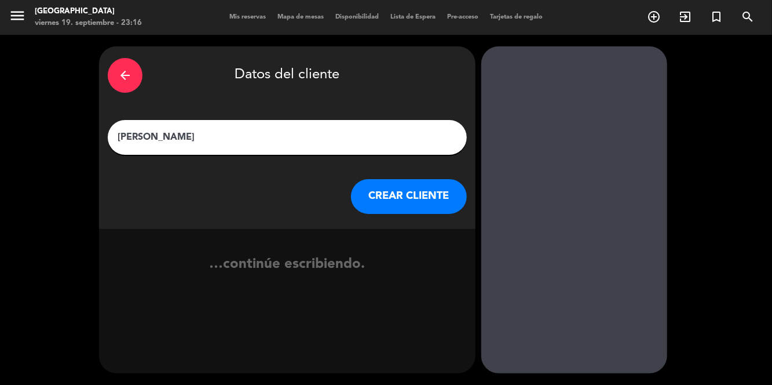
type input "[PERSON_NAME]"
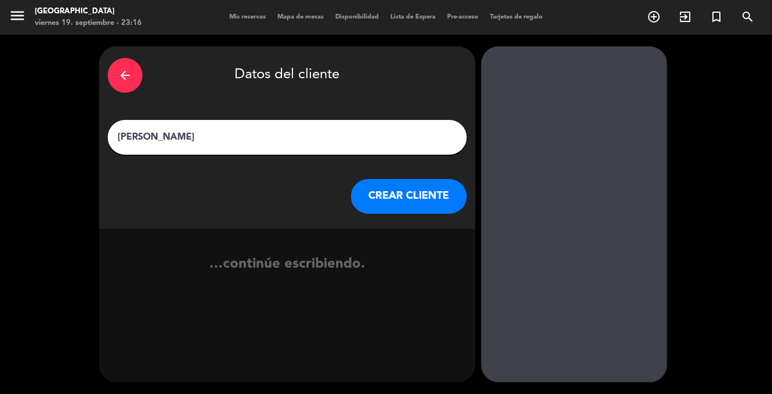
click at [402, 189] on button "CREAR CLIENTE" at bounding box center [409, 196] width 116 height 35
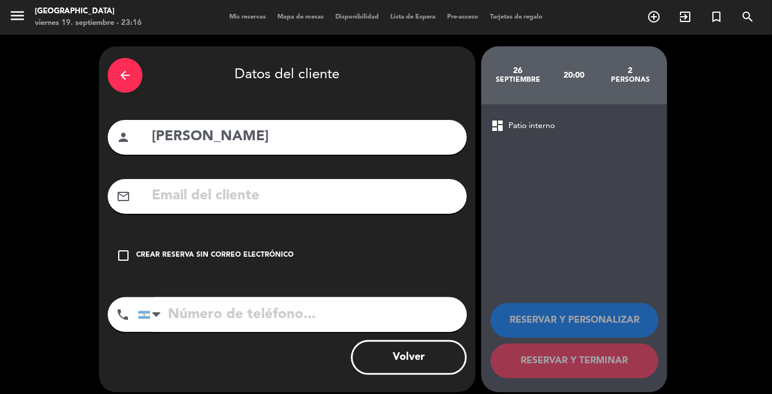
click at [116, 252] on icon "check_box_outline_blank" at bounding box center [123, 255] width 14 height 14
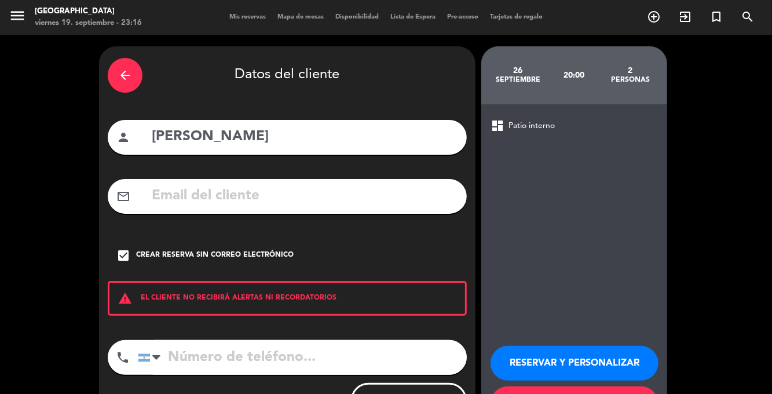
click at [204, 316] on div "arrow_back Datos del cliente person [PERSON_NAME] mail_outline check_box Crear …" at bounding box center [287, 240] width 376 height 389
click at [254, 359] on input "tel" at bounding box center [302, 357] width 329 height 35
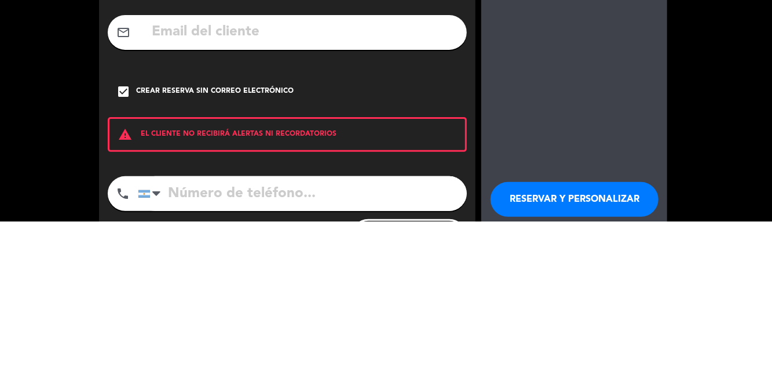
scroll to position [56, 0]
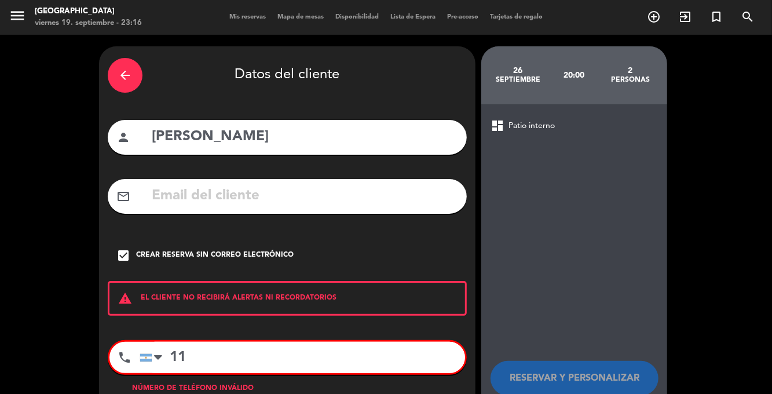
click at [416, 342] on input "11" at bounding box center [302, 357] width 325 height 31
click at [433, 342] on input "11 5658-" at bounding box center [302, 357] width 325 height 31
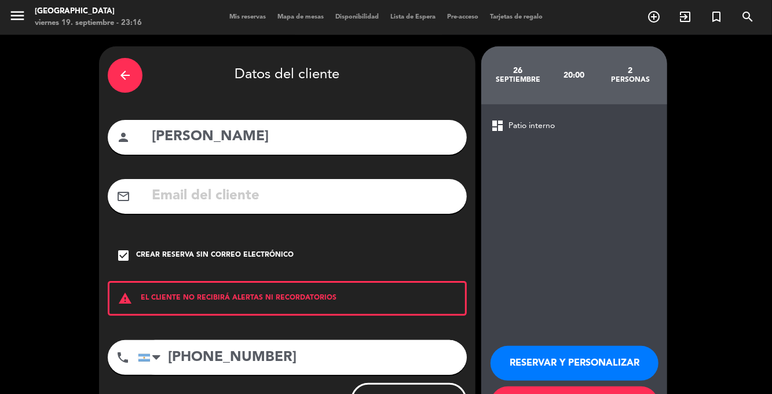
type input "[PHONE_NUMBER]"
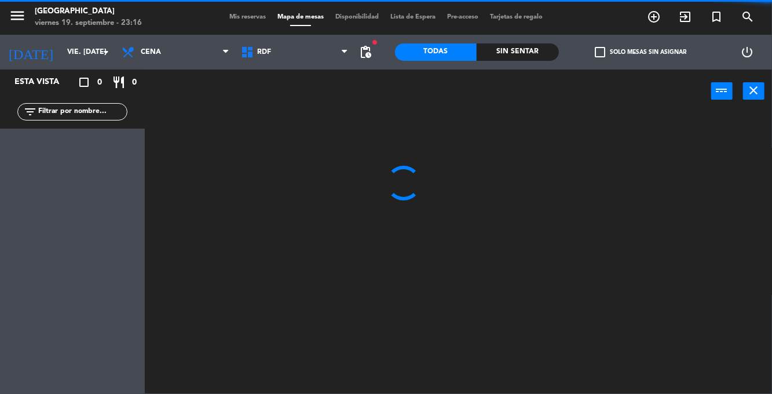
click at [83, 57] on input "vie. [DATE]" at bounding box center [110, 52] width 98 height 20
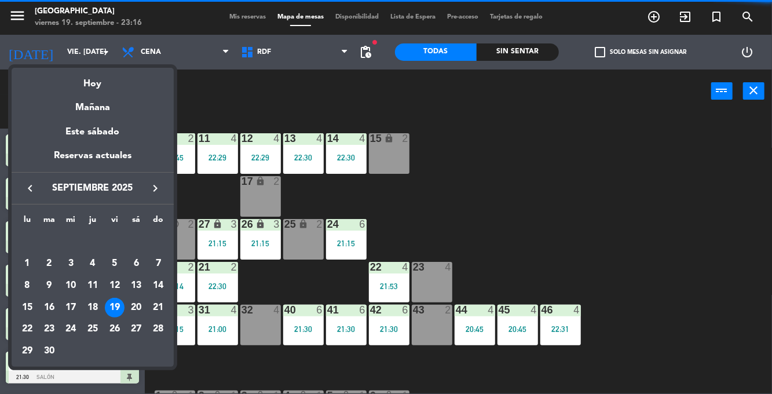
click at [113, 335] on div "26" at bounding box center [115, 329] width 20 height 20
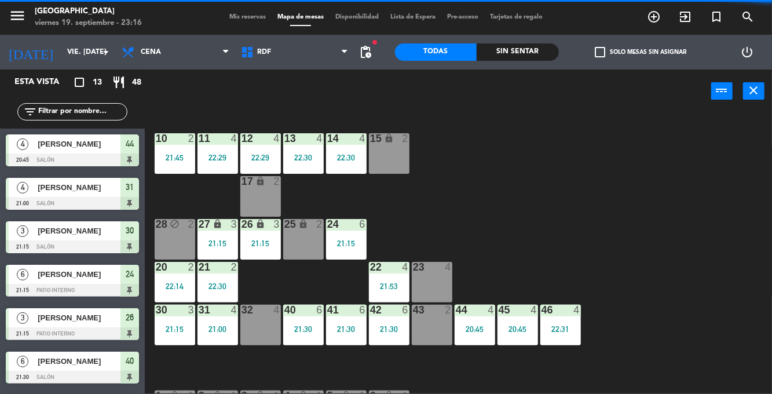
type input "vie. [DATE]"
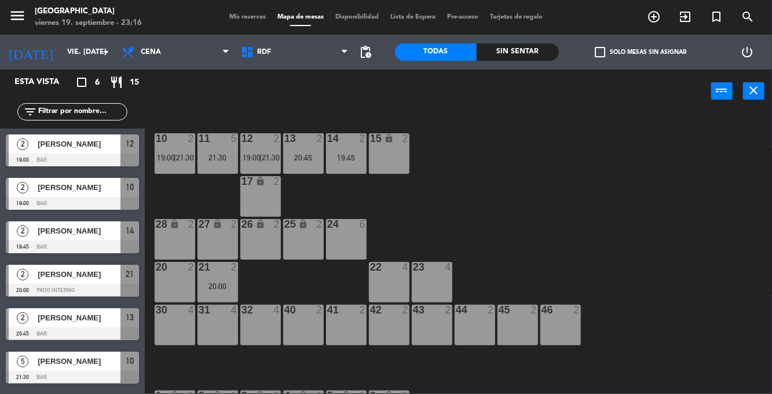
click at [68, 276] on span "[PERSON_NAME]" at bounding box center [79, 274] width 83 height 12
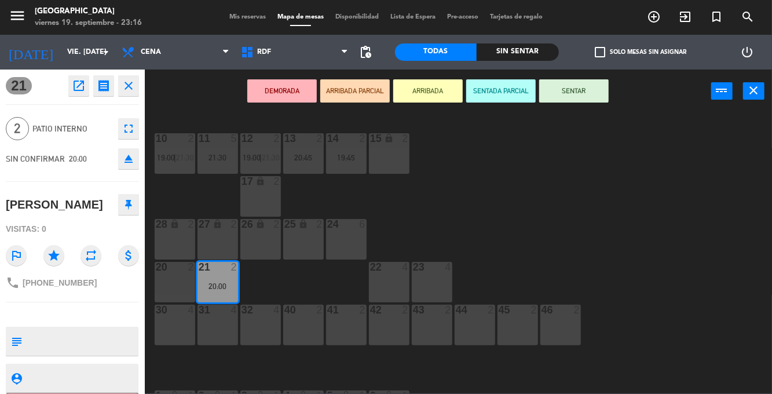
click at [662, 251] on div "10 2 19:00 | 21:30 11 5 21:30 12 2 19:00 | 21:30 13 2 20:45 14 2 19:45 15 lock …" at bounding box center [462, 252] width 620 height 281
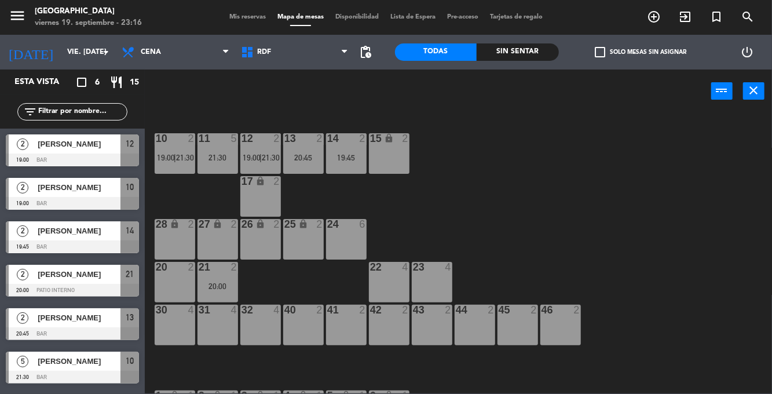
click at [236, 16] on span "Mis reservas" at bounding box center [248, 17] width 48 height 6
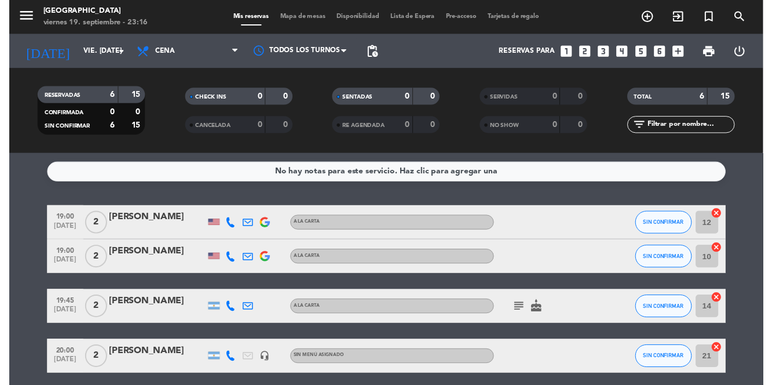
scroll to position [91, 0]
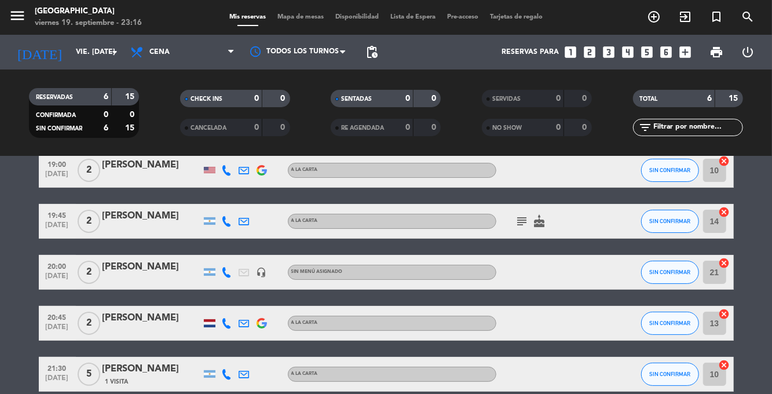
click at [136, 259] on div "[PERSON_NAME]" at bounding box center [151, 266] width 98 height 15
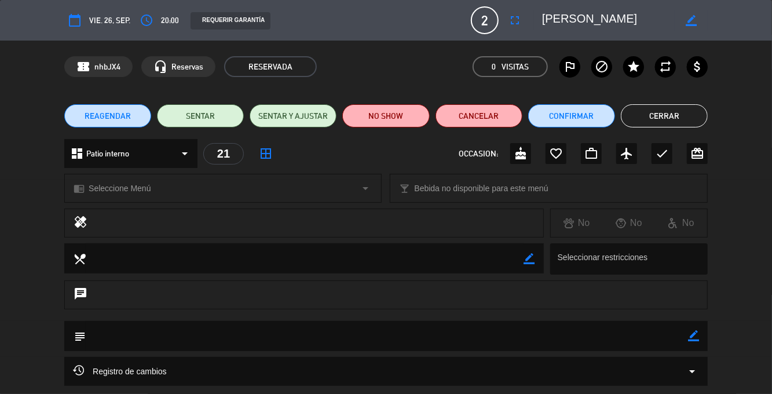
click at [682, 336] on textarea at bounding box center [387, 336] width 602 height 30
click at [686, 338] on textarea at bounding box center [387, 336] width 602 height 30
click at [693, 340] on icon "border_color" at bounding box center [693, 335] width 11 height 11
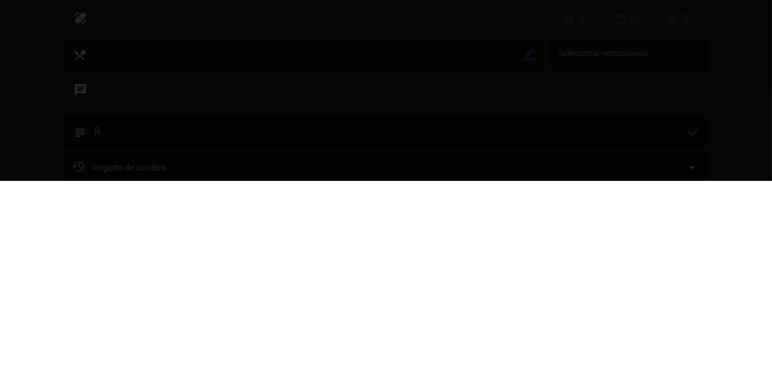
scroll to position [56, 0]
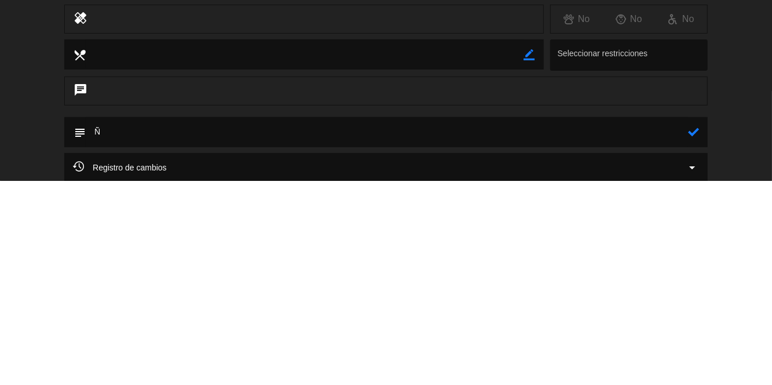
type textarea "Ñ"
click at [691, 339] on icon at bounding box center [693, 335] width 11 height 11
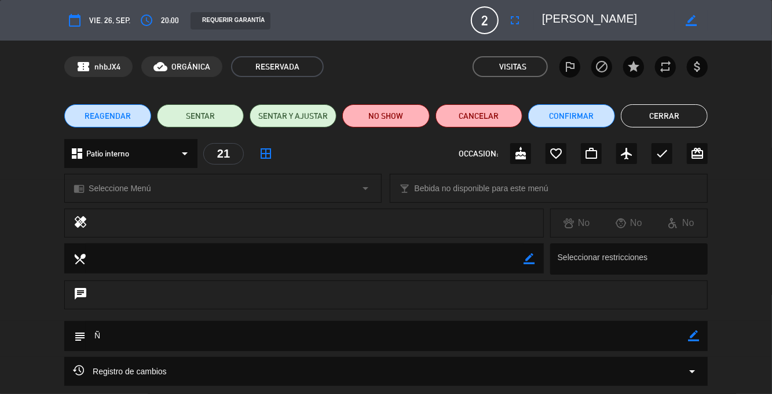
click at [686, 344] on textarea at bounding box center [387, 336] width 602 height 30
click at [693, 341] on icon "border_color" at bounding box center [693, 335] width 11 height 11
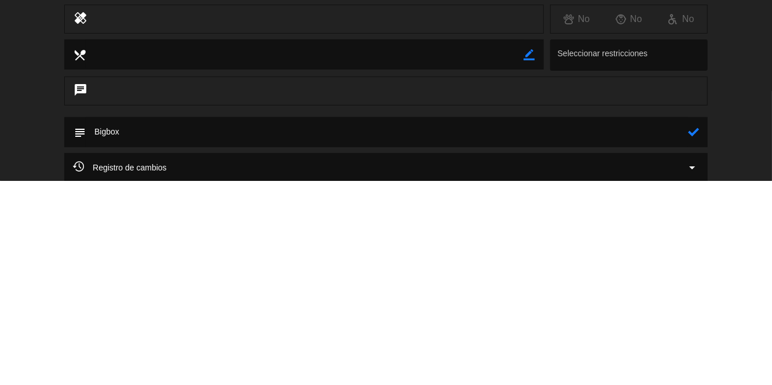
type textarea "Bigbox"
click at [691, 340] on icon at bounding box center [693, 335] width 11 height 11
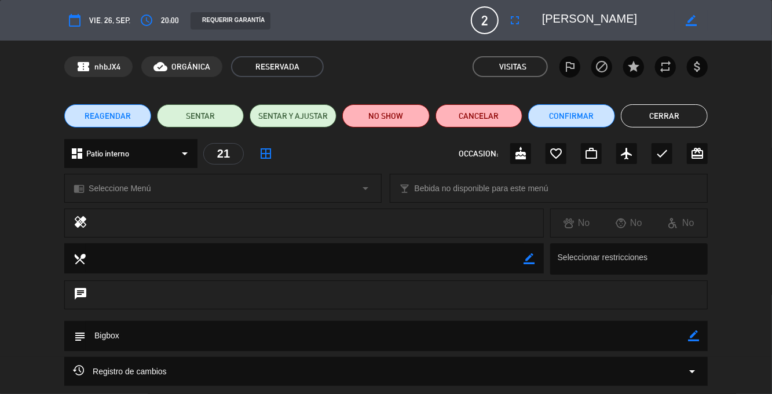
click at [664, 118] on button "Cerrar" at bounding box center [664, 115] width 87 height 23
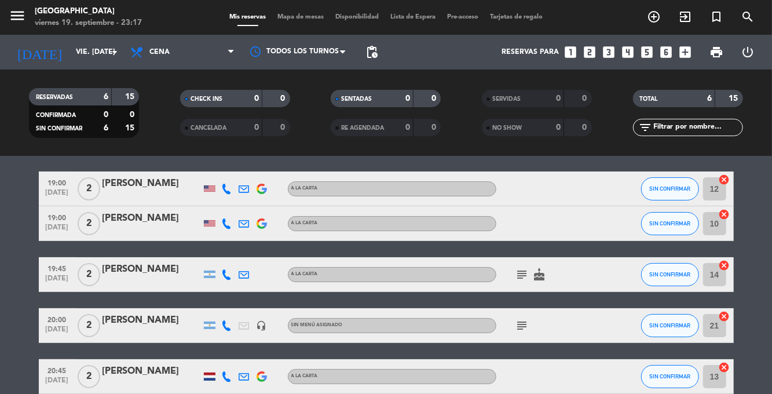
scroll to position [28, 0]
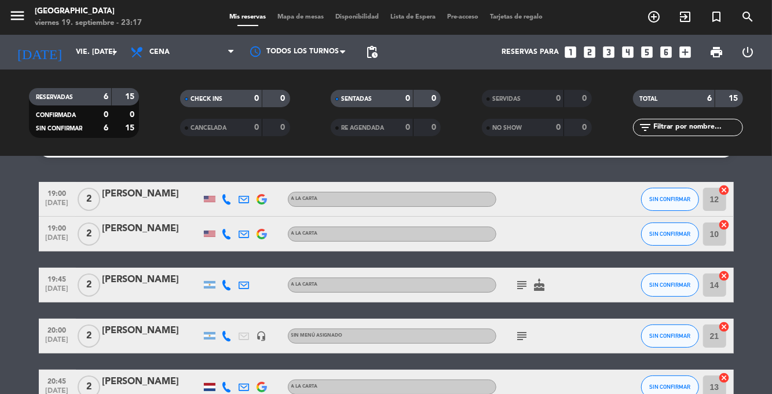
click at [517, 278] on icon "subject" at bounding box center [522, 285] width 14 height 14
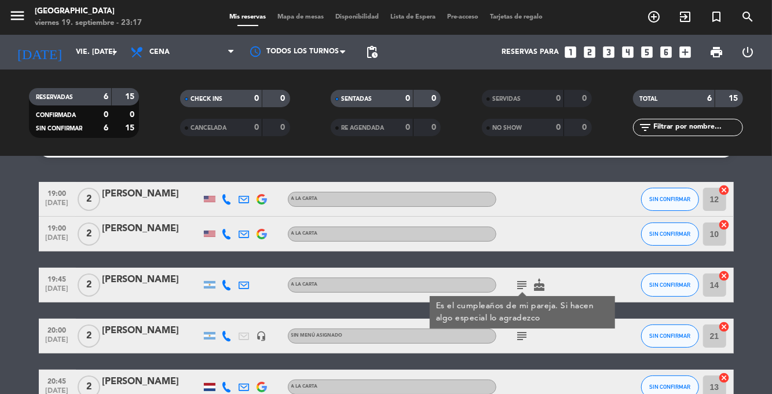
click at [763, 224] on bookings-row "19:00 [DATE] 2 [PERSON_NAME] A [PERSON_NAME] SIN CONFIRMAR 12 cancel 19:00 [DAT…" at bounding box center [386, 318] width 772 height 273
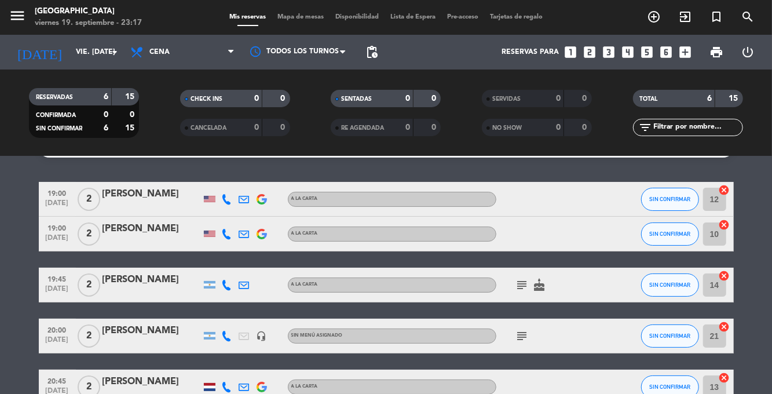
click at [520, 329] on icon "subject" at bounding box center [522, 336] width 14 height 14
click at [522, 329] on icon "subject" at bounding box center [522, 336] width 14 height 14
click at [508, 318] on div "subject" at bounding box center [548, 335] width 104 height 34
click at [517, 329] on icon "subject" at bounding box center [522, 336] width 14 height 14
click at [766, 243] on bookings-row "19:00 [DATE] 2 [PERSON_NAME] A [PERSON_NAME] SIN CONFIRMAR 12 cancel 19:00 [DAT…" at bounding box center [386, 318] width 772 height 273
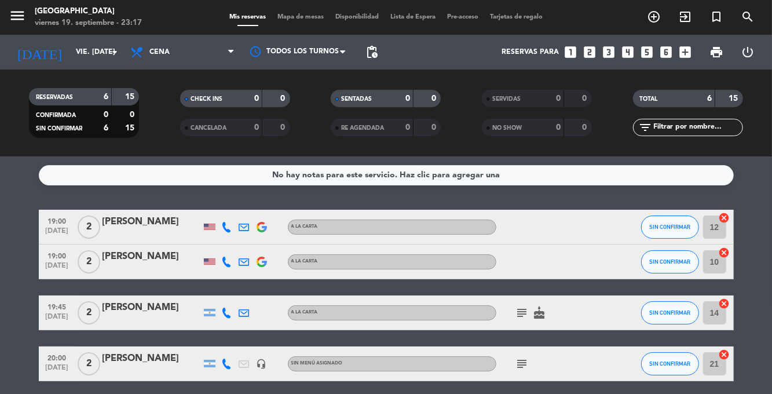
scroll to position [0, 0]
click at [70, 54] on input "vie. [DATE]" at bounding box center [119, 52] width 98 height 20
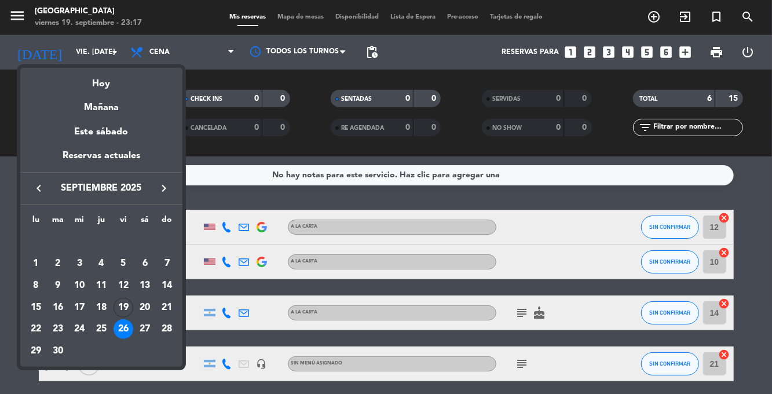
click at [120, 309] on div "19" at bounding box center [123, 308] width 20 height 20
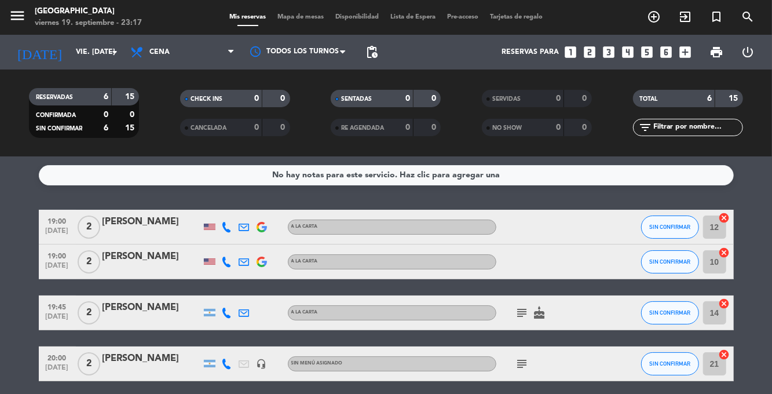
type input "vie. [DATE]"
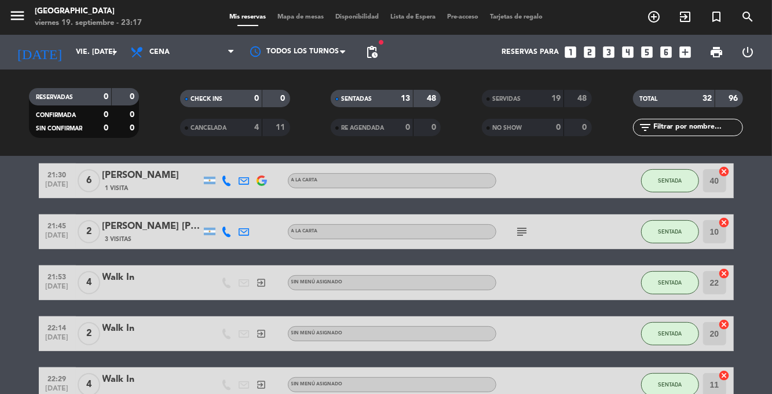
scroll to position [416, 0]
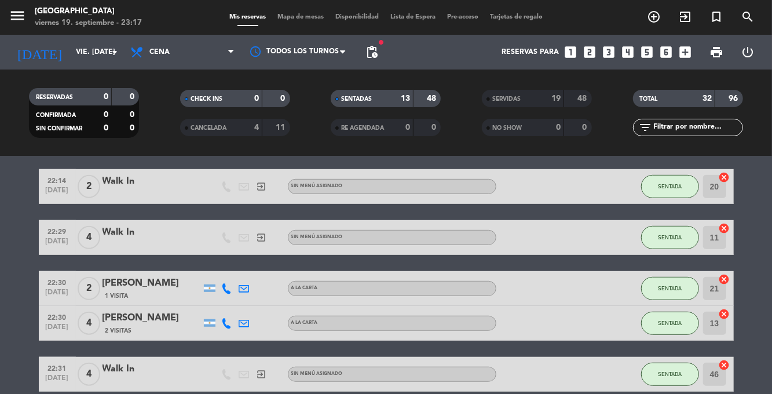
click at [294, 19] on span "Mapa de mesas" at bounding box center [301, 17] width 58 height 6
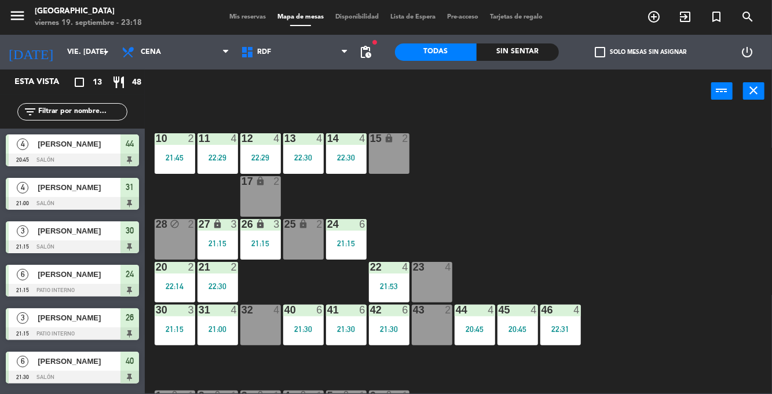
click at [517, 58] on div "Sin sentar" at bounding box center [518, 51] width 82 height 17
